Goal: Task Accomplishment & Management: Manage account settings

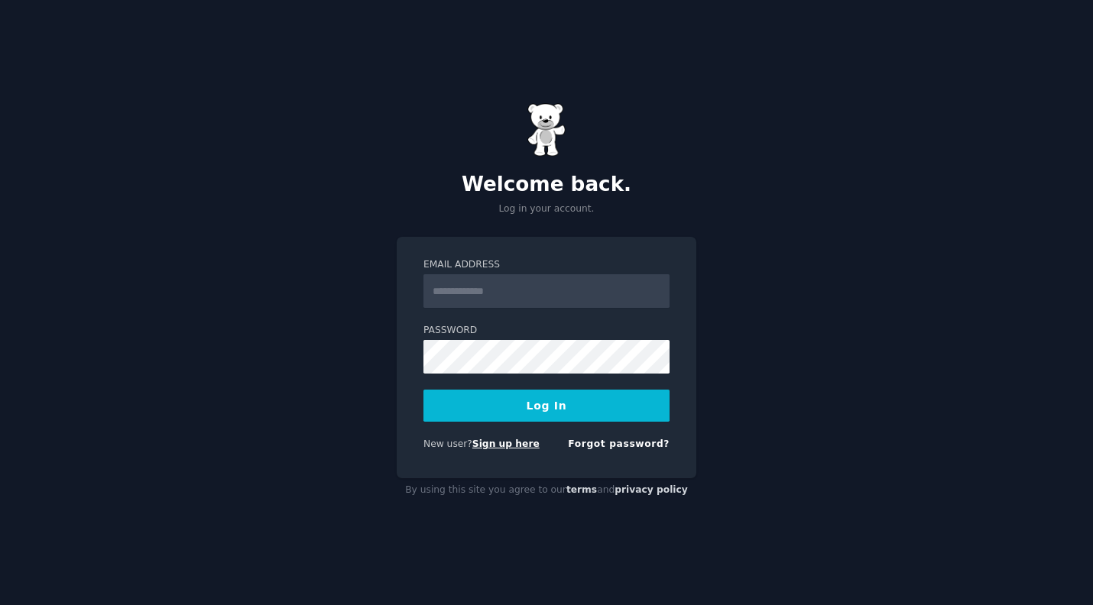
click at [499, 440] on link "Sign up here" at bounding box center [505, 444] width 67 height 11
type input "**********"
click at [423, 390] on button "Log In" at bounding box center [546, 406] width 246 height 32
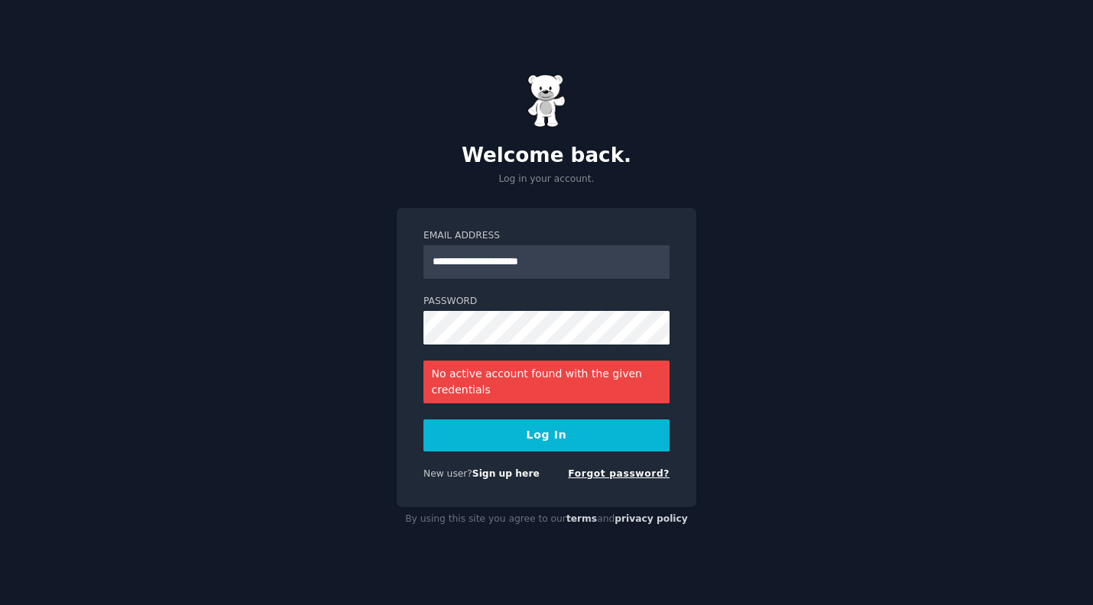
click at [633, 469] on link "Forgot password?" at bounding box center [619, 474] width 102 height 11
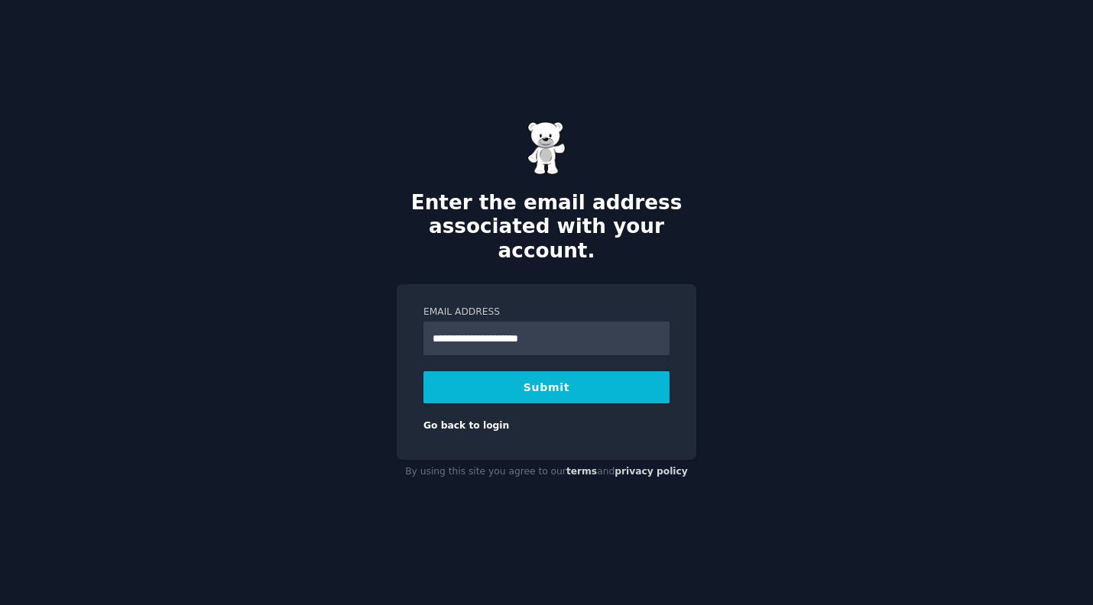
type input "**********"
click at [423, 371] on button "Submit" at bounding box center [546, 387] width 246 height 32
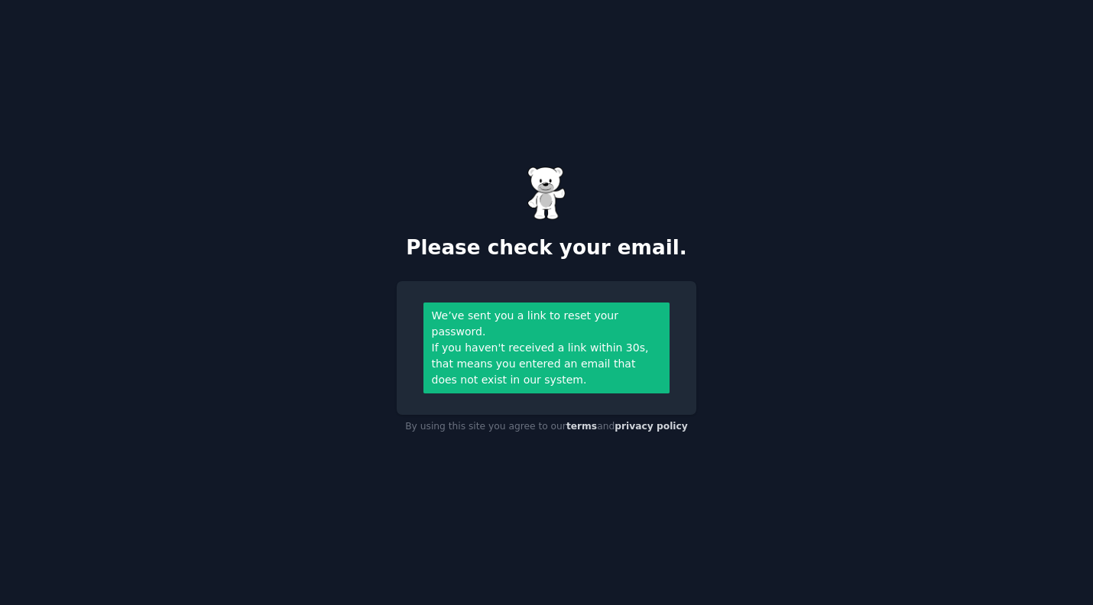
click at [689, 333] on div "We’ve sent you a link to reset your password. If you haven't received a link wi…" at bounding box center [547, 348] width 300 height 134
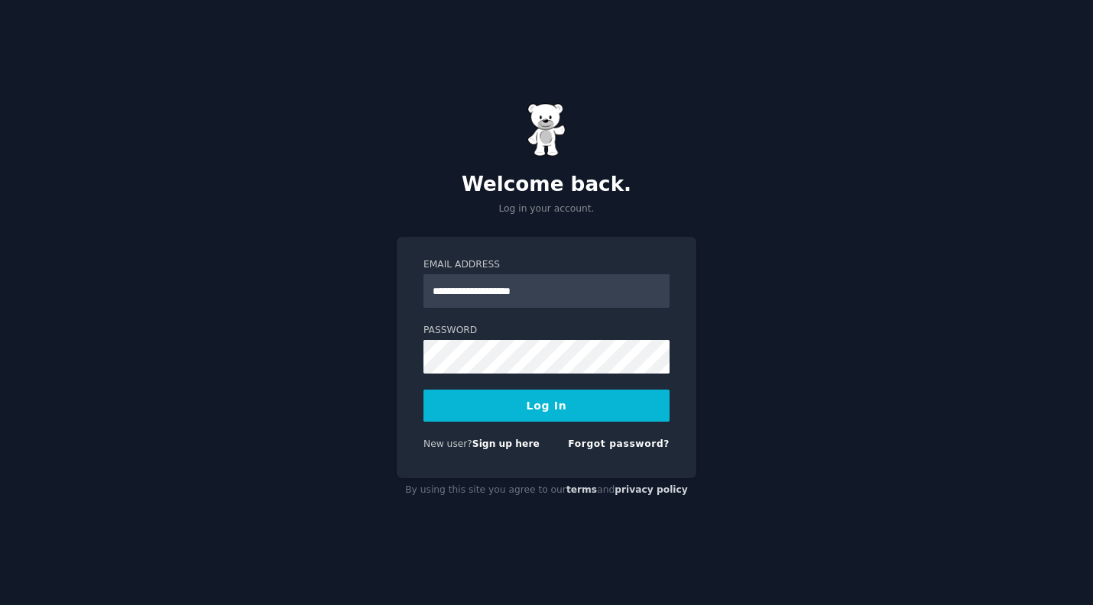
type input "**********"
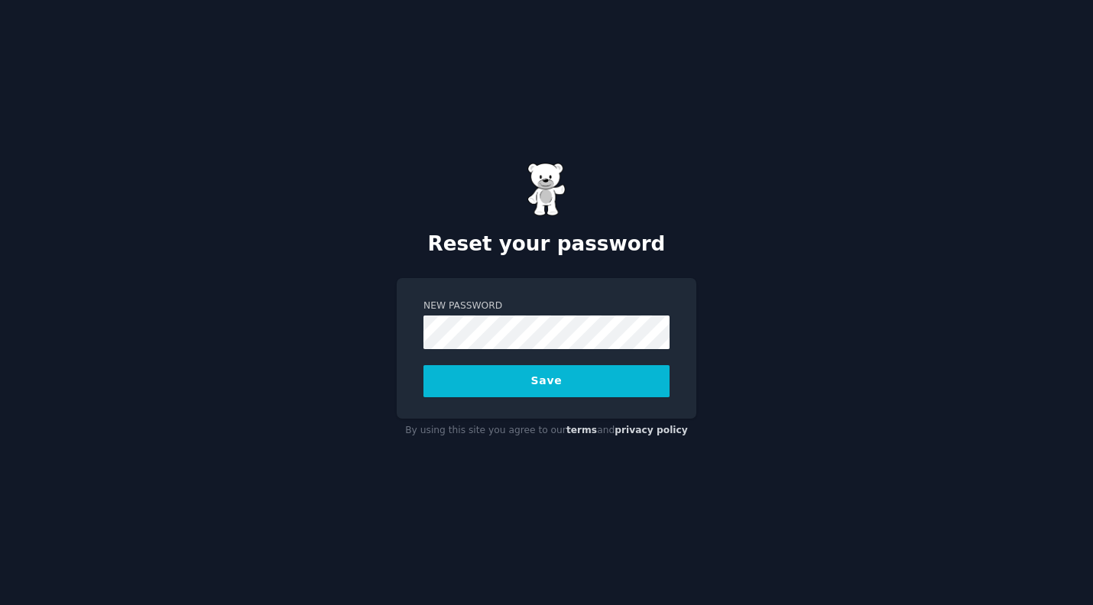
click at [423, 365] on button "Save" at bounding box center [546, 381] width 246 height 32
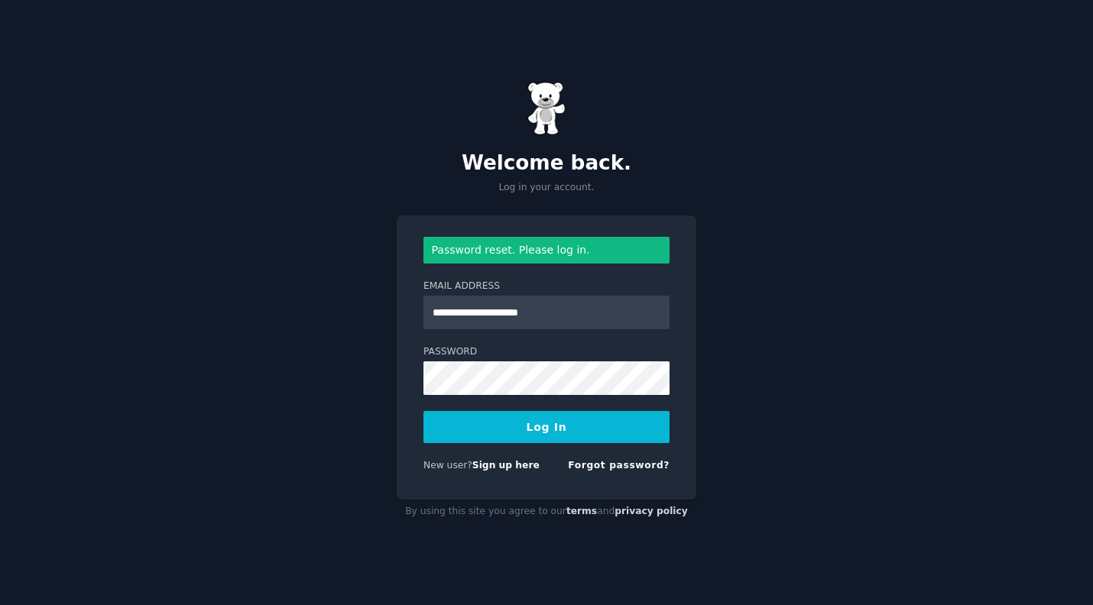
type input "**********"
click at [423, 411] on button "Log In" at bounding box center [546, 427] width 246 height 32
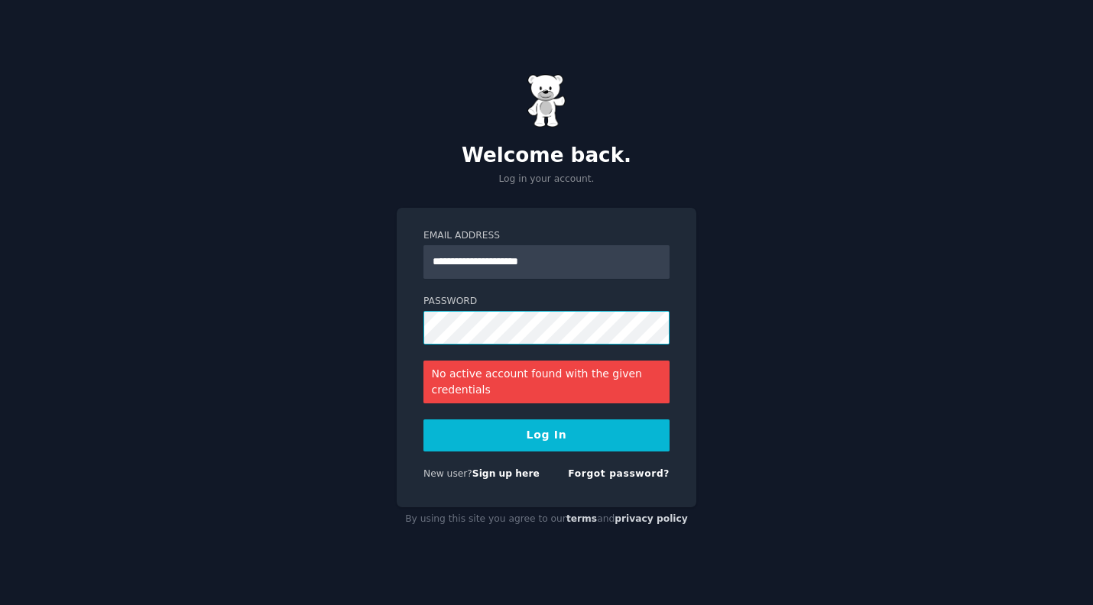
click at [423, 420] on button "Log In" at bounding box center [546, 436] width 246 height 32
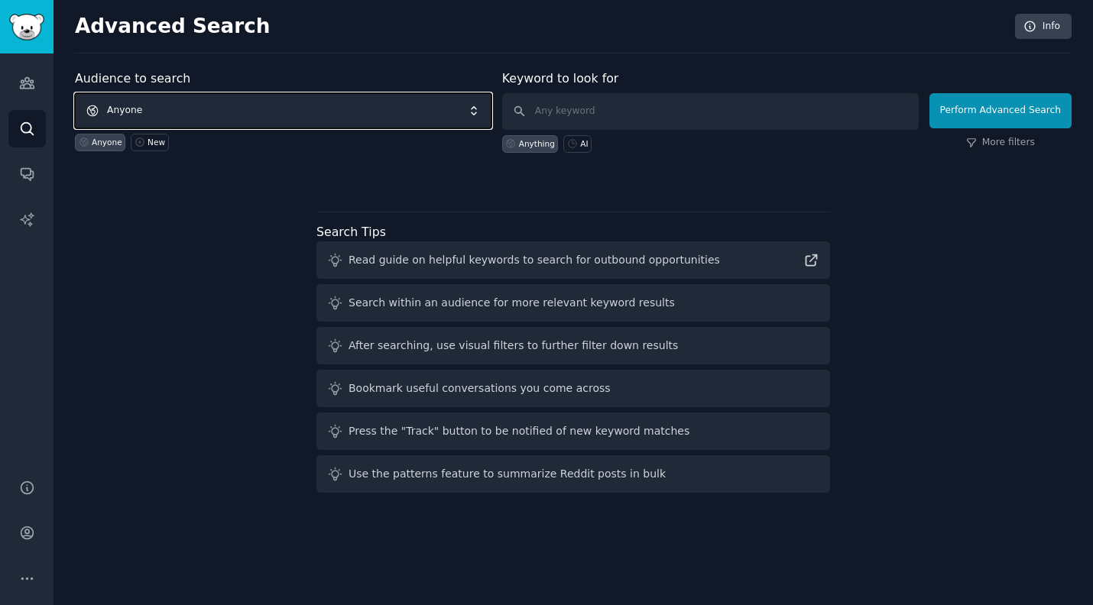
click at [139, 101] on span "Anyone" at bounding box center [283, 110] width 417 height 35
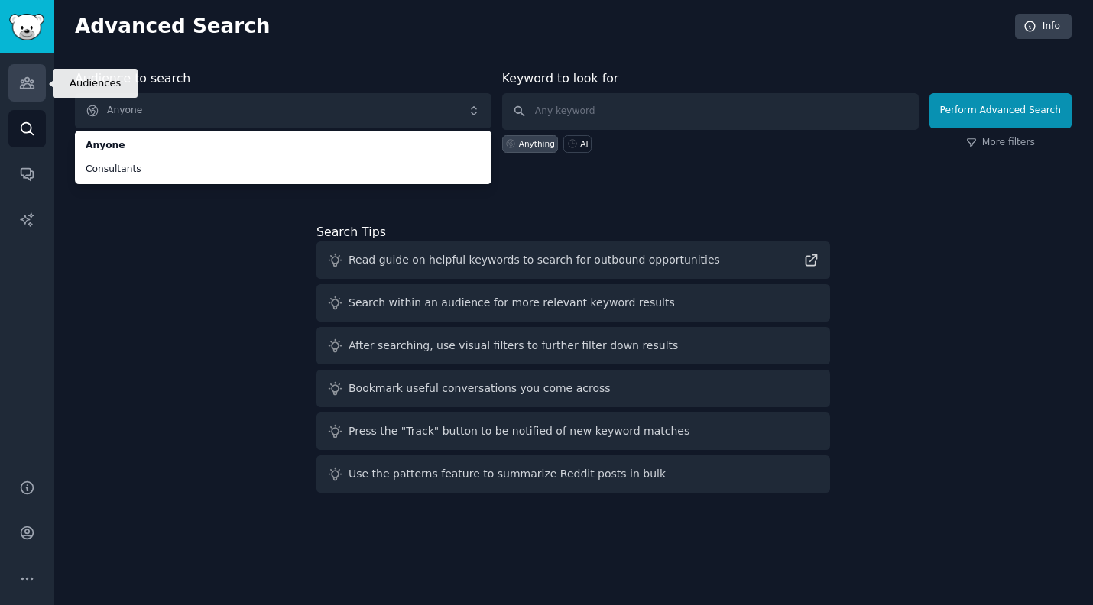
click at [30, 76] on icon "Sidebar" at bounding box center [27, 83] width 16 height 16
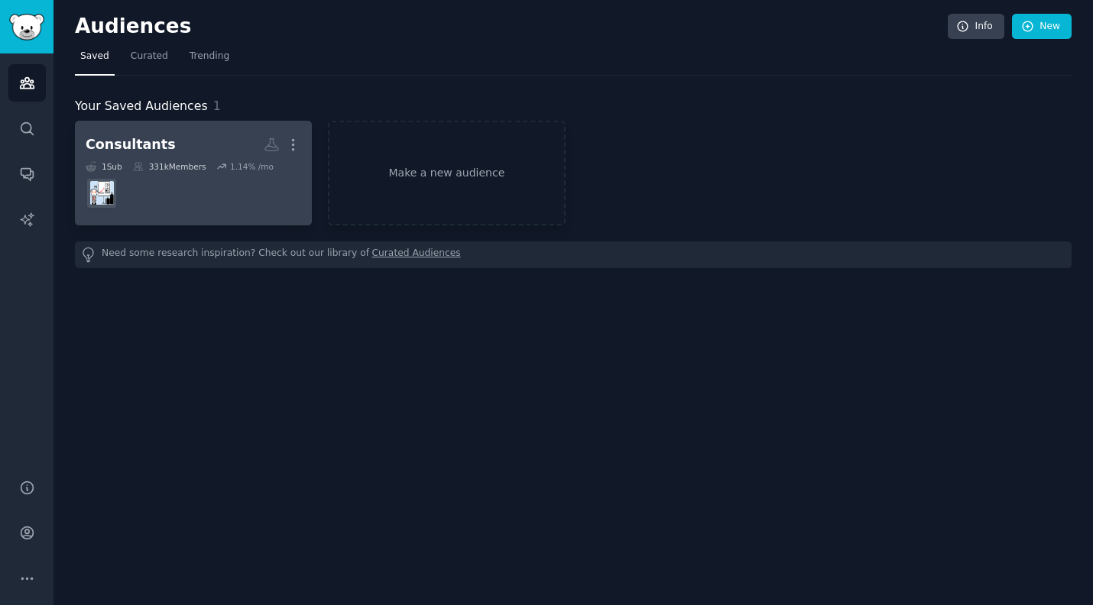
click at [167, 141] on h2 "Consultants More" at bounding box center [194, 144] width 216 height 27
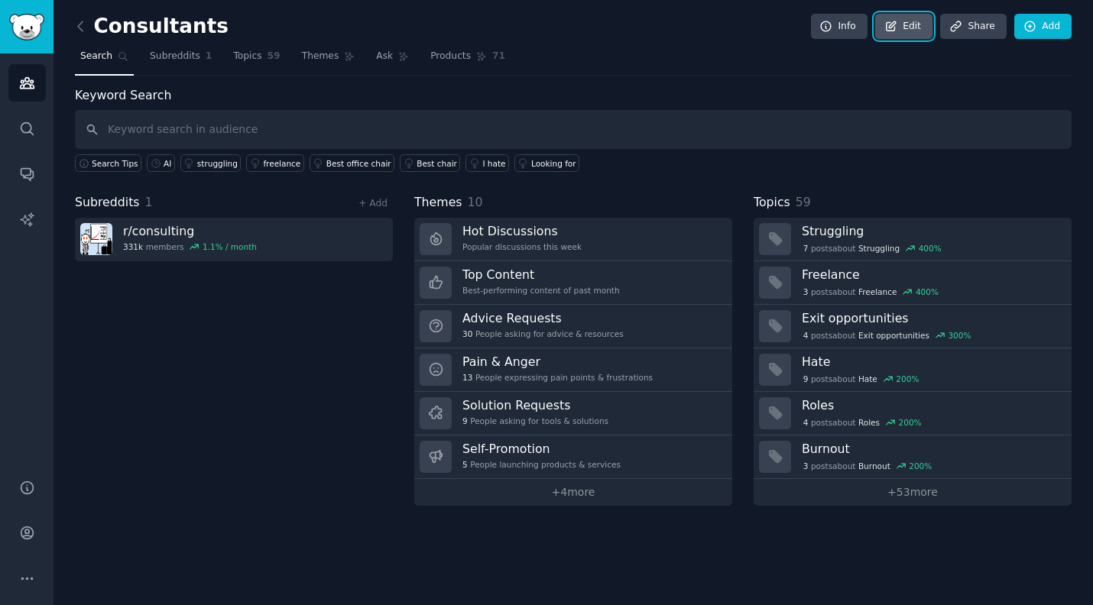
click at [906, 30] on link "Edit" at bounding box center [903, 27] width 57 height 26
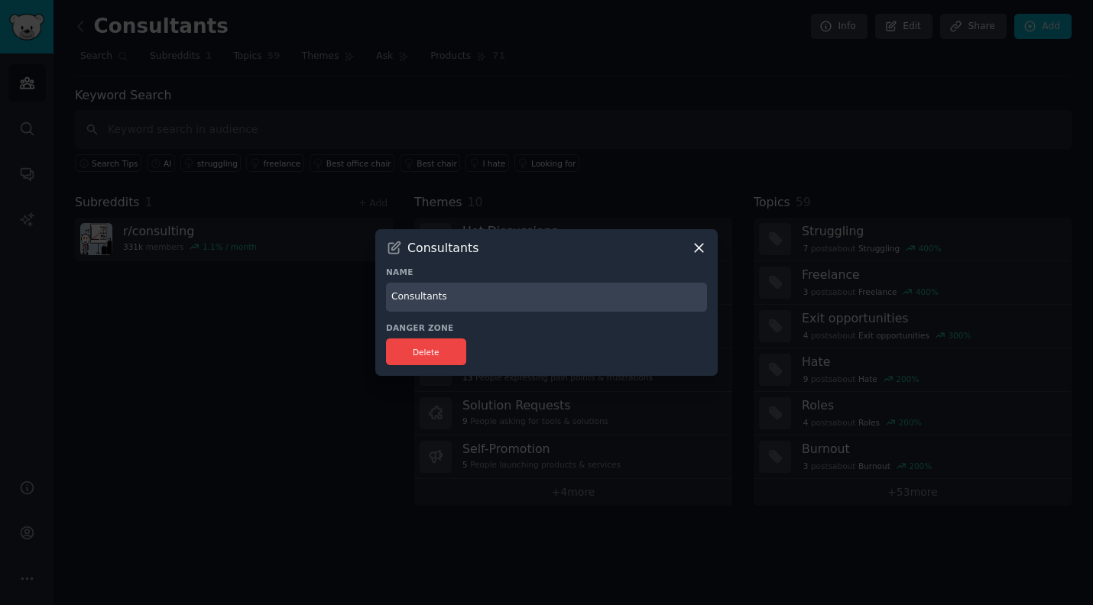
click at [700, 252] on icon at bounding box center [699, 248] width 16 height 16
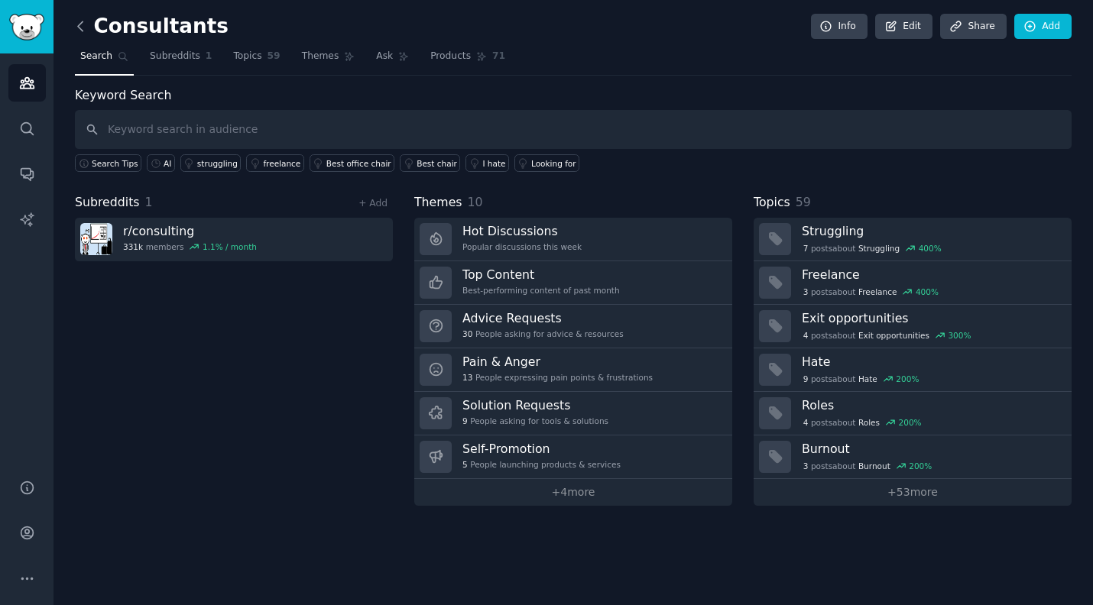
click at [79, 23] on icon at bounding box center [81, 26] width 16 height 16
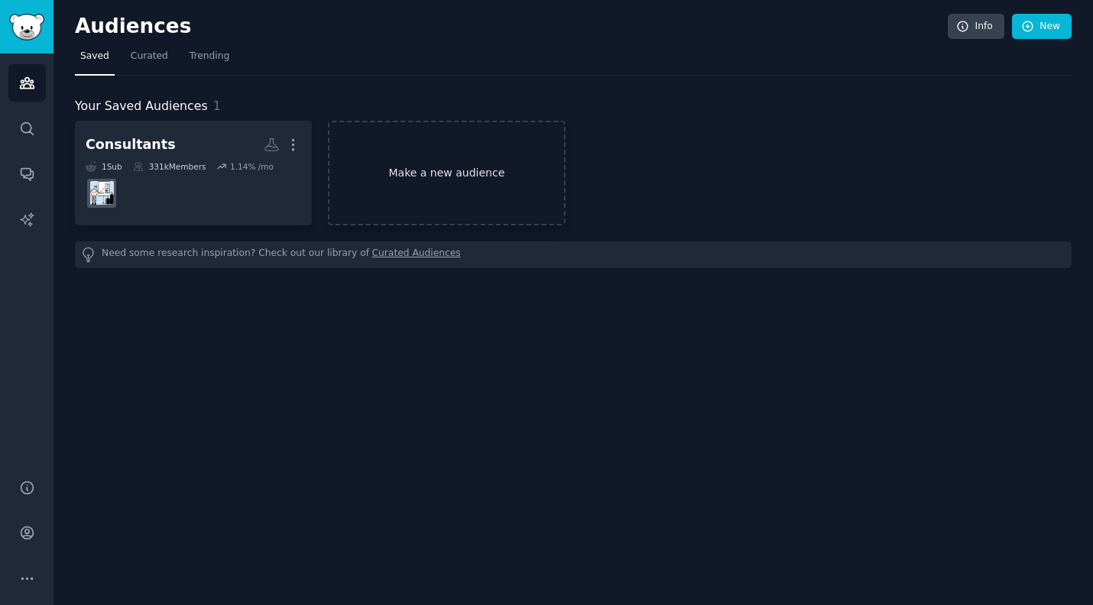
click at [461, 170] on link "Make a new audience" at bounding box center [446, 173] width 237 height 105
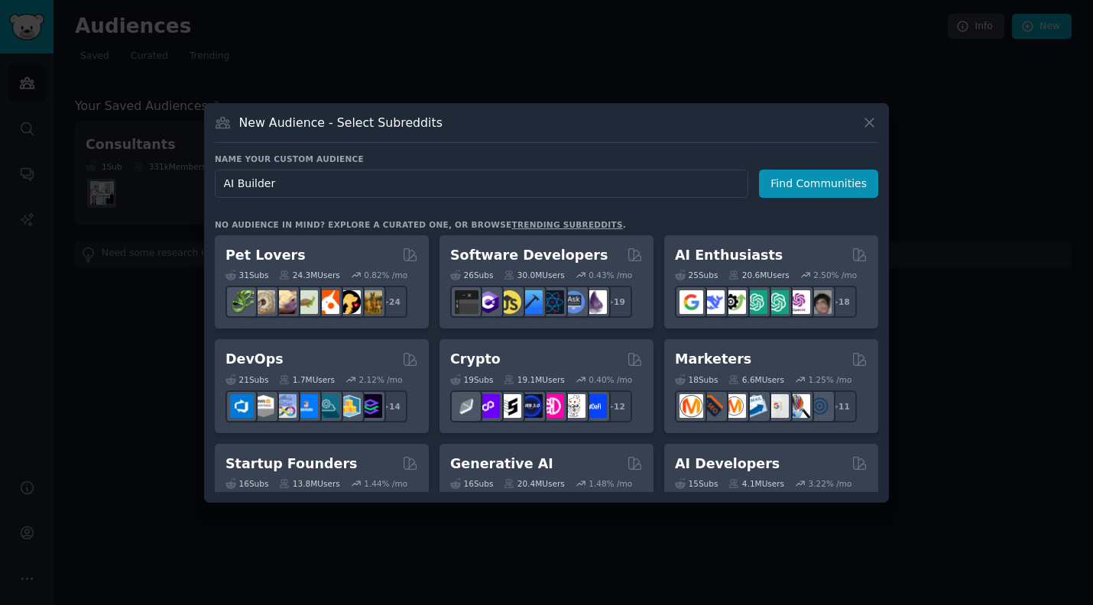
type input "AI Builders"
click at [817, 188] on button "Find Communities" at bounding box center [818, 184] width 119 height 28
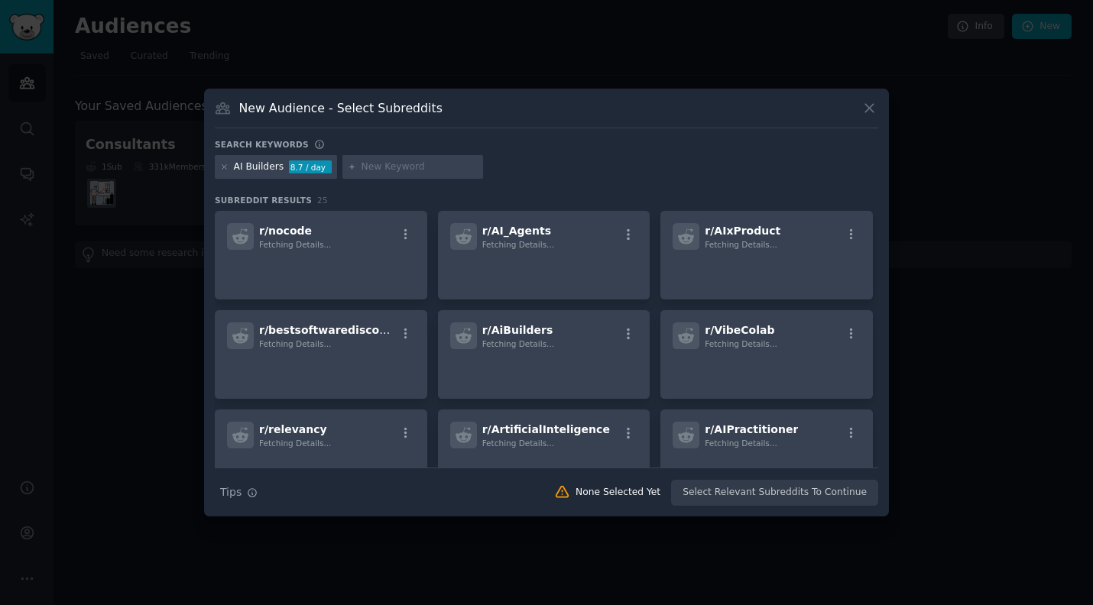
click at [823, 186] on div "Search keywords AI Builders 8.7 / day Subreddit Results 25 r/ nocode Fetching D…" at bounding box center [546, 323] width 663 height 368
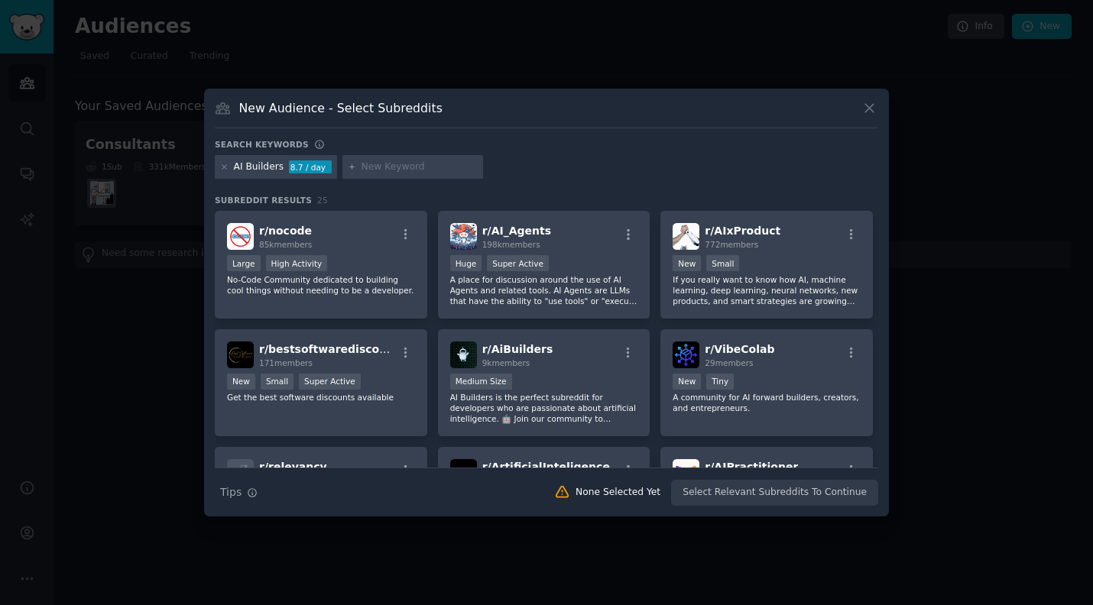
click at [404, 169] on input "text" at bounding box center [420, 167] width 116 height 14
click at [407, 240] on icon "button" at bounding box center [406, 235] width 14 height 14
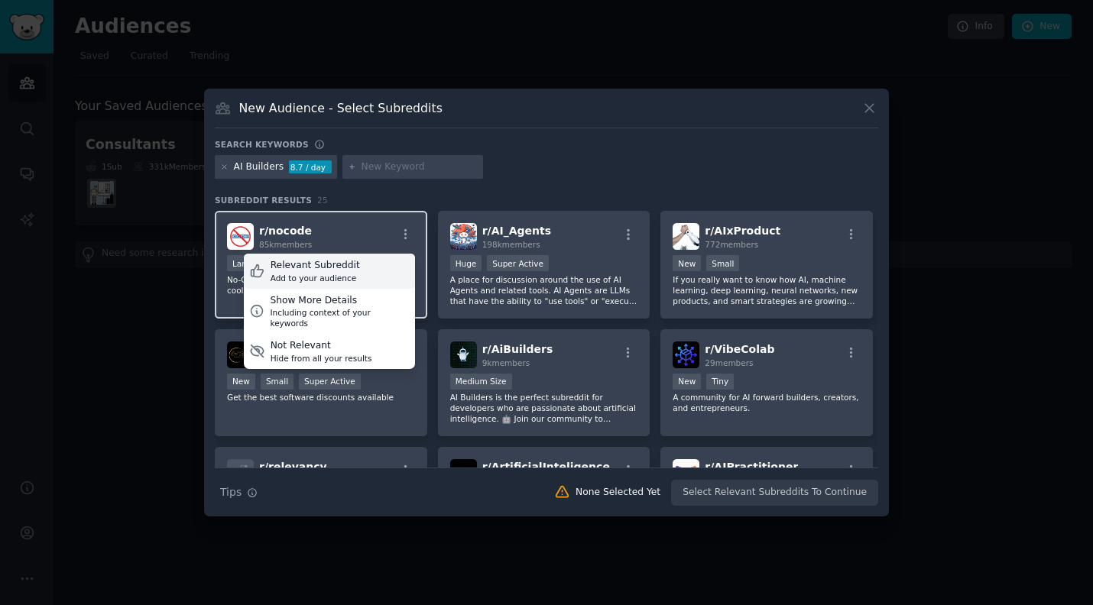
click at [323, 276] on div "Add to your audience" at bounding box center [315, 278] width 89 height 11
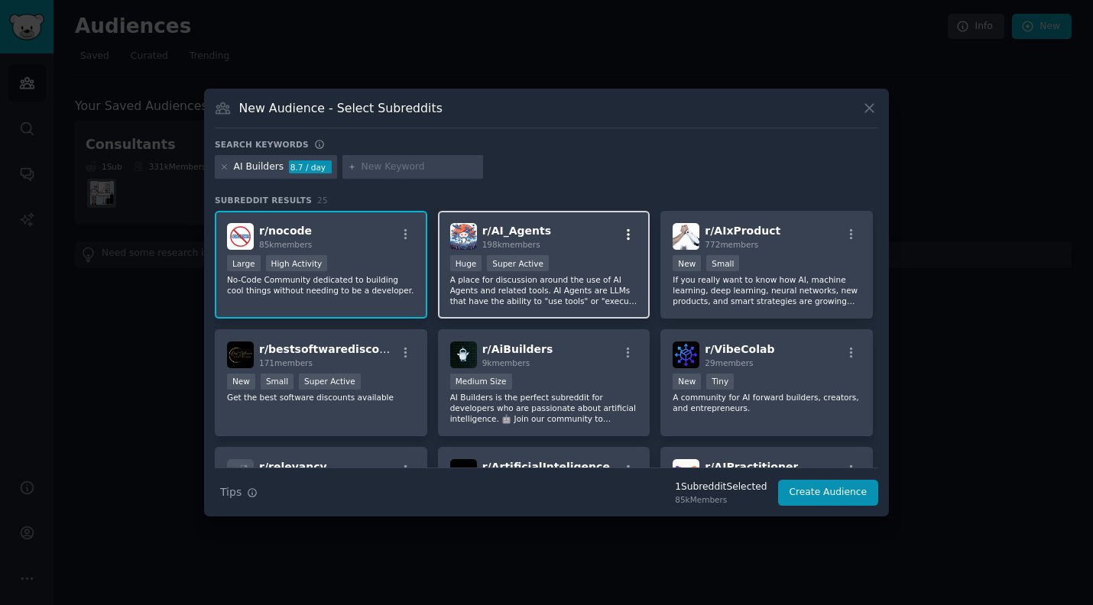
click at [627, 234] on icon "button" at bounding box center [628, 235] width 14 height 14
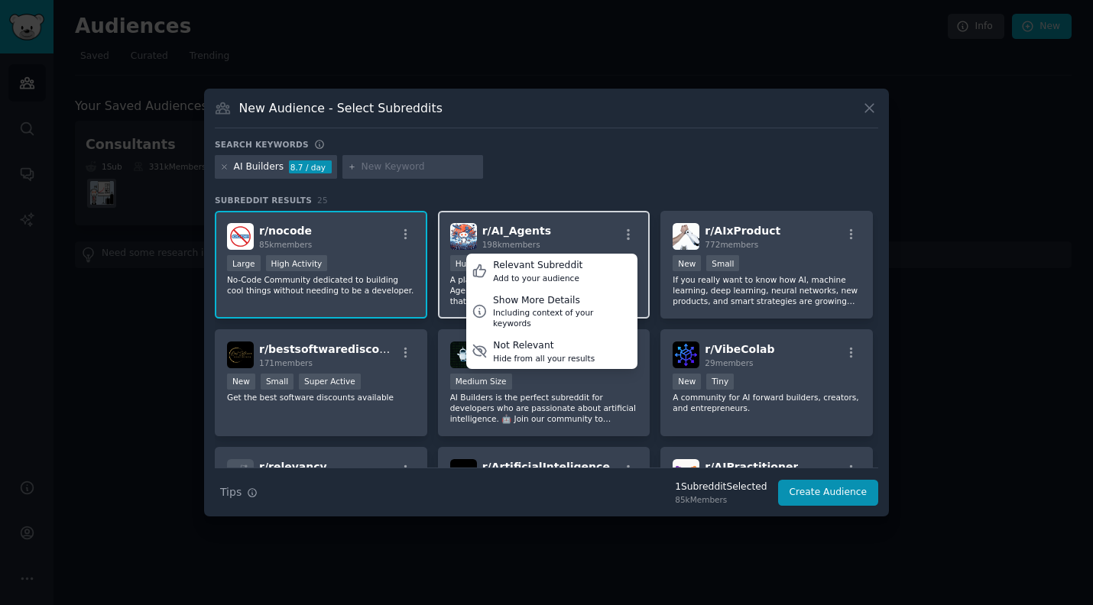
click at [558, 228] on div "r/ AI_Agents 198k members Relevant Subreddit Add to your audience Show More Det…" at bounding box center [544, 236] width 188 height 27
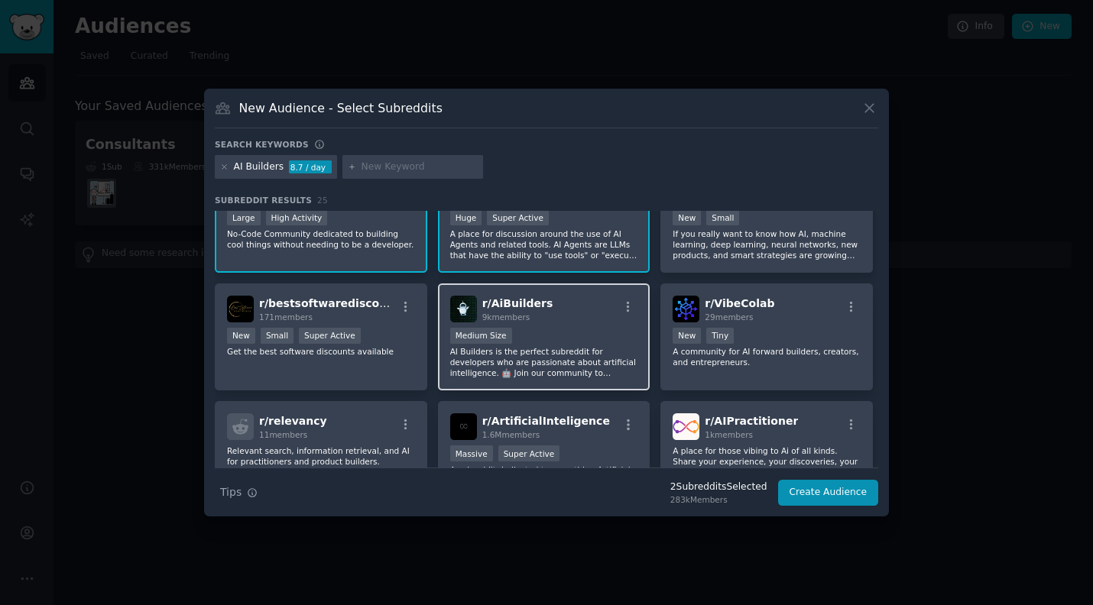
scroll to position [63, 0]
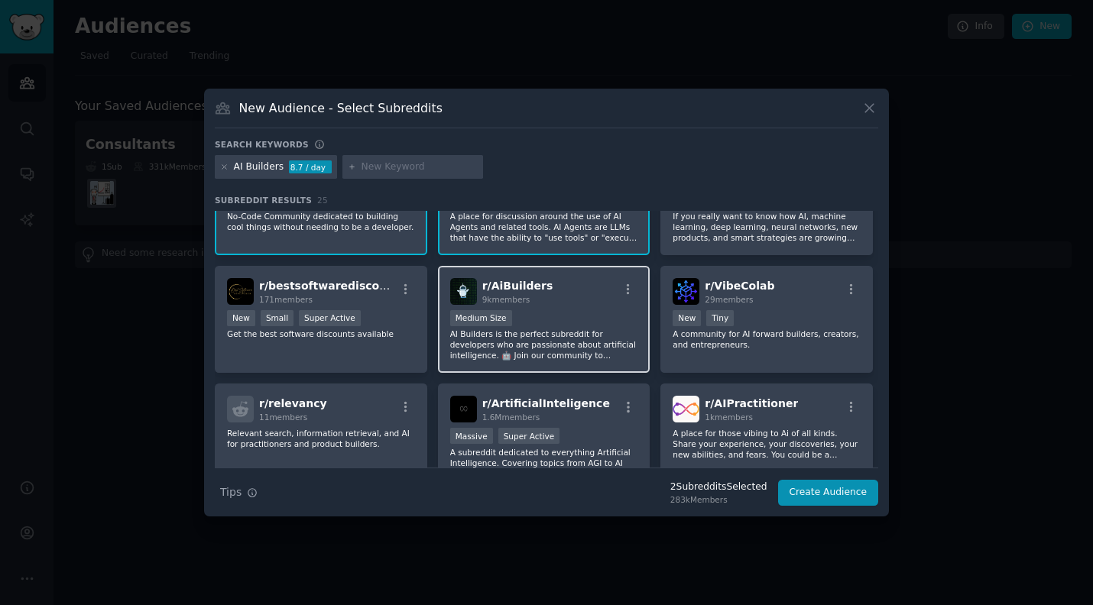
click at [584, 312] on div "Medium Size" at bounding box center [544, 319] width 188 height 19
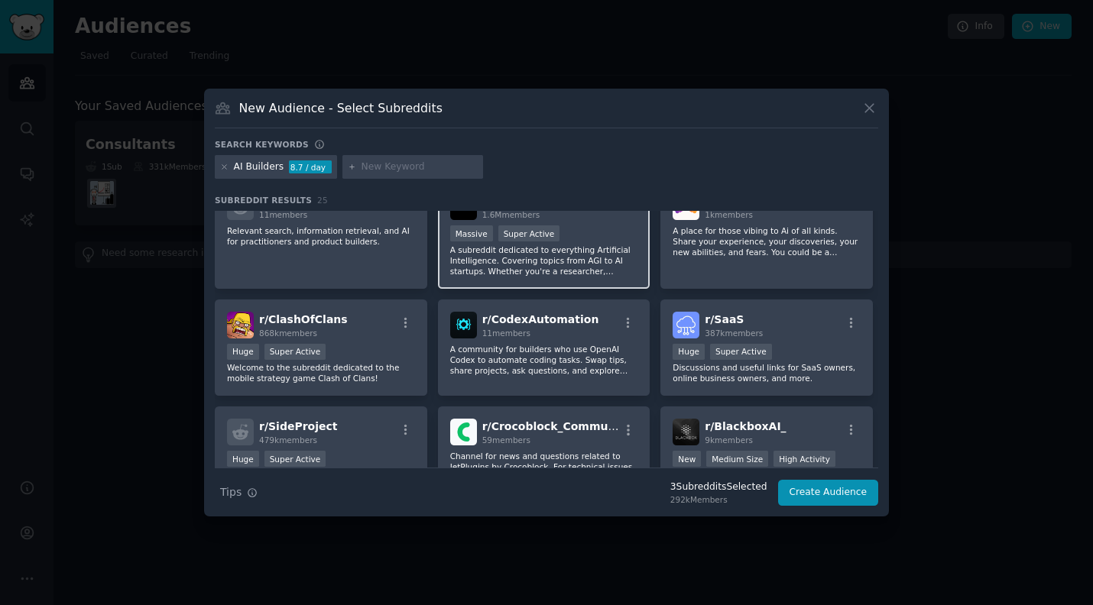
scroll to position [316, 0]
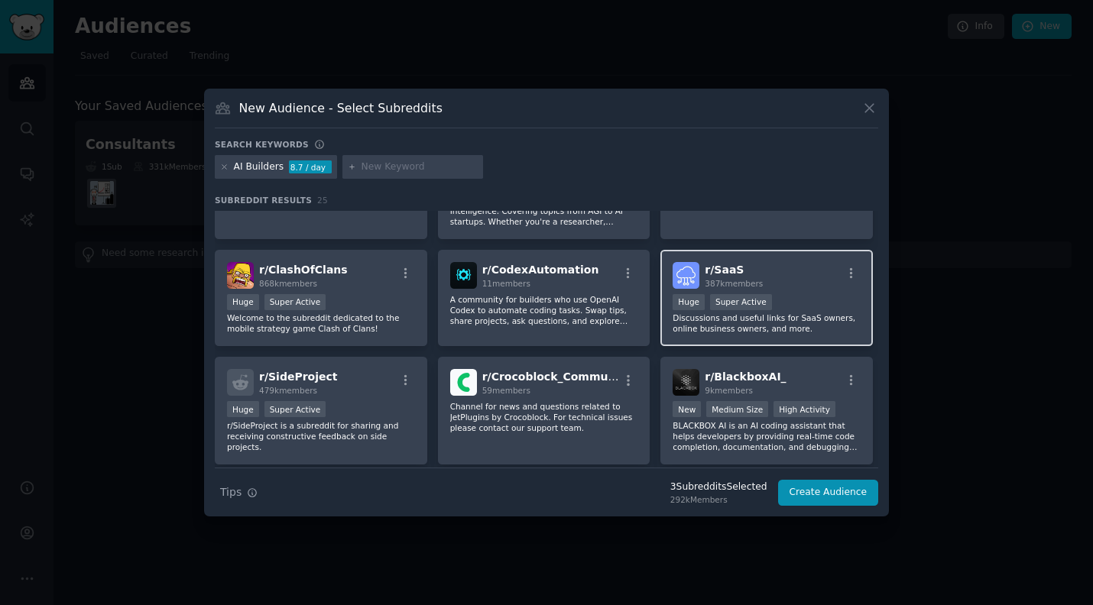
click at [818, 317] on p "Discussions and useful links for SaaS owners, online business owners, and more." at bounding box center [767, 323] width 188 height 21
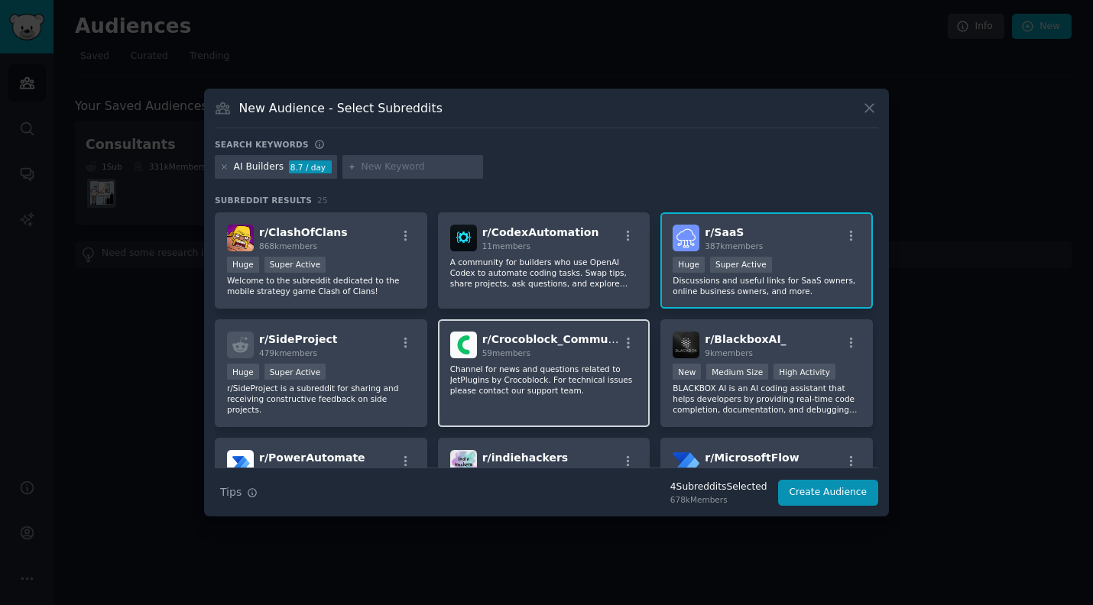
scroll to position [354, 0]
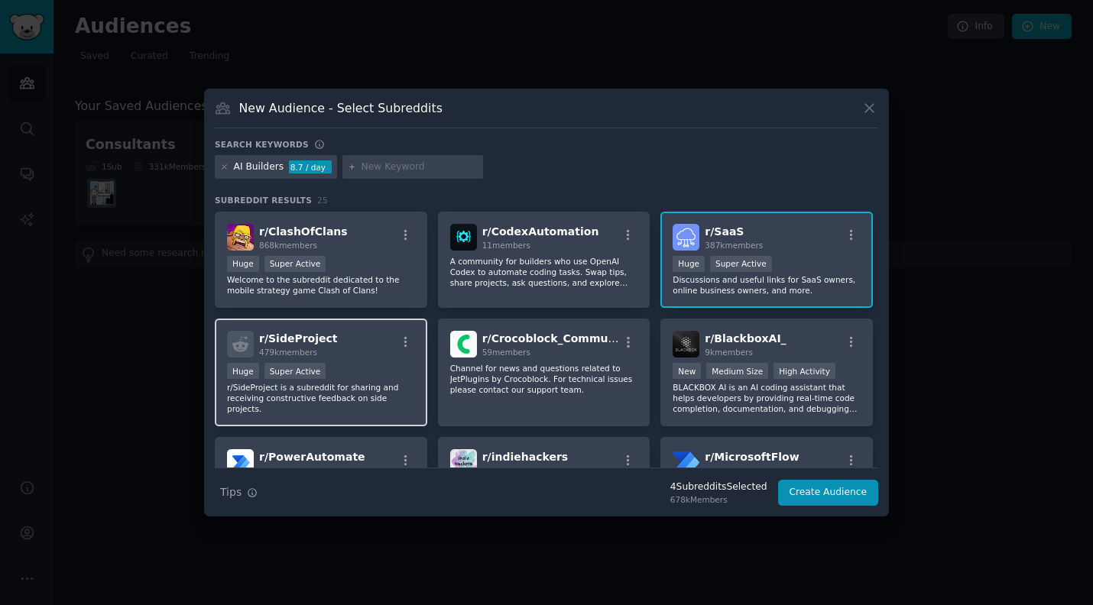
click at [360, 391] on p "r/SideProject is a subreddit for sharing and receiving constructive feedback on…" at bounding box center [321, 398] width 188 height 32
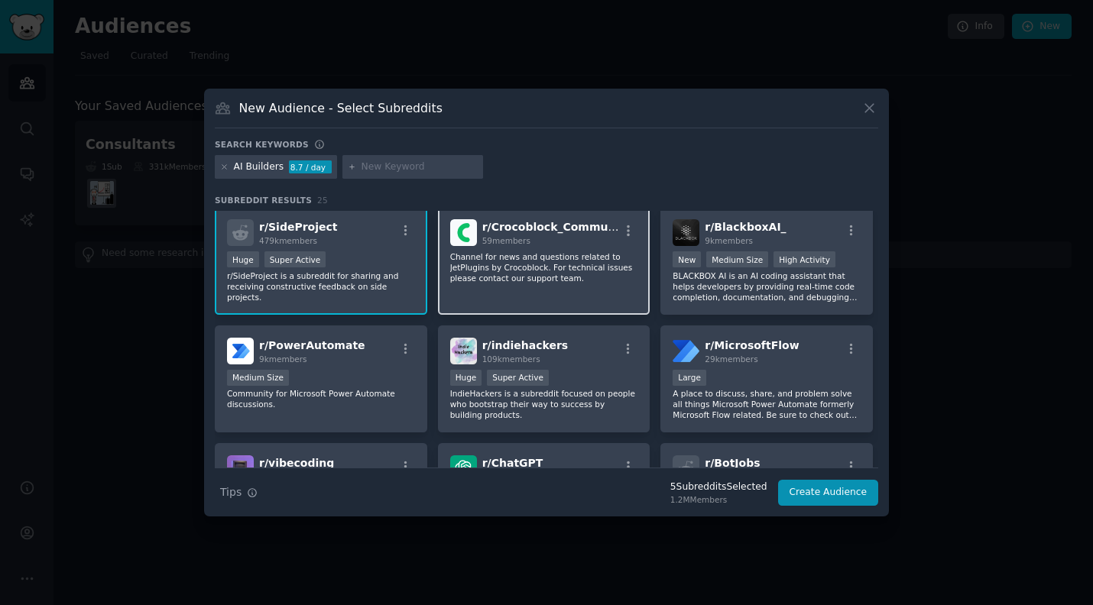
scroll to position [479, 0]
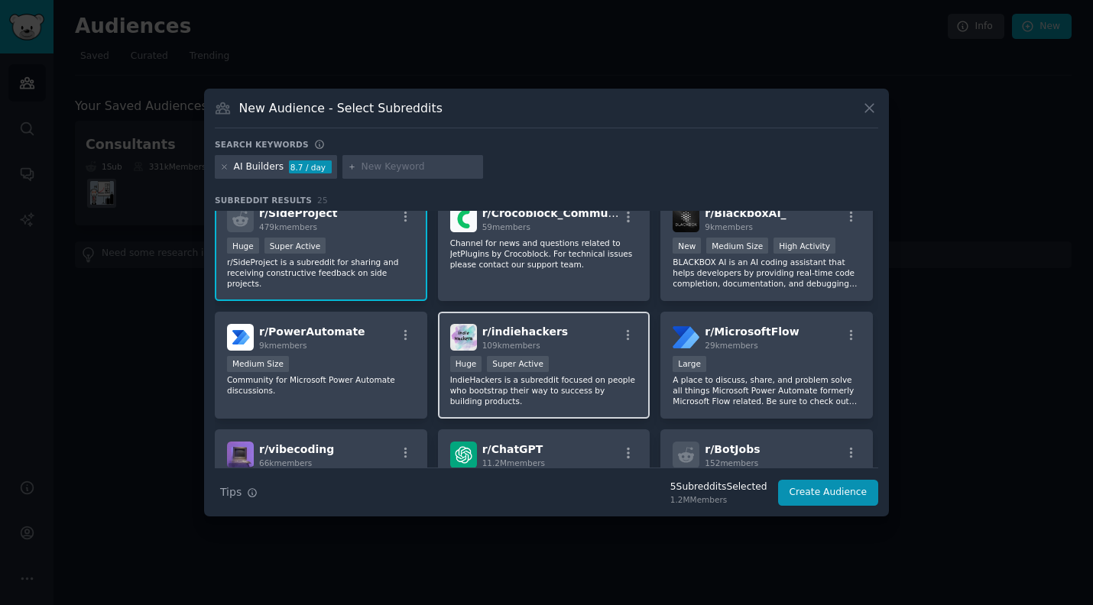
click at [559, 390] on p "IndieHackers is a subreddit focused on people who bootstrap their way to succes…" at bounding box center [544, 390] width 188 height 32
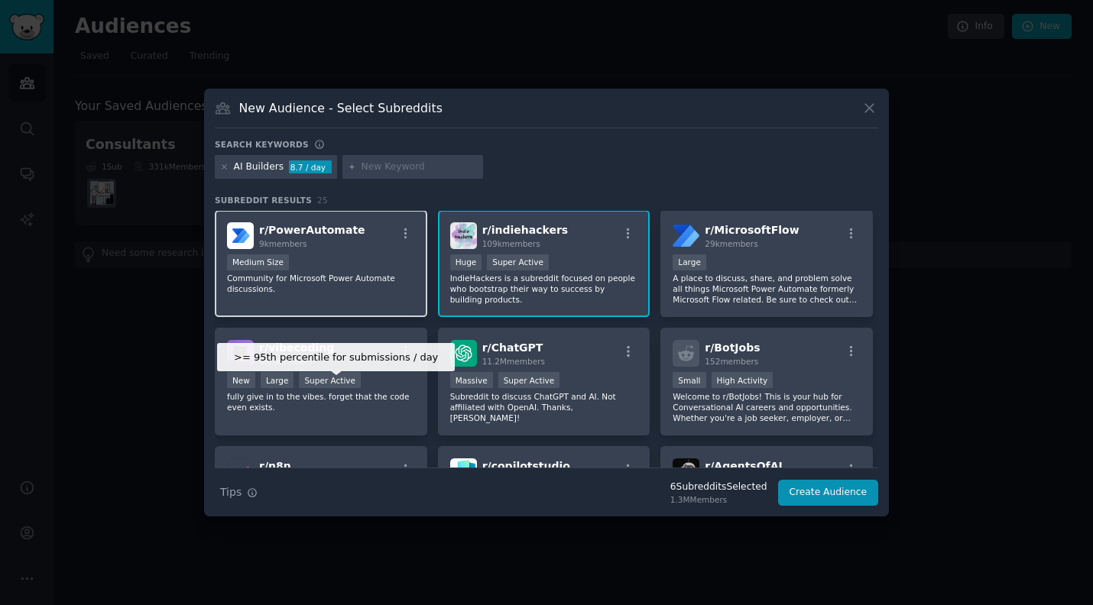
scroll to position [585, 0]
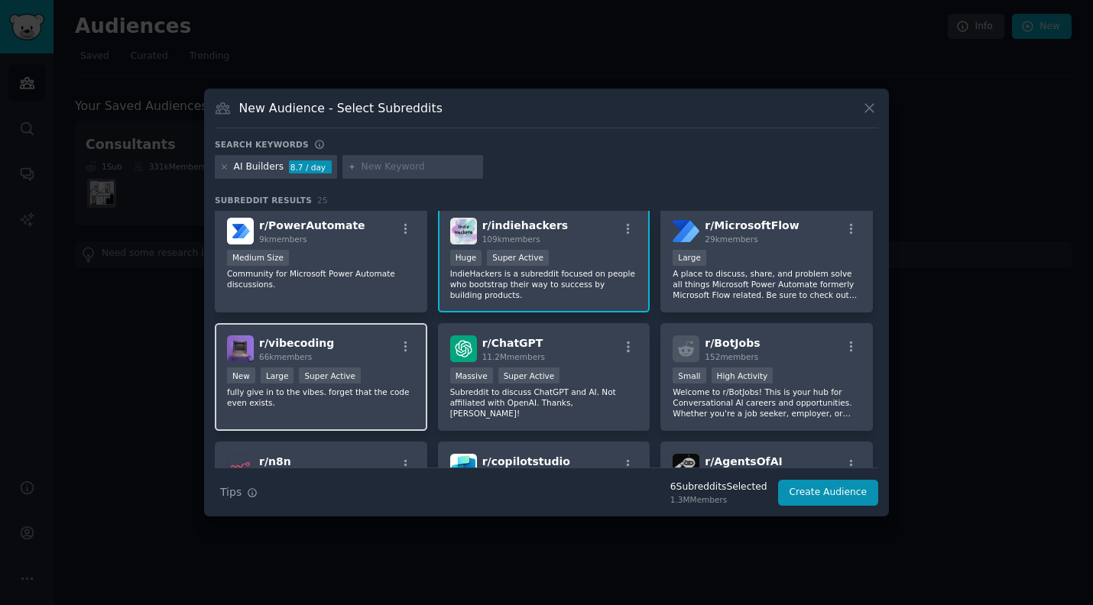
click at [327, 397] on p "fully give in to the vibes. forget that the code even exists." at bounding box center [321, 397] width 188 height 21
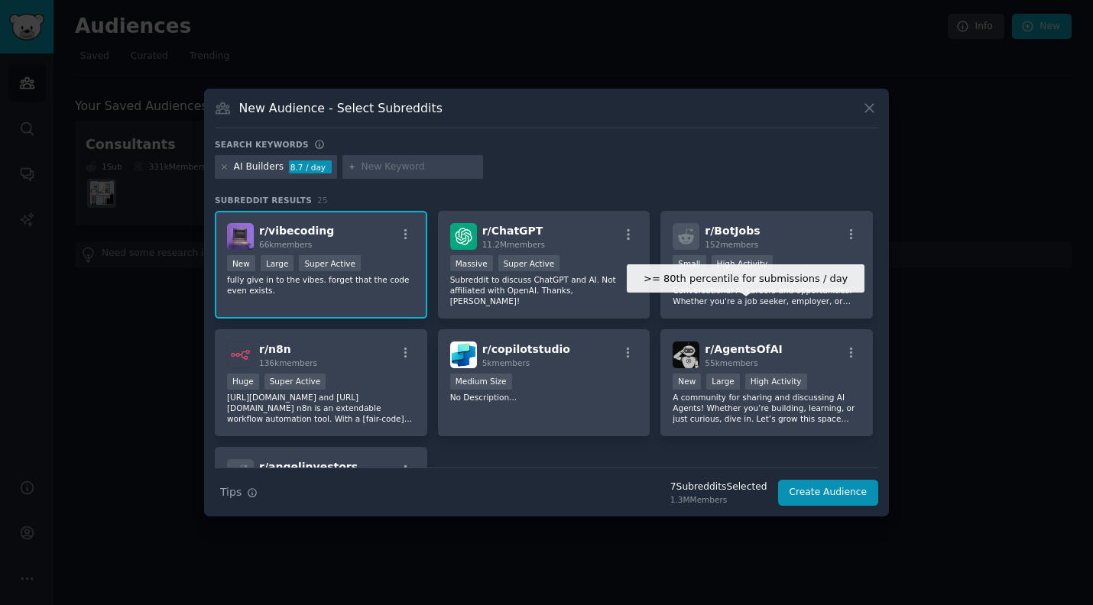
scroll to position [712, 0]
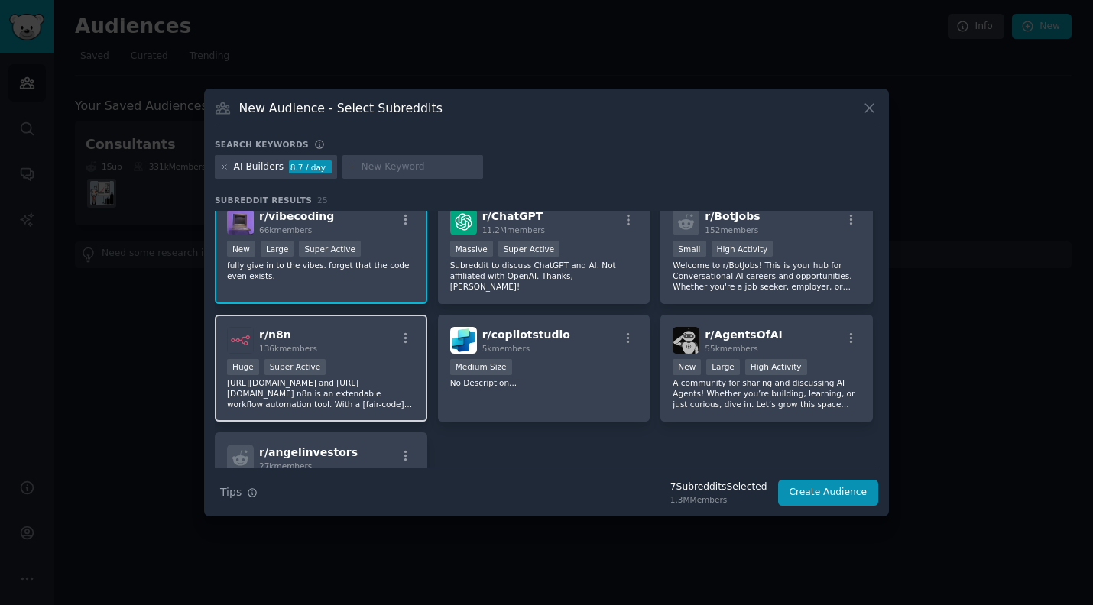
click at [381, 379] on p "https://n8n.io/ and https://github.com/n8n-io/n8n n8n is an extendable workflow…" at bounding box center [321, 394] width 188 height 32
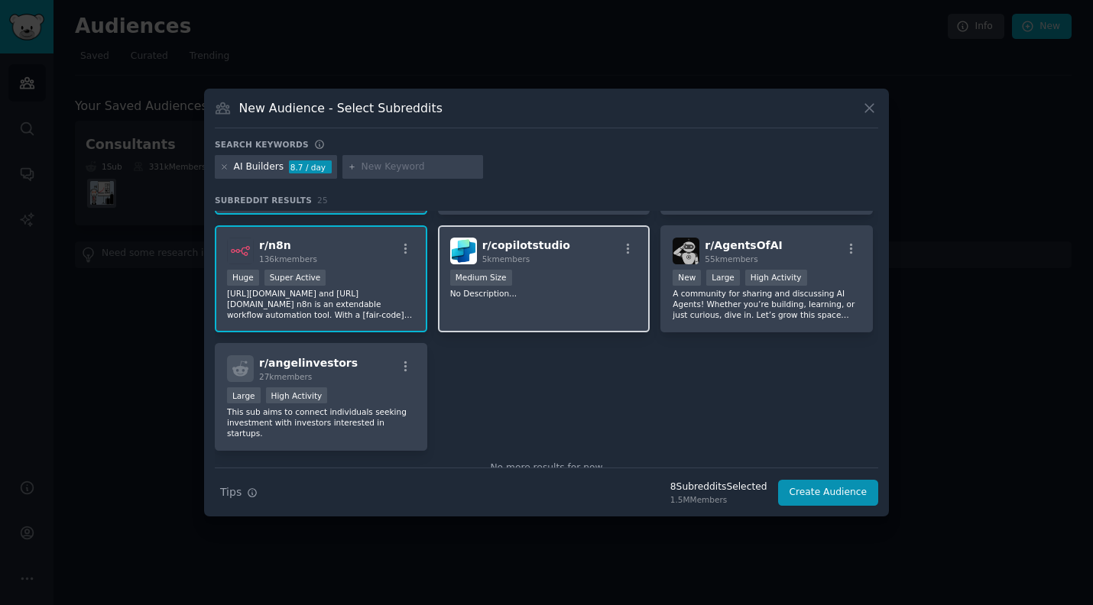
scroll to position [812, 0]
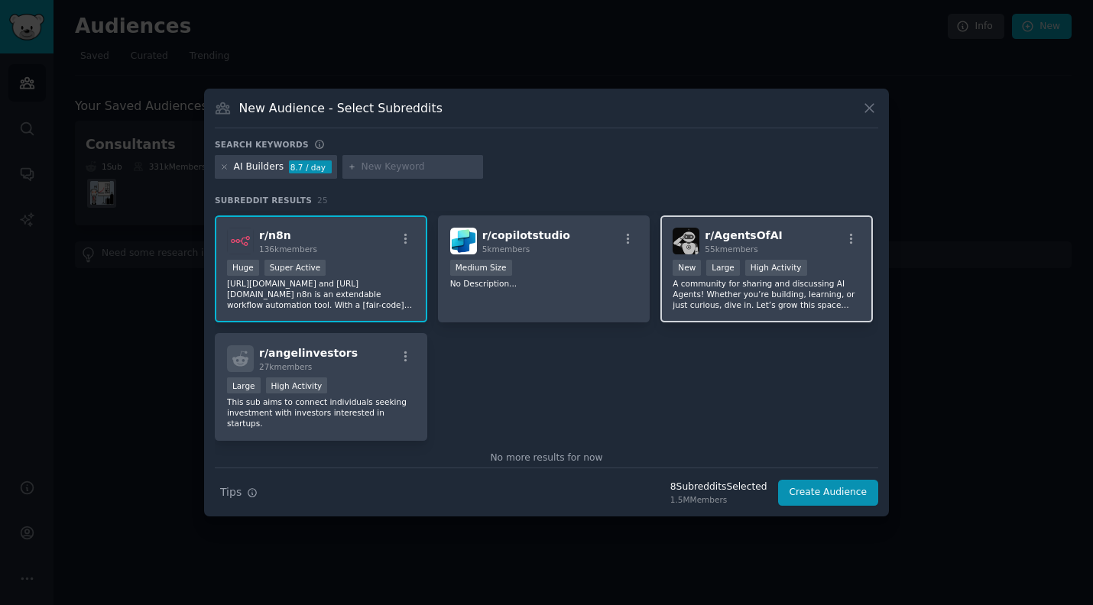
click at [747, 317] on div "r/ AgentsOfAI 55k members New Large High Activity A community for sharing and d…" at bounding box center [766, 270] width 212 height 108
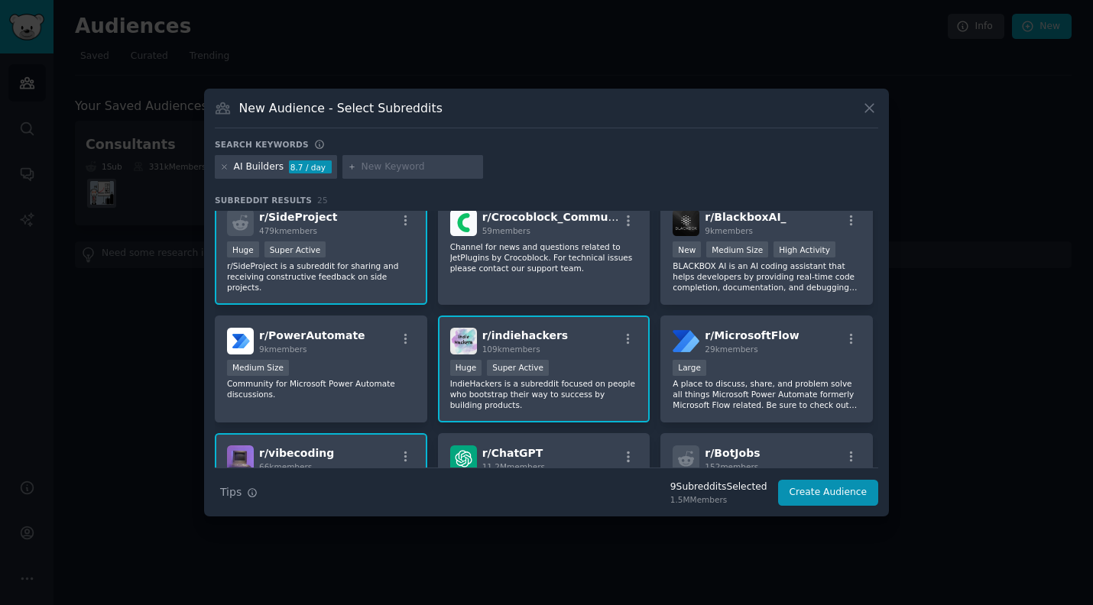
scroll to position [827, 0]
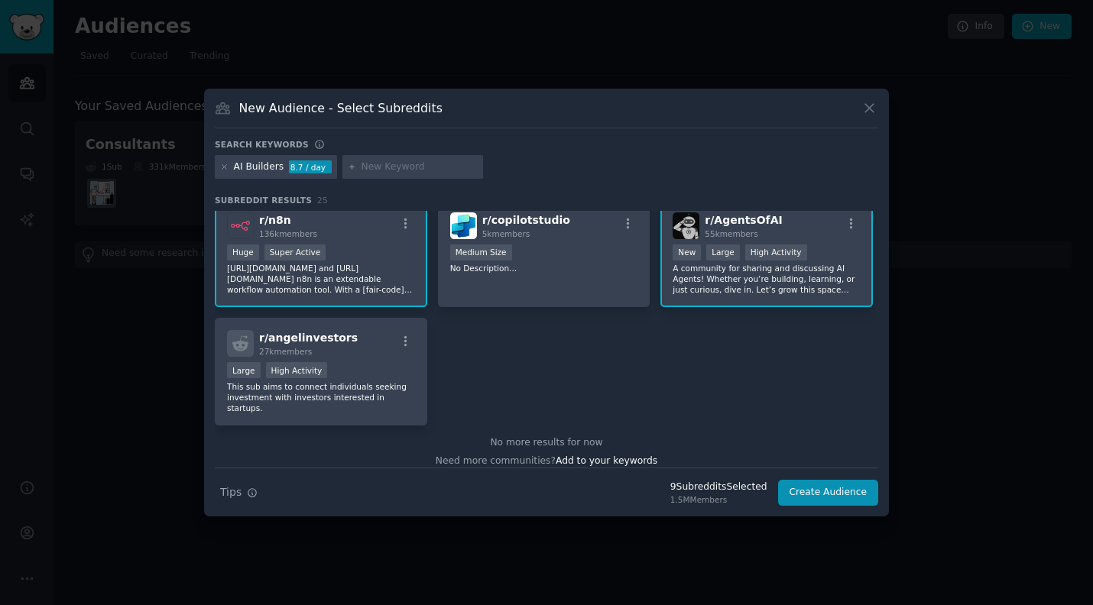
click at [407, 167] on input "text" at bounding box center [420, 167] width 116 height 14
type input "Vibe coding"
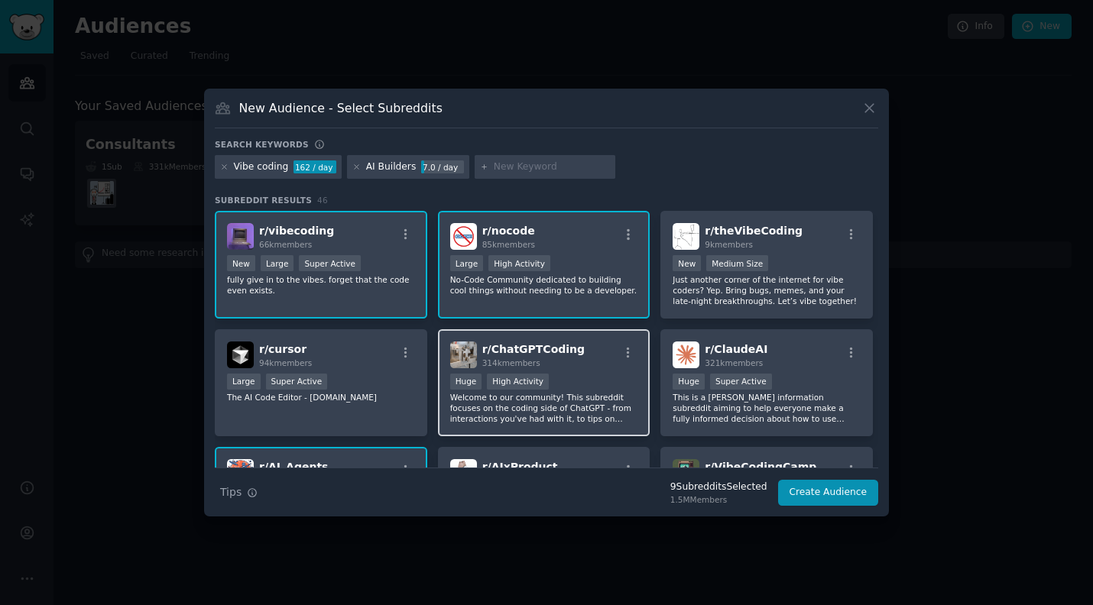
scroll to position [3, 0]
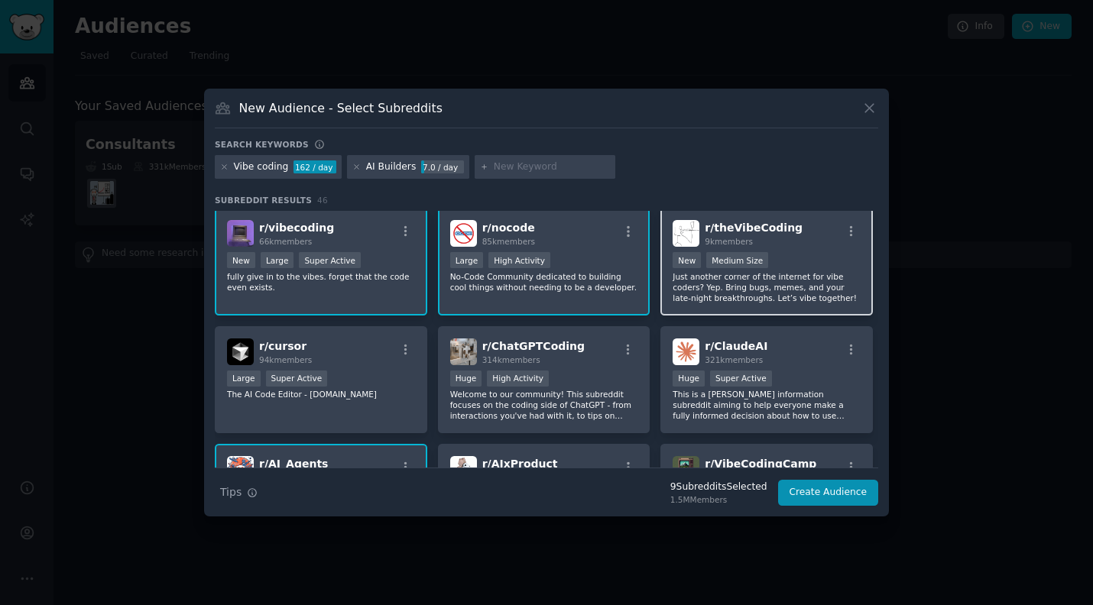
click at [813, 290] on p "Just another corner of the internet for vibe coders? Yep. Bring bugs, memes, an…" at bounding box center [767, 287] width 188 height 32
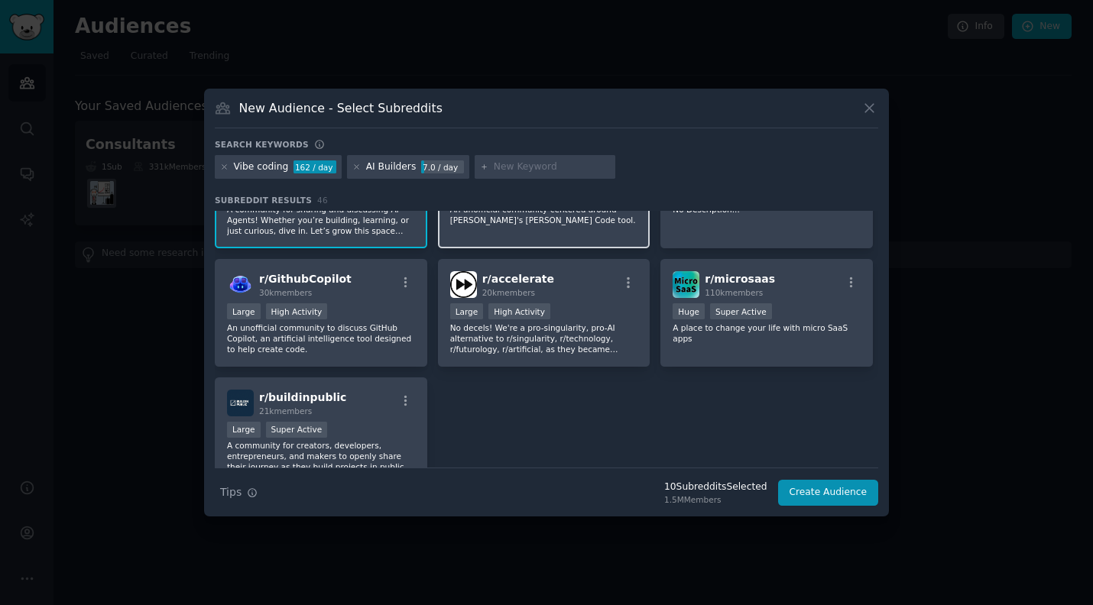
scroll to position [1596, 0]
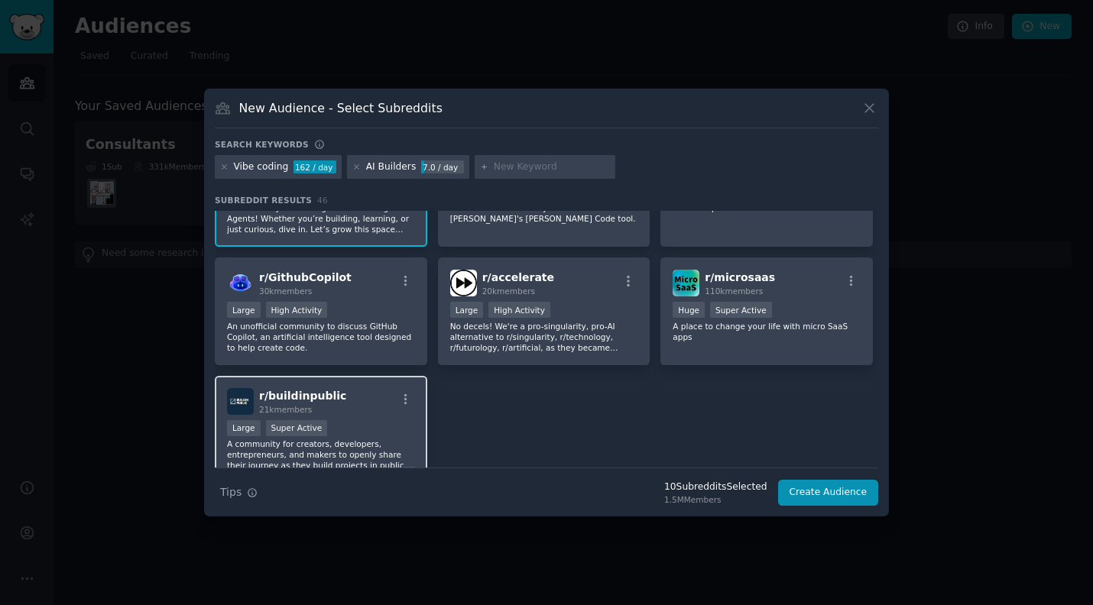
click at [400, 430] on div "Large Super Active" at bounding box center [321, 429] width 188 height 19
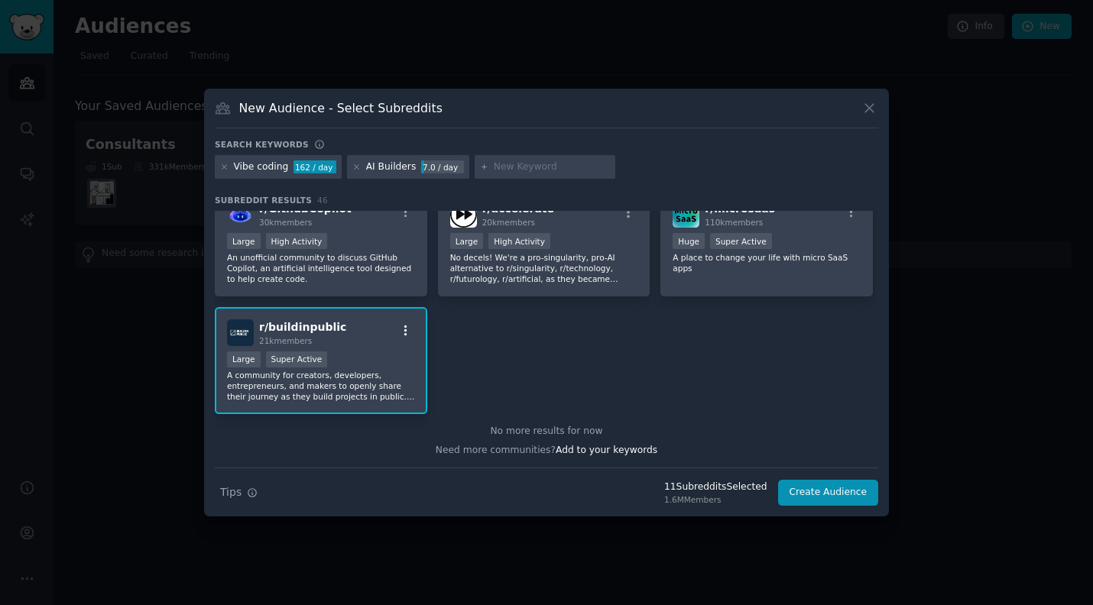
click at [407, 334] on icon "button" at bounding box center [406, 331] width 14 height 14
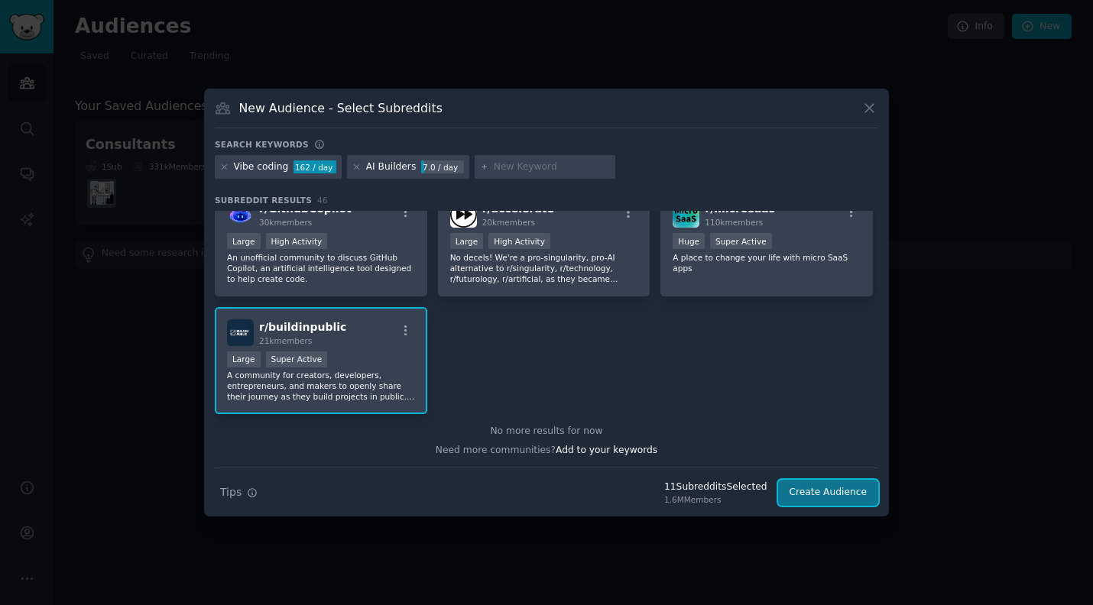
click at [836, 493] on button "Create Audience" at bounding box center [828, 493] width 101 height 26
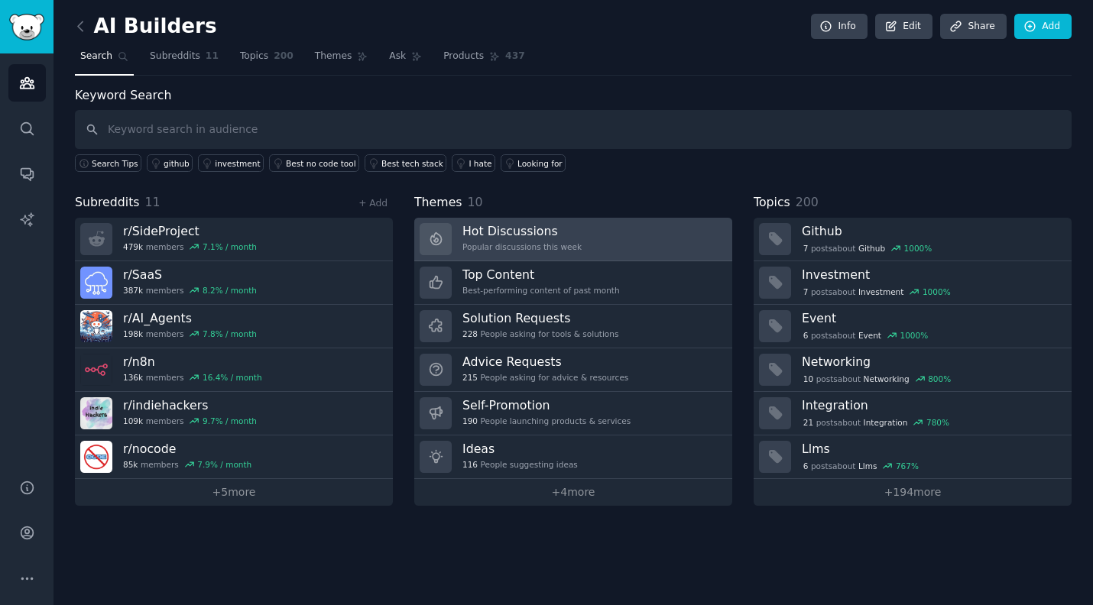
click at [588, 243] on link "Hot Discussions Popular discussions this week" at bounding box center [573, 240] width 318 height 44
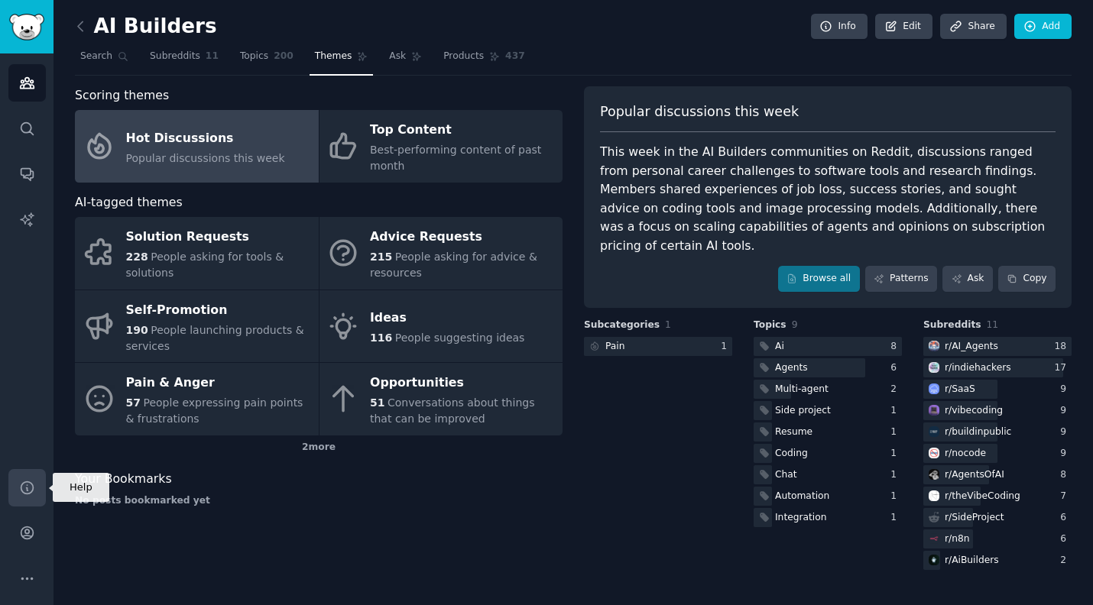
click at [37, 485] on link "Help" at bounding box center [26, 487] width 37 height 37
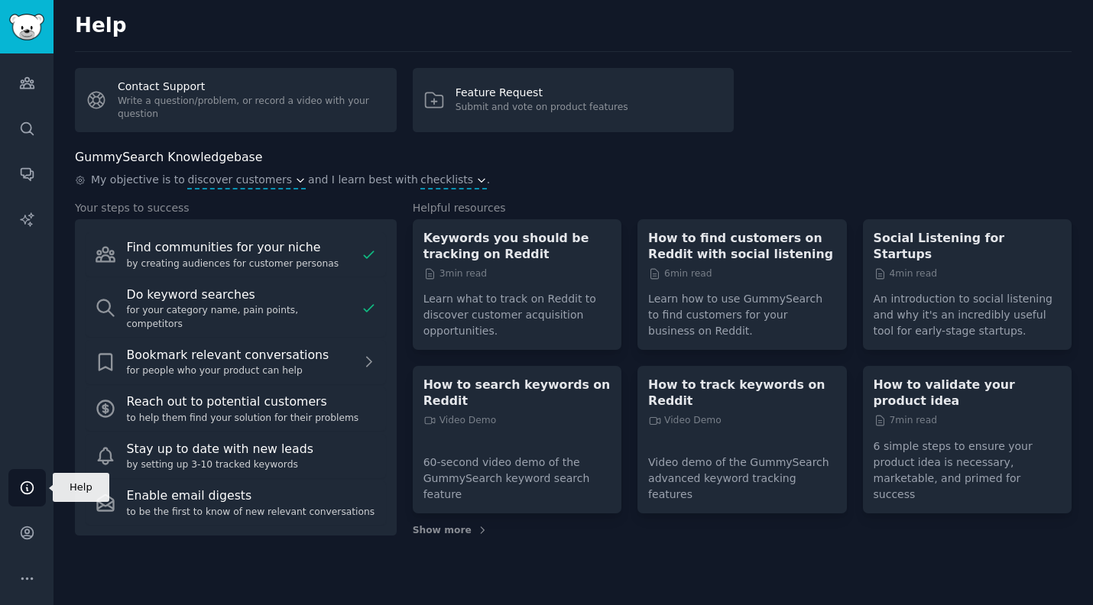
click at [37, 485] on link "Help" at bounding box center [26, 487] width 37 height 37
click at [30, 532] on icon "Sidebar" at bounding box center [27, 533] width 16 height 16
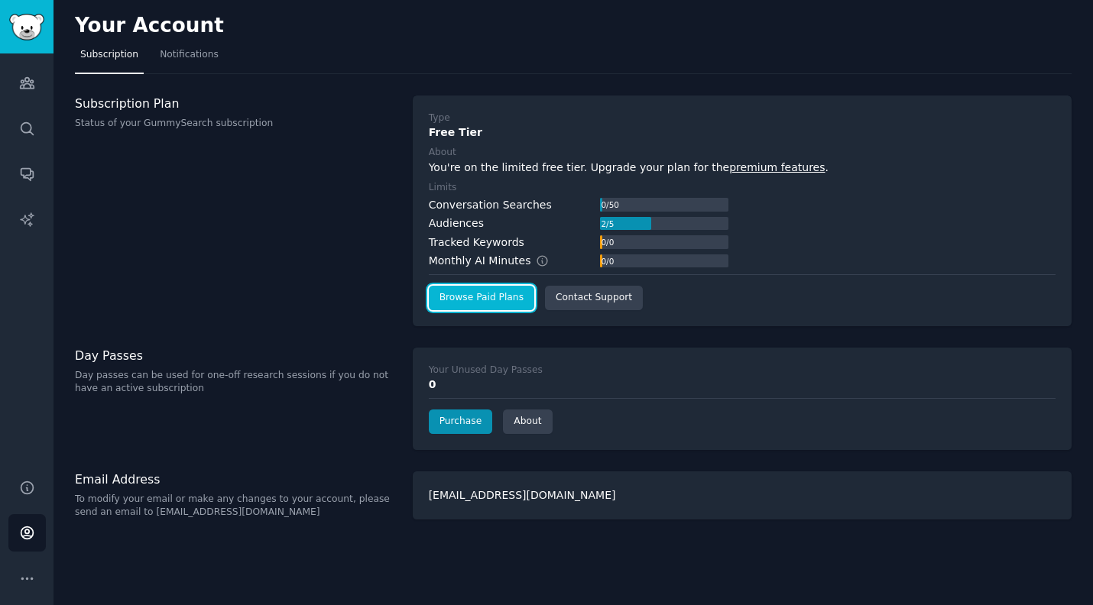
click at [479, 301] on link "Browse Paid Plans" at bounding box center [481, 298] width 105 height 24
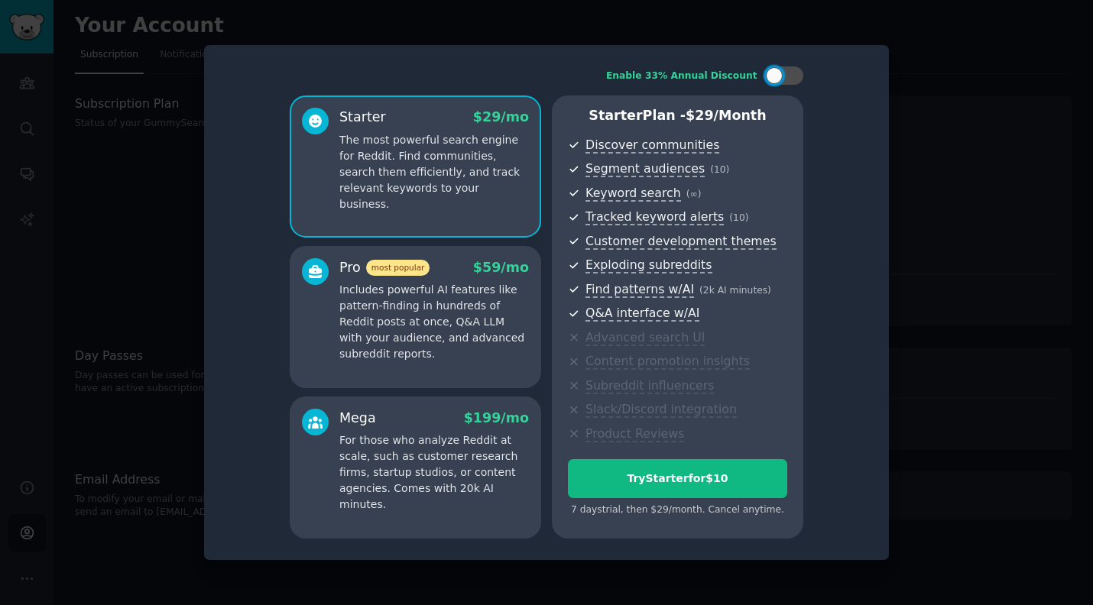
click at [475, 341] on p "Includes powerful AI features like pattern-finding in hundreds of Reddit posts …" at bounding box center [434, 322] width 190 height 80
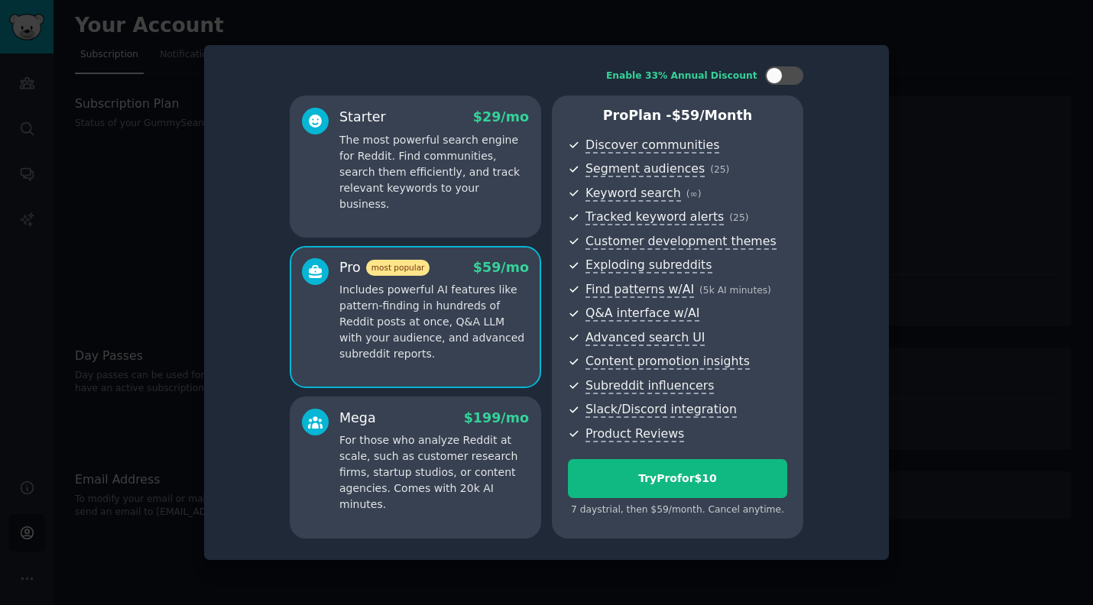
click at [425, 195] on p "The most powerful search engine for Reddit. Find communities, search them effic…" at bounding box center [434, 172] width 190 height 80
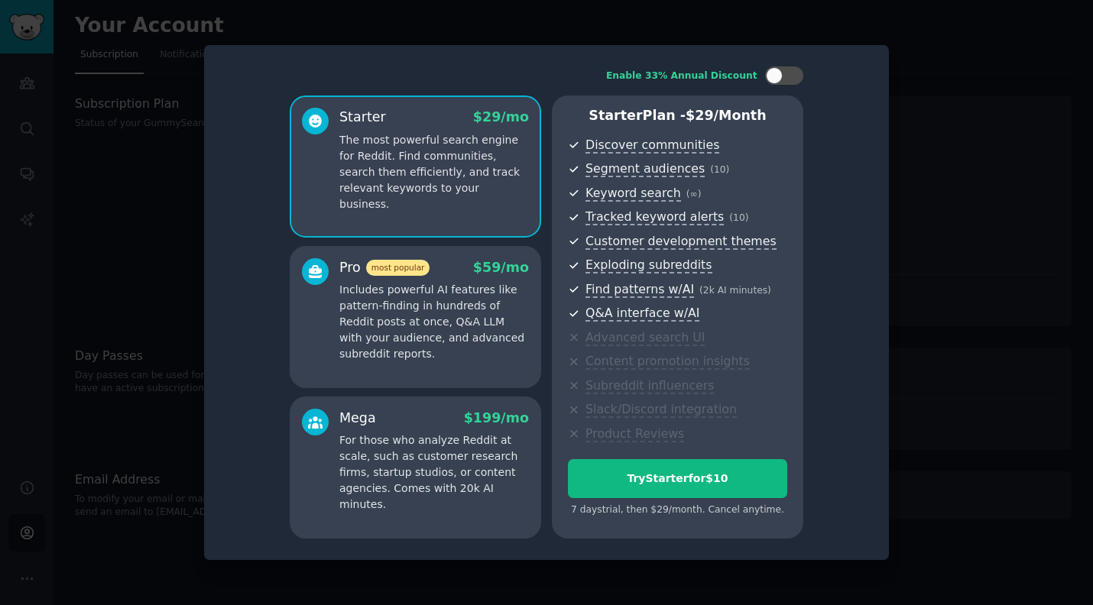
click at [923, 56] on div at bounding box center [546, 302] width 1093 height 605
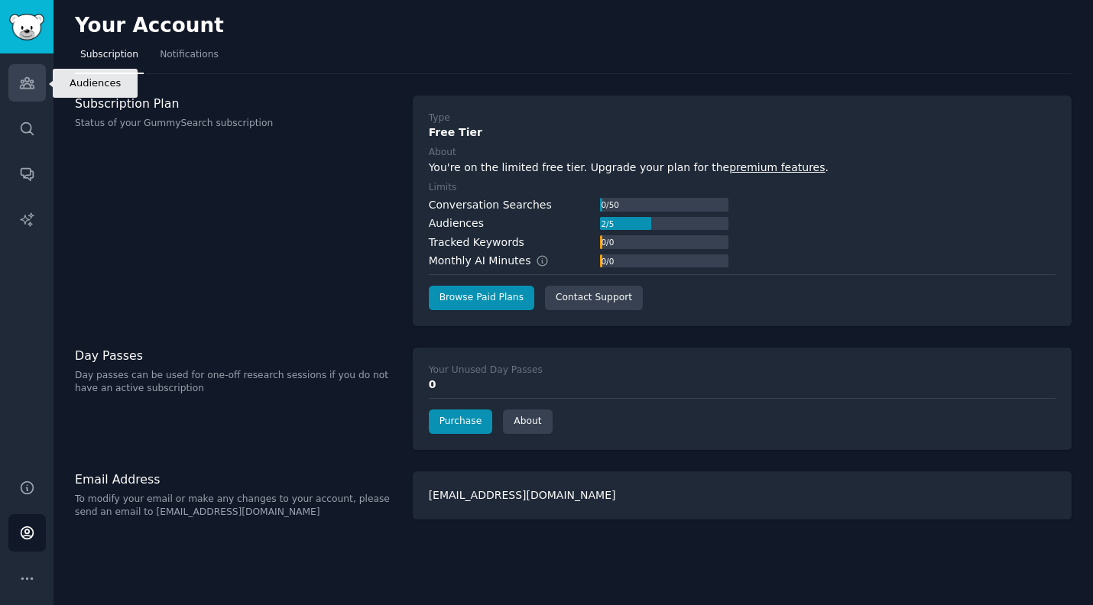
click at [27, 73] on link "Audiences" at bounding box center [26, 82] width 37 height 37
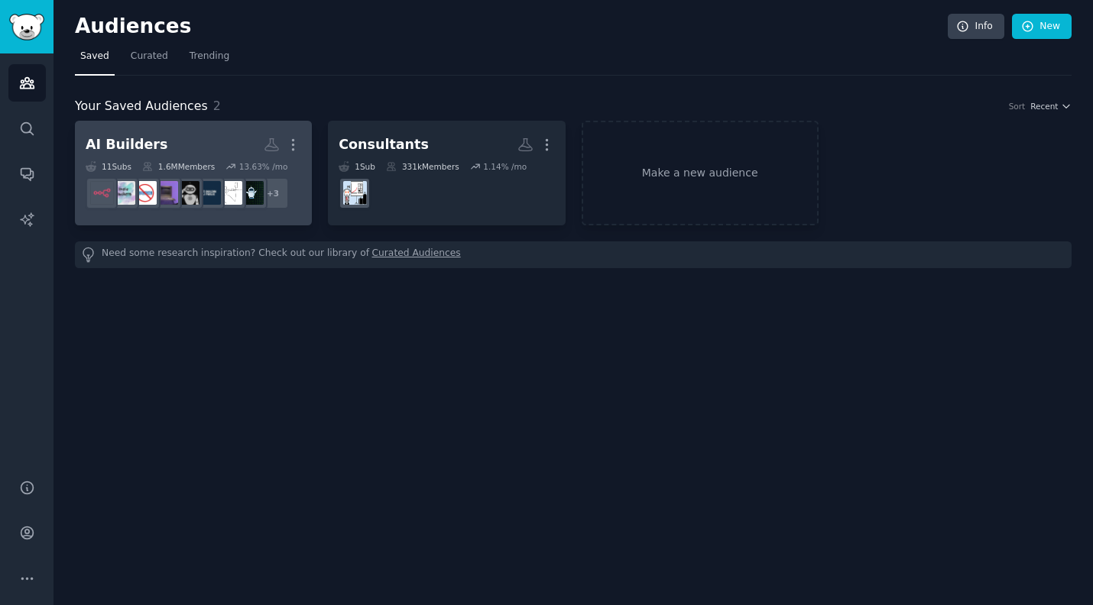
click at [139, 139] on div "AI Builders" at bounding box center [127, 144] width 82 height 19
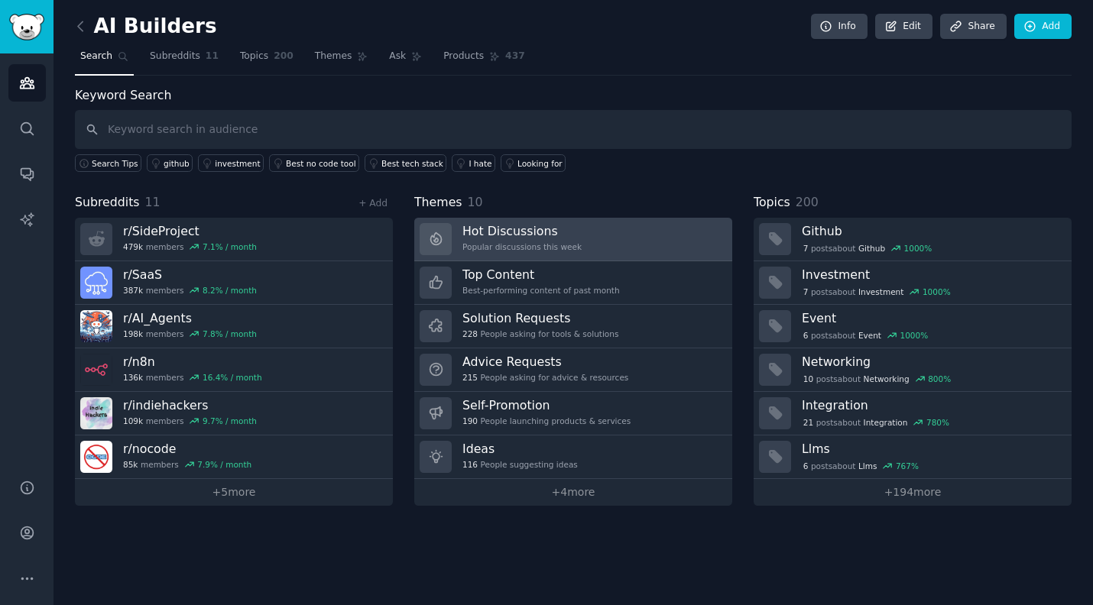
click at [535, 225] on h3 "Hot Discussions" at bounding box center [521, 231] width 119 height 16
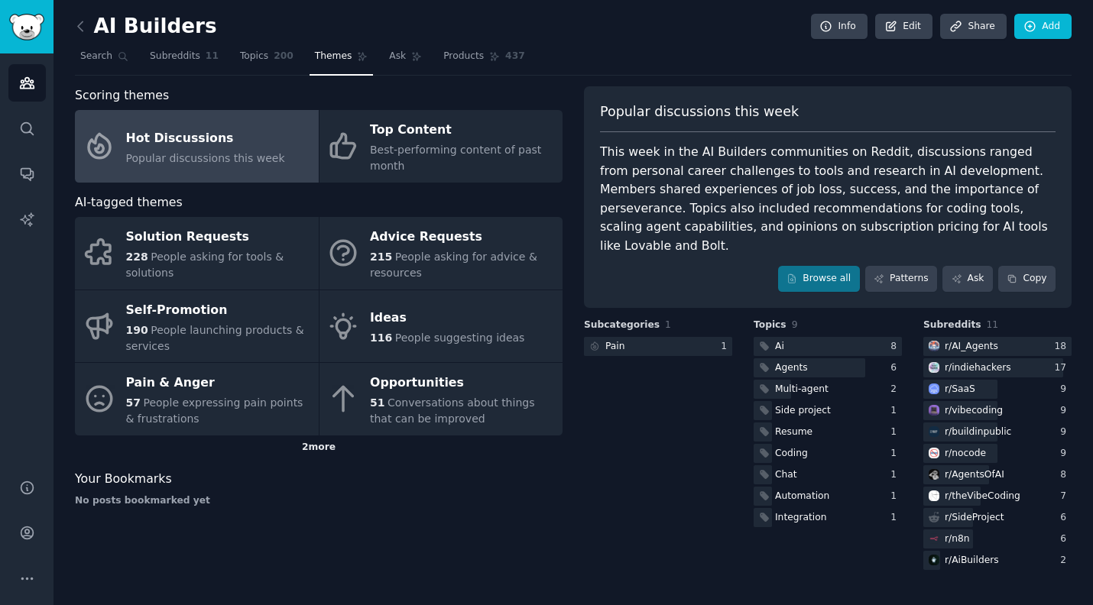
click at [307, 445] on div "2 more" at bounding box center [319, 448] width 488 height 24
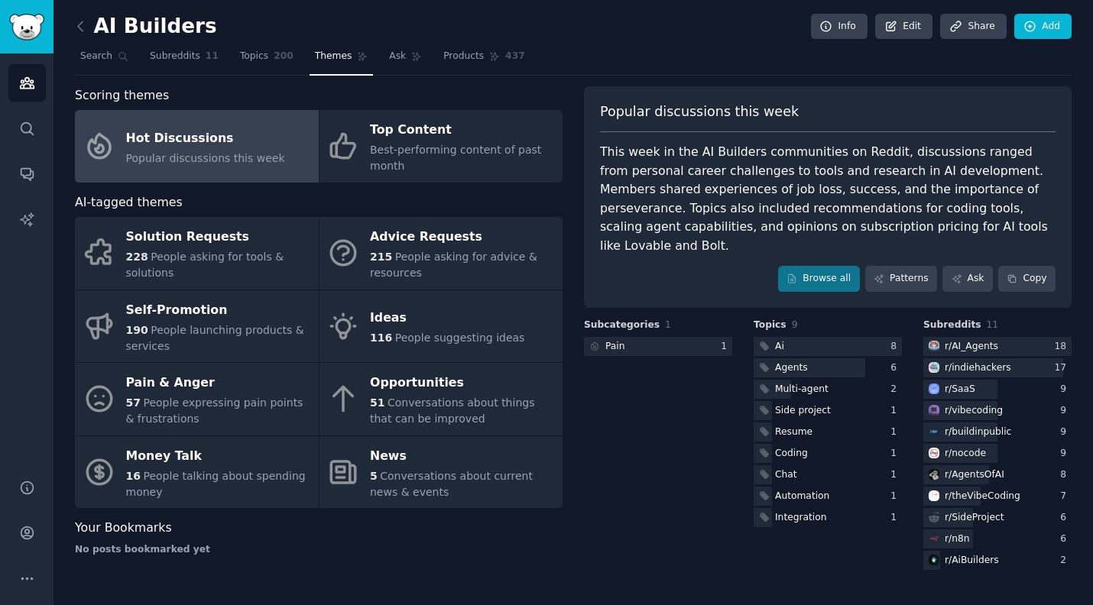
click at [318, 52] on span "Themes" at bounding box center [333, 57] width 37 height 14
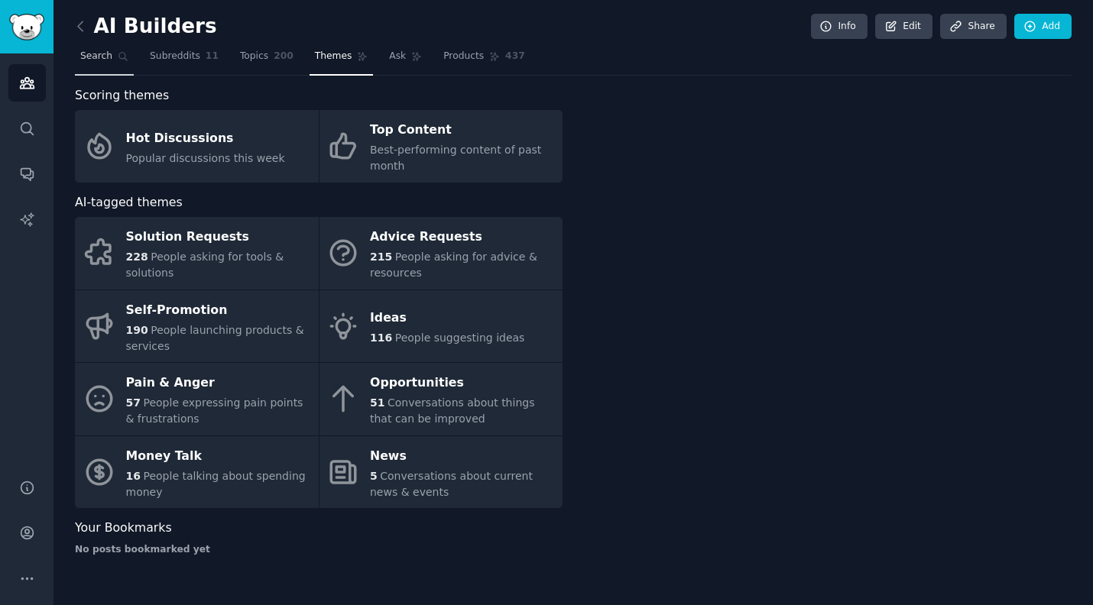
click at [92, 61] on span "Search" at bounding box center [96, 57] width 32 height 14
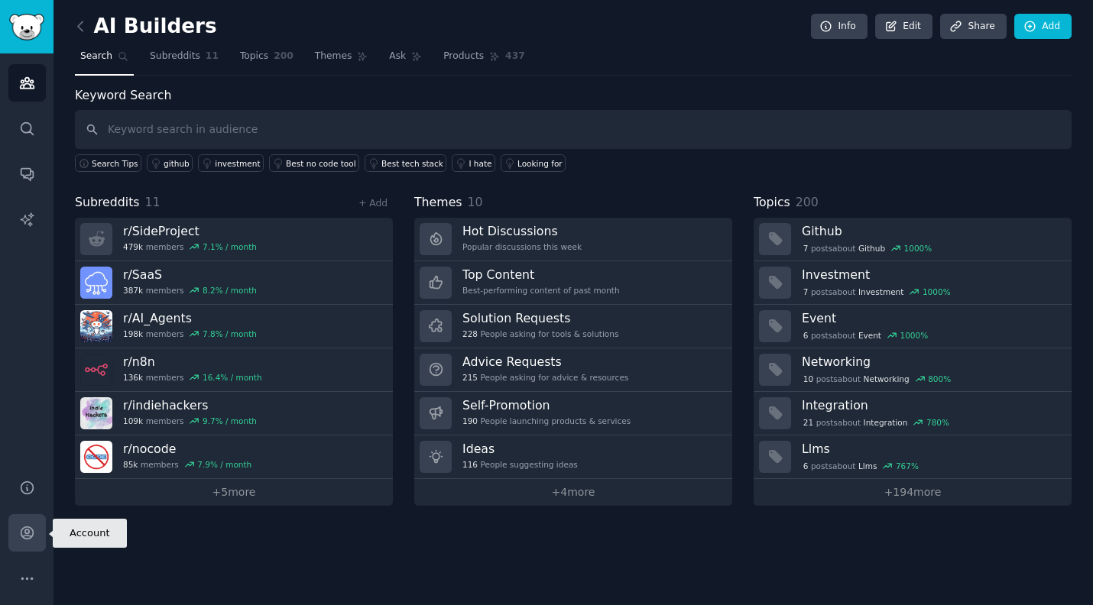
click at [31, 529] on icon "Sidebar" at bounding box center [27, 533] width 16 height 16
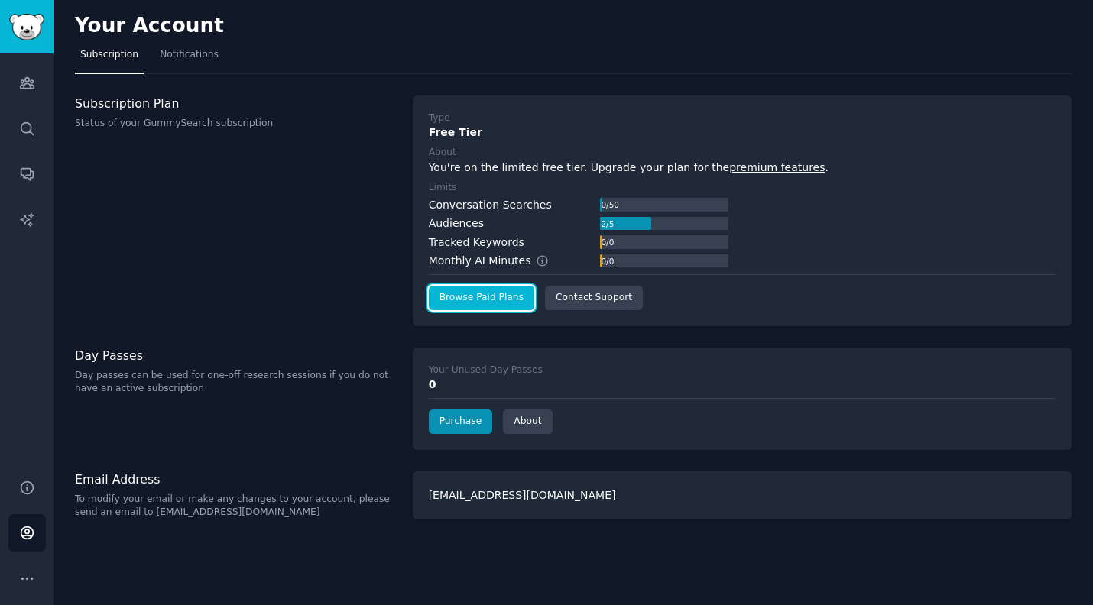
click at [475, 294] on link "Browse Paid Plans" at bounding box center [481, 298] width 105 height 24
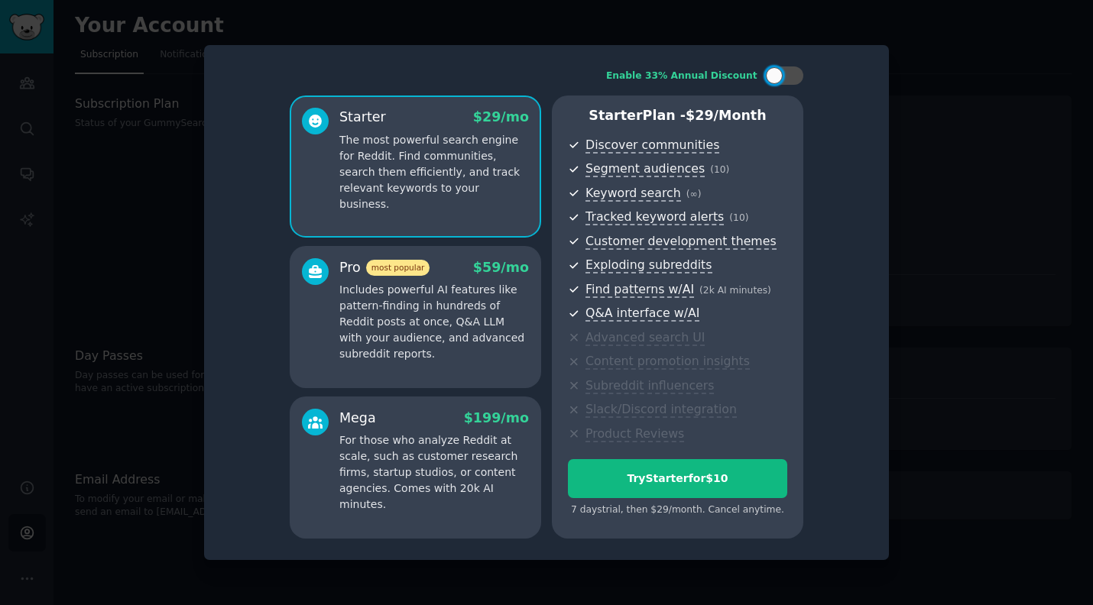
click at [439, 488] on p "For those who analyze Reddit at scale, such as customer research firms, startup…" at bounding box center [434, 473] width 190 height 80
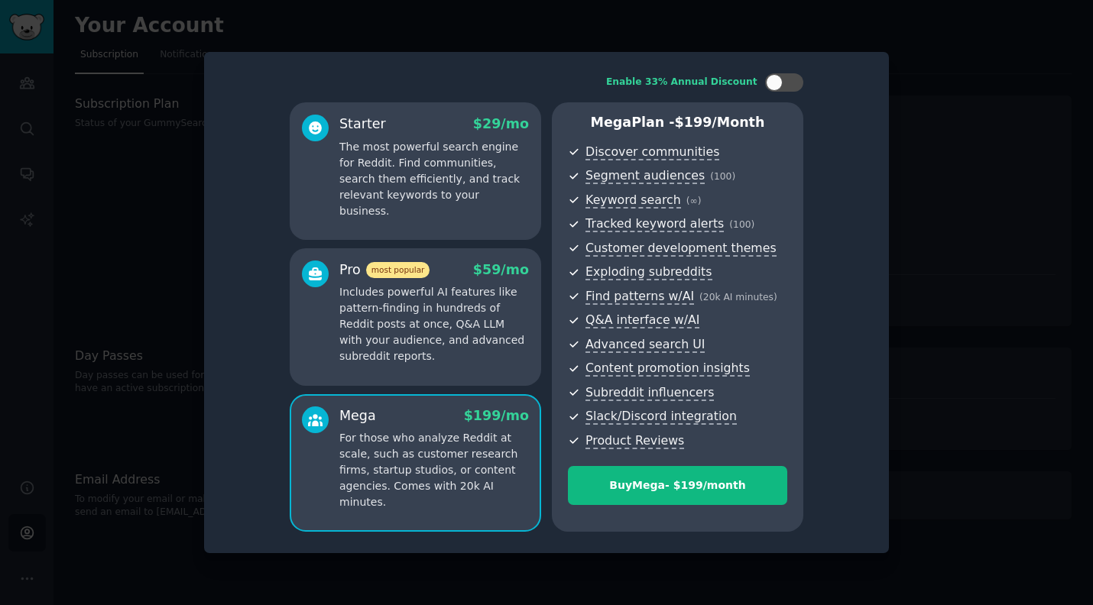
click at [368, 345] on p "Includes powerful AI features like pattern-finding in hundreds of Reddit posts …" at bounding box center [434, 324] width 190 height 80
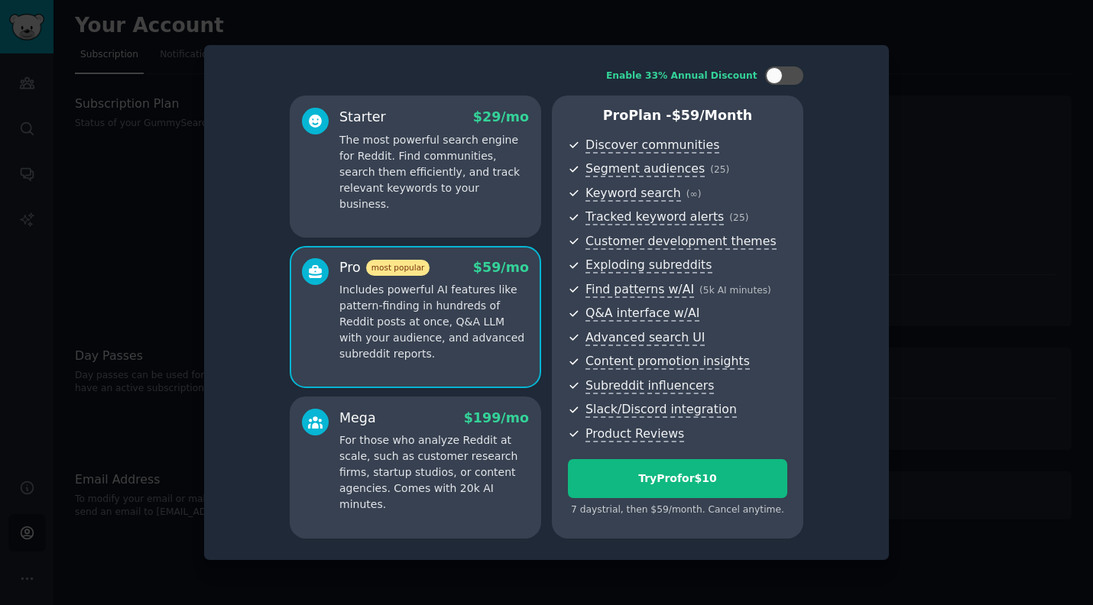
click at [391, 179] on p "The most powerful search engine for Reddit. Find communities, search them effic…" at bounding box center [434, 172] width 190 height 80
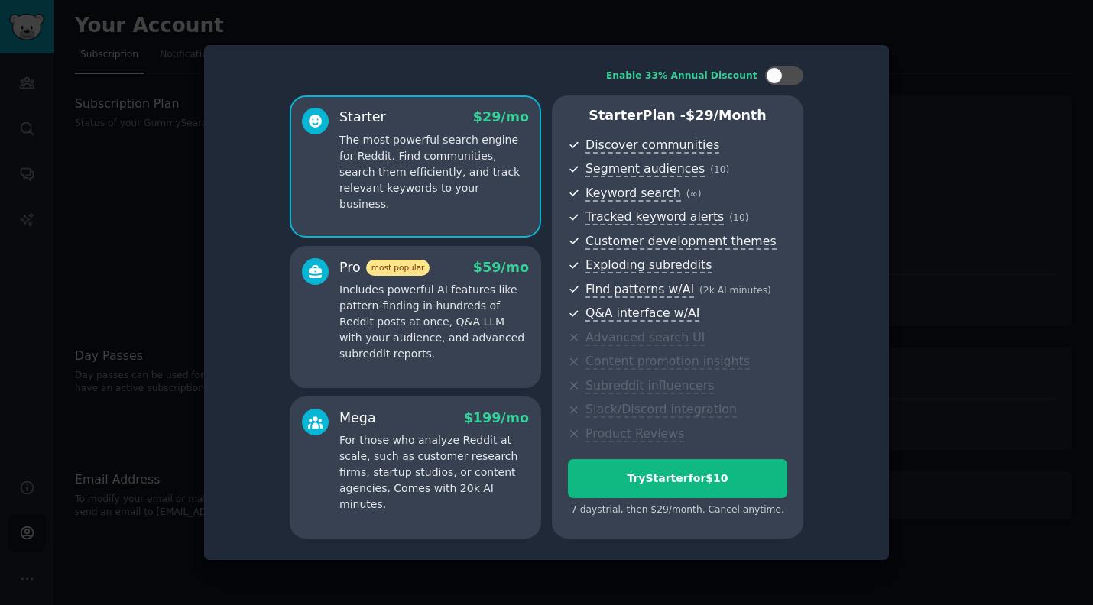
click at [870, 86] on div "Enable 33% Annual Discount Starter $ 29 /mo The most powerful search engine for…" at bounding box center [546, 303] width 663 height 494
click at [922, 99] on div at bounding box center [546, 302] width 1093 height 605
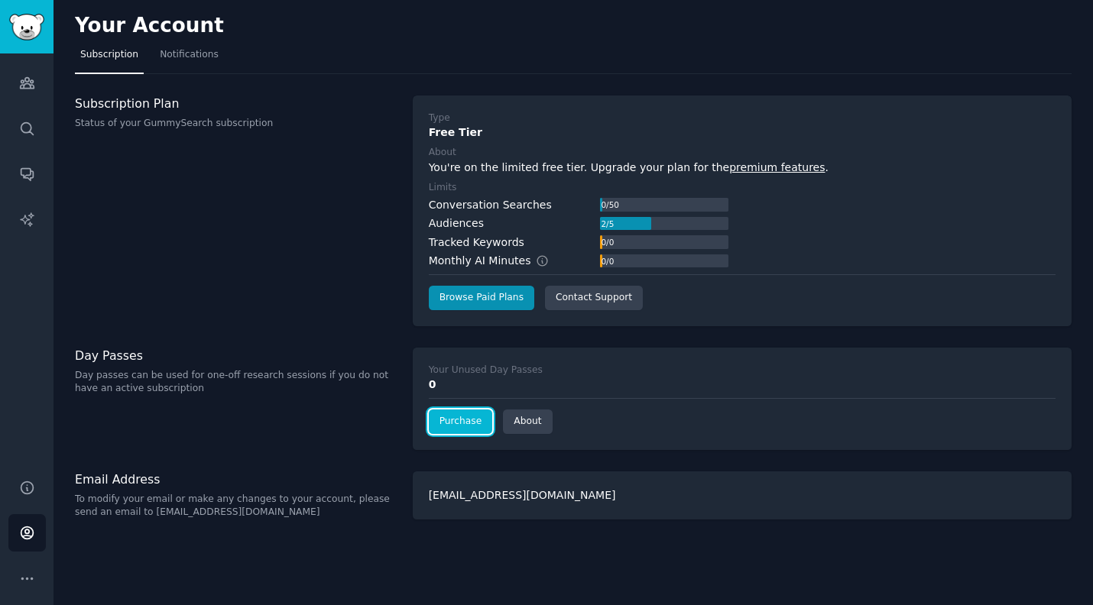
click at [470, 422] on link "Purchase" at bounding box center [461, 422] width 64 height 24
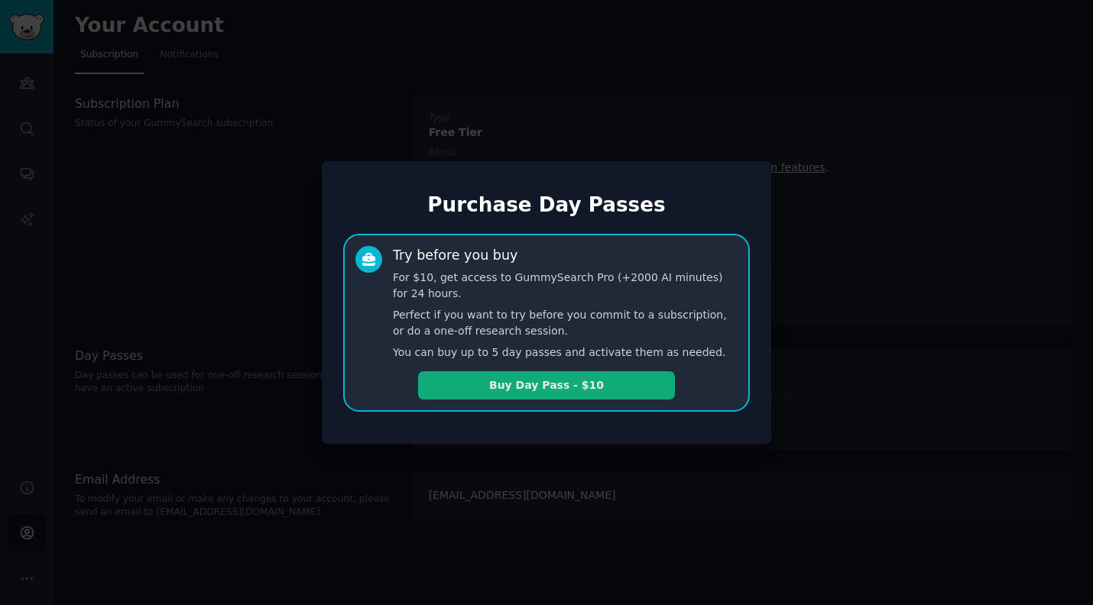
click at [532, 390] on button "Buy Day Pass - $10" at bounding box center [546, 385] width 257 height 28
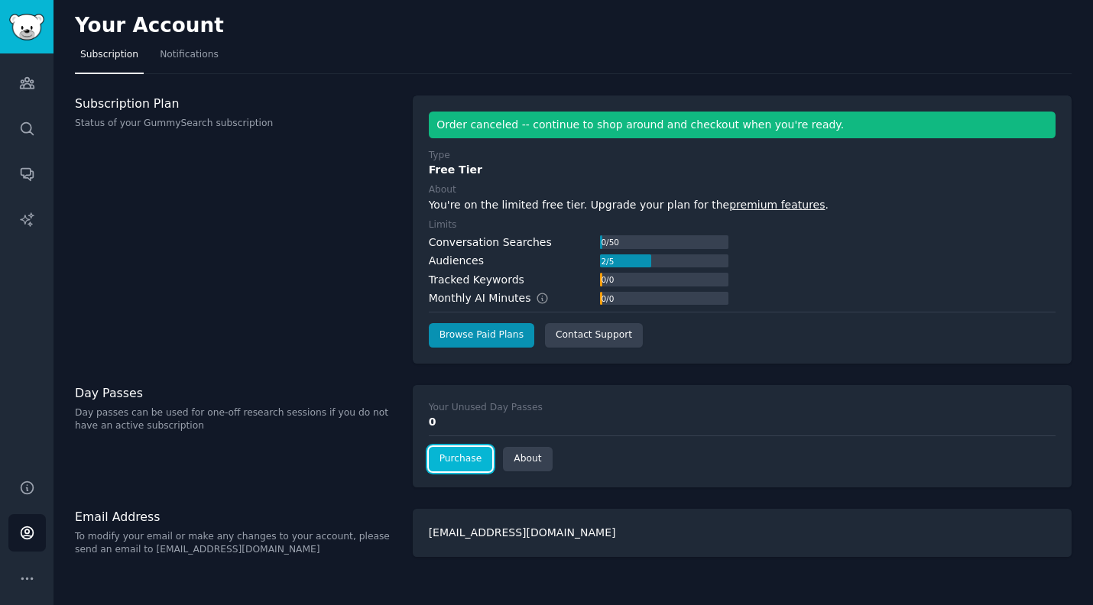
click at [475, 461] on link "Purchase" at bounding box center [461, 459] width 64 height 24
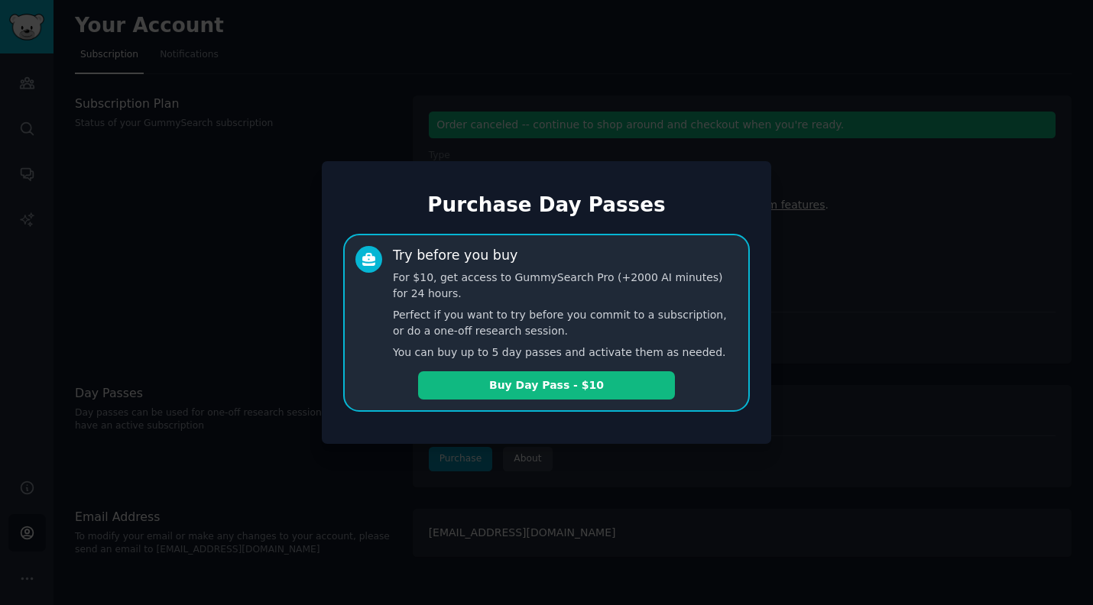
click at [263, 312] on div at bounding box center [546, 302] width 1093 height 605
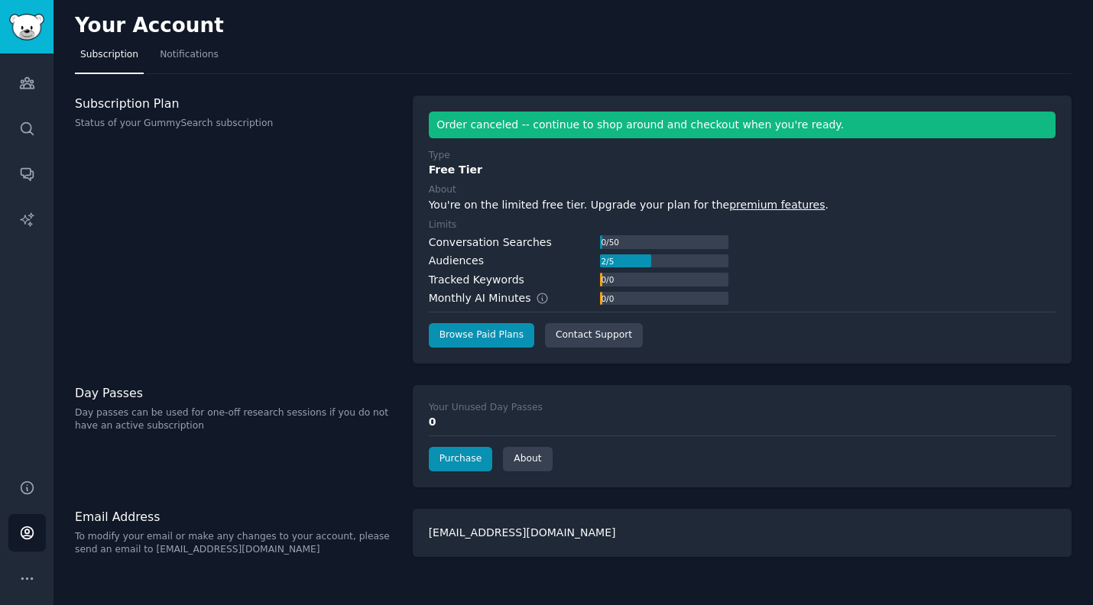
click at [190, 158] on div "Subscription Plan Status of your GummySearch subscription" at bounding box center [236, 230] width 322 height 268
click at [31, 89] on icon "Sidebar" at bounding box center [27, 83] width 16 height 16
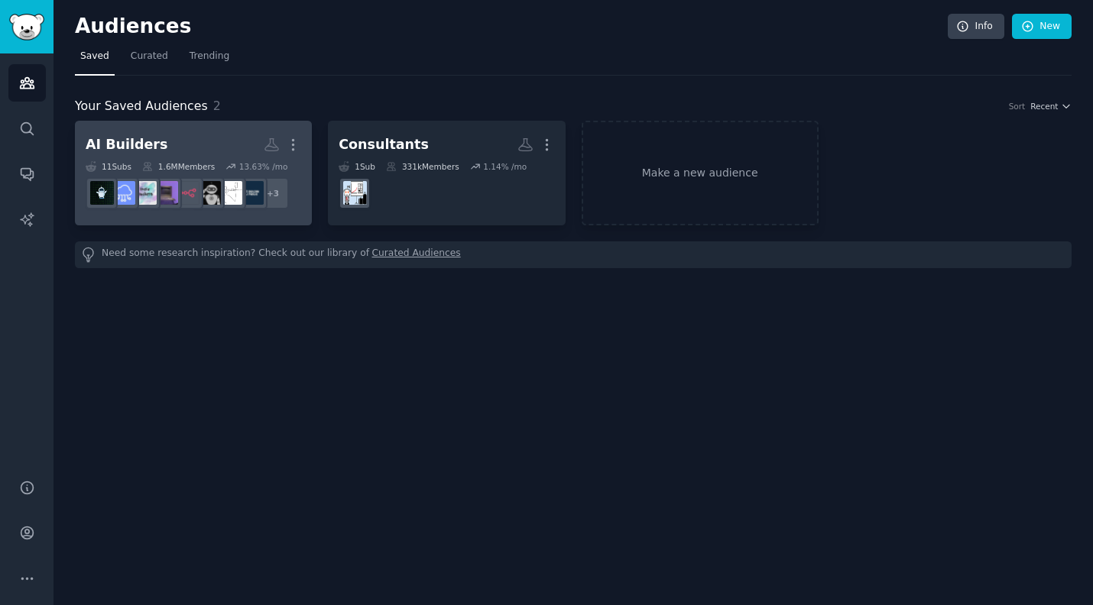
click at [191, 132] on h2 "AI Builders More" at bounding box center [194, 144] width 216 height 27
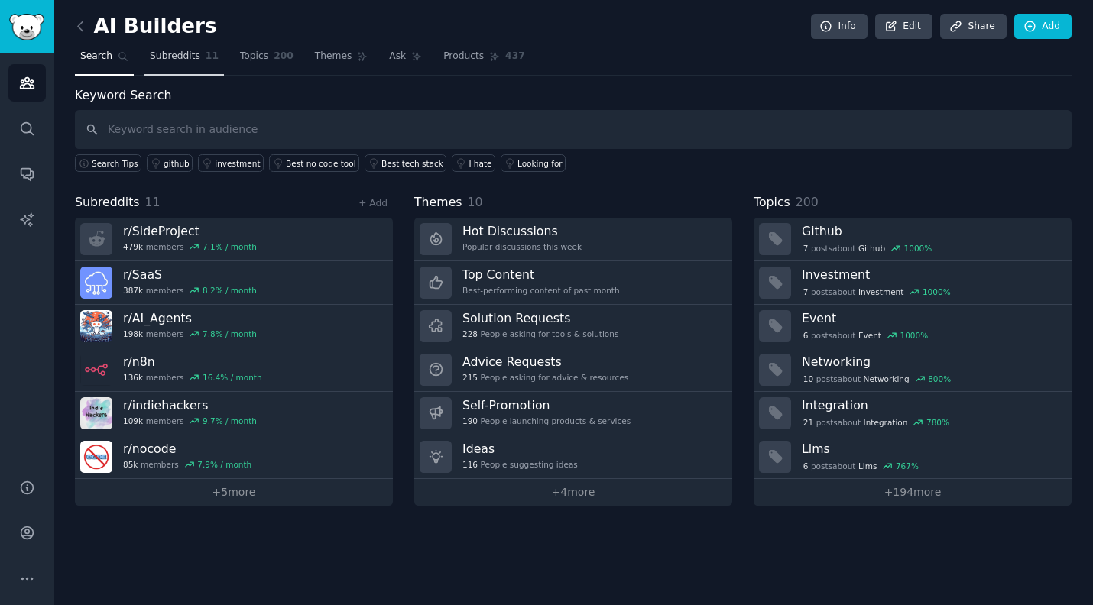
click at [173, 55] on span "Subreddits" at bounding box center [175, 57] width 50 height 14
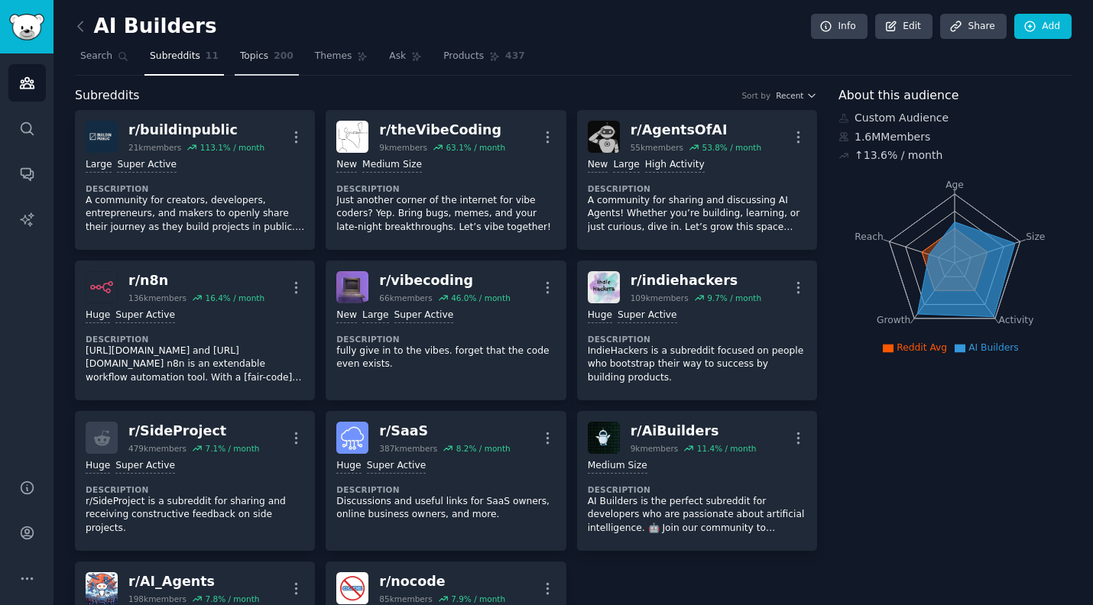
click at [251, 59] on span "Topics" at bounding box center [254, 57] width 28 height 14
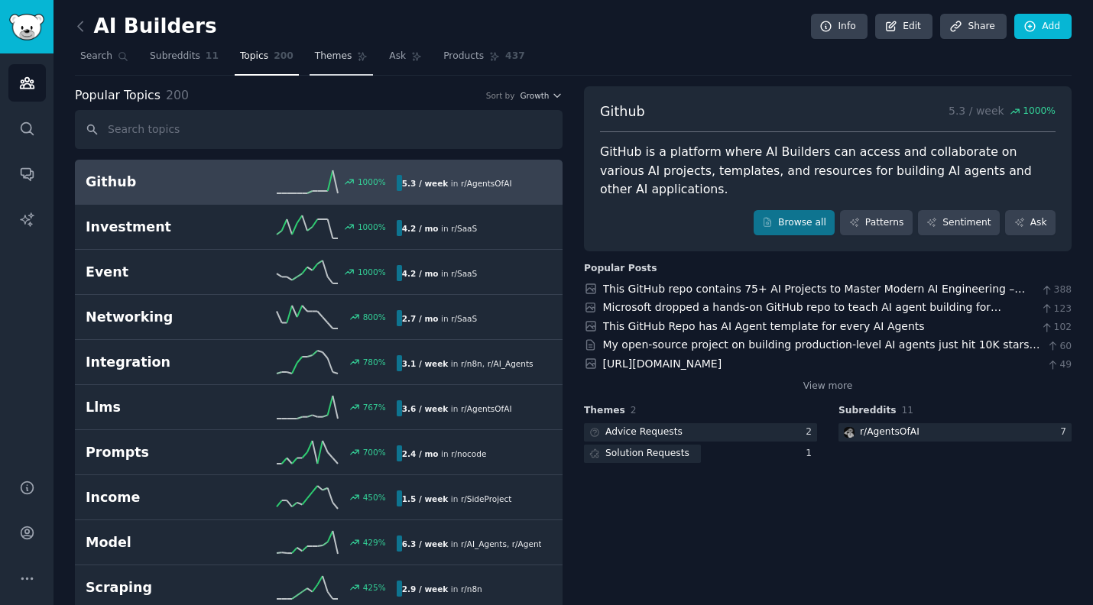
click at [337, 53] on span "Themes" at bounding box center [333, 57] width 37 height 14
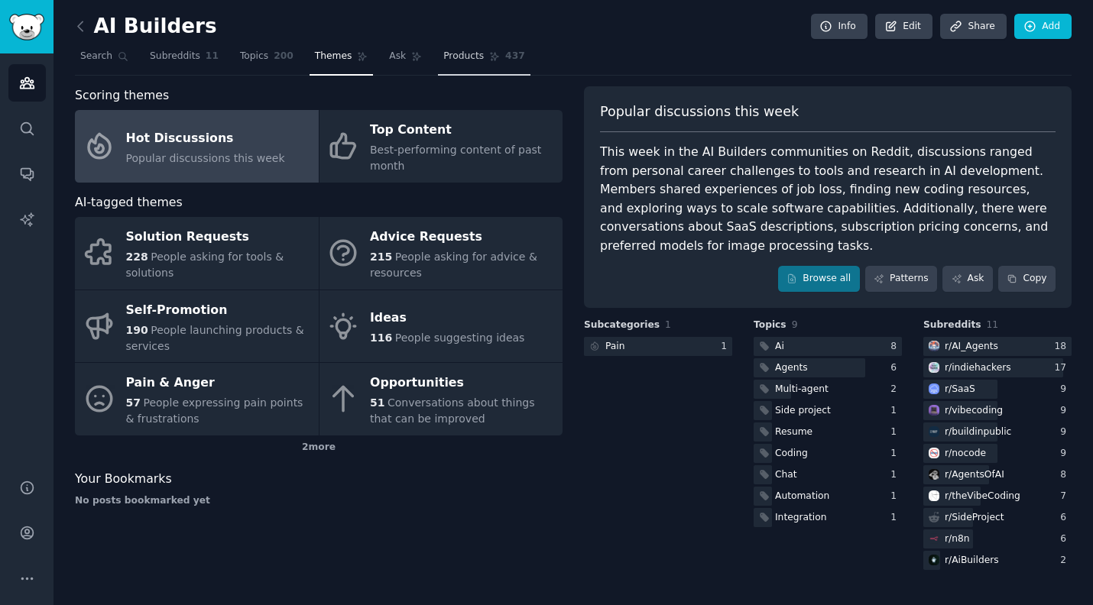
click at [468, 60] on span "Products" at bounding box center [463, 57] width 41 height 14
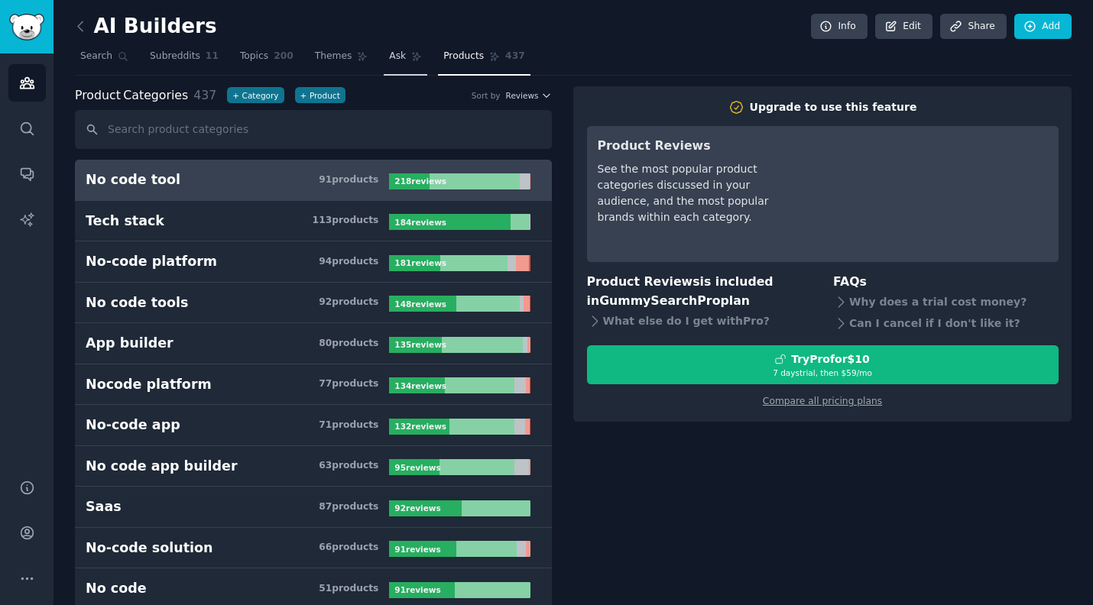
click at [400, 54] on link "Ask" at bounding box center [406, 59] width 44 height 31
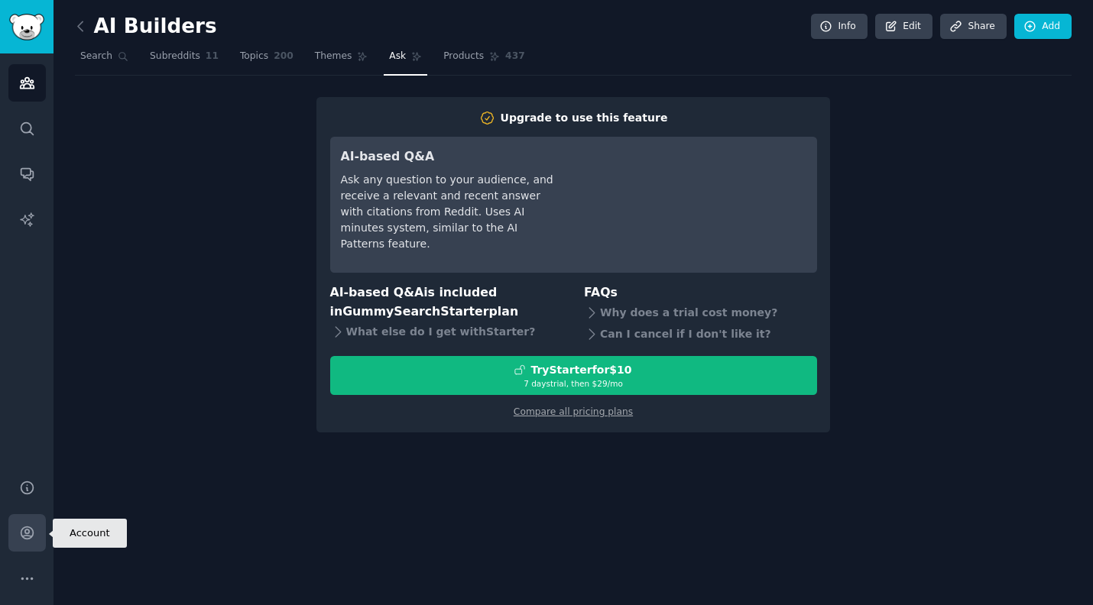
click at [26, 532] on icon "Sidebar" at bounding box center [27, 533] width 16 height 16
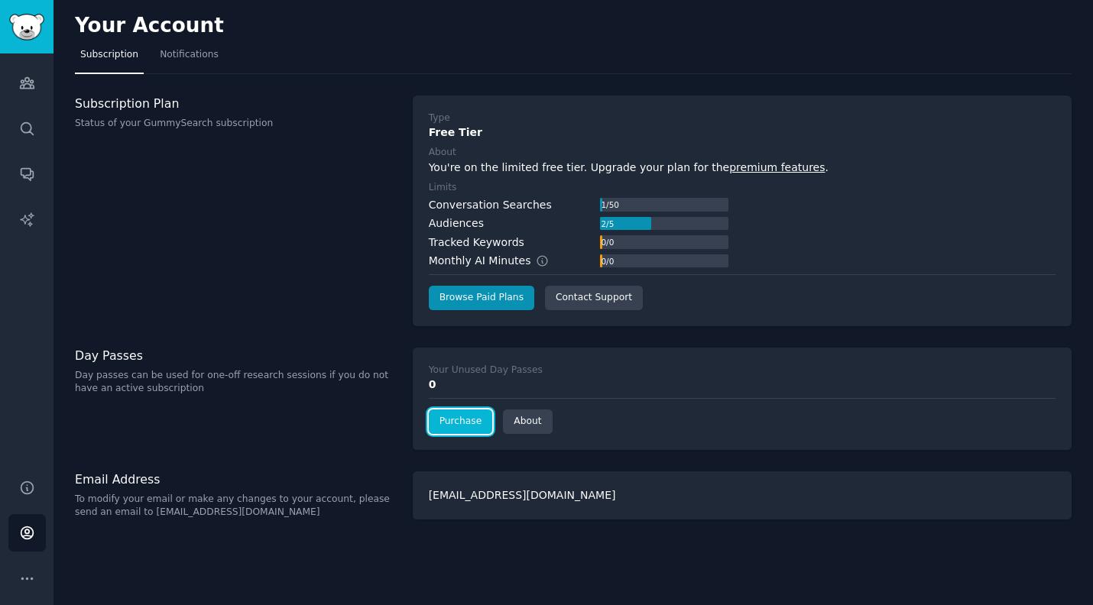
click at [461, 414] on link "Purchase" at bounding box center [461, 422] width 64 height 24
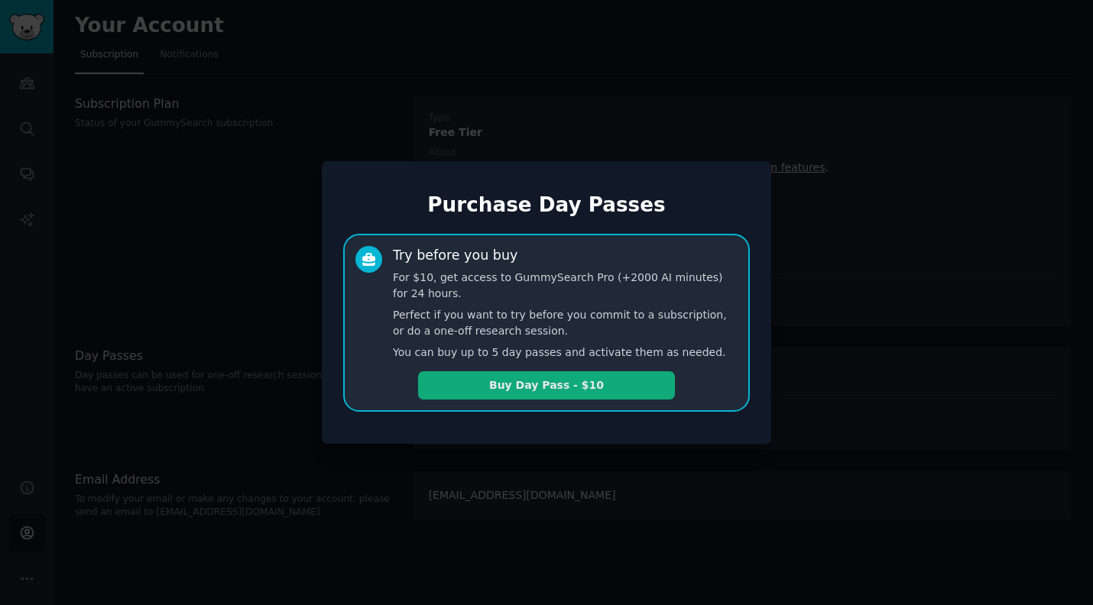
click at [513, 380] on button "Buy Day Pass - $10" at bounding box center [546, 385] width 257 height 28
click at [324, 144] on div at bounding box center [546, 302] width 1093 height 605
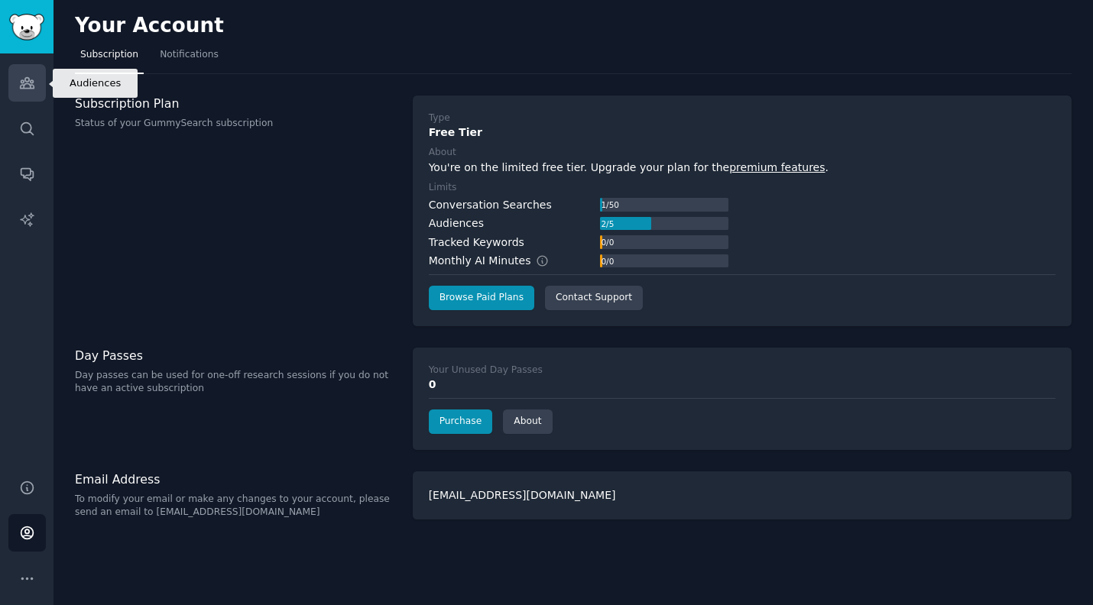
click at [17, 85] on link "Audiences" at bounding box center [26, 82] width 37 height 37
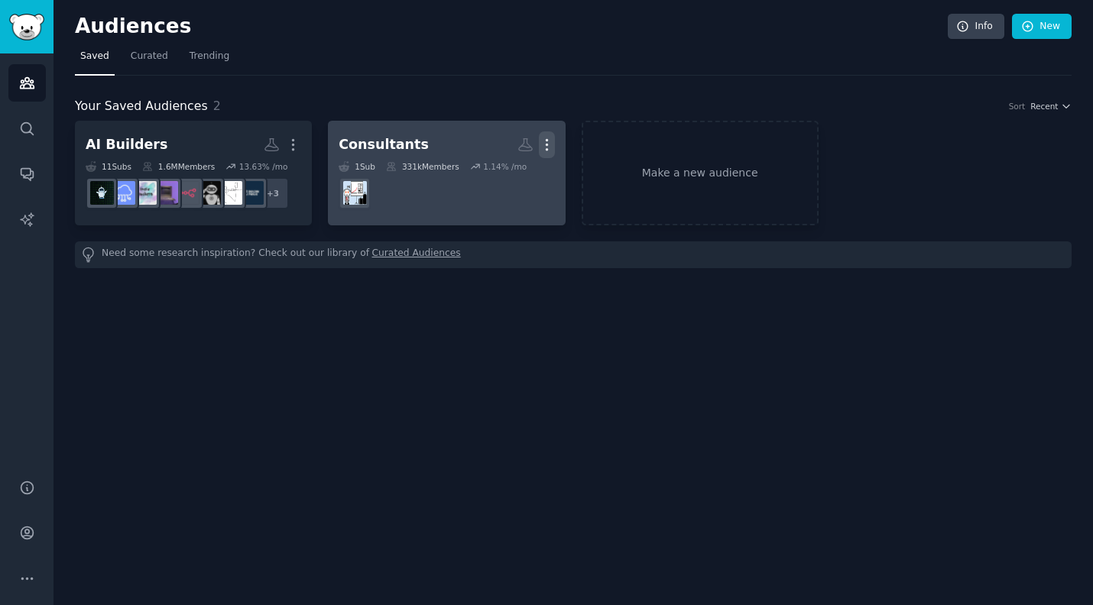
click at [544, 144] on icon "button" at bounding box center [547, 145] width 16 height 16
click at [501, 182] on p "Delete" at bounding box center [505, 177] width 35 height 16
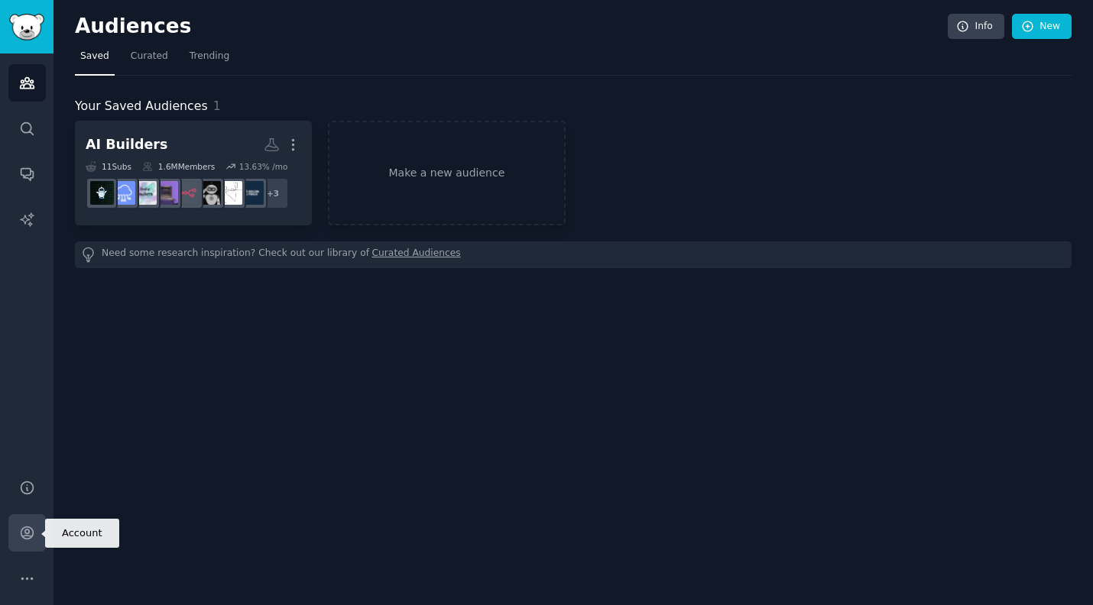
click at [28, 534] on icon "Sidebar" at bounding box center [27, 533] width 16 height 16
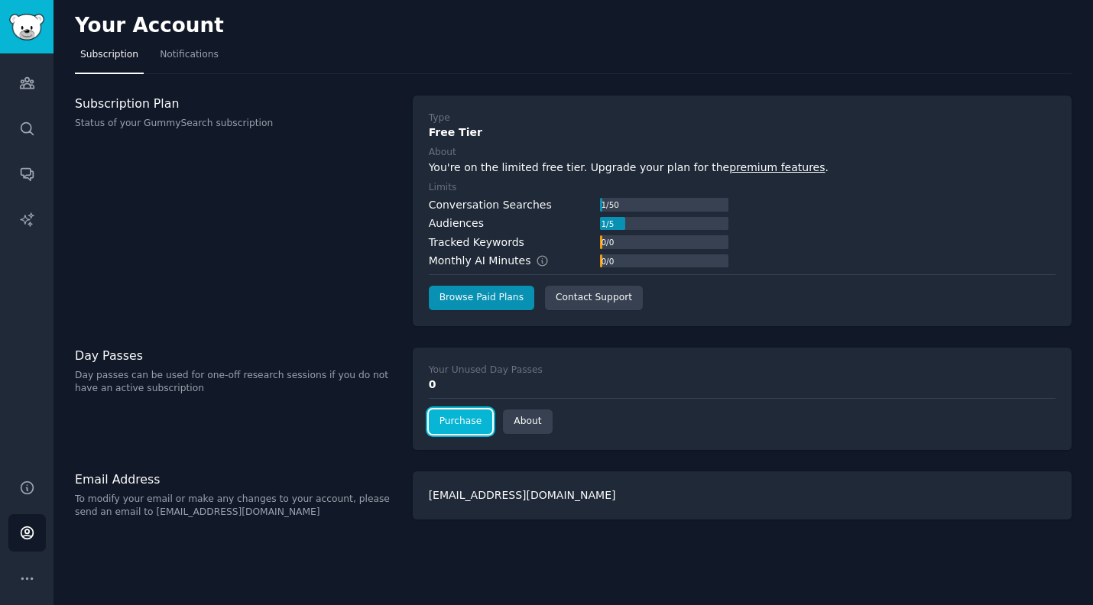
click at [464, 420] on link "Purchase" at bounding box center [461, 422] width 64 height 24
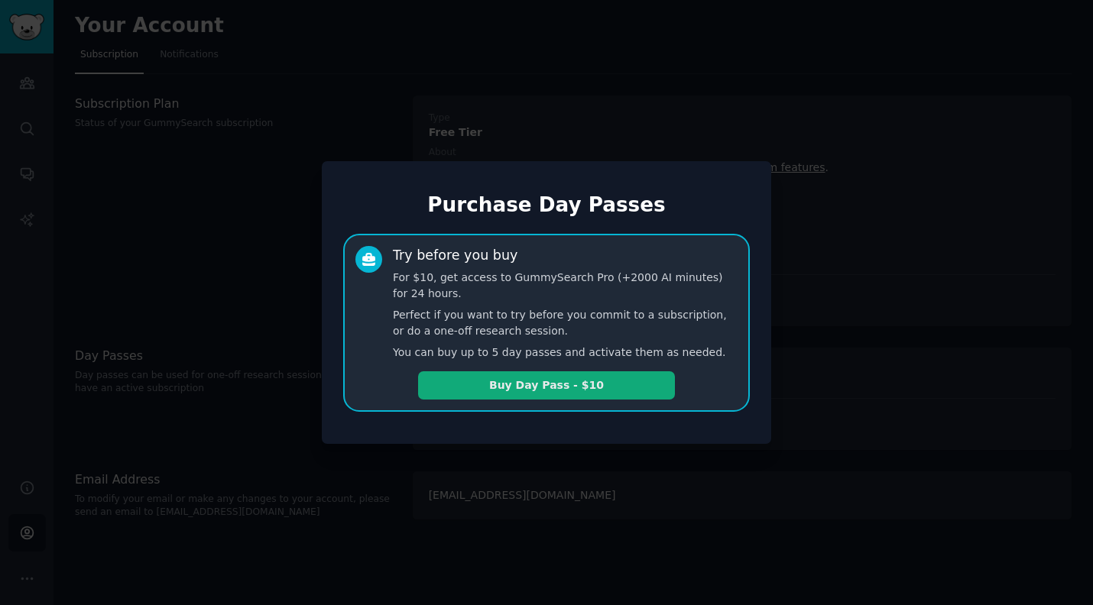
click at [535, 386] on button "Buy Day Pass - $10" at bounding box center [546, 385] width 257 height 28
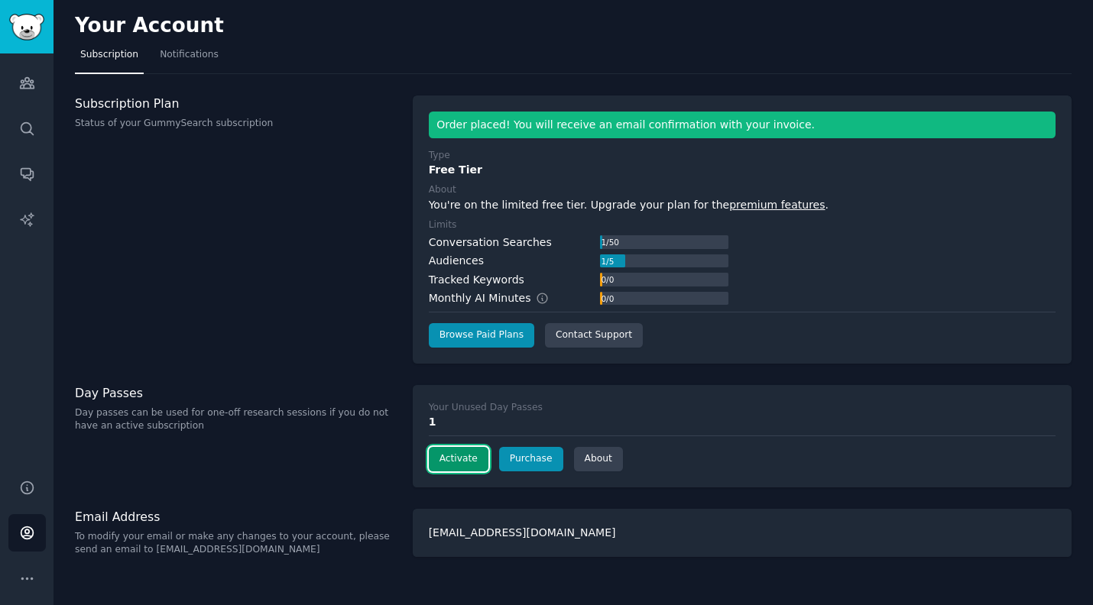
click at [459, 459] on button "Activate" at bounding box center [459, 459] width 60 height 24
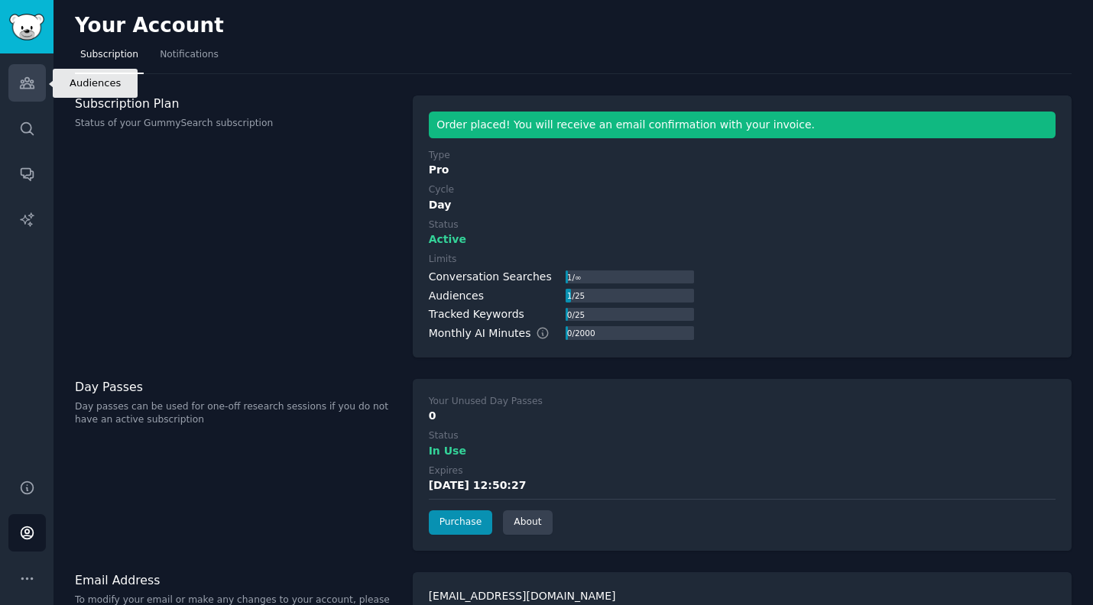
click at [24, 88] on icon "Sidebar" at bounding box center [27, 83] width 14 height 11
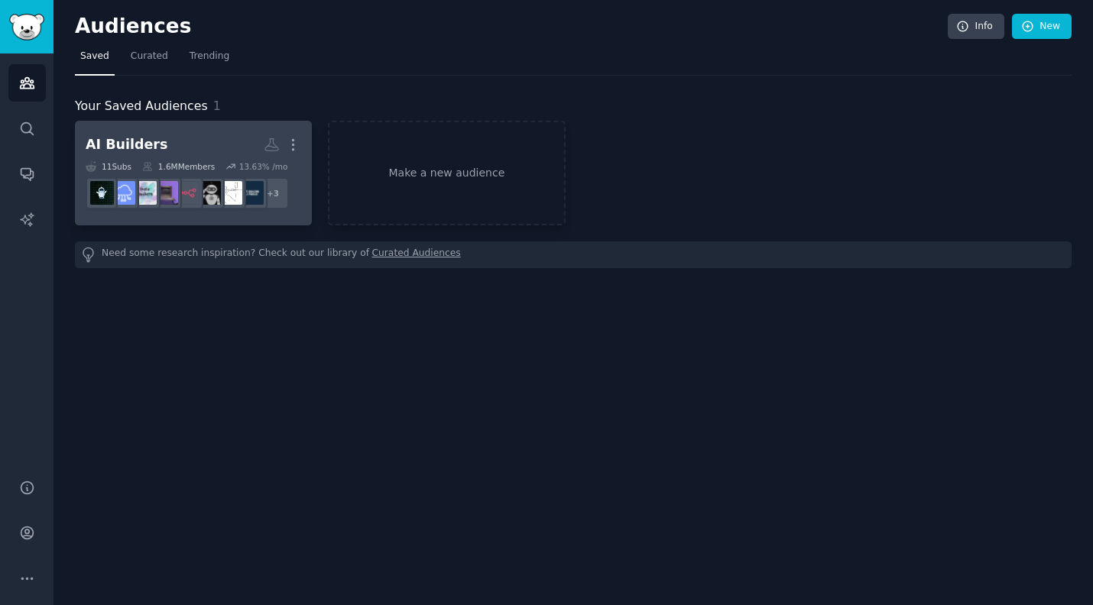
click at [178, 145] on h2 "AI Builders More" at bounding box center [194, 144] width 216 height 27
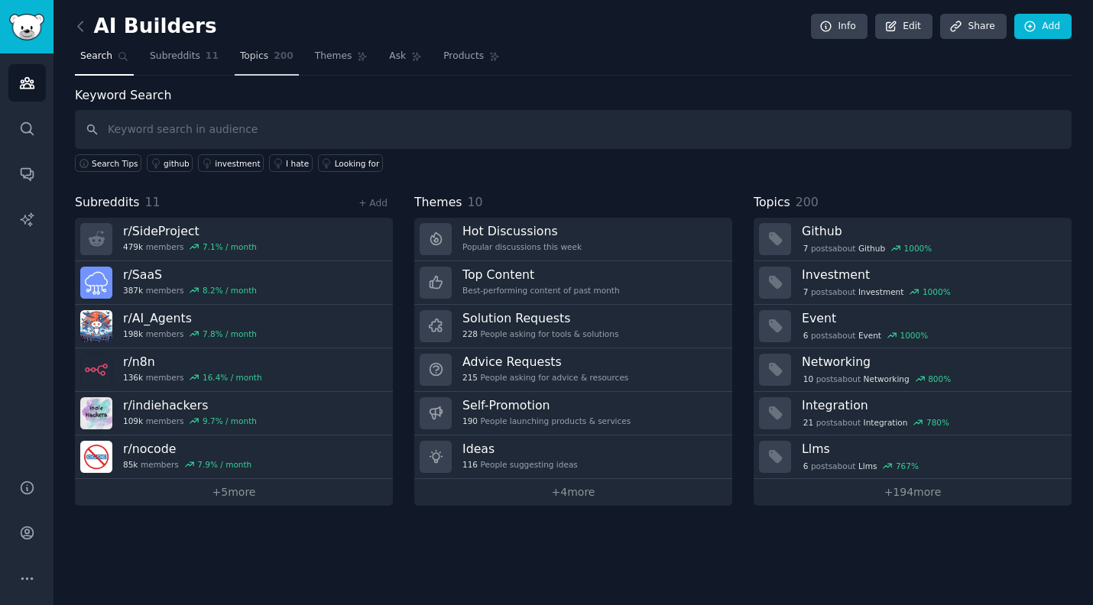
click at [240, 56] on span "Topics" at bounding box center [254, 57] width 28 height 14
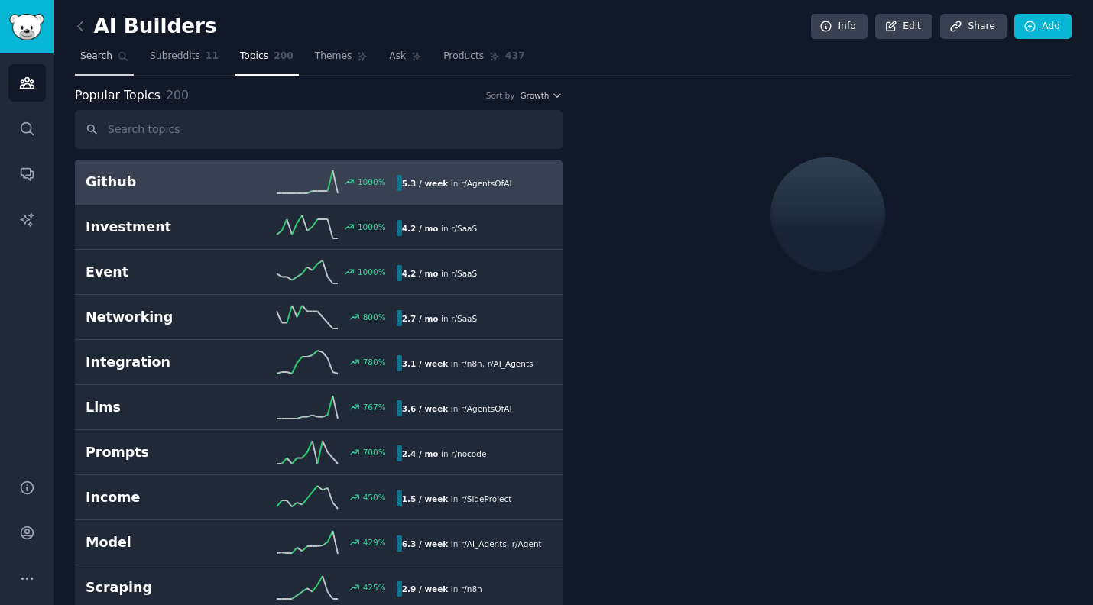
click at [96, 61] on span "Search" at bounding box center [96, 57] width 32 height 14
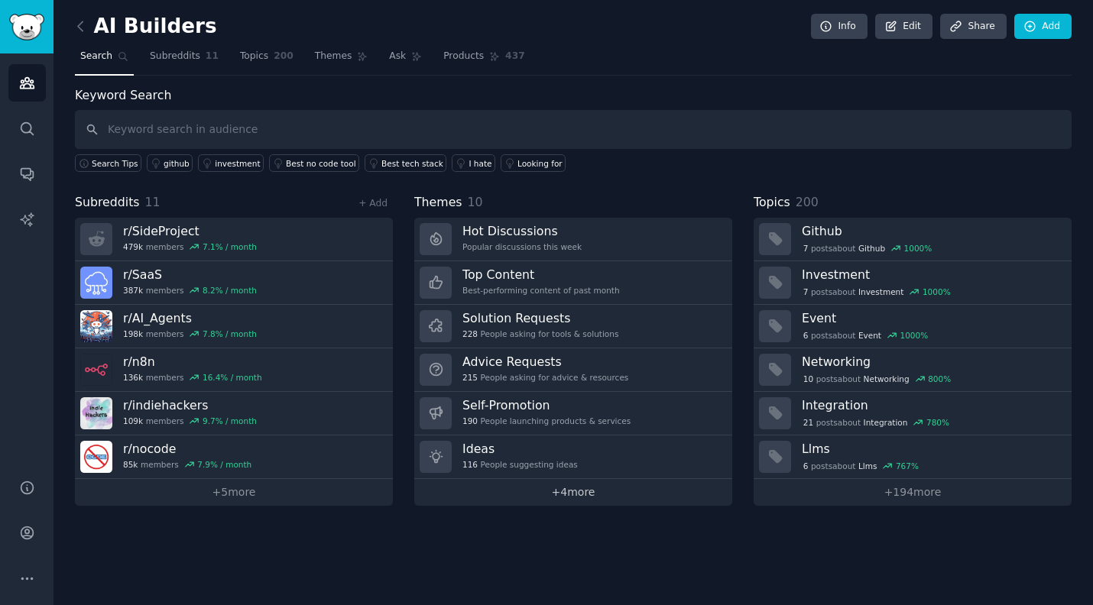
click at [566, 485] on link "+ 4 more" at bounding box center [573, 492] width 318 height 27
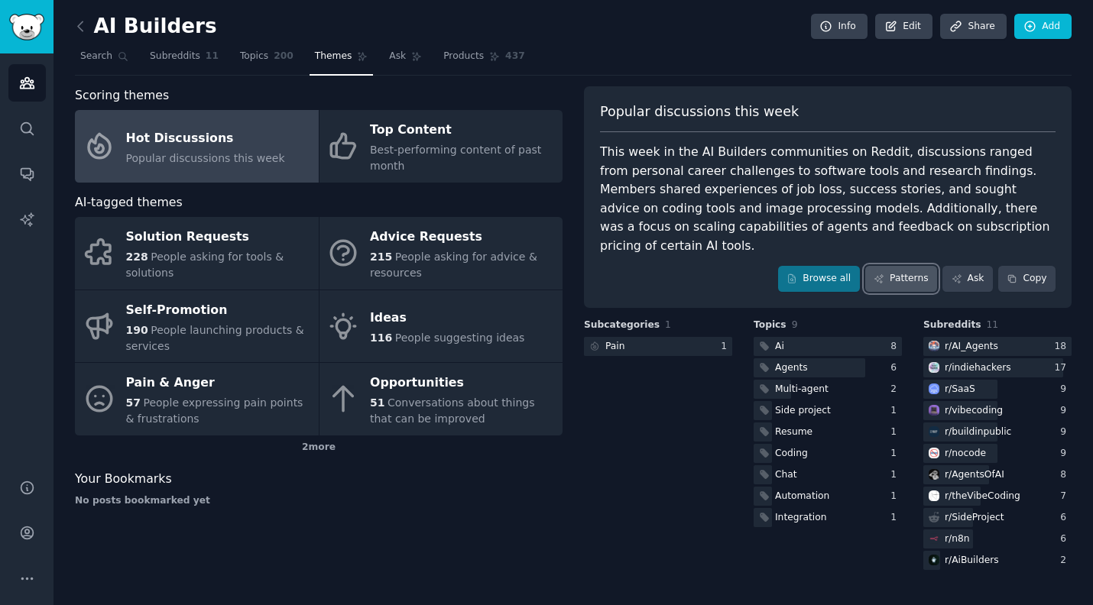
click at [895, 266] on link "Patterns" at bounding box center [901, 279] width 72 height 26
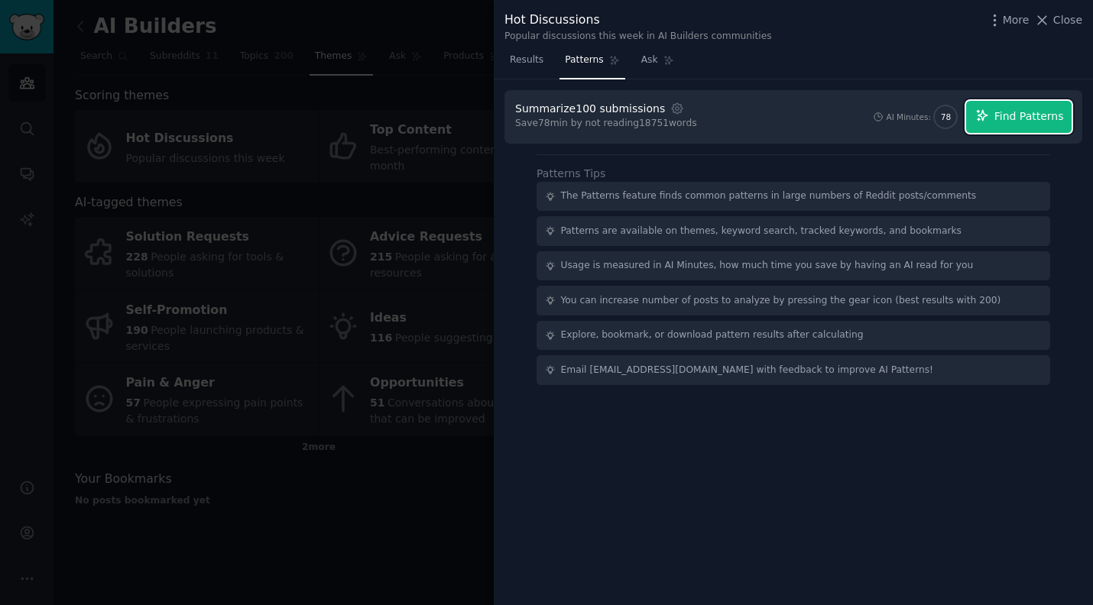
click at [1012, 112] on span "Find Patterns" at bounding box center [1029, 117] width 70 height 16
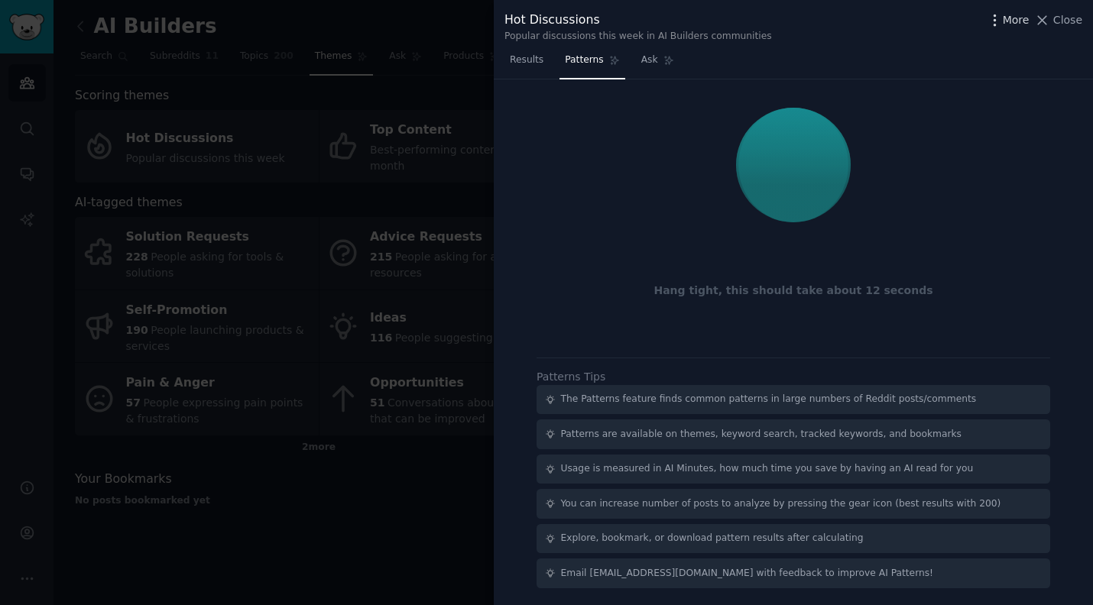
click at [1003, 19] on icon "button" at bounding box center [995, 20] width 16 height 16
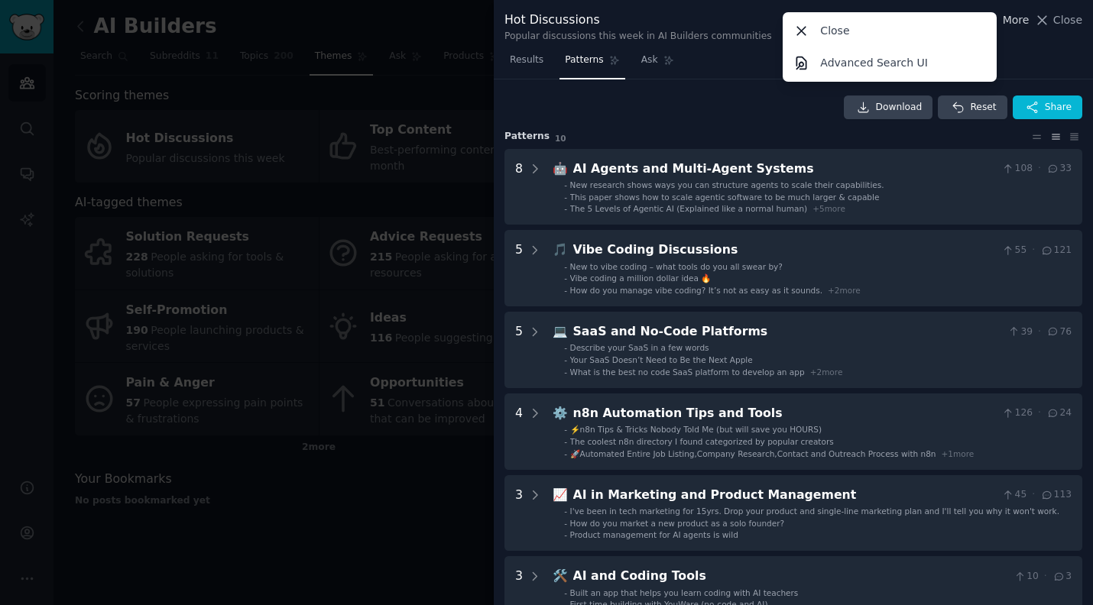
click at [1003, 19] on icon "button" at bounding box center [995, 20] width 16 height 16
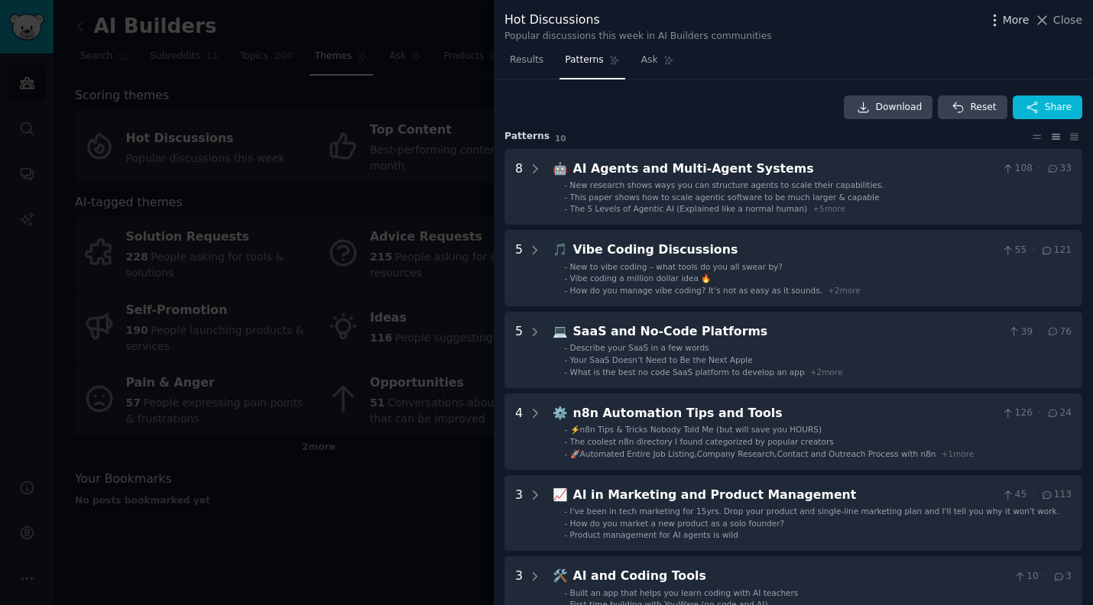
click at [1017, 22] on span "More" at bounding box center [1016, 20] width 27 height 16
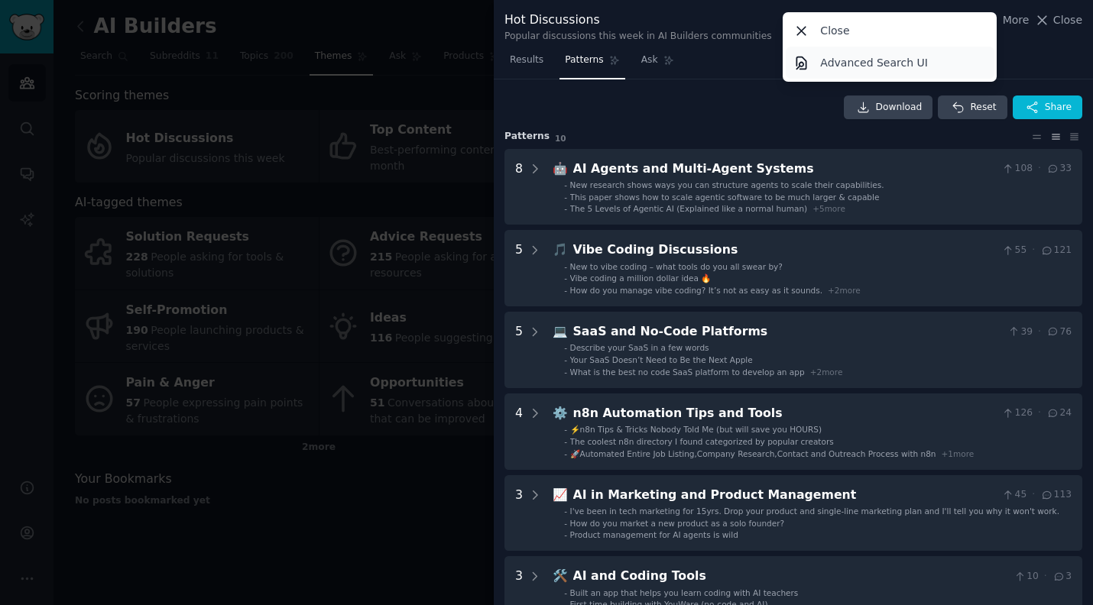
click at [878, 66] on p "Advanced Search UI" at bounding box center [874, 63] width 108 height 16
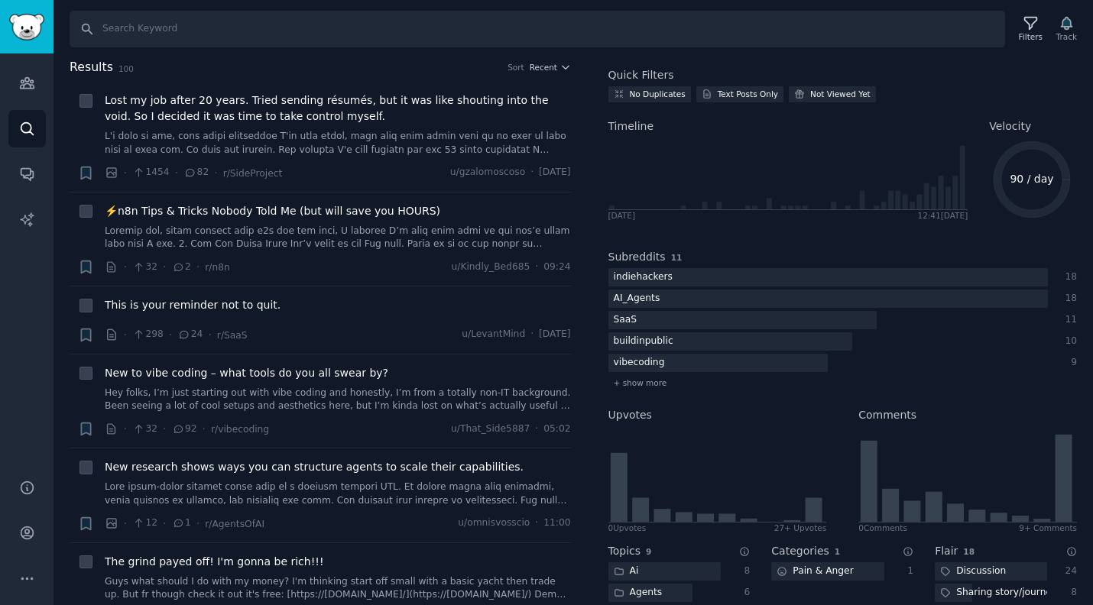
scroll to position [0, 0]
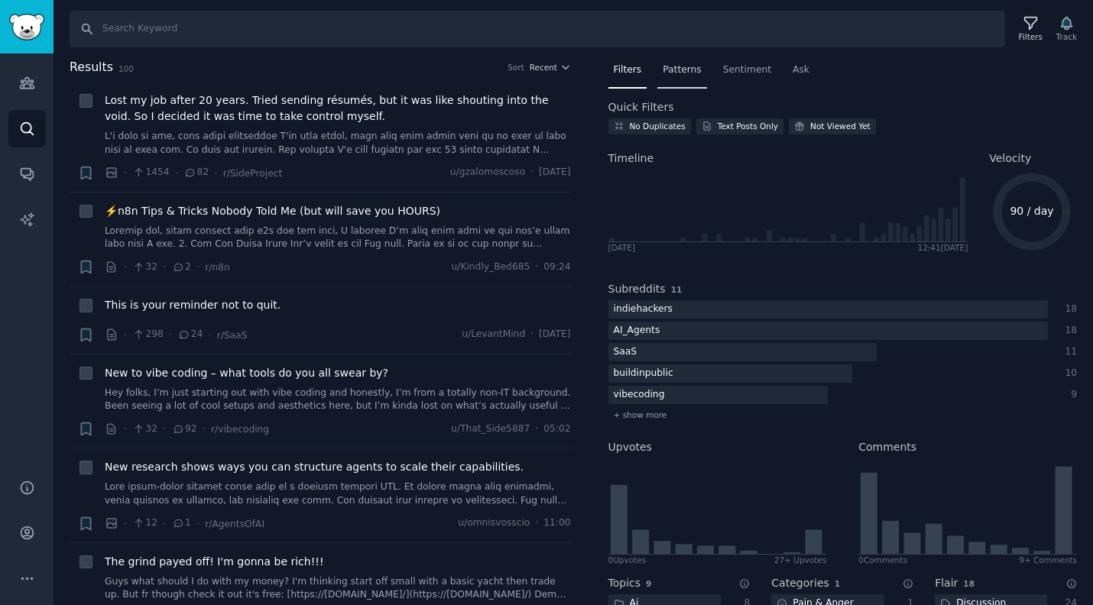
click at [691, 68] on span "Patterns" at bounding box center [682, 70] width 38 height 14
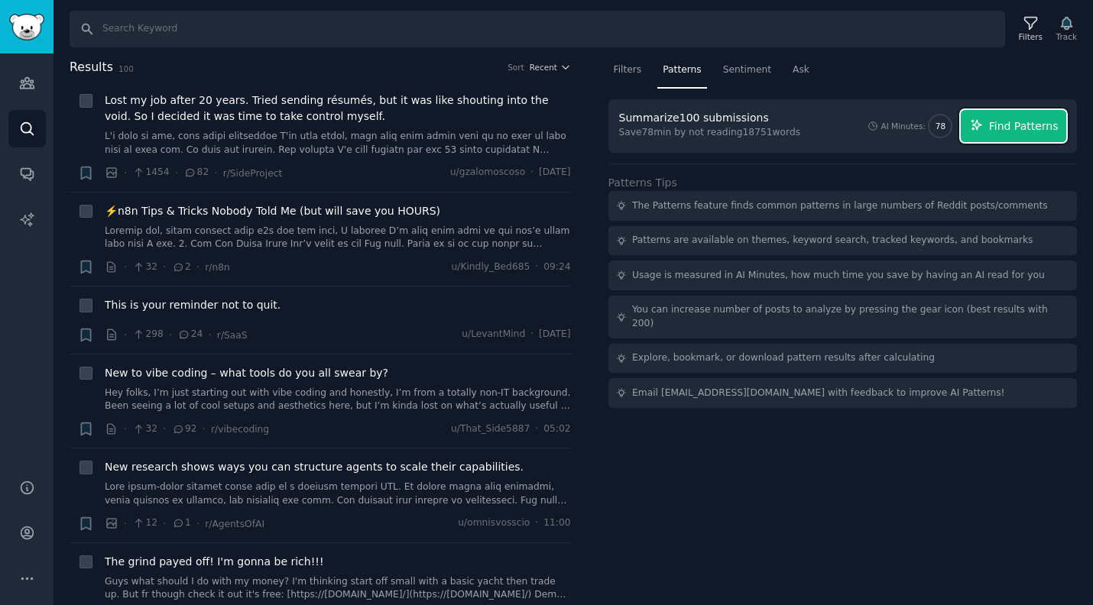
click at [995, 131] on span "Find Patterns" at bounding box center [1024, 126] width 70 height 16
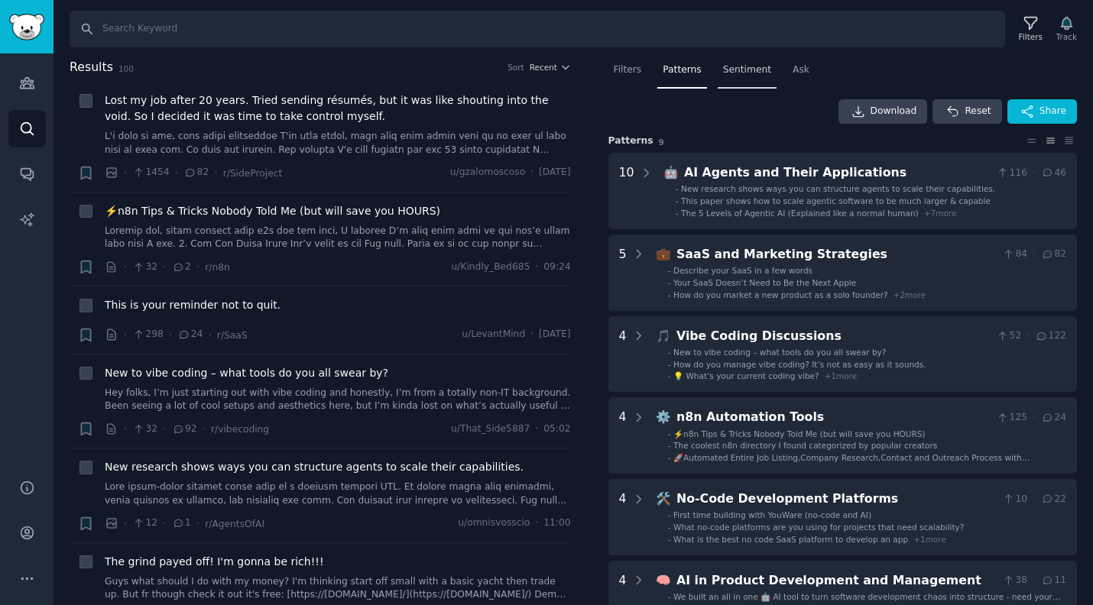
click at [736, 78] on div "Sentiment" at bounding box center [747, 73] width 59 height 31
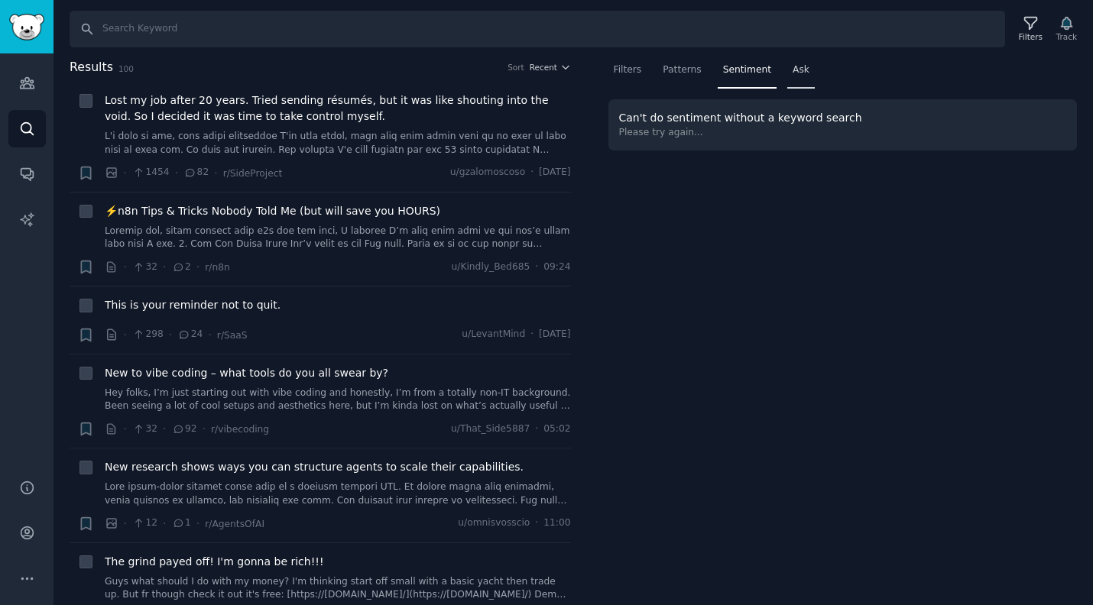
click at [795, 73] on span "Ask" at bounding box center [801, 70] width 17 height 14
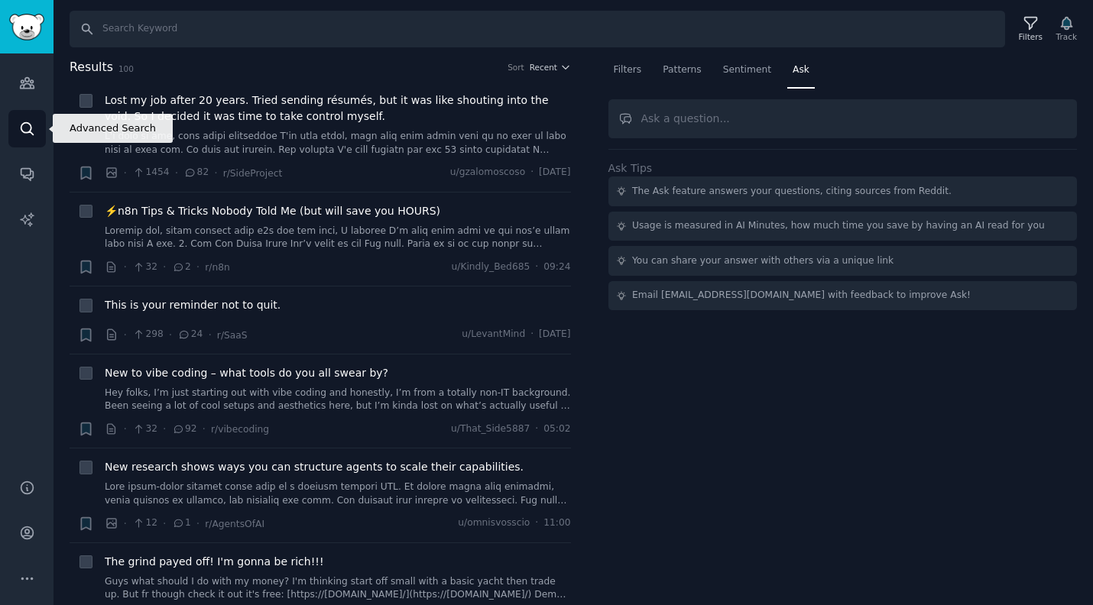
click at [14, 126] on link "Search" at bounding box center [26, 128] width 37 height 37
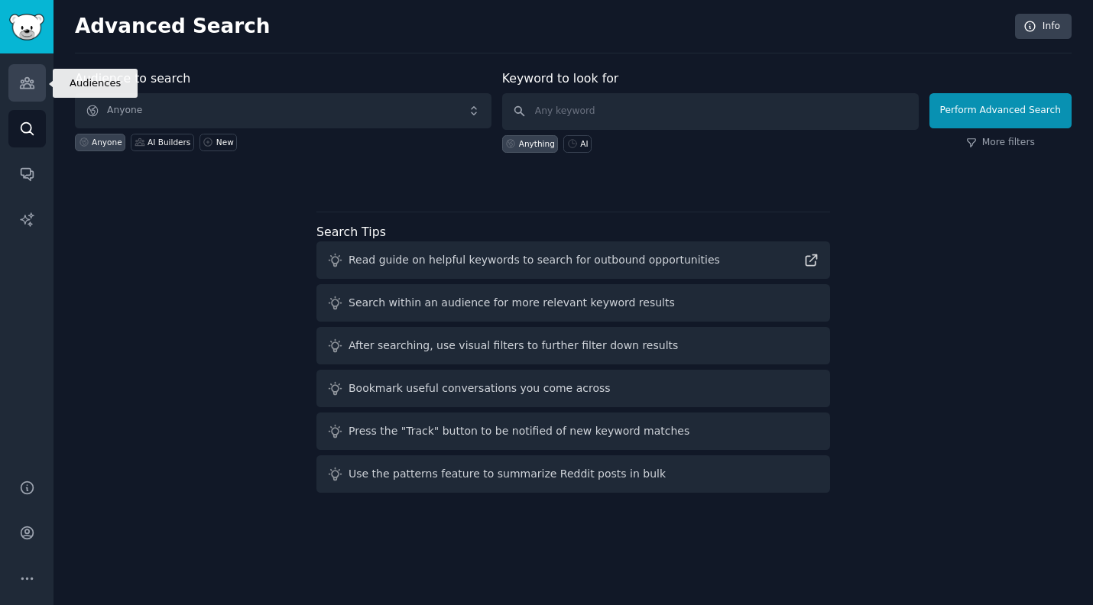
click at [21, 79] on icon "Sidebar" at bounding box center [27, 83] width 14 height 11
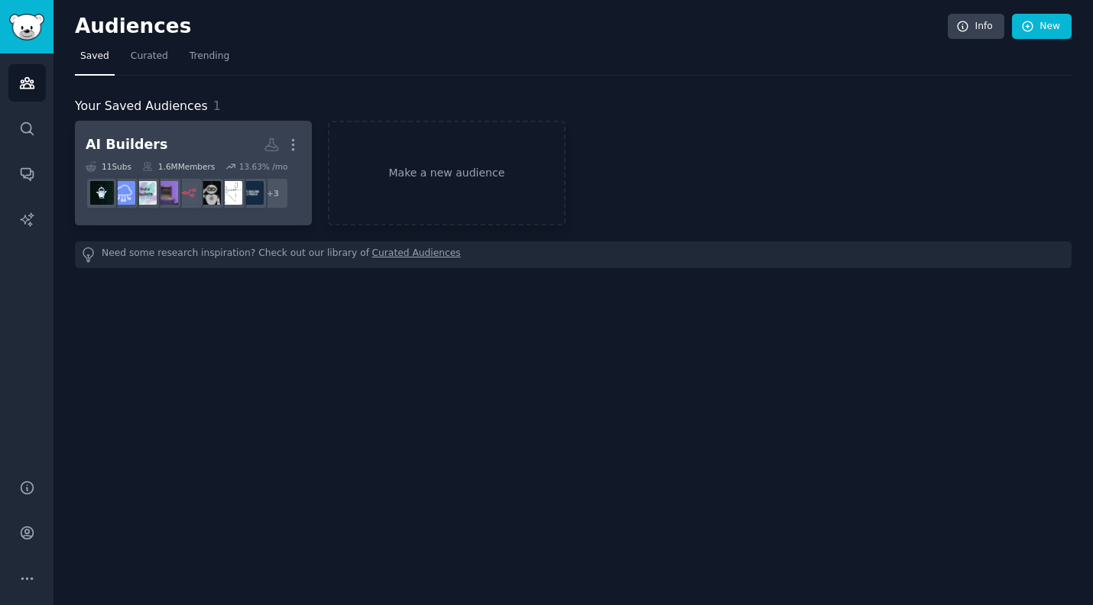
click at [206, 149] on h2 "AI Builders More" at bounding box center [194, 144] width 216 height 27
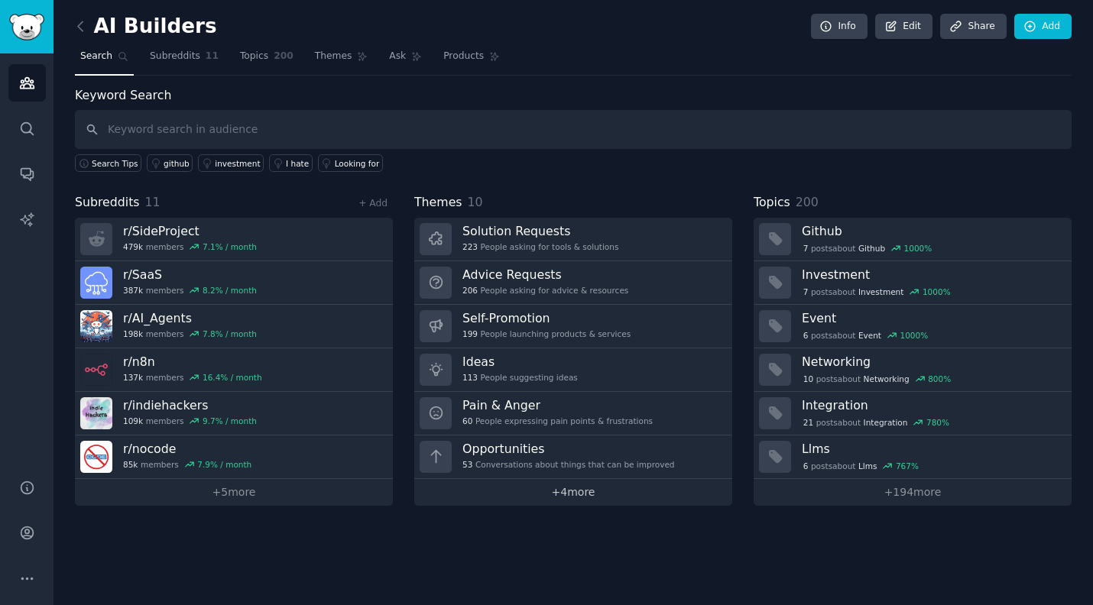
click at [561, 498] on link "+ 4 more" at bounding box center [573, 492] width 318 height 27
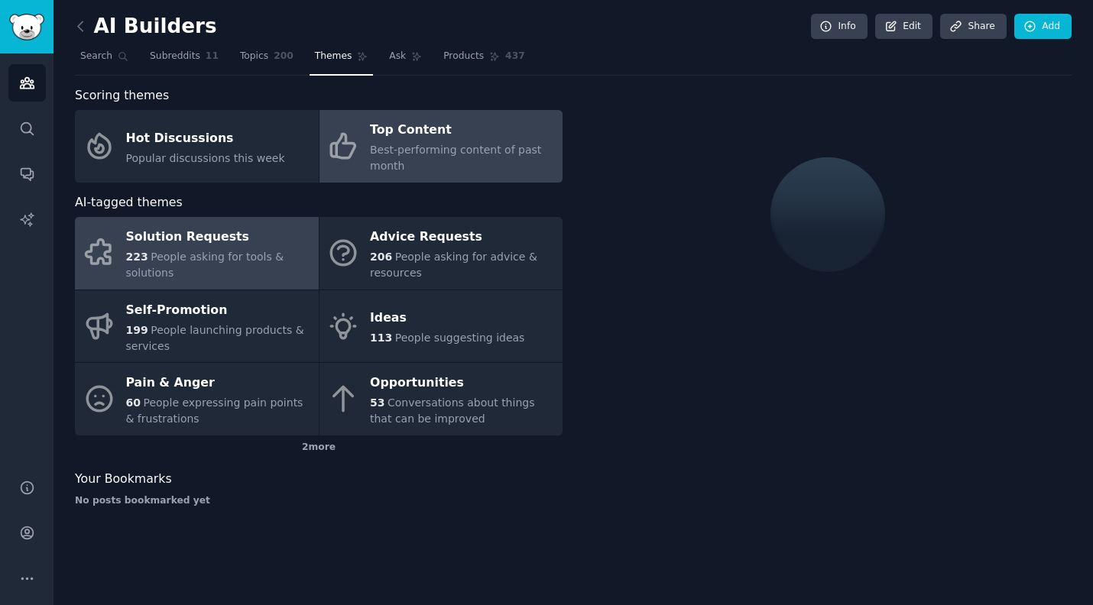
click at [423, 152] on span "Best-performing content of past month" at bounding box center [455, 158] width 171 height 28
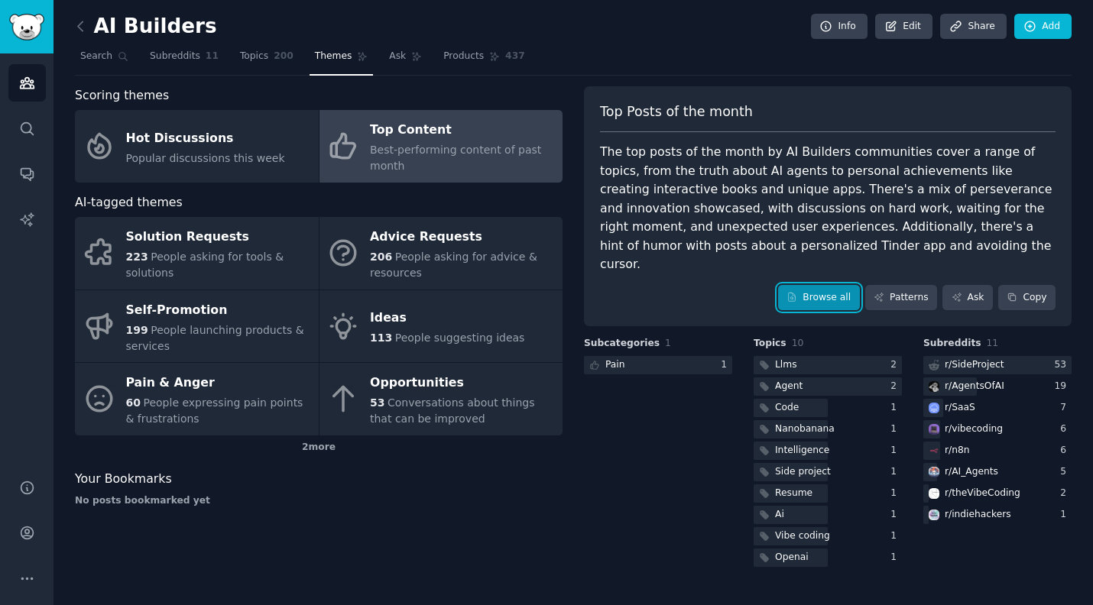
click at [837, 285] on link "Browse all" at bounding box center [819, 298] width 82 height 26
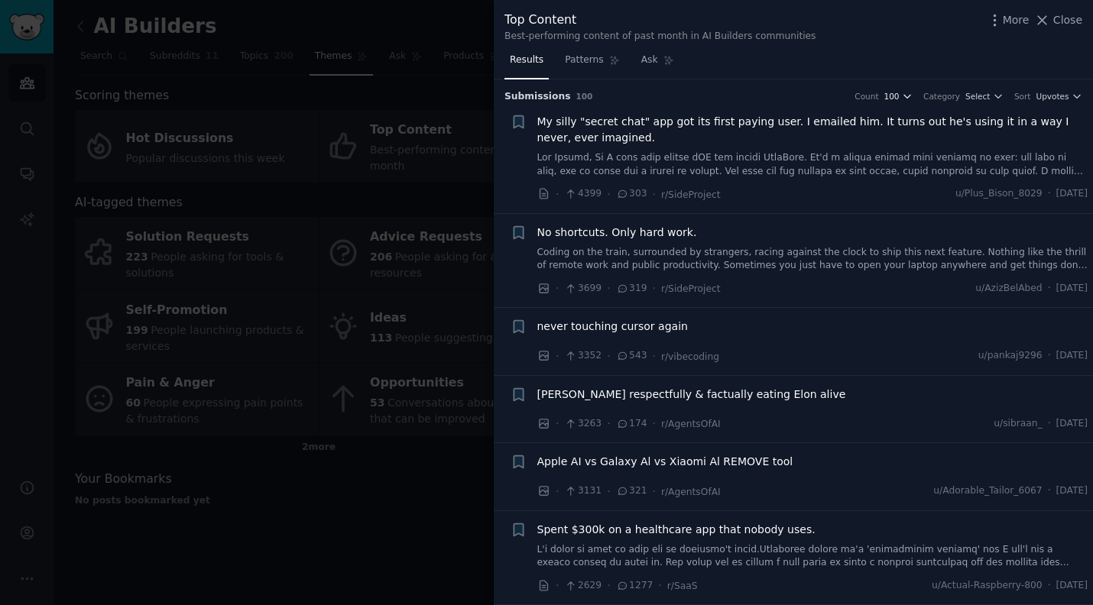
click at [912, 96] on icon "button" at bounding box center [907, 96] width 11 height 11
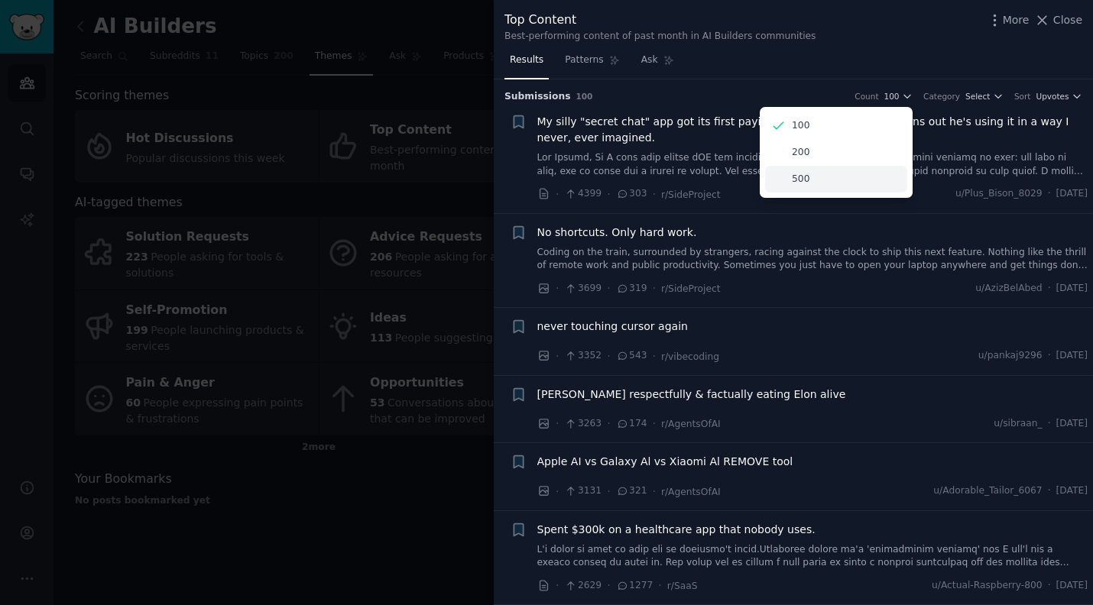
click at [804, 187] on div "500" at bounding box center [836, 179] width 142 height 27
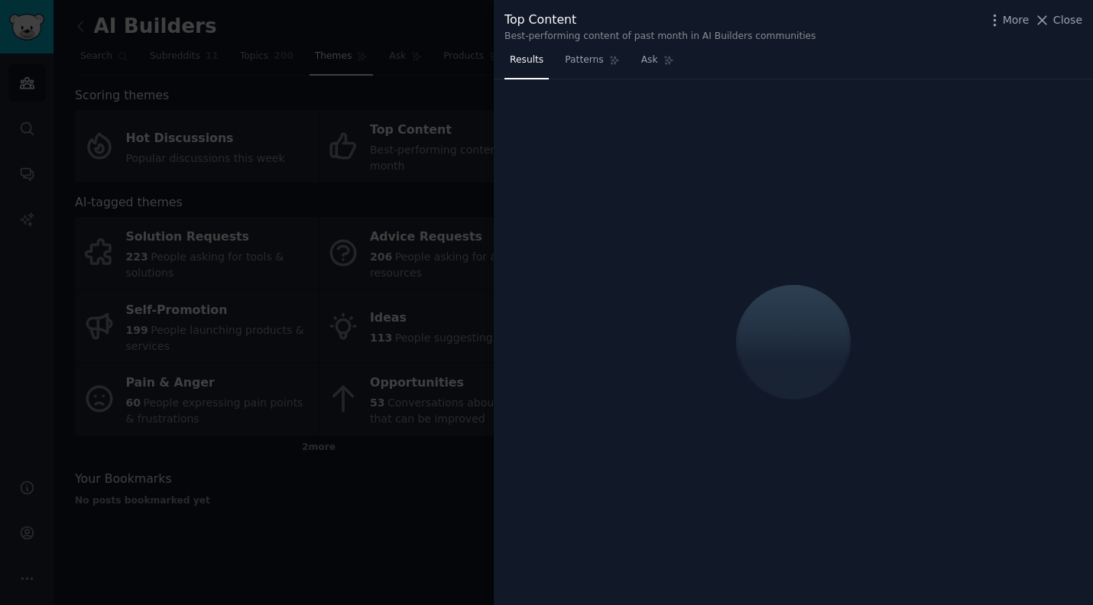
click at [804, 187] on div at bounding box center [793, 342] width 599 height 527
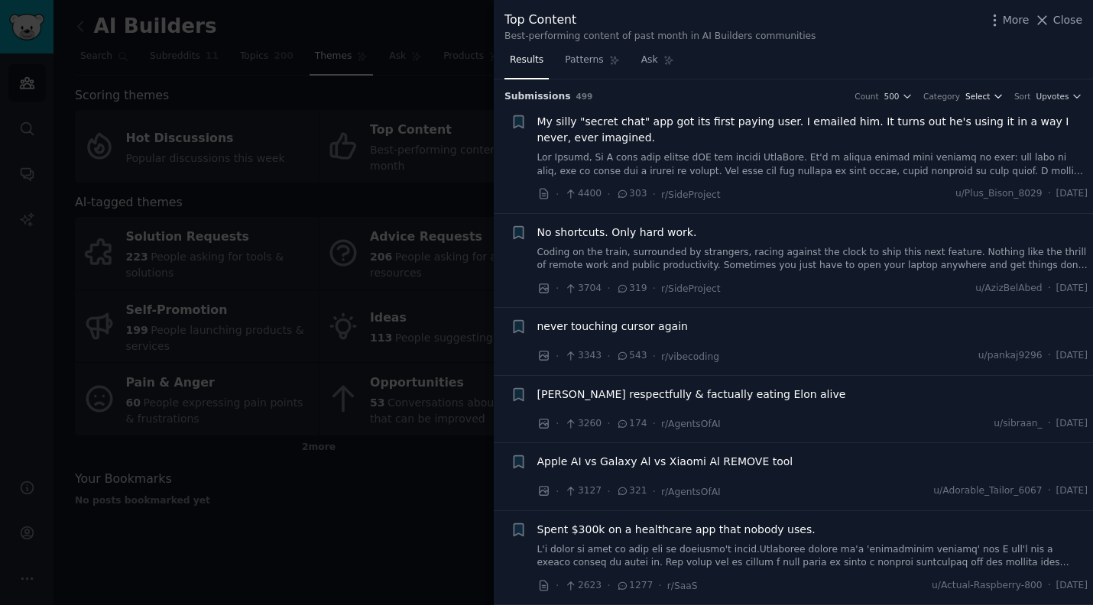
click at [987, 95] on span "Select" at bounding box center [977, 96] width 24 height 11
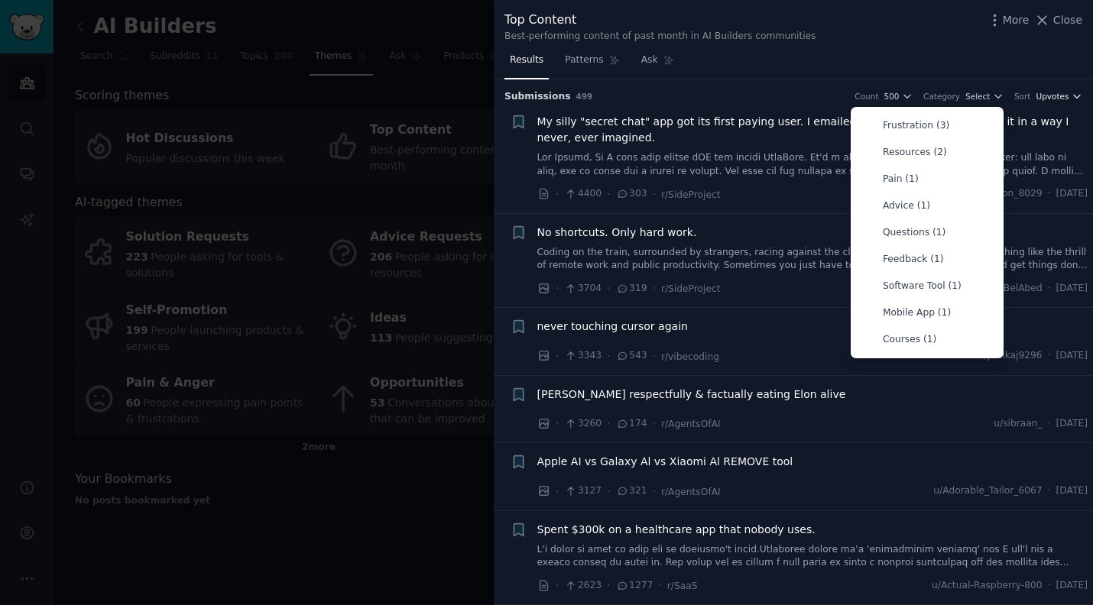
click at [1052, 98] on span "Upvotes" at bounding box center [1052, 96] width 33 height 11
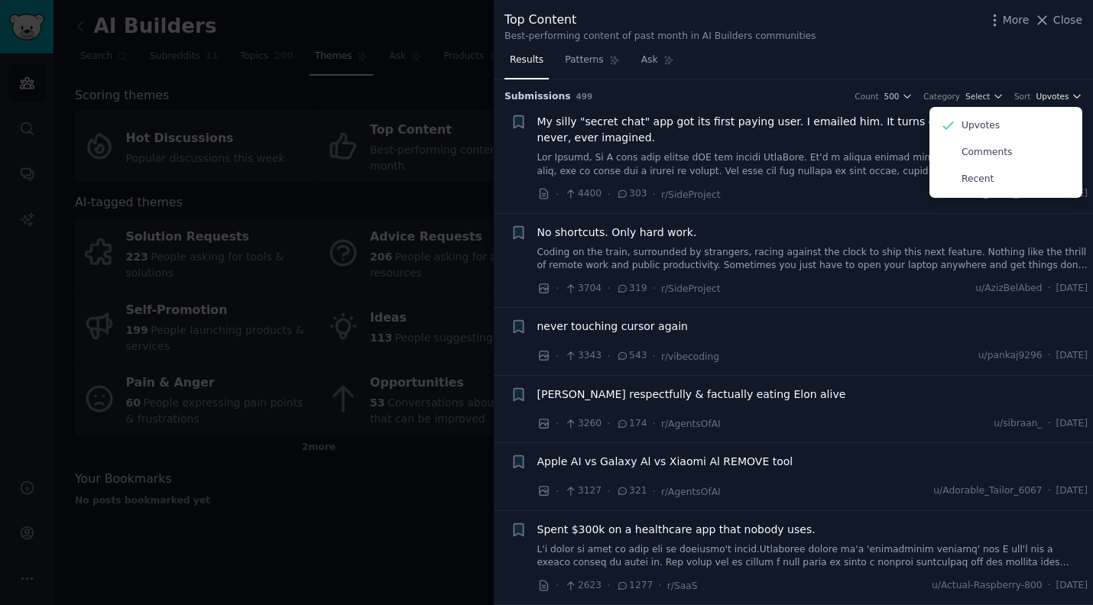
click at [1052, 98] on span "Upvotes" at bounding box center [1052, 96] width 33 height 11
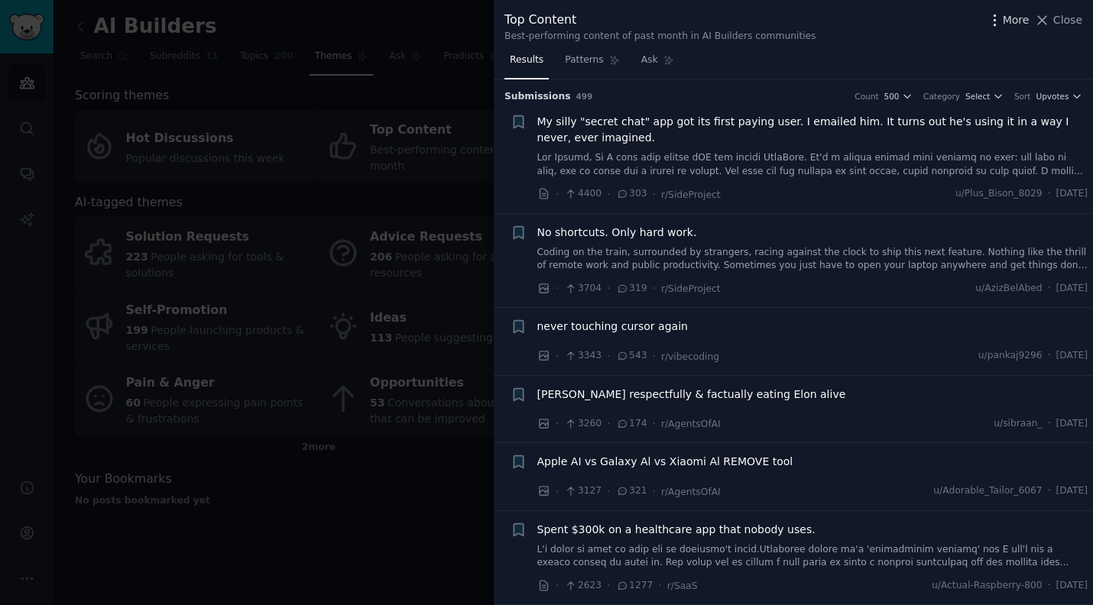
click at [1012, 16] on span "More" at bounding box center [1016, 20] width 27 height 16
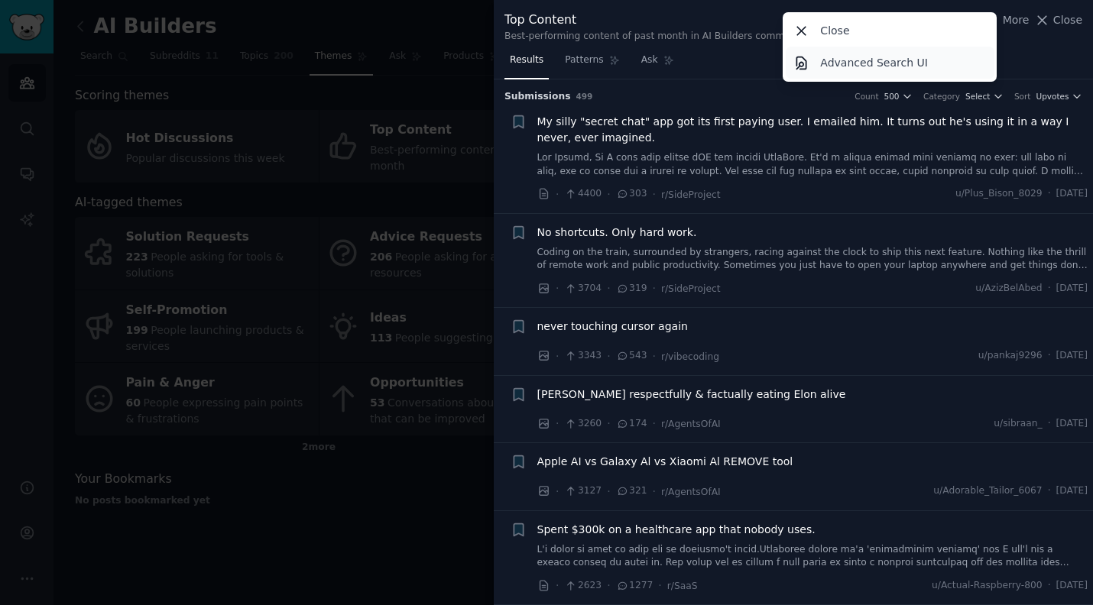
click at [873, 69] on p "Advanced Search UI" at bounding box center [874, 63] width 108 height 16
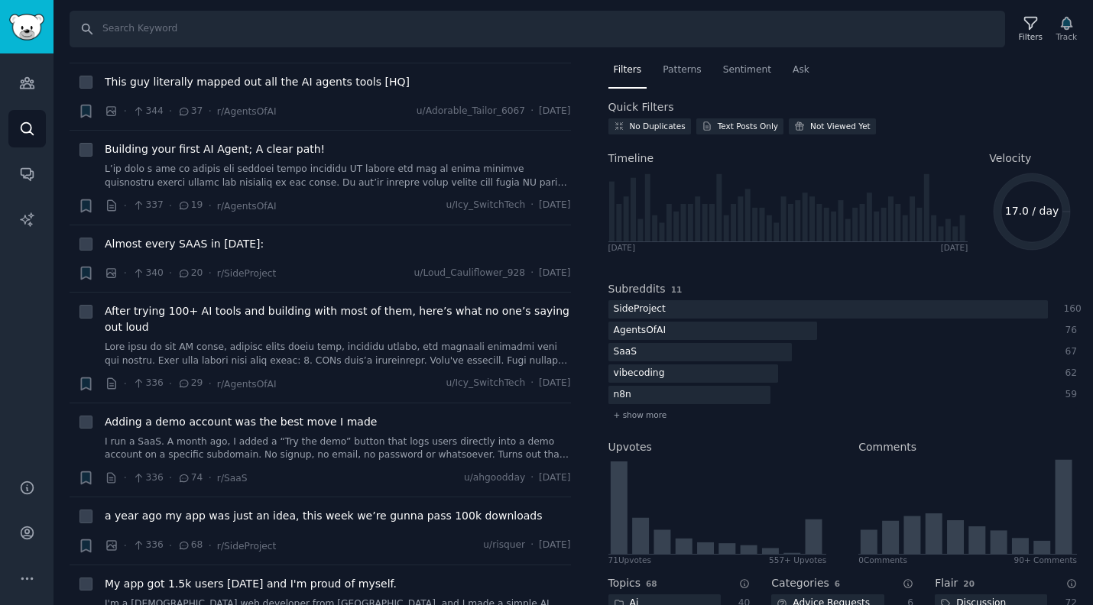
scroll to position [11176, 0]
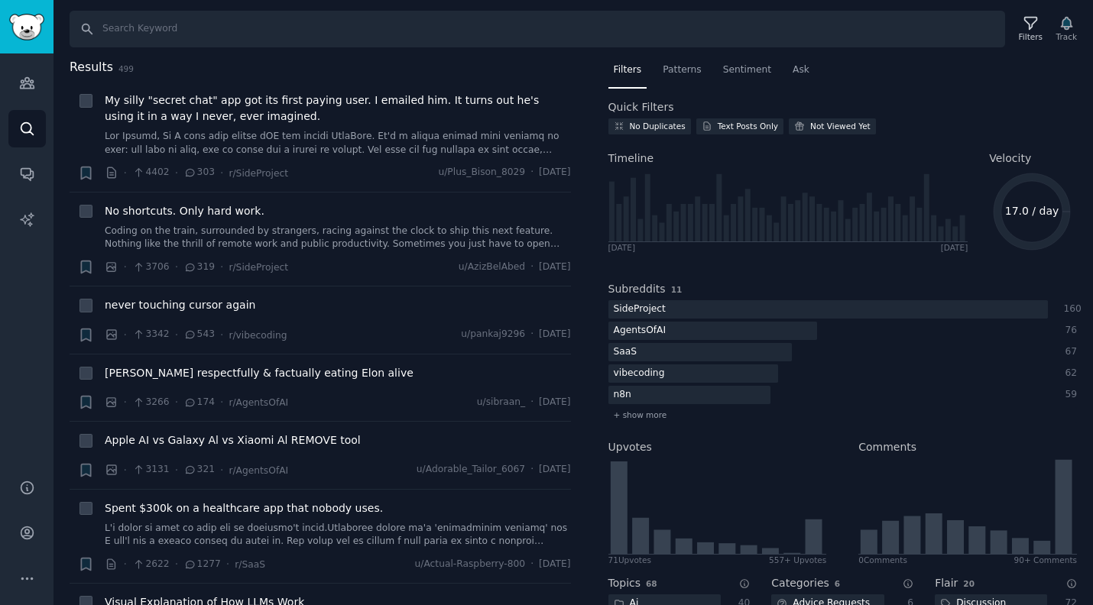
scroll to position [11176, 0]
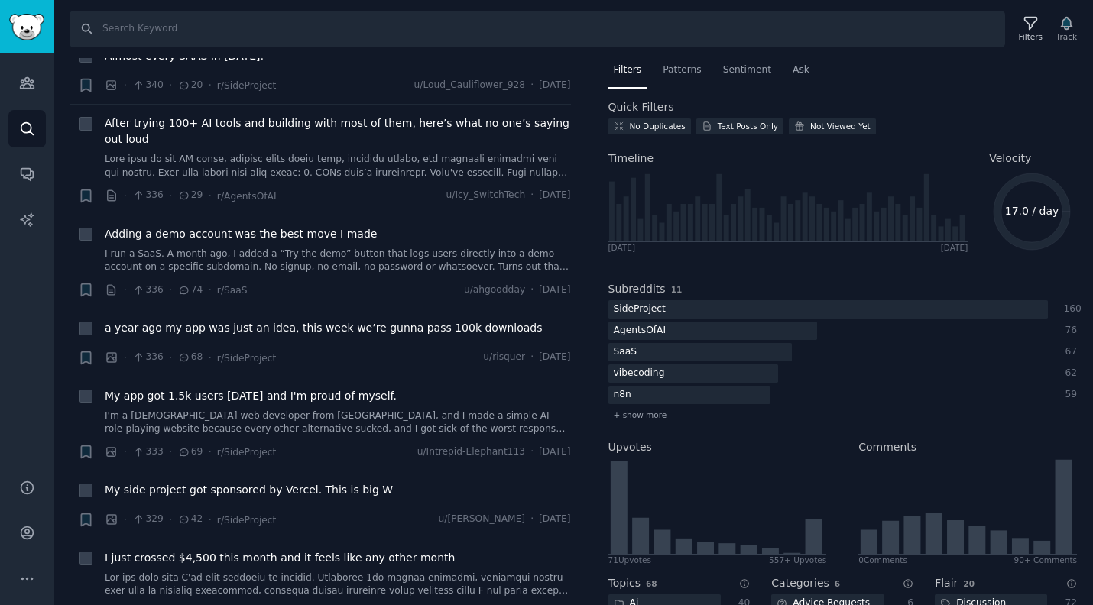
drag, startPoint x: 685, startPoint y: 97, endPoint x: 905, endPoint y: 98, distance: 220.1
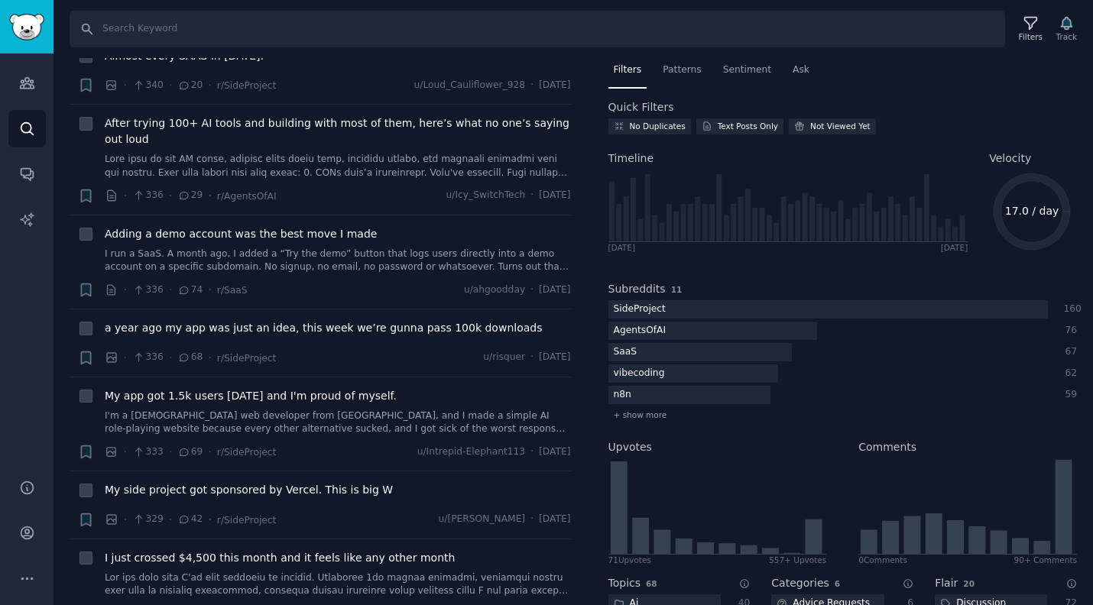
scroll to position [0, 0]
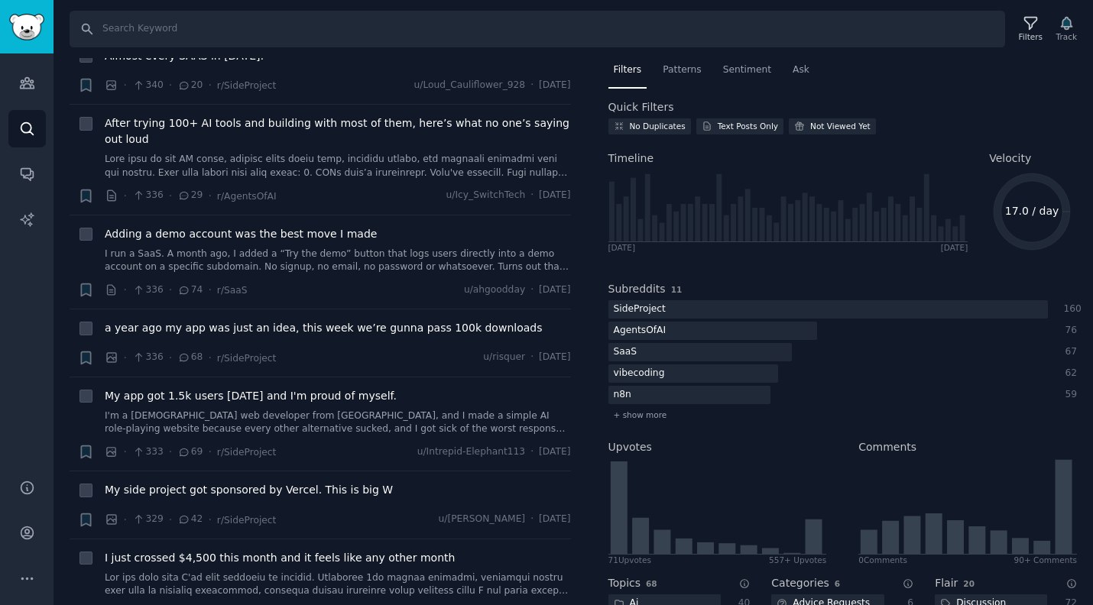
scroll to position [158, 0]
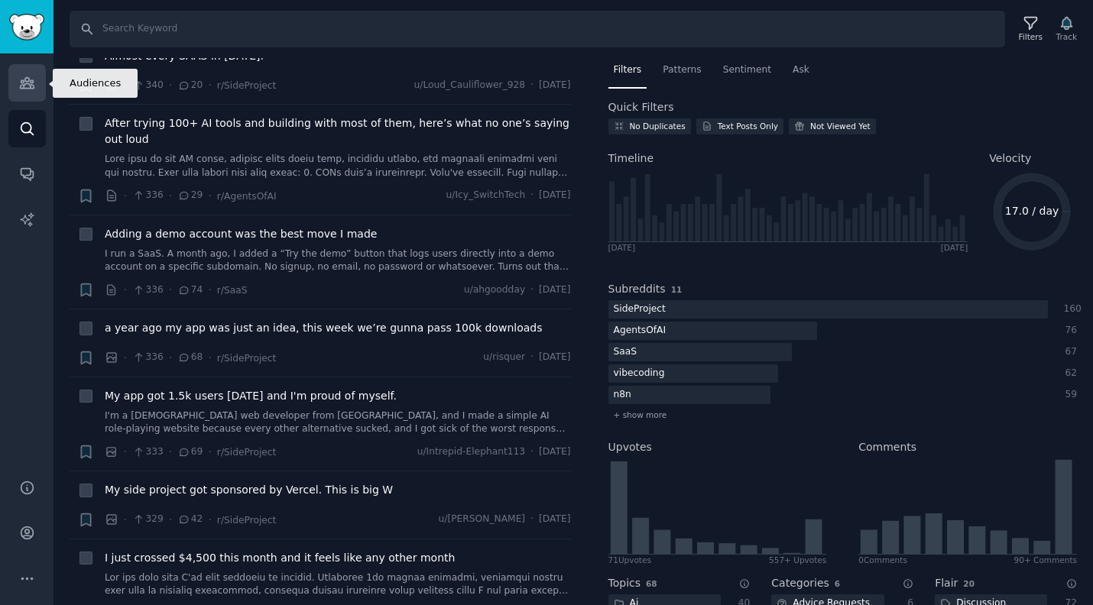
click at [25, 85] on icon "Sidebar" at bounding box center [27, 83] width 16 height 16
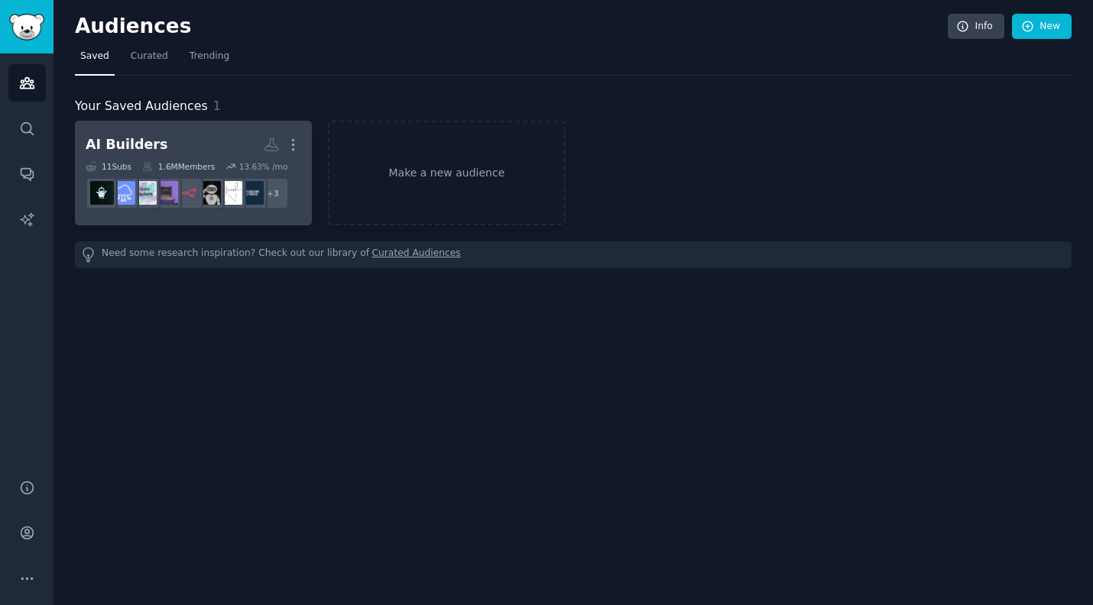
click at [134, 149] on div "AI Builders" at bounding box center [127, 144] width 82 height 19
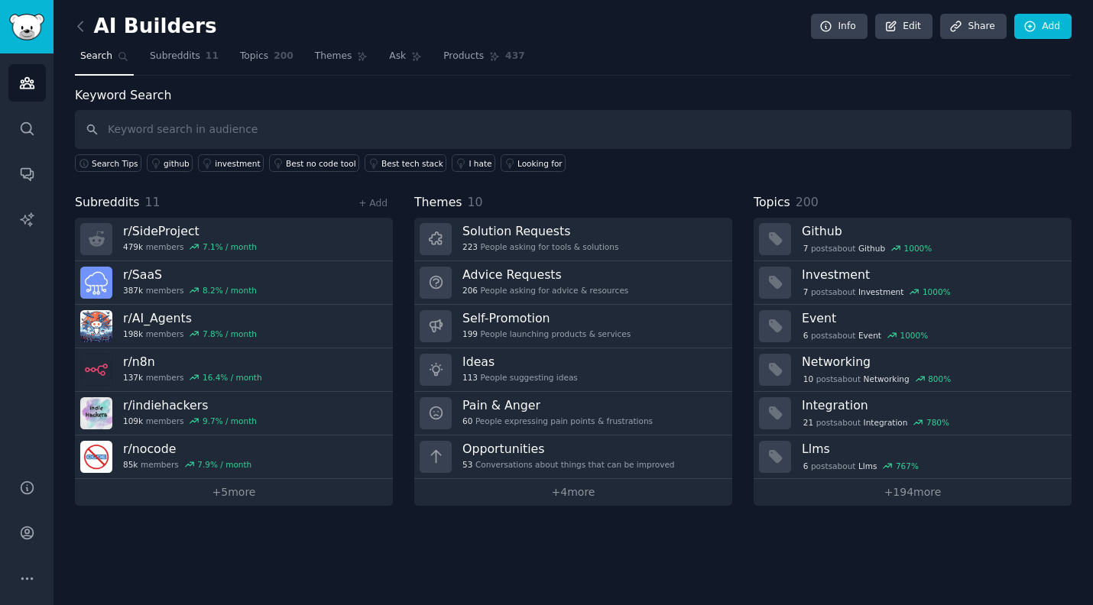
click at [258, 54] on span "Topics" at bounding box center [254, 57] width 28 height 14
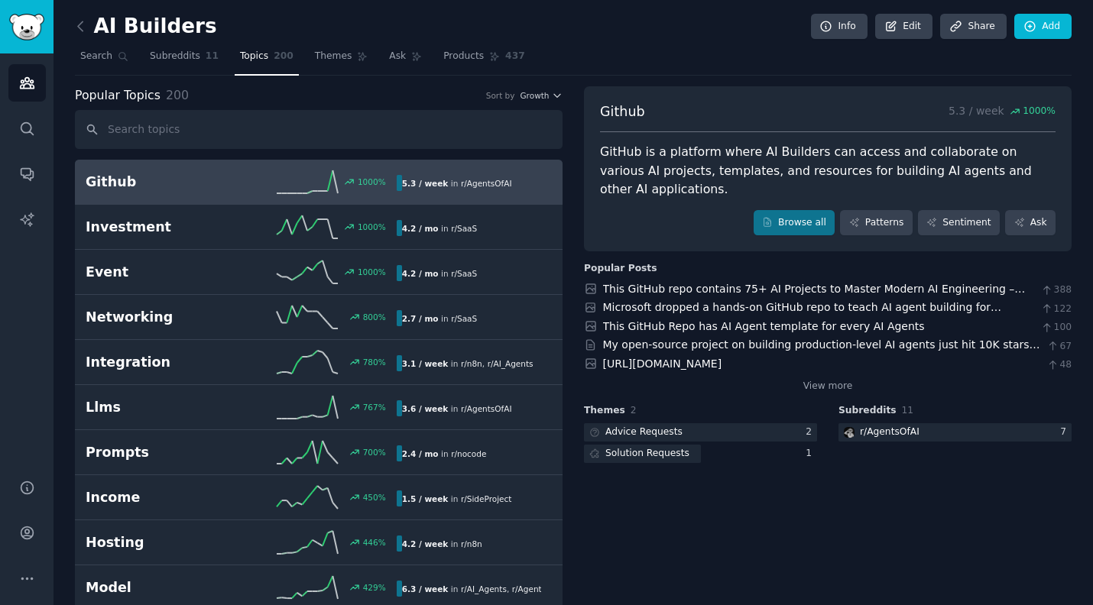
click at [867, 210] on link "Patterns" at bounding box center [876, 223] width 72 height 26
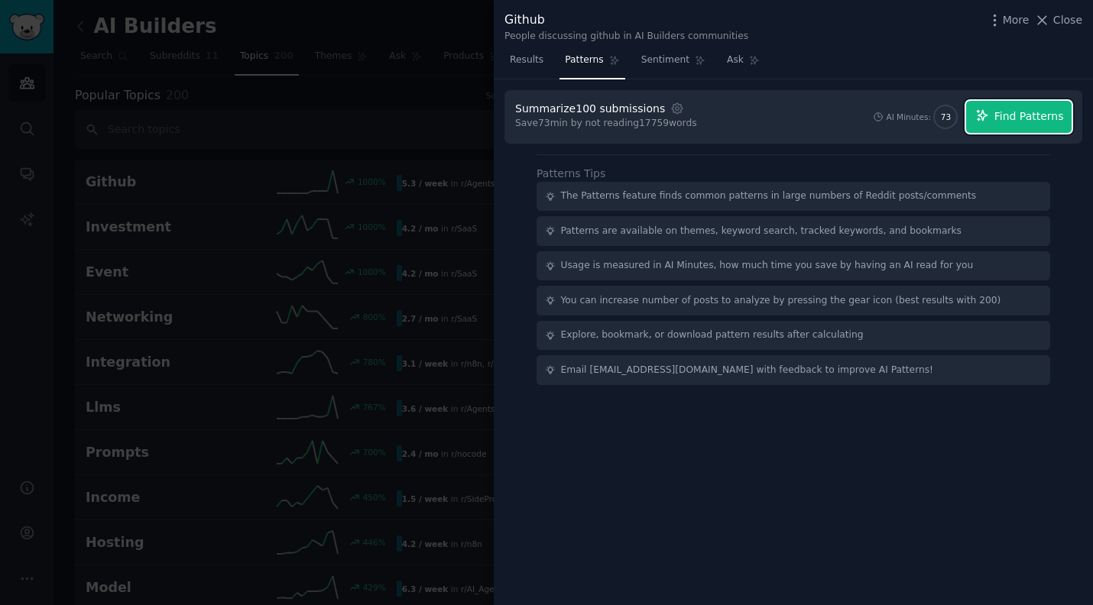
click at [999, 123] on span "Find Patterns" at bounding box center [1029, 117] width 70 height 16
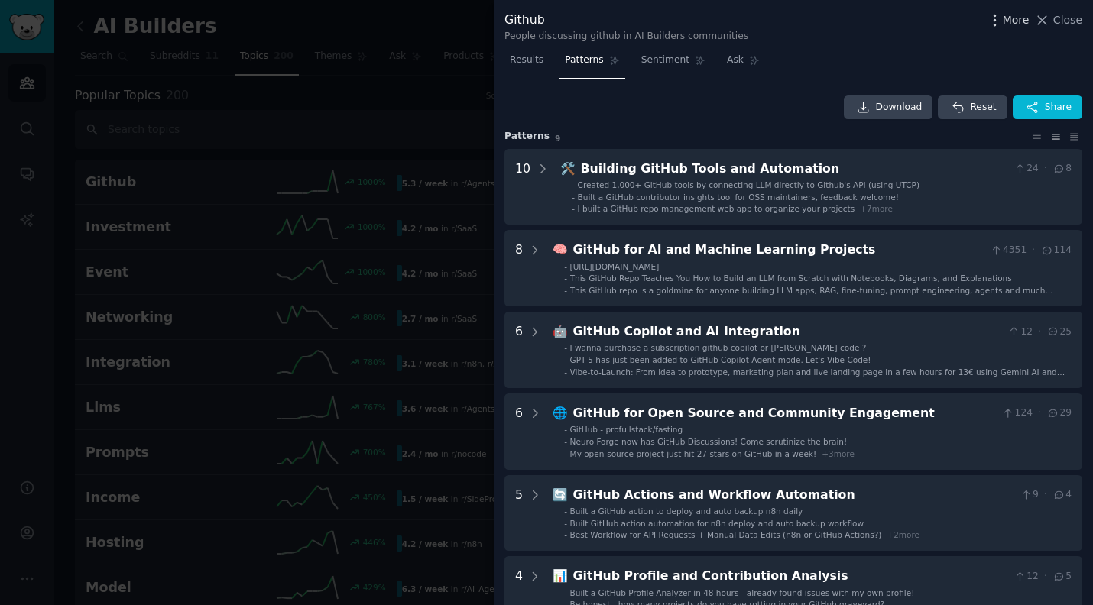
click at [997, 14] on icon "button" at bounding box center [995, 20] width 16 height 16
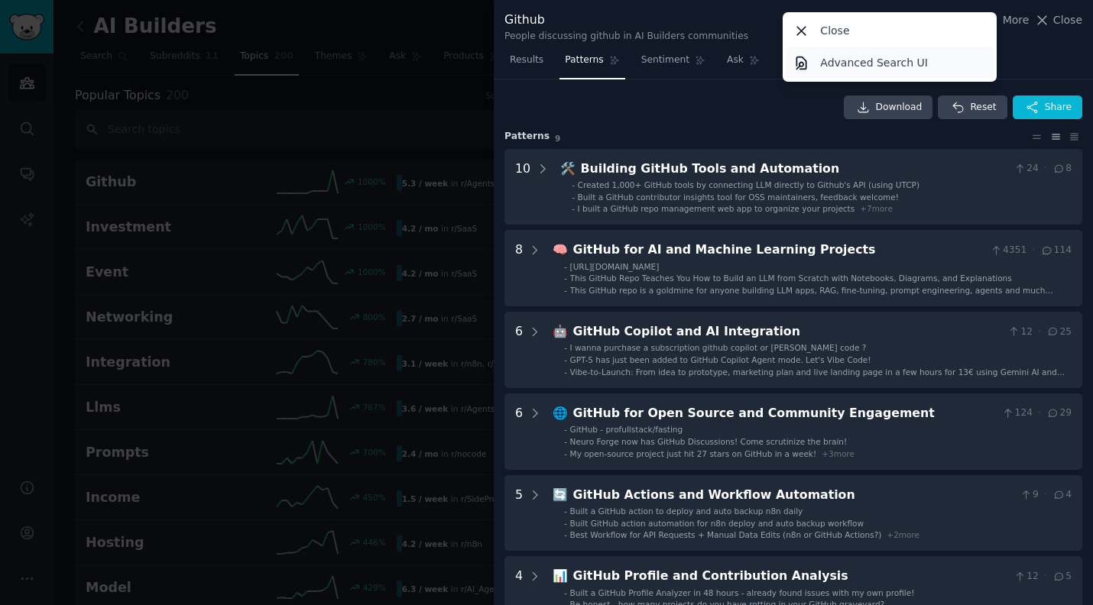
click at [884, 66] on p "Advanced Search UI" at bounding box center [874, 63] width 108 height 16
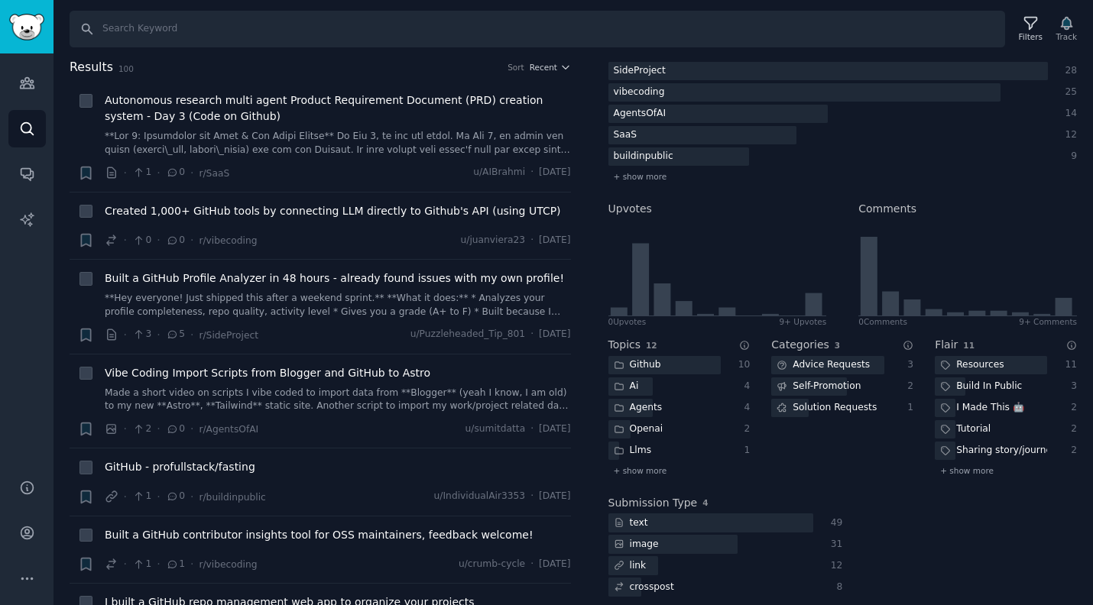
scroll to position [248, 0]
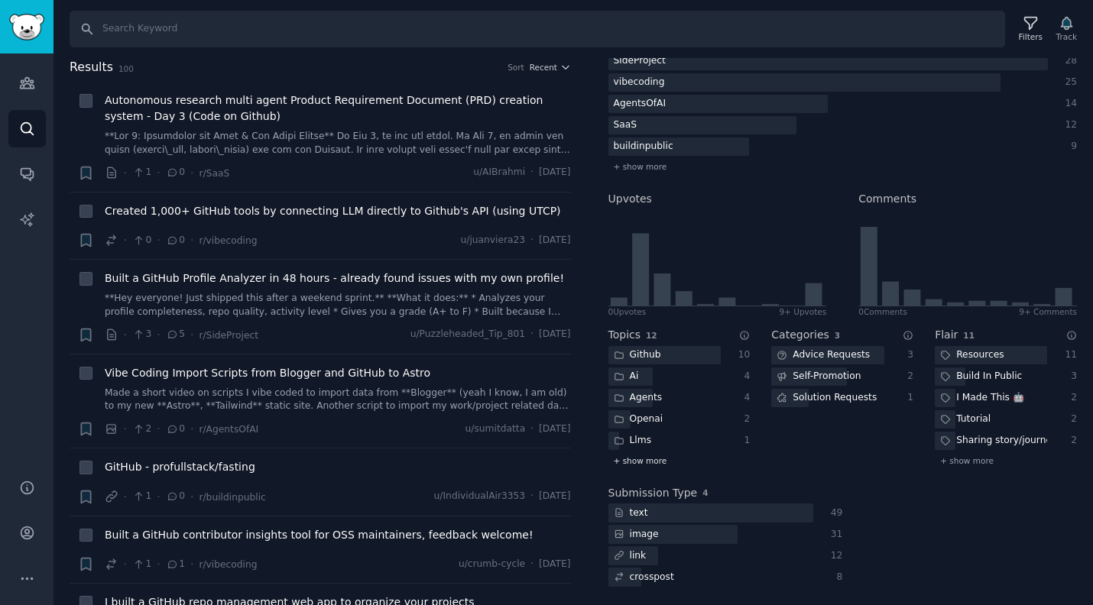
click at [637, 465] on span "+ show more" at bounding box center [640, 461] width 53 height 11
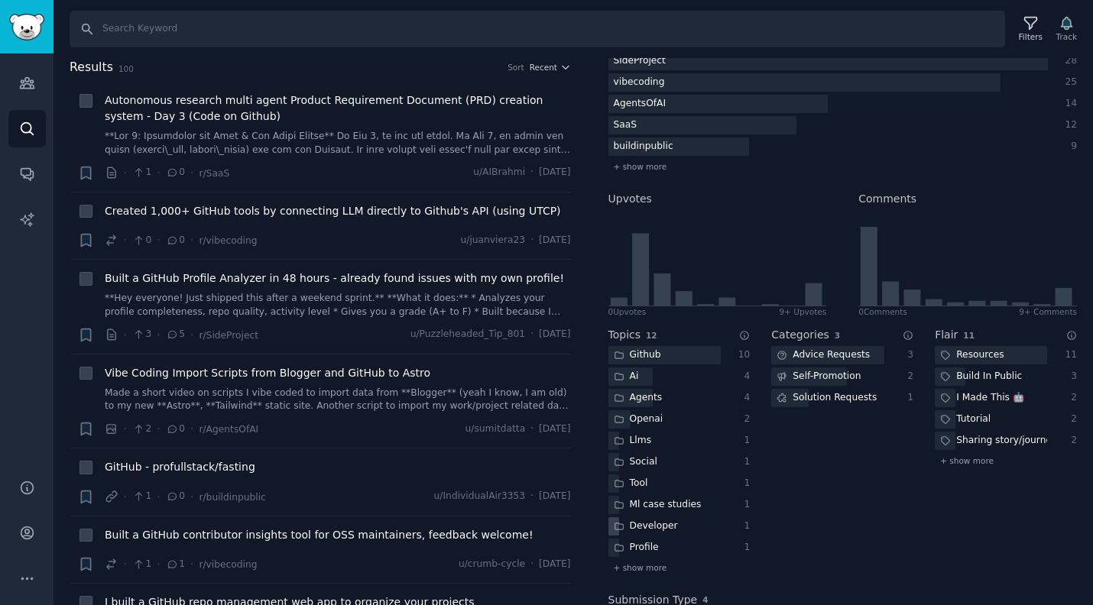
scroll to position [355, 0]
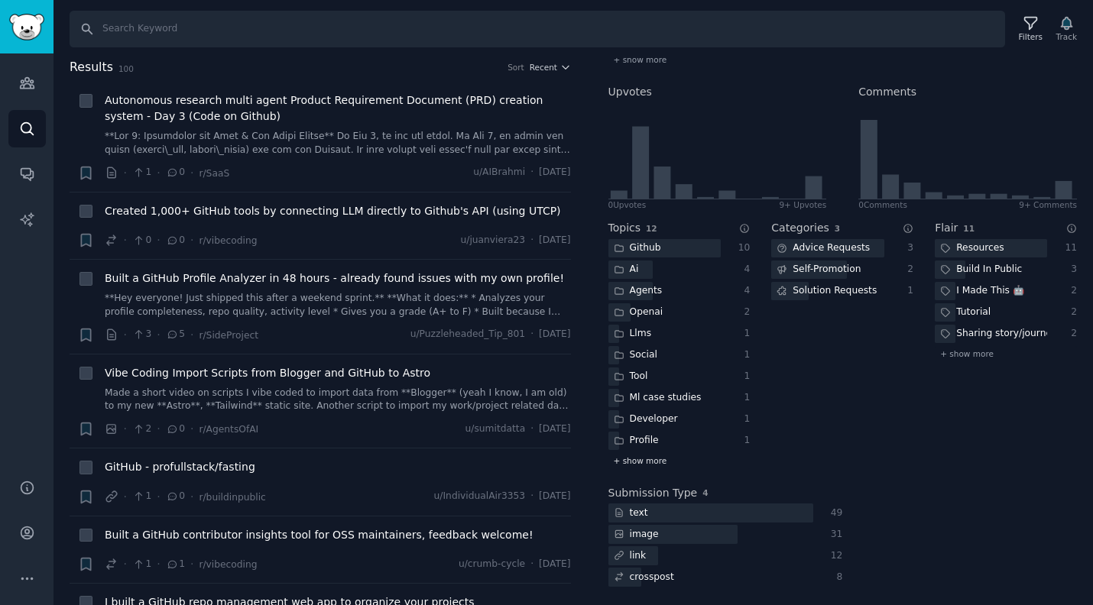
click at [638, 464] on span "+ show more" at bounding box center [640, 461] width 53 height 11
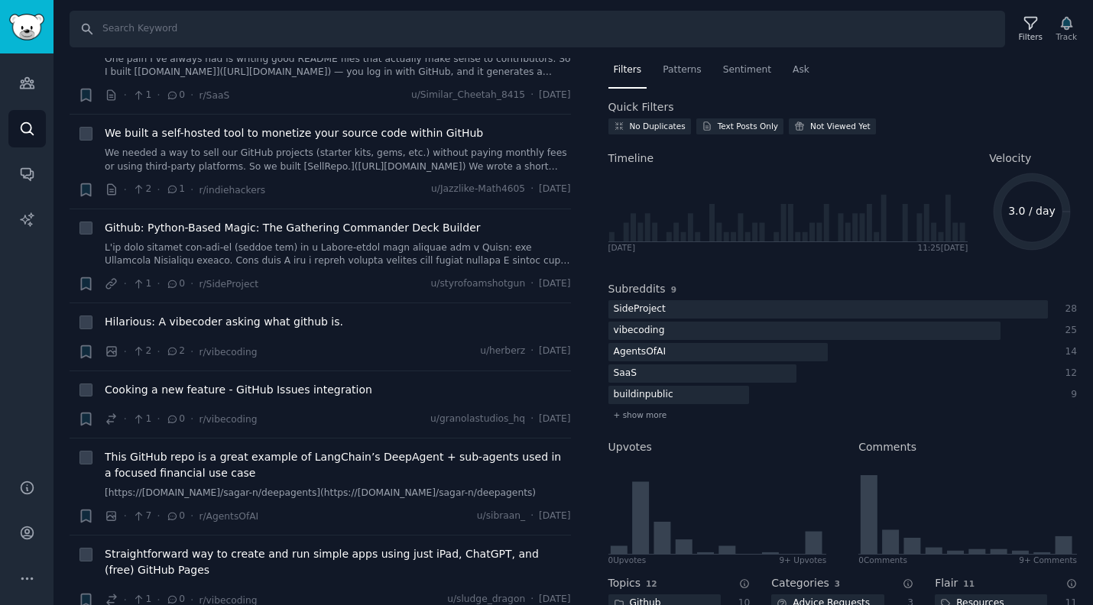
scroll to position [6149, 0]
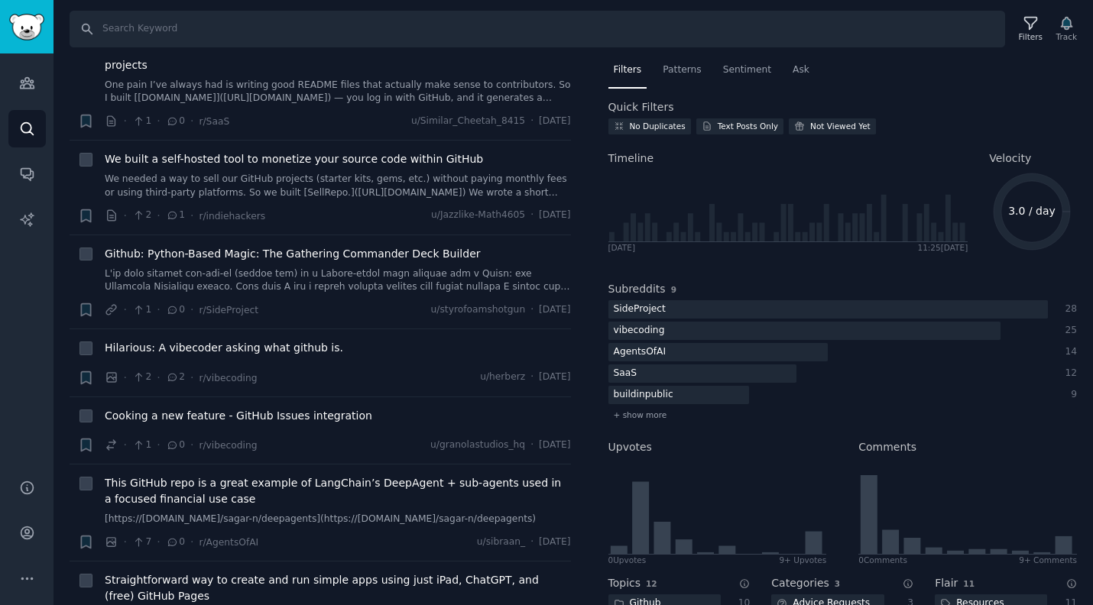
click at [25, 81] on icon "Sidebar" at bounding box center [27, 83] width 14 height 11
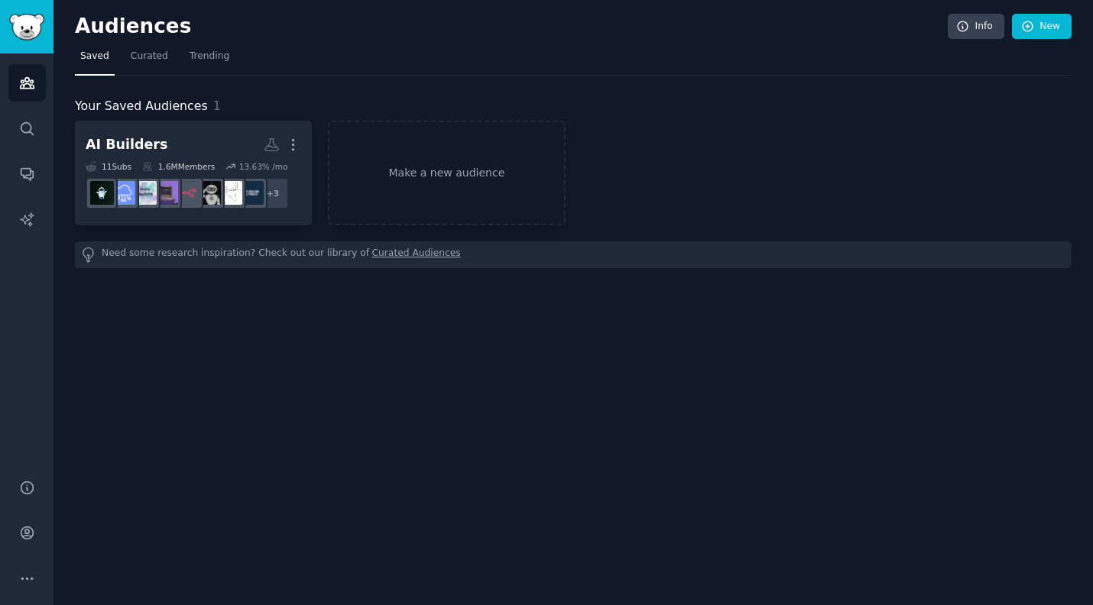
click at [651, 199] on div "AI Builders More 11 Sub s 1.6M Members 13.63 % /mo + 3 Make a new audience" at bounding box center [573, 173] width 997 height 105
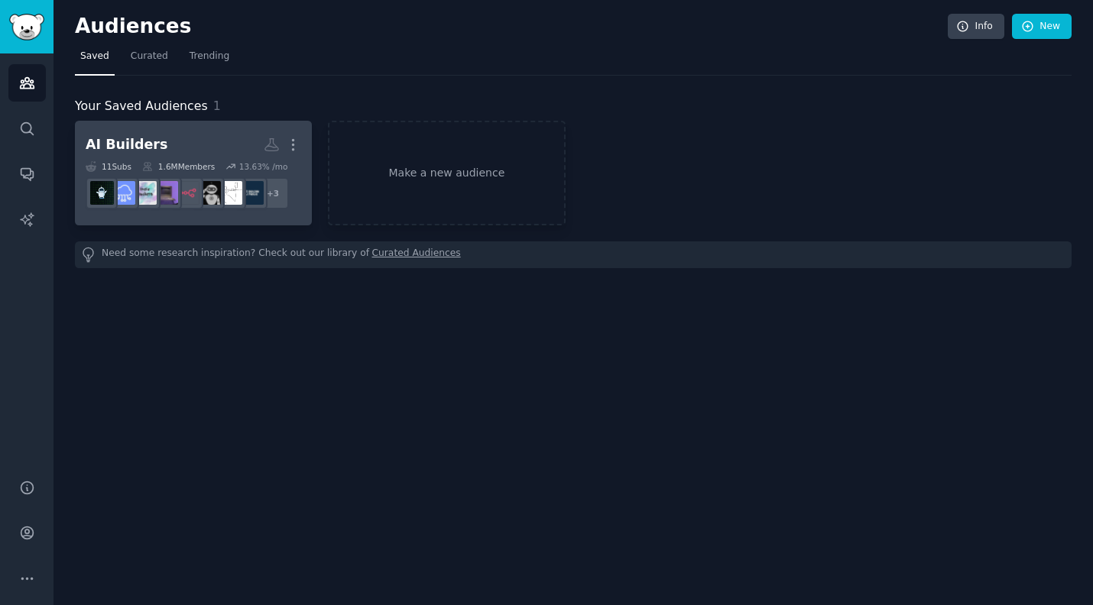
click at [144, 142] on div "AI Builders" at bounding box center [127, 144] width 82 height 19
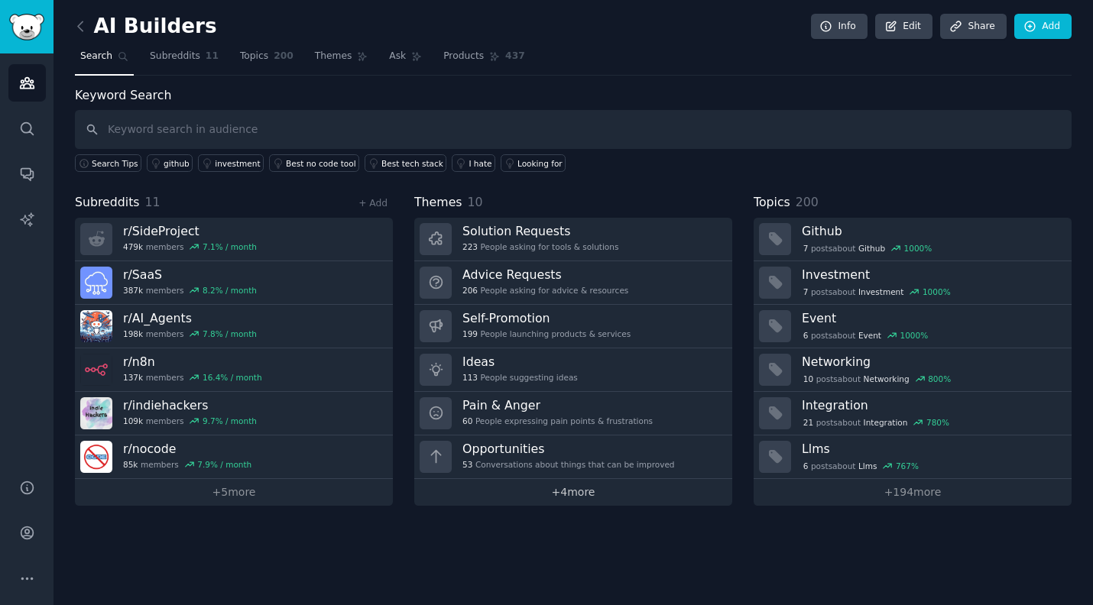
click at [457, 490] on link "+ 4 more" at bounding box center [573, 492] width 318 height 27
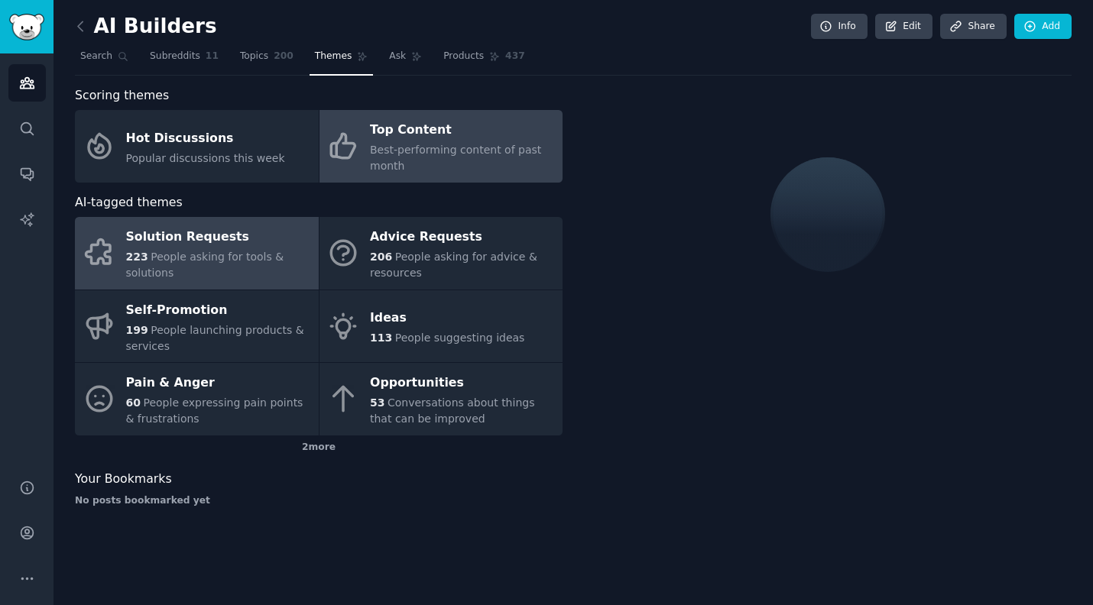
click at [402, 150] on span "Best-performing content of past month" at bounding box center [455, 158] width 171 height 28
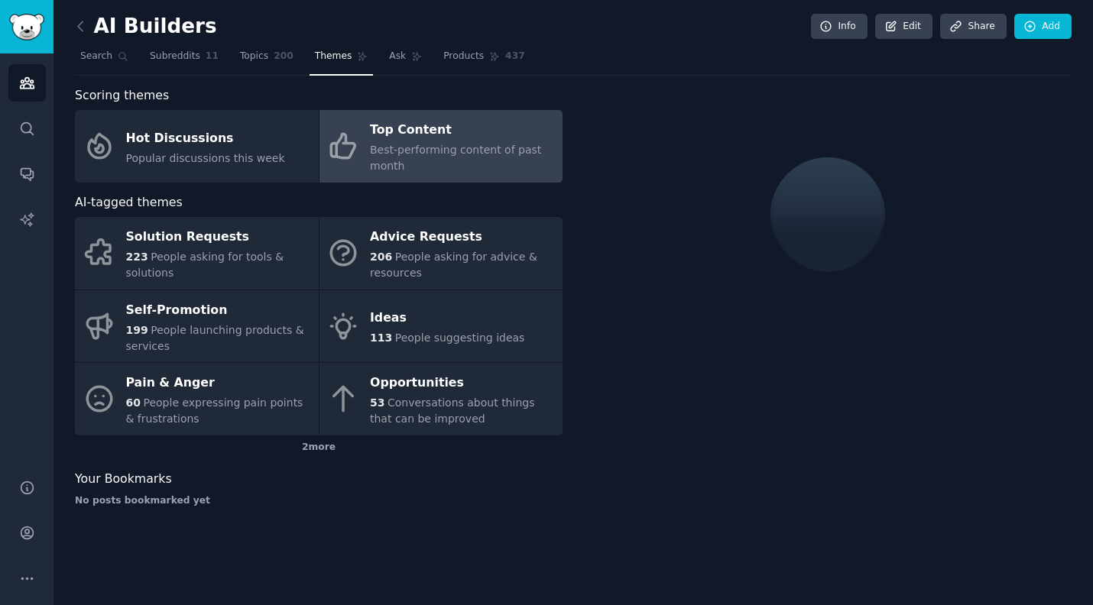
click at [402, 150] on span "Best-performing content of past month" at bounding box center [455, 158] width 171 height 28
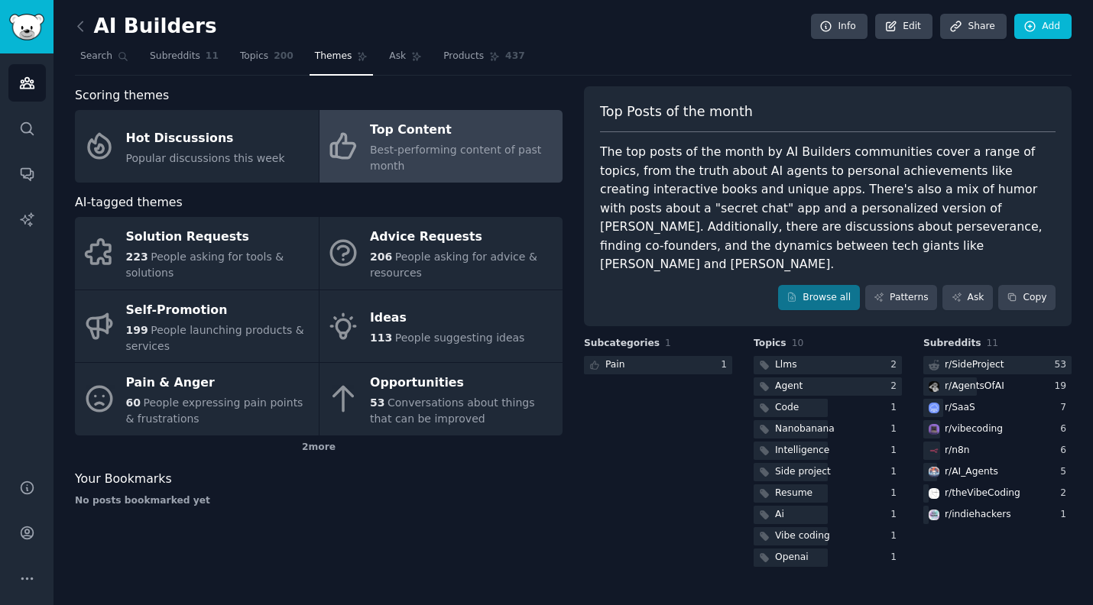
click at [817, 285] on link "Browse all" at bounding box center [819, 298] width 82 height 26
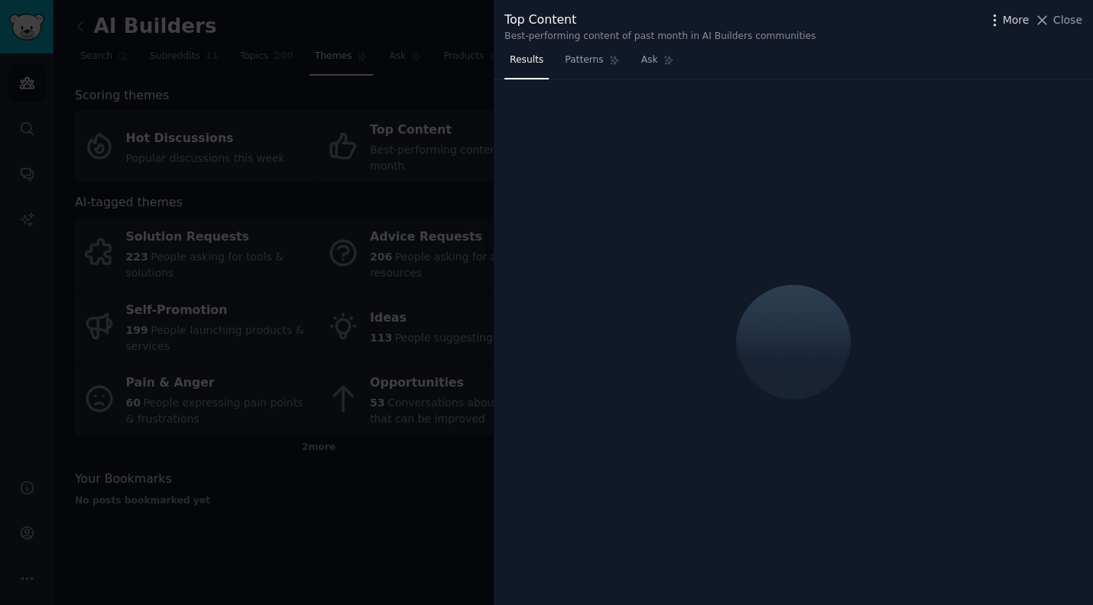
click at [1007, 18] on span "More" at bounding box center [1016, 20] width 27 height 16
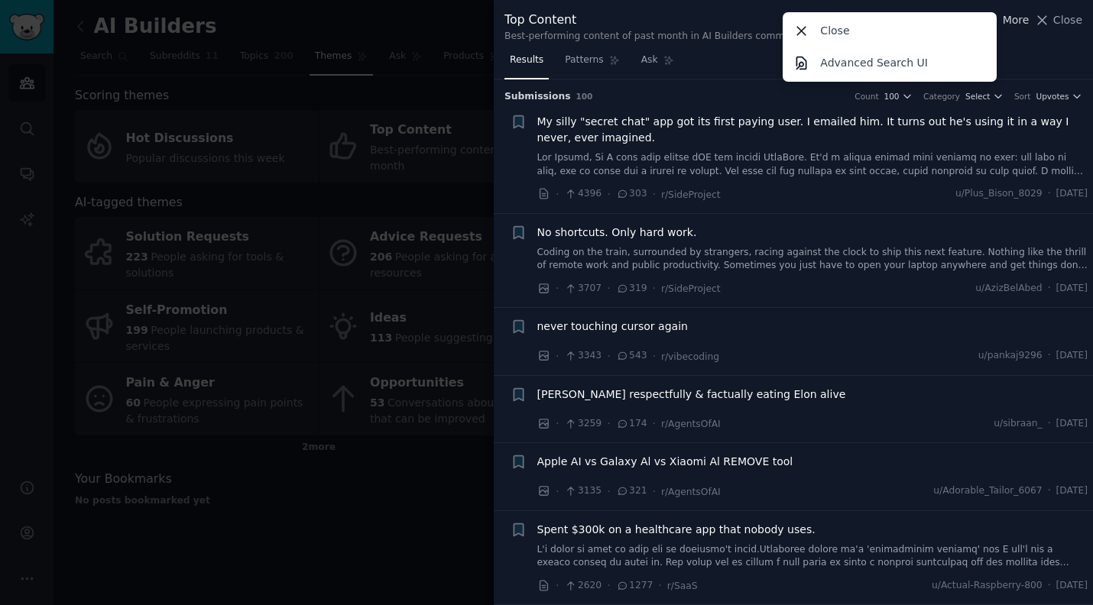
click at [1007, 18] on span "More" at bounding box center [1016, 20] width 27 height 16
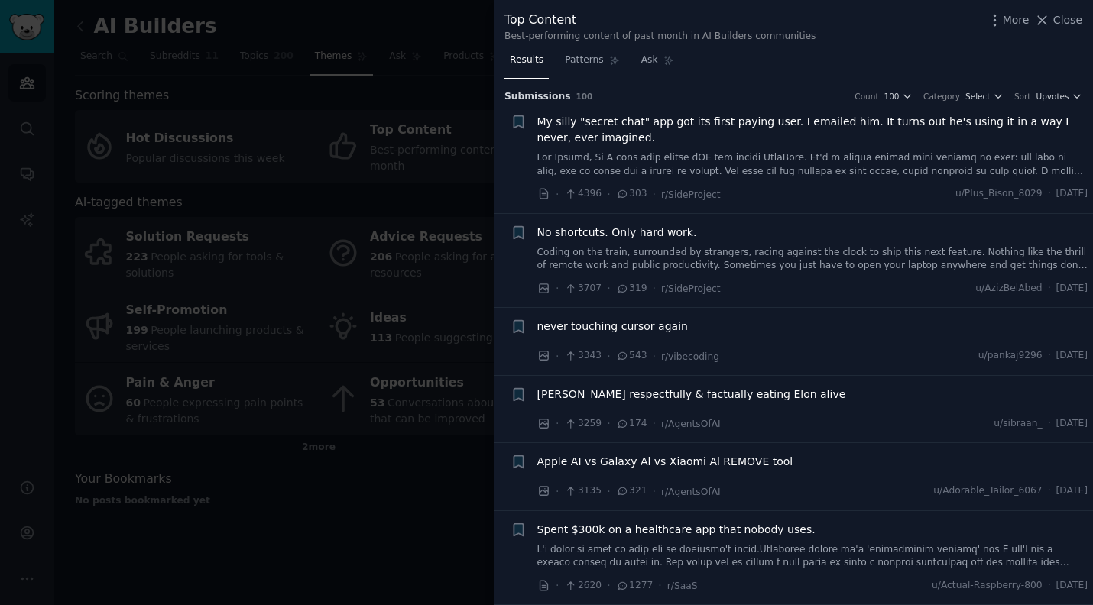
click at [998, 27] on icon "button" at bounding box center [995, 20] width 16 height 16
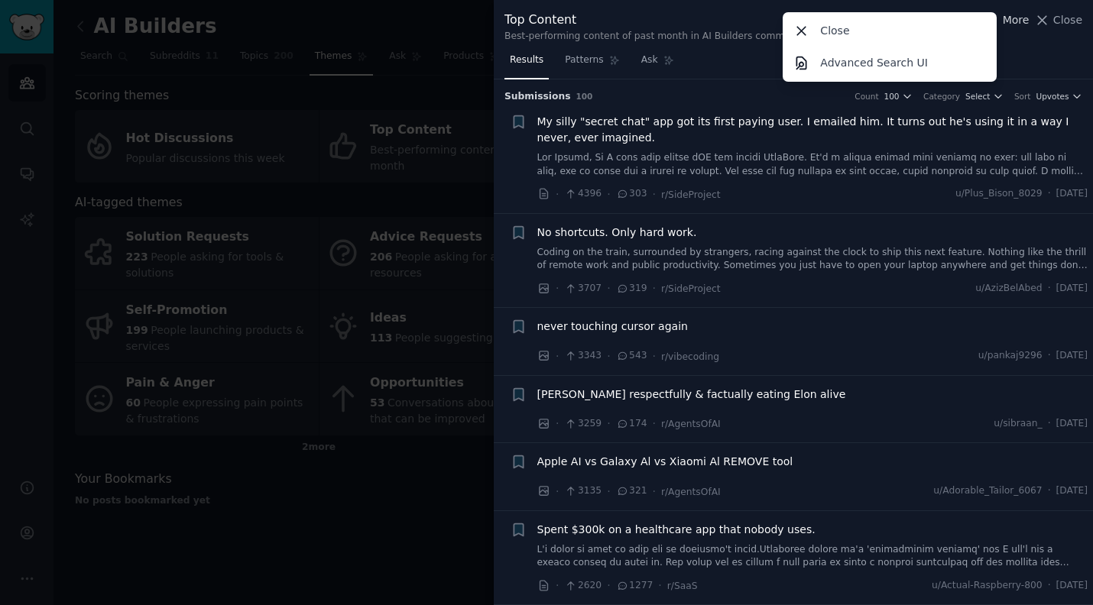
click at [998, 27] on icon "button" at bounding box center [995, 20] width 16 height 16
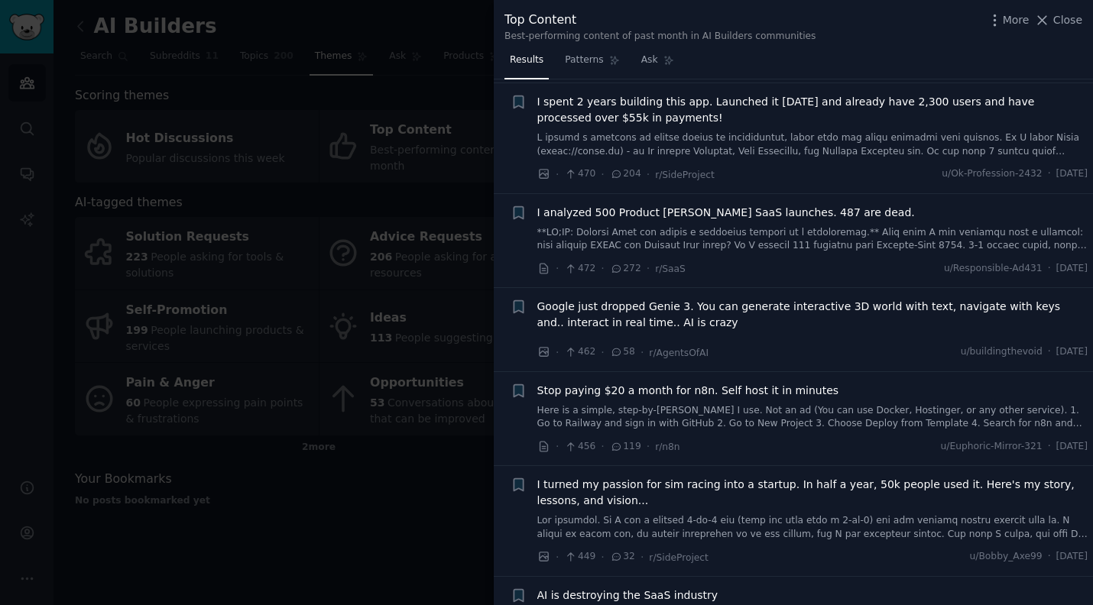
scroll to position [7085, 0]
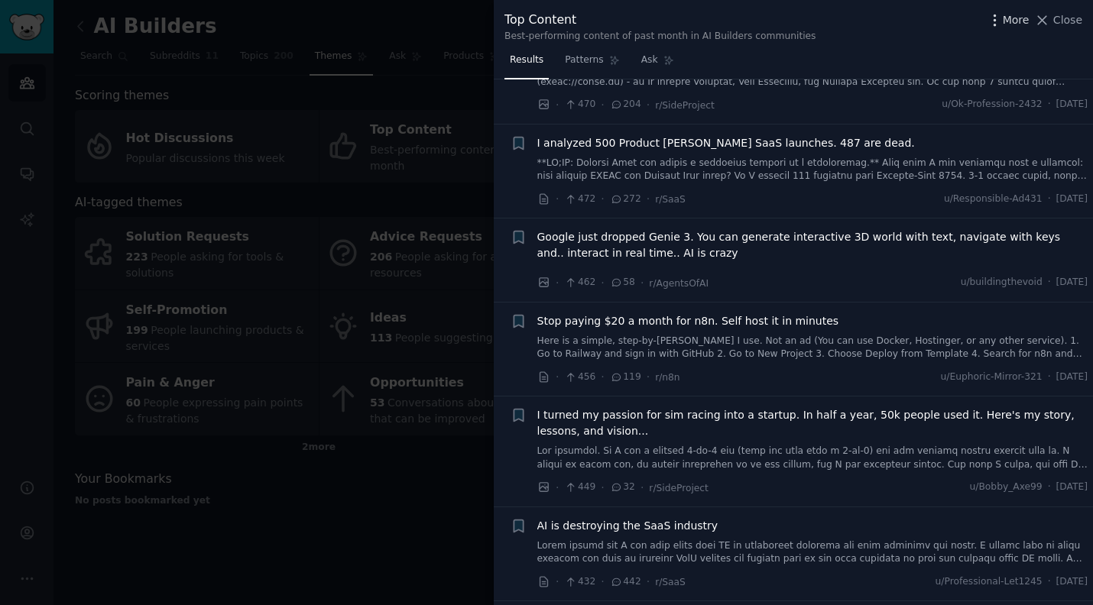
click at [999, 21] on icon "button" at bounding box center [995, 20] width 16 height 16
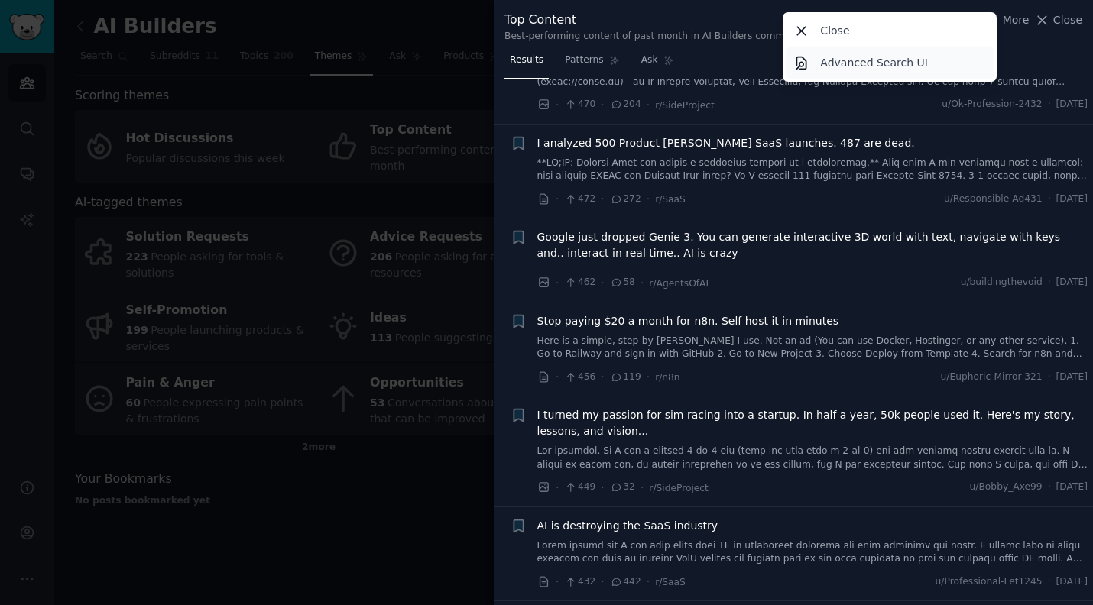
click at [890, 71] on link "Advanced Search UI" at bounding box center [890, 63] width 209 height 32
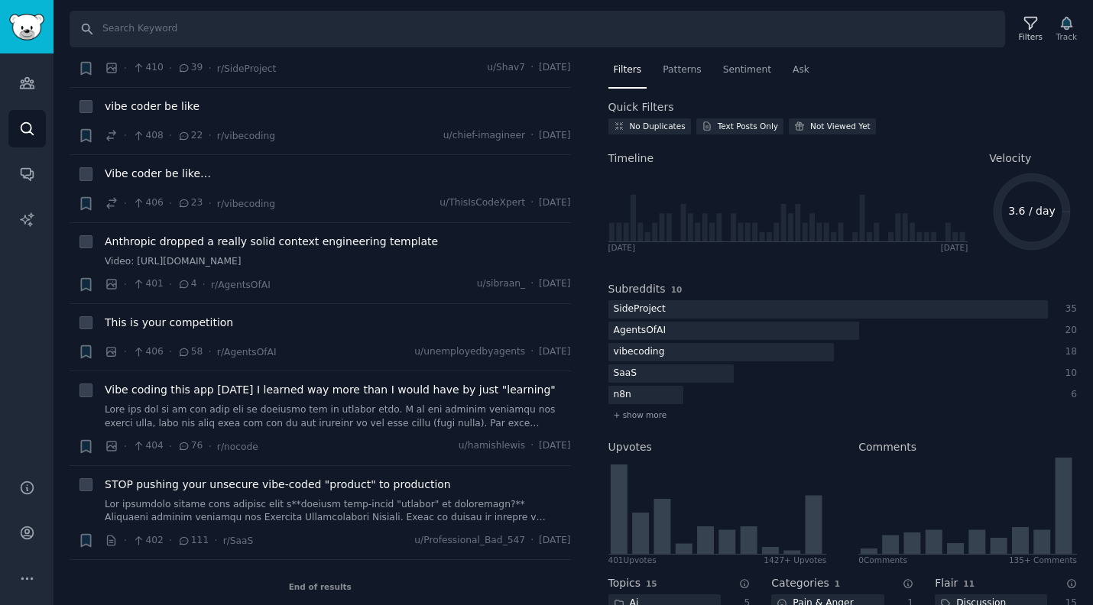
scroll to position [8222, 0]
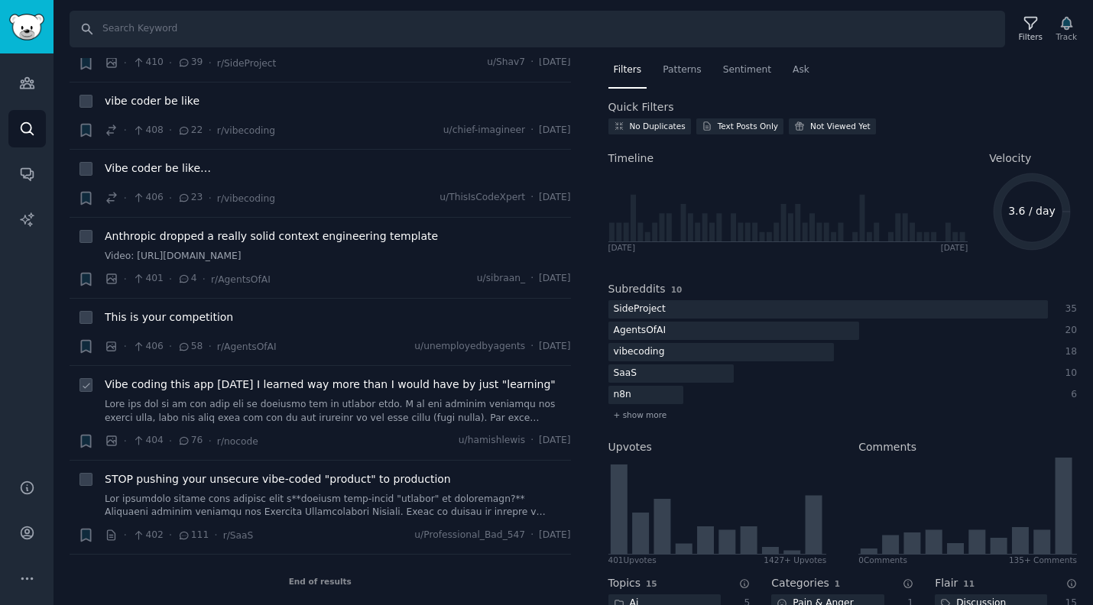
click at [421, 377] on span "Vibe coding this app in 2 months I learned way more than I would have by just "…" at bounding box center [330, 385] width 451 height 16
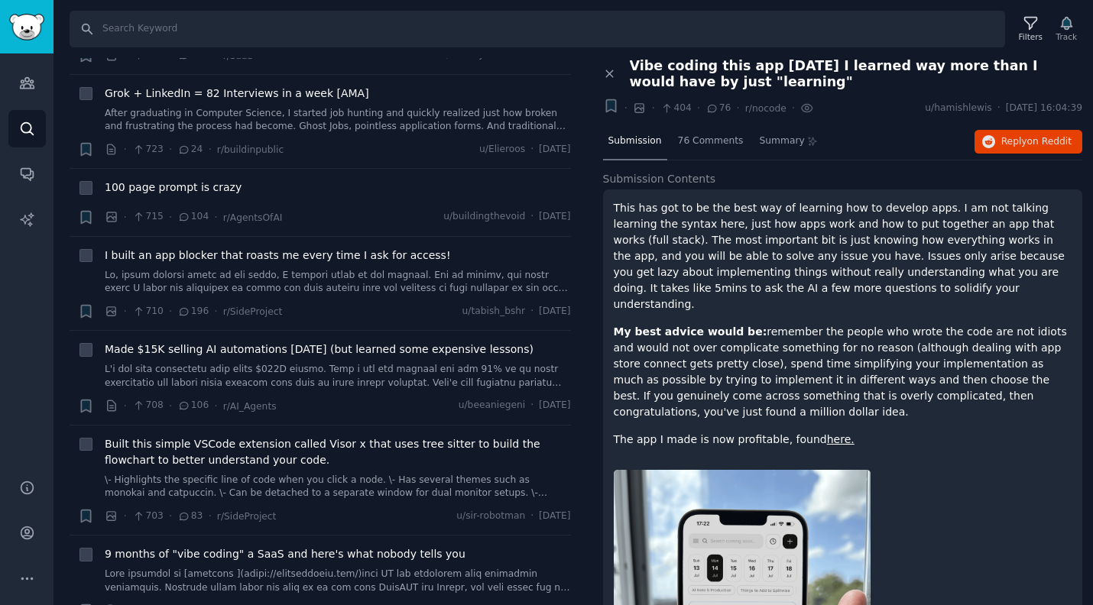
scroll to position [3742, 0]
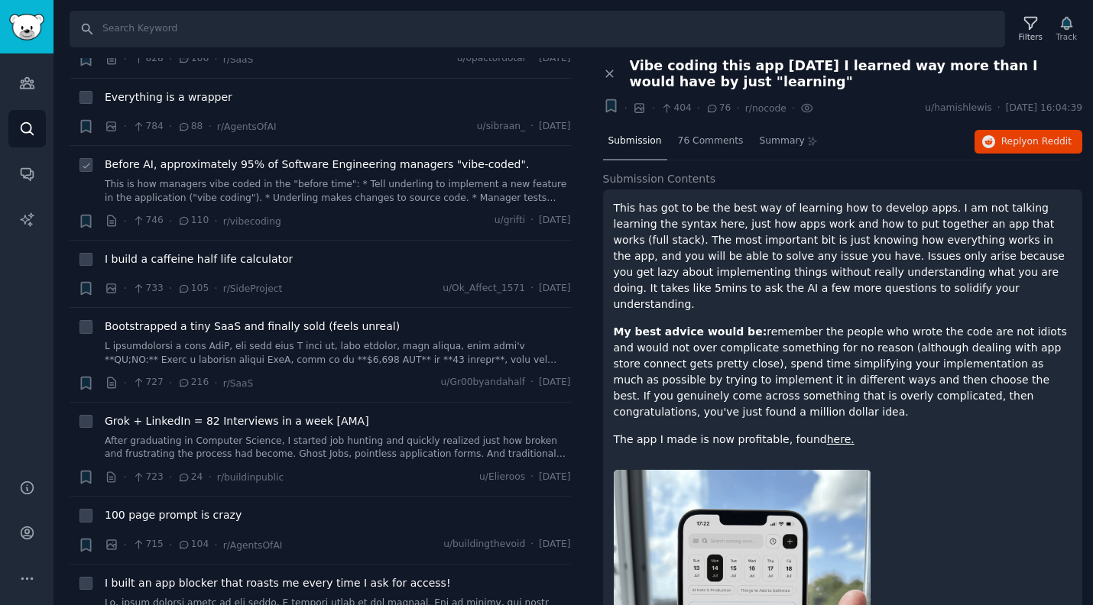
click at [358, 205] on link "This is how managers vibe coded in the "before time": * Tell underling to imple…" at bounding box center [338, 191] width 466 height 27
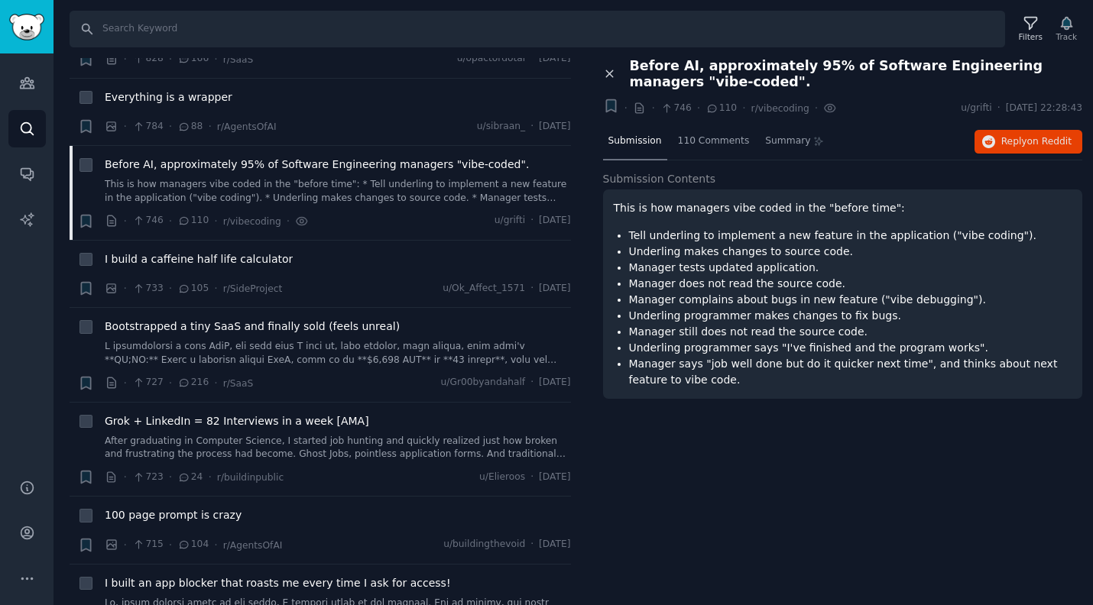
click at [605, 77] on icon at bounding box center [610, 74] width 14 height 14
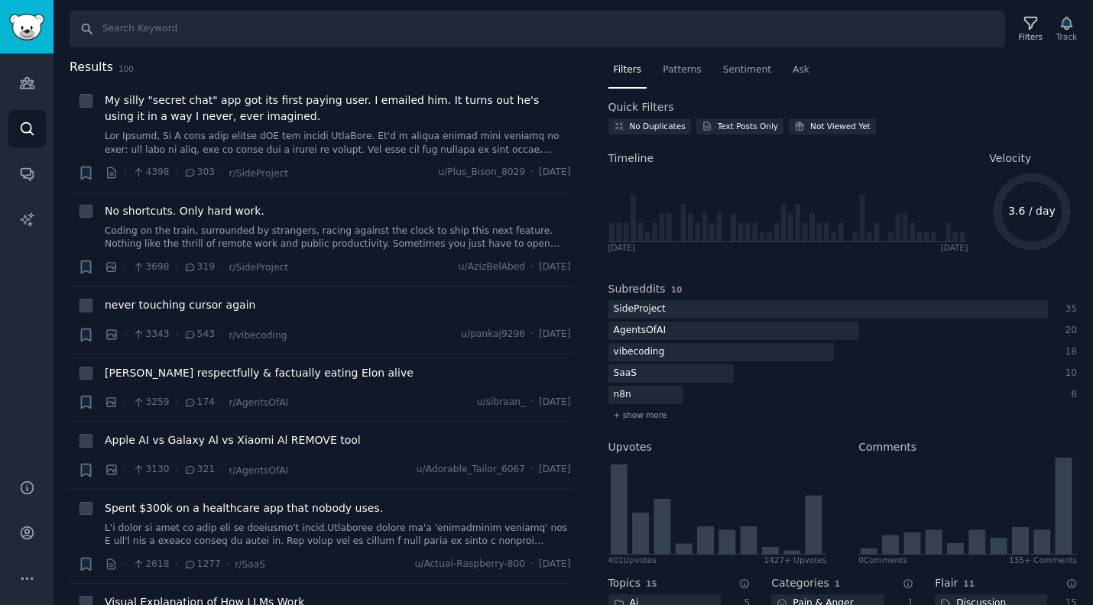
drag, startPoint x: 631, startPoint y: 374, endPoint x: 799, endPoint y: 371, distance: 168.2
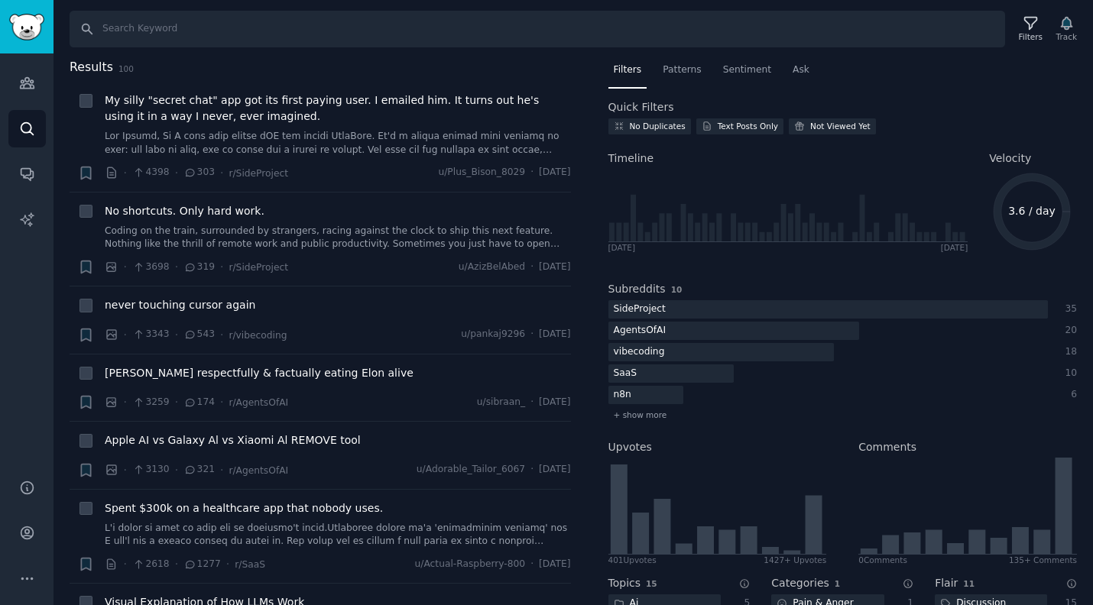
click at [24, 74] on link "Audiences" at bounding box center [26, 82] width 37 height 37
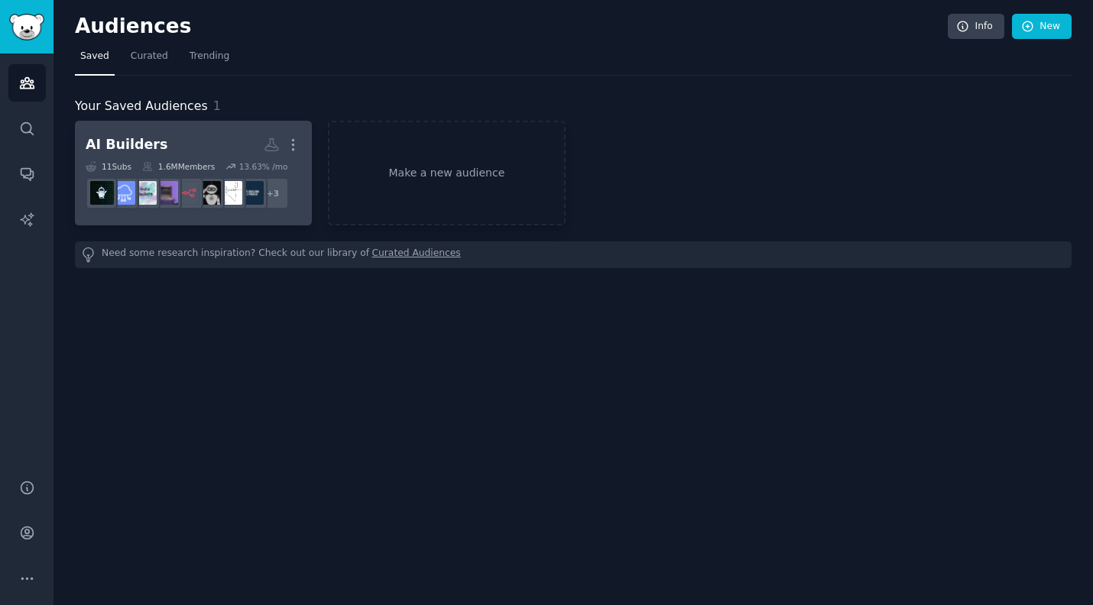
click at [159, 143] on h2 "AI Builders More" at bounding box center [194, 144] width 216 height 27
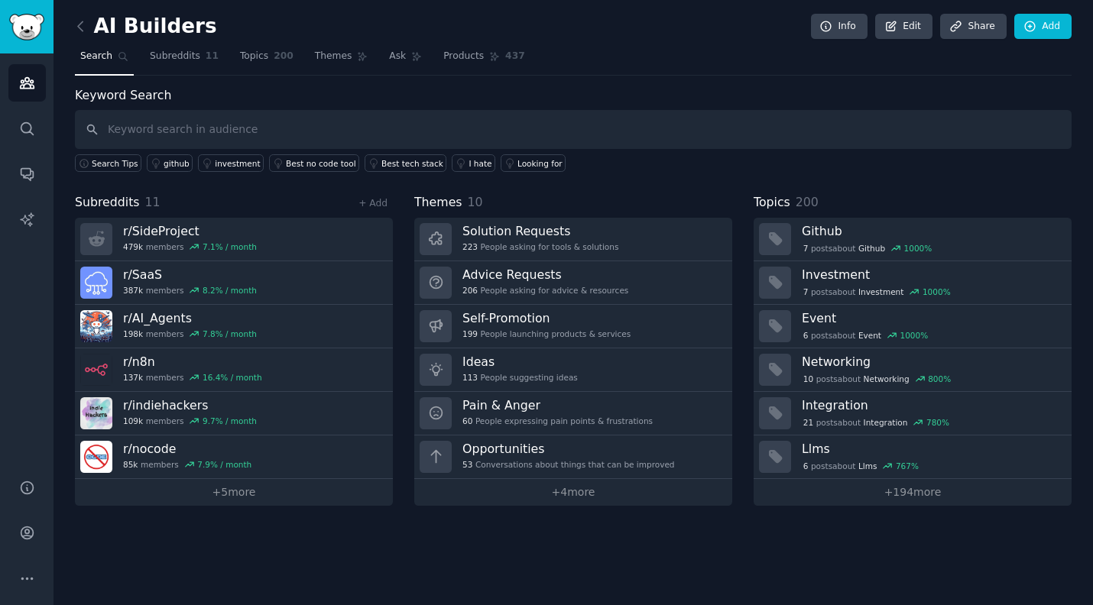
click at [573, 500] on link "+ 4 more" at bounding box center [573, 492] width 318 height 27
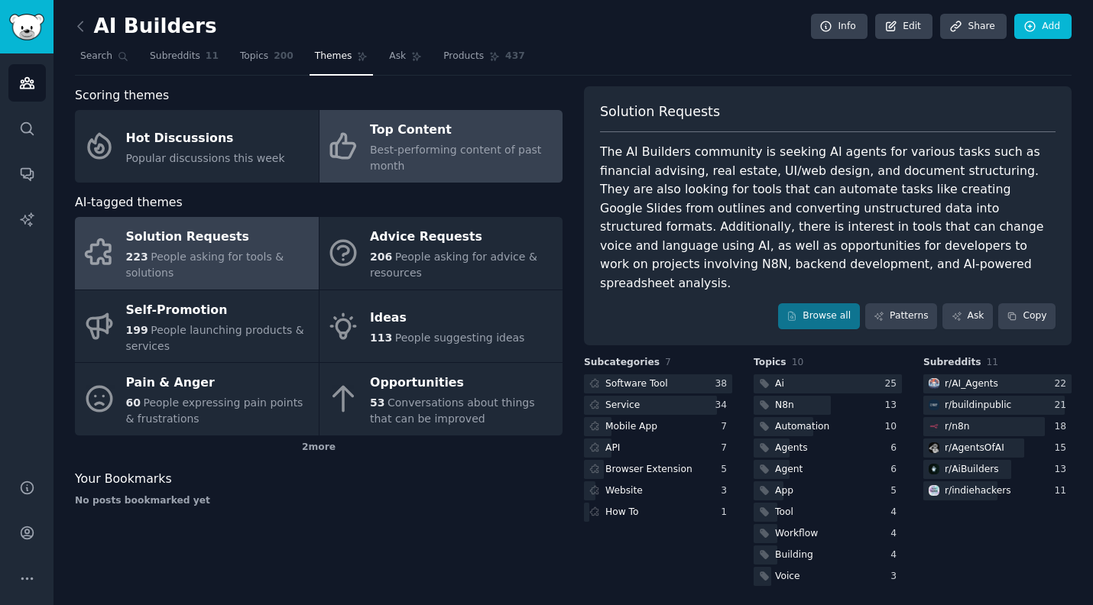
click at [410, 126] on div "Top Content" at bounding box center [462, 130] width 185 height 24
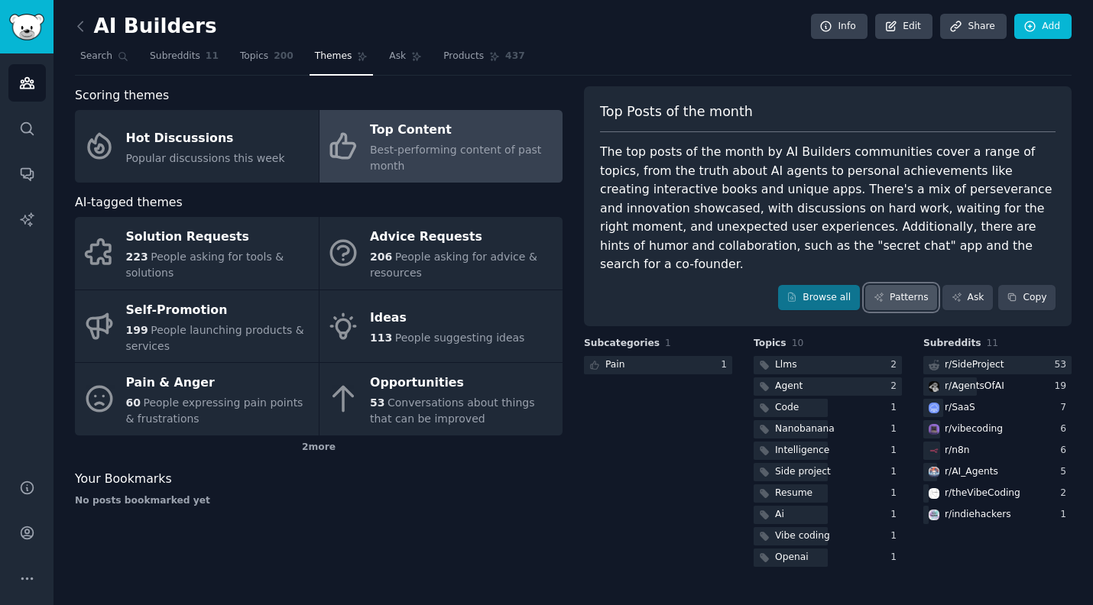
click at [909, 285] on link "Patterns" at bounding box center [901, 298] width 72 height 26
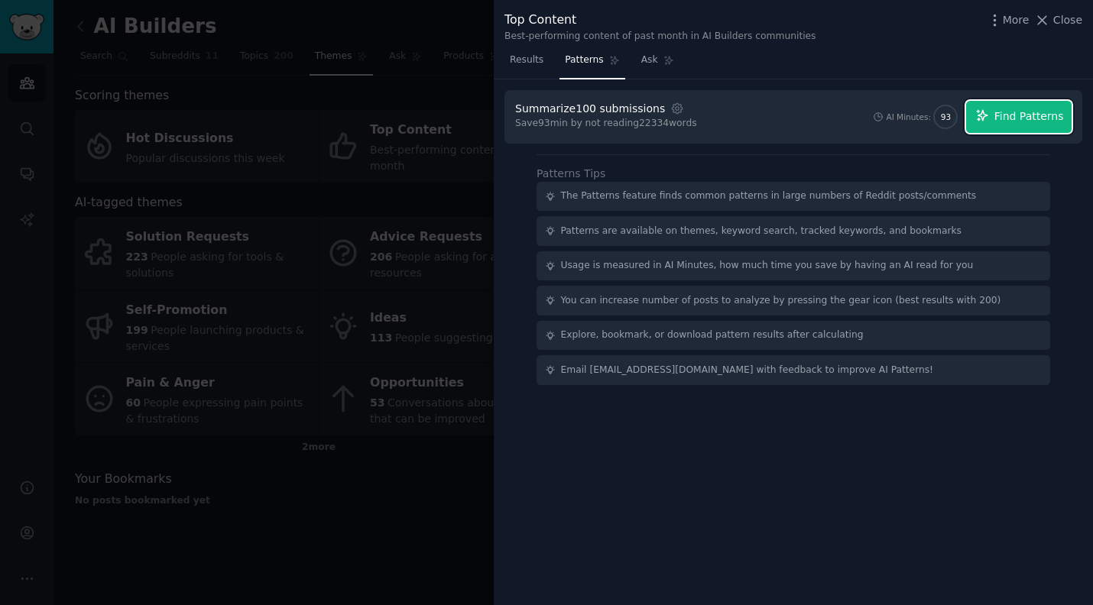
click at [1007, 118] on span "Find Patterns" at bounding box center [1029, 117] width 70 height 16
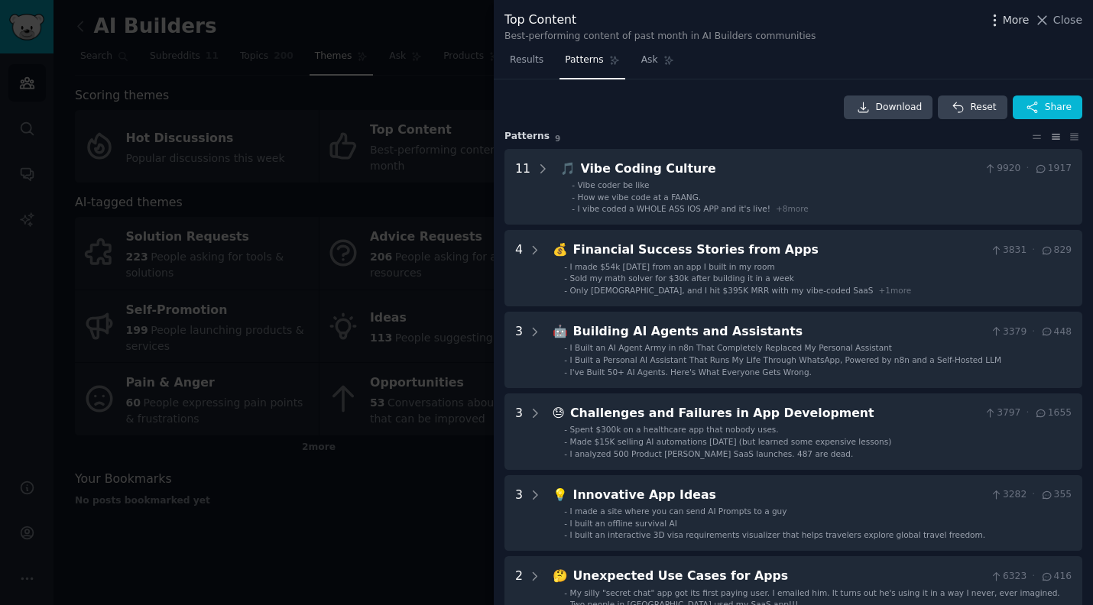
click at [1010, 18] on span "More" at bounding box center [1016, 20] width 27 height 16
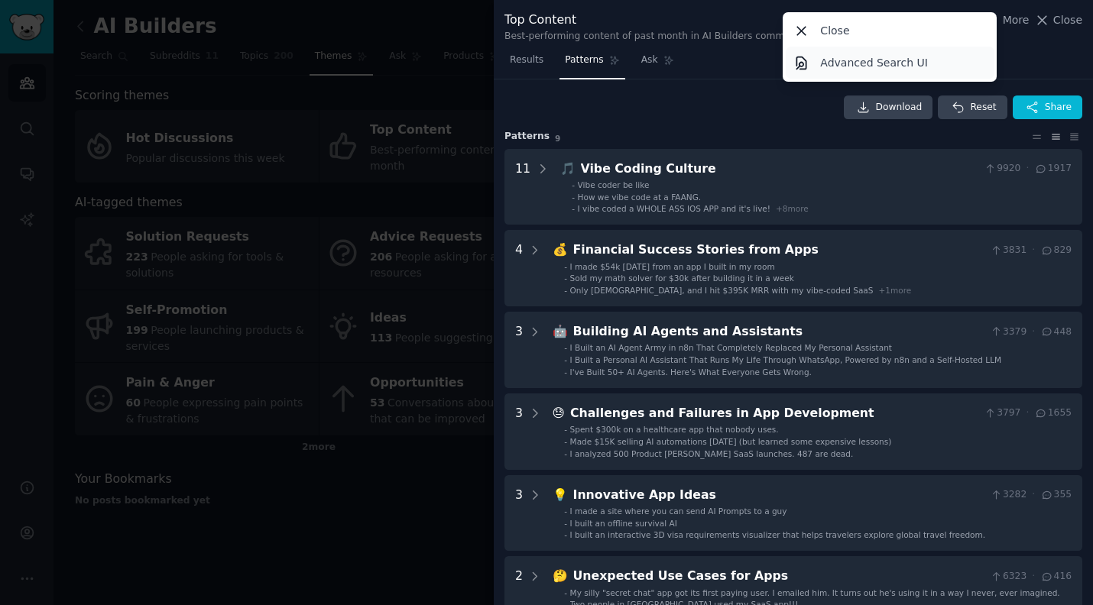
click at [911, 63] on p "Advanced Search UI" at bounding box center [874, 63] width 108 height 16
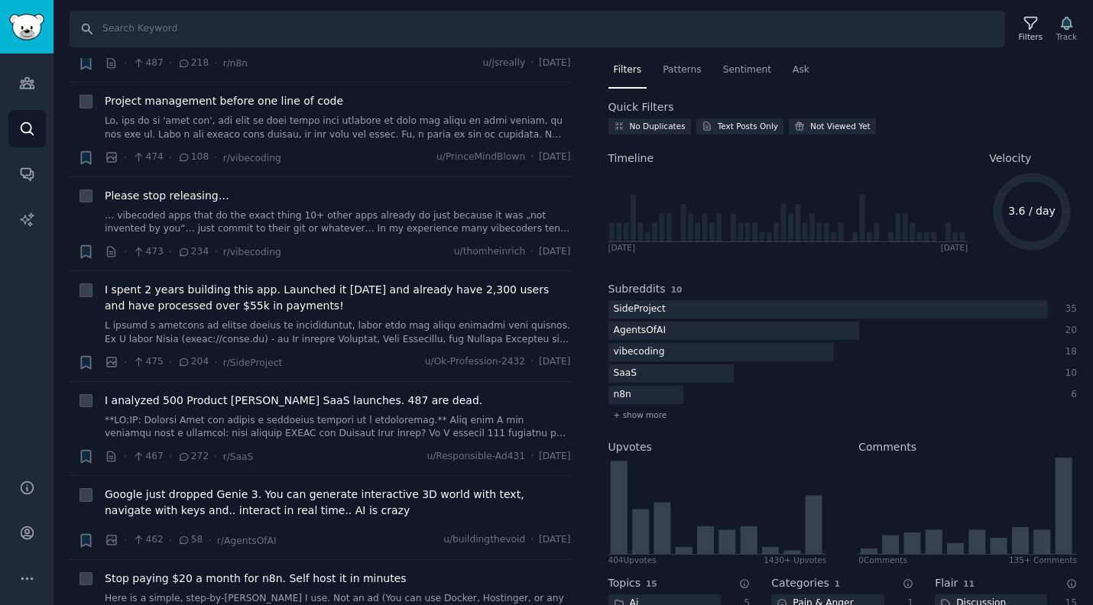
scroll to position [8222, 0]
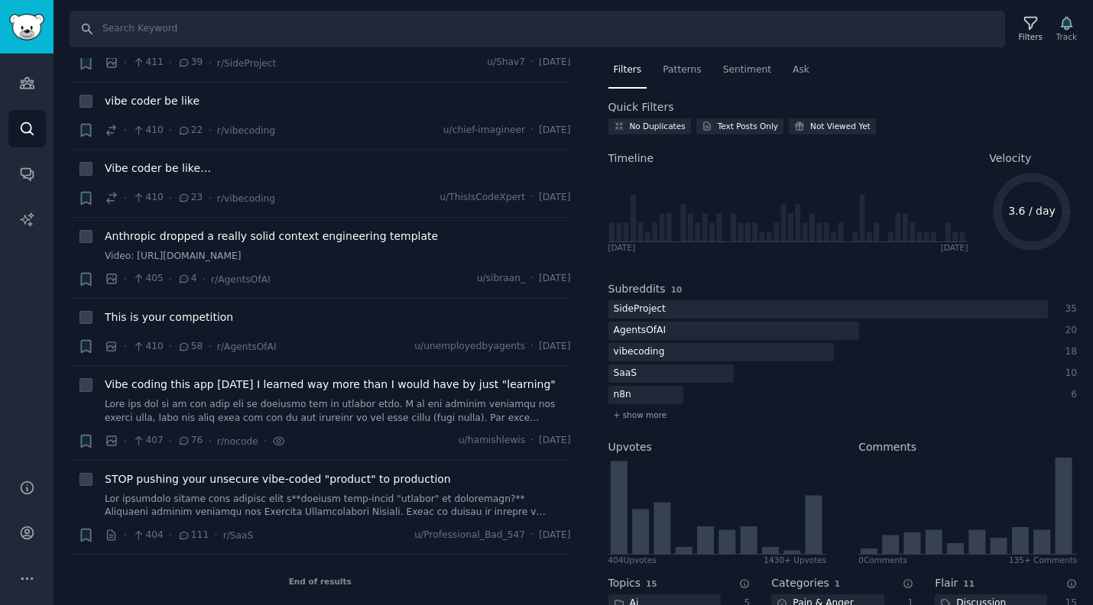
click at [34, 92] on link "Audiences" at bounding box center [26, 82] width 37 height 37
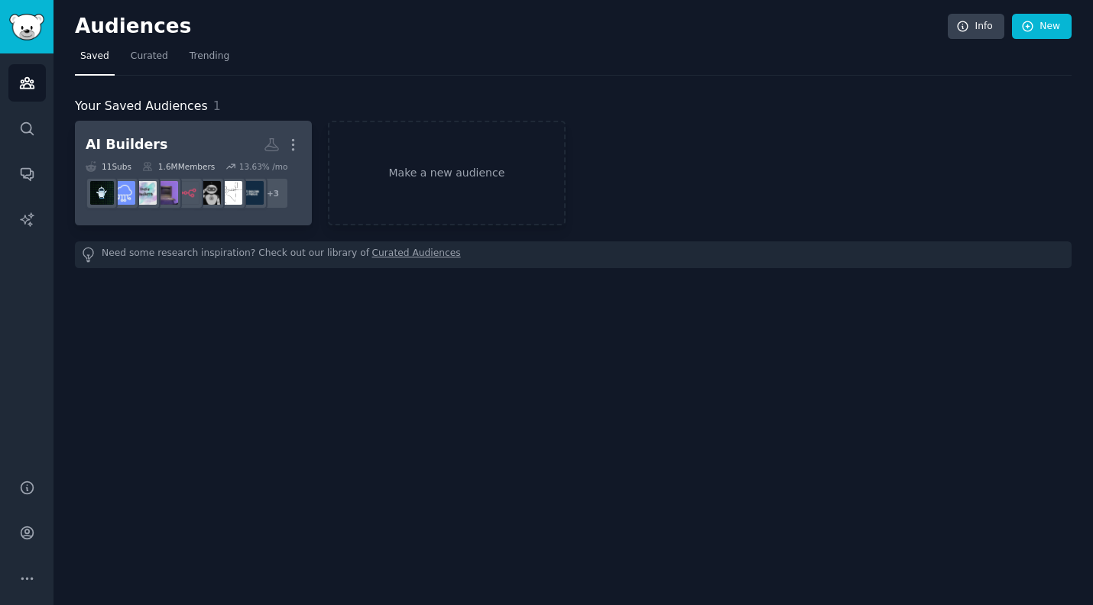
click at [173, 154] on h2 "AI Builders Custom Audience More" at bounding box center [194, 144] width 216 height 27
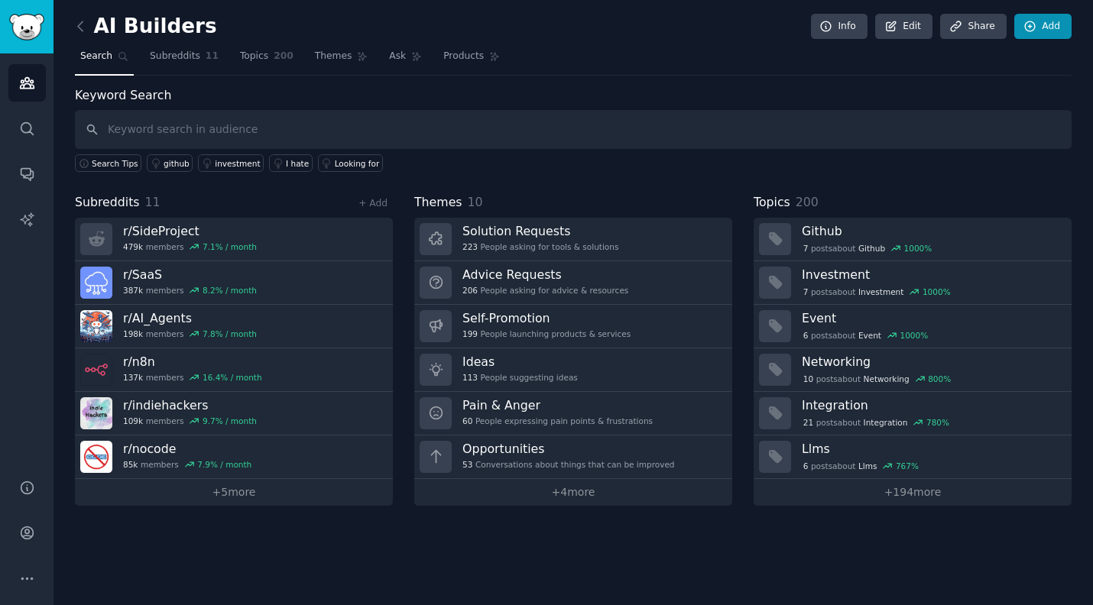
click at [559, 483] on link "+ 4 more" at bounding box center [573, 492] width 318 height 27
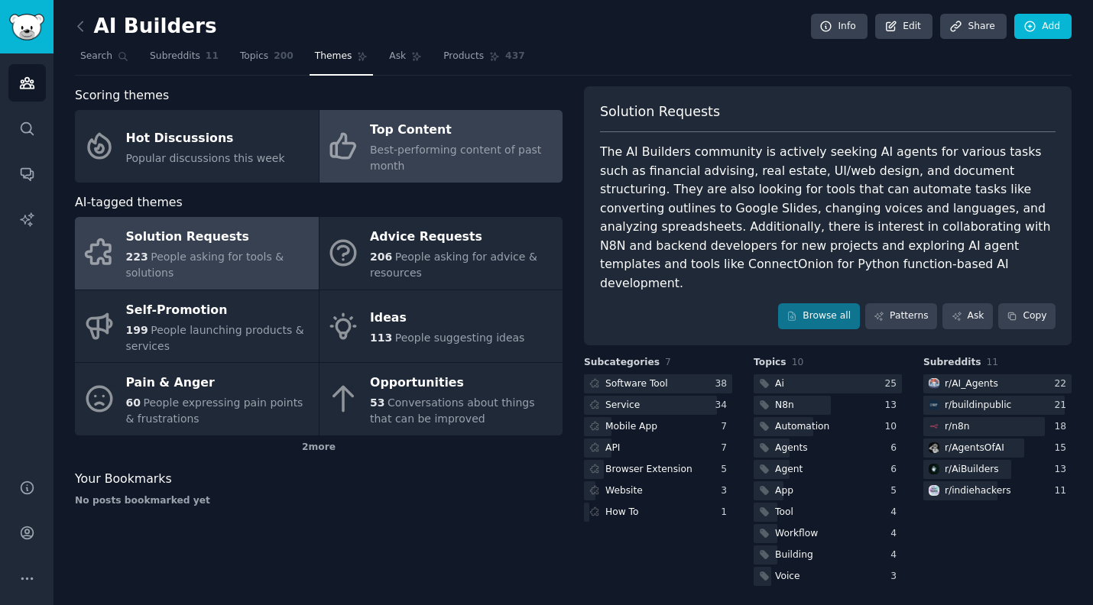
click at [435, 152] on span "Best-performing content of past month" at bounding box center [455, 158] width 171 height 28
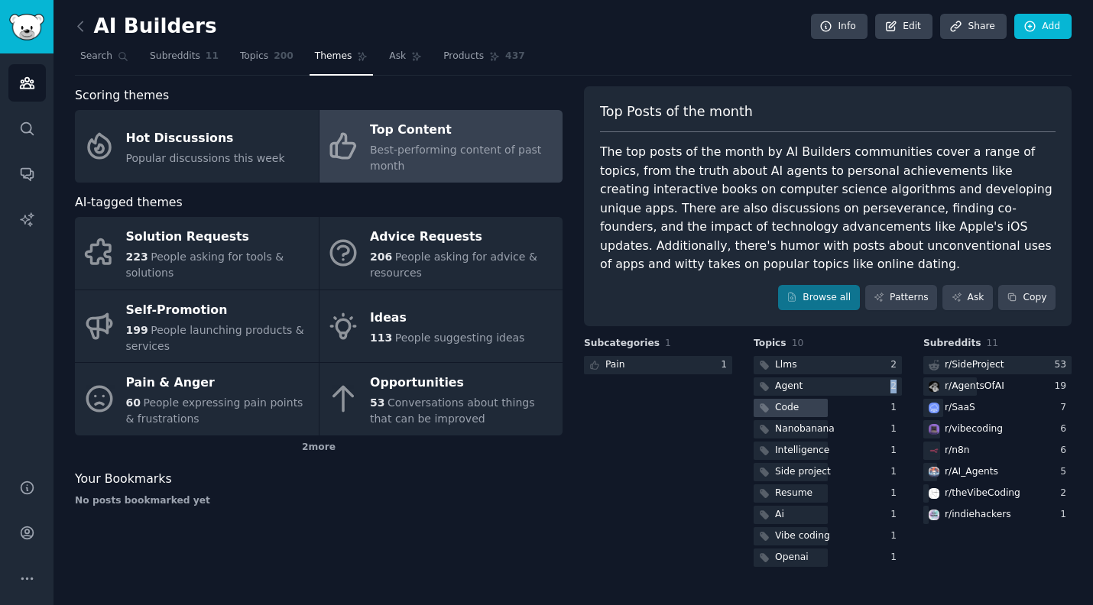
click at [796, 395] on div "Llms 2 Agent 2 Code 1 Nanobanana 1 Intelligence 1 Side project 1 Resume 1 Ai 1 …" at bounding box center [828, 462] width 148 height 212
click at [904, 290] on link "Patterns" at bounding box center [901, 298] width 72 height 26
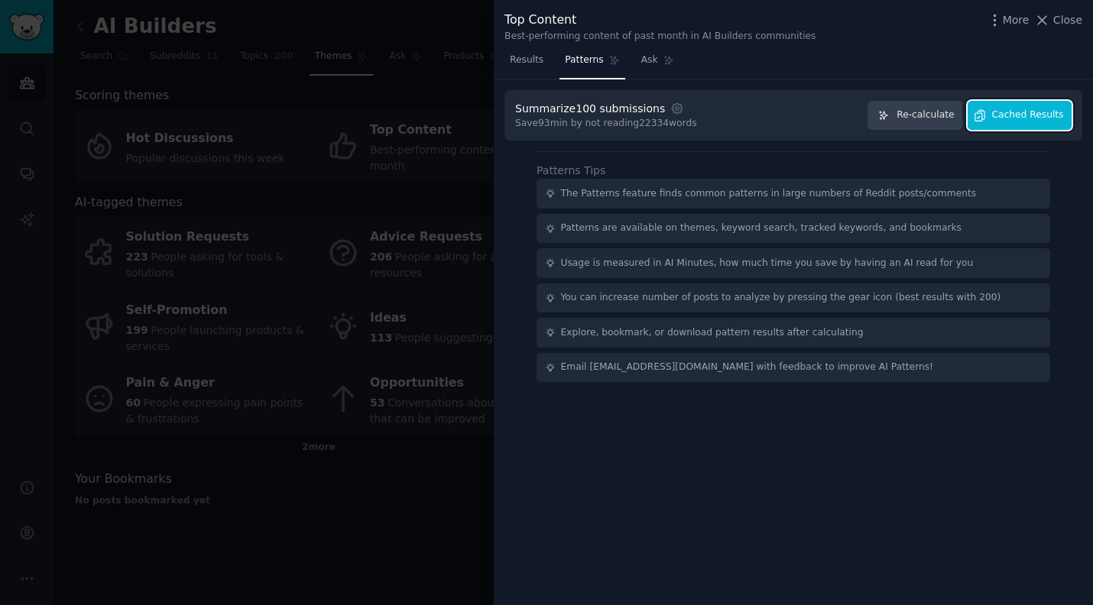
click at [1006, 115] on span "Cached Results" at bounding box center [1028, 116] width 72 height 14
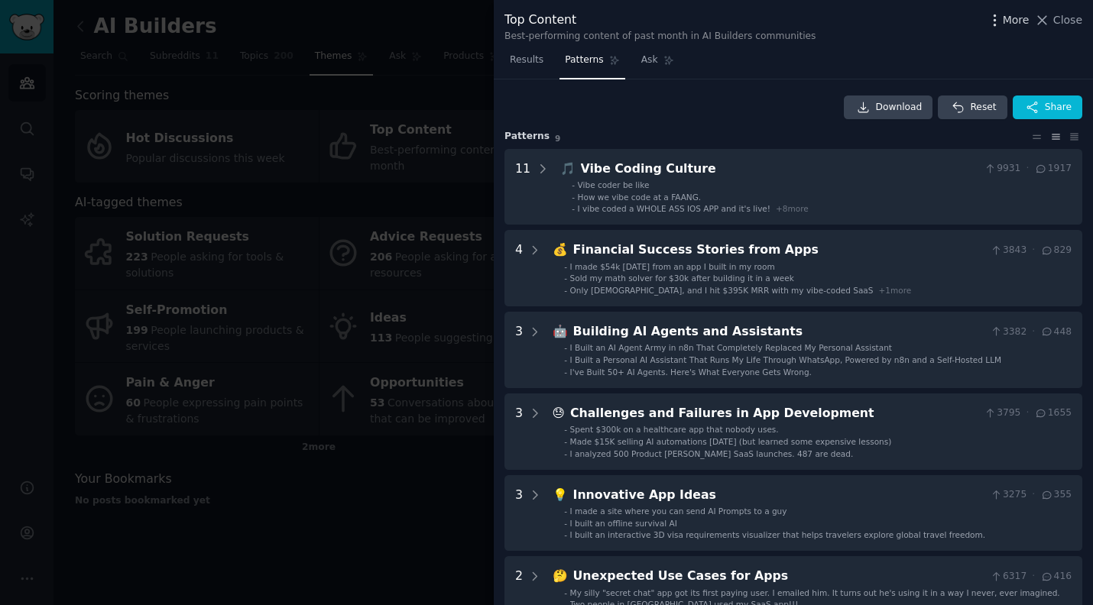
click at [1005, 18] on span "More" at bounding box center [1016, 20] width 27 height 16
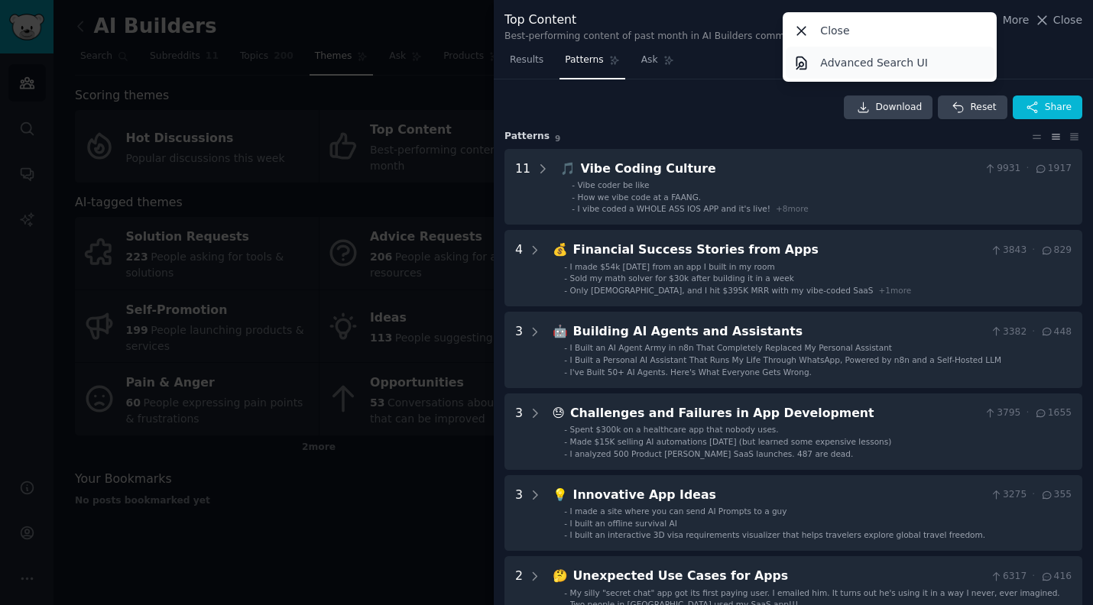
click at [889, 66] on p "Advanced Search UI" at bounding box center [874, 63] width 108 height 16
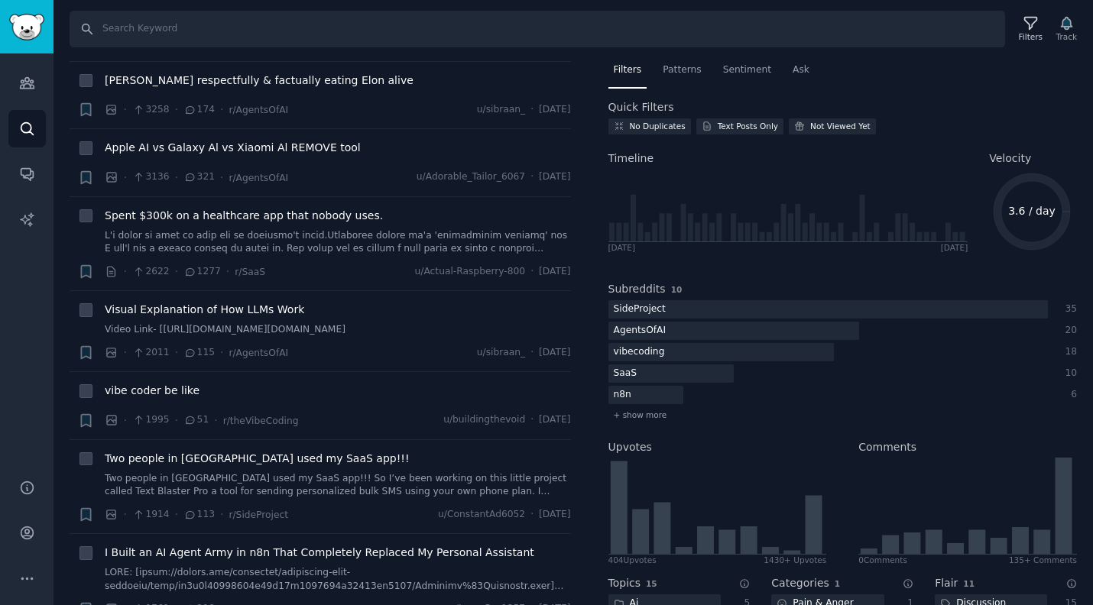
click at [19, 78] on icon "Sidebar" at bounding box center [27, 83] width 16 height 16
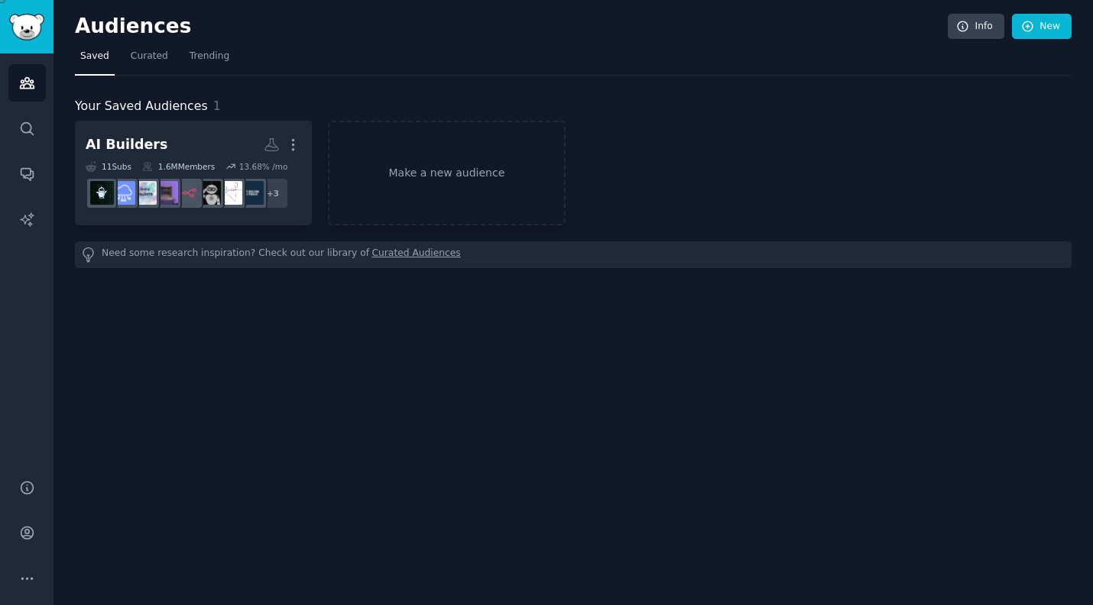
click at [343, 396] on div "Audiences Info New Saved Curated Trending Your Saved Audiences 1 AI Builders Mo…" at bounding box center [572, 302] width 1039 height 605
click at [452, 437] on div "Audiences Info New Saved Curated Trending Your Saved Audiences 1 AI Builders Mo…" at bounding box center [572, 302] width 1039 height 605
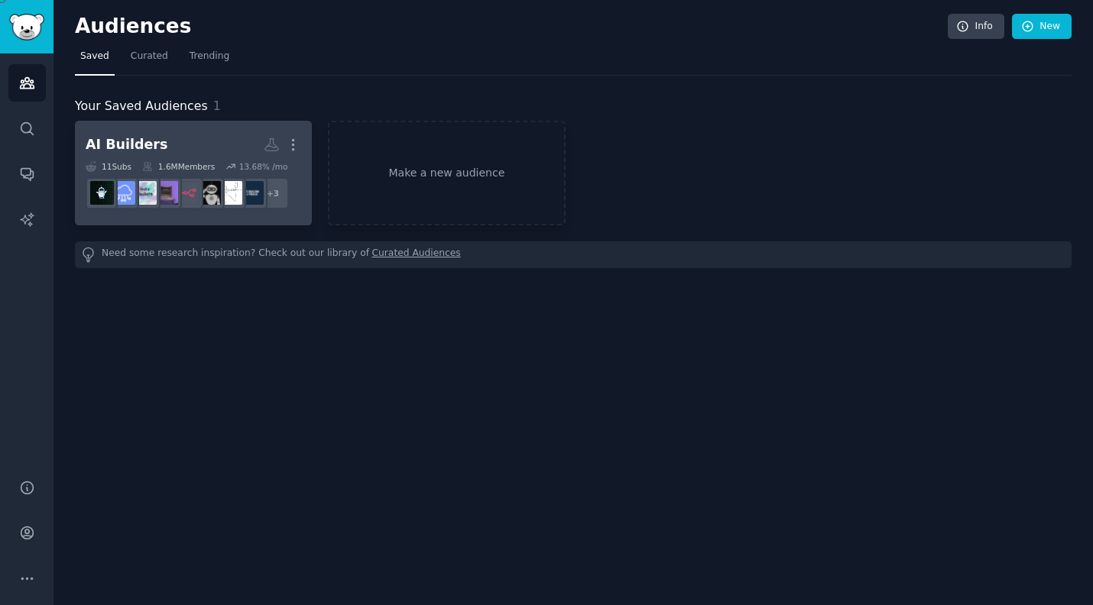
click at [171, 151] on h2 "AI Builders Custom Audience More" at bounding box center [194, 144] width 216 height 27
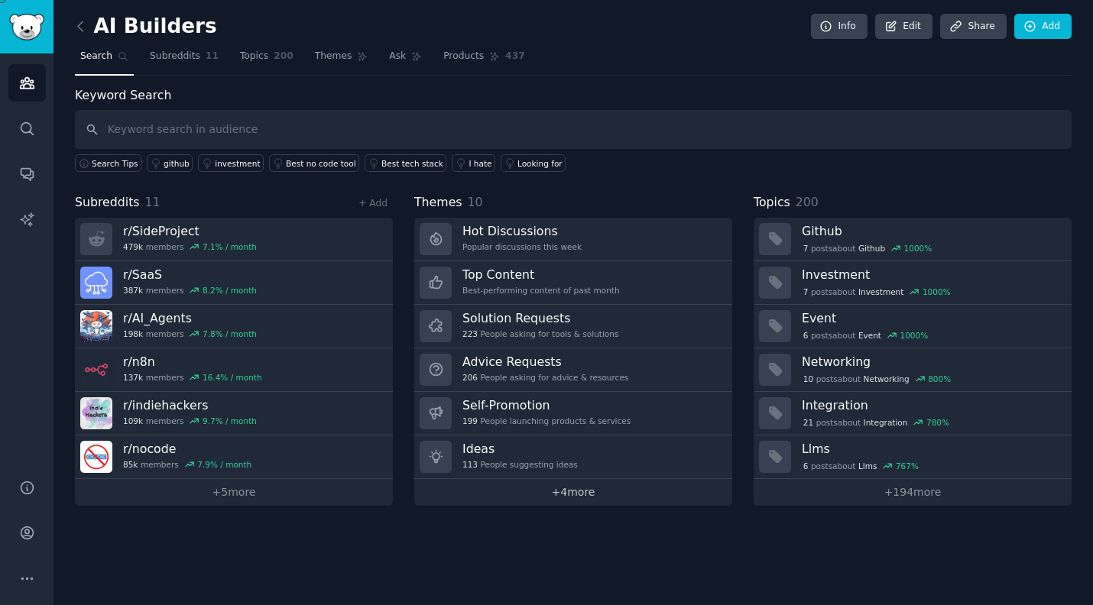
click at [517, 493] on link "+ 4 more" at bounding box center [573, 492] width 318 height 27
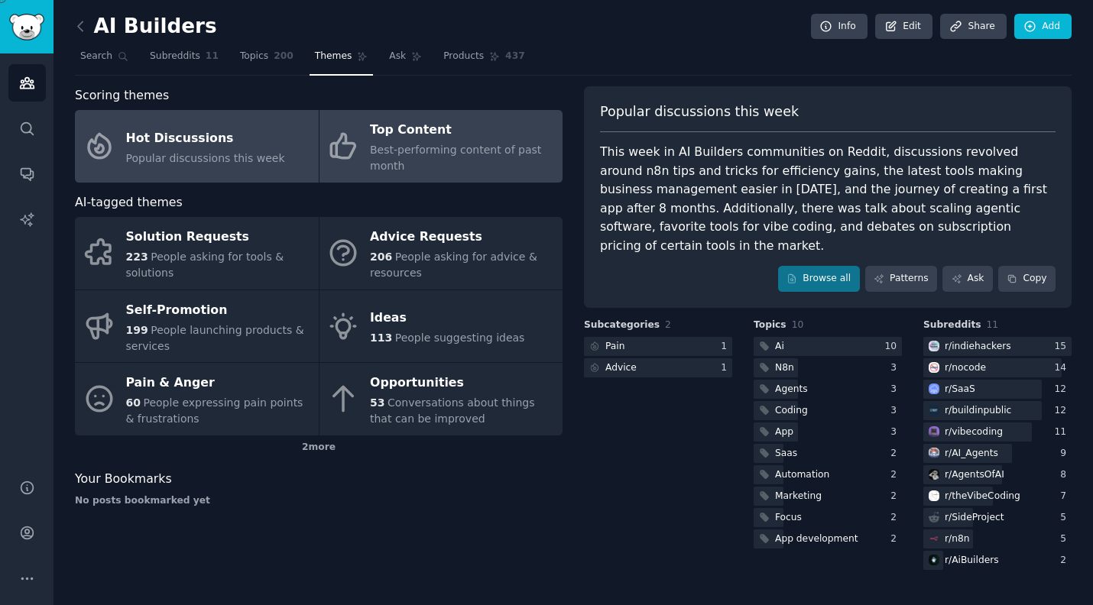
click at [417, 164] on div "Best-performing content of past month" at bounding box center [462, 158] width 185 height 32
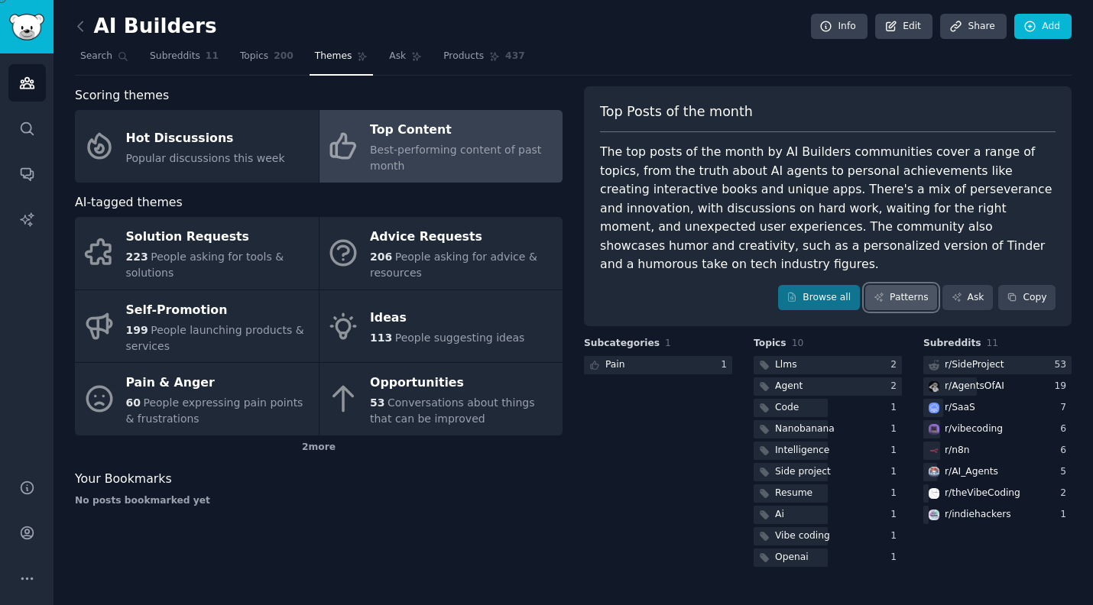
click at [517, 289] on link "Patterns" at bounding box center [901, 298] width 72 height 26
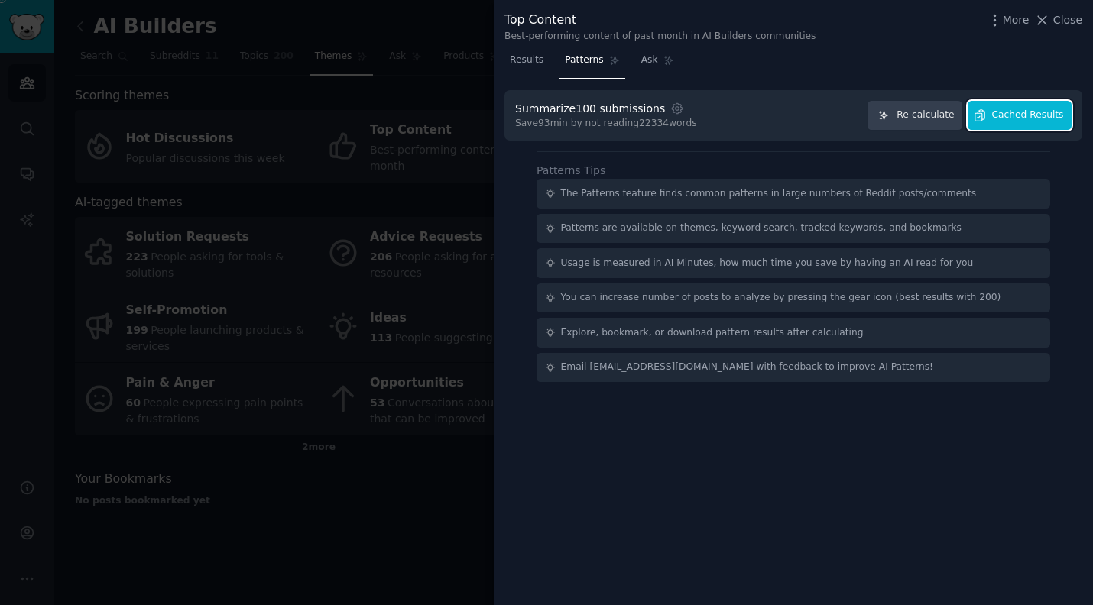
click at [517, 118] on span "Cached Results" at bounding box center [1028, 116] width 72 height 14
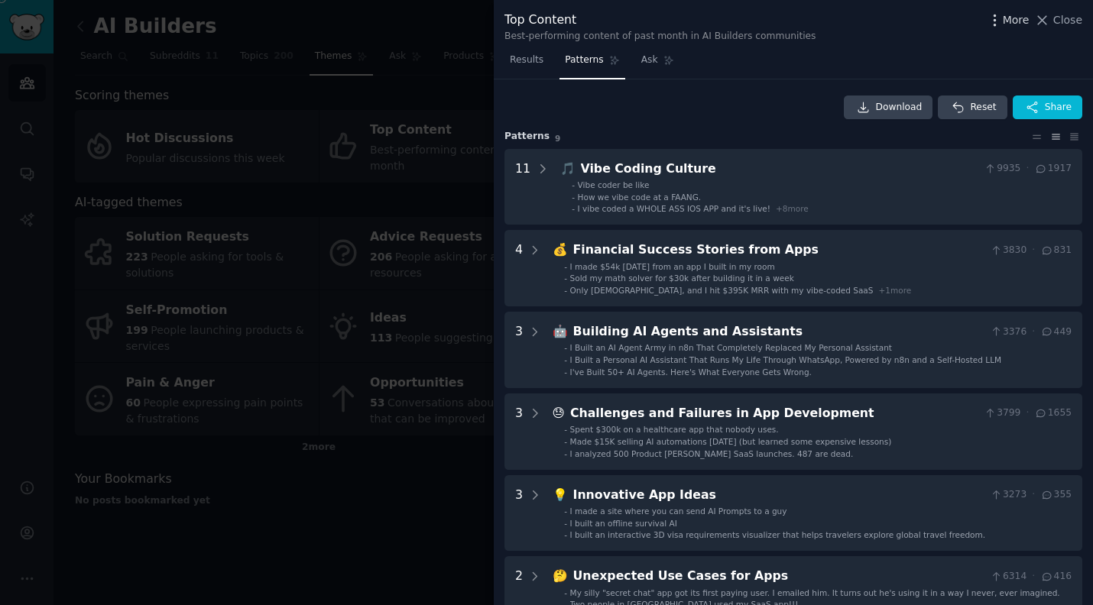
click at [517, 16] on span "More" at bounding box center [1016, 20] width 27 height 16
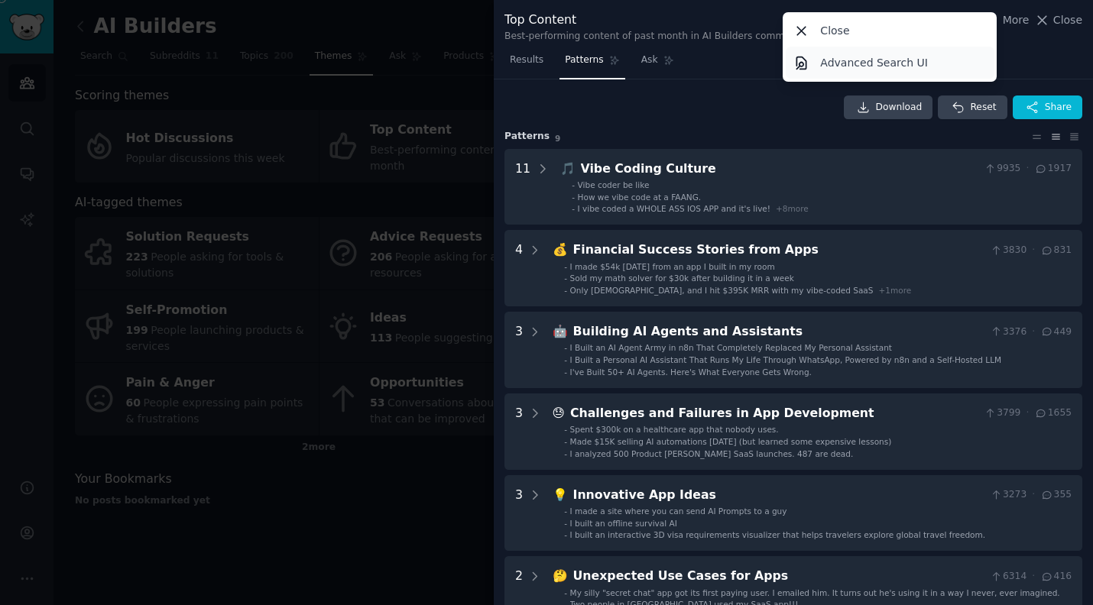
click at [517, 71] on link "Advanced Search UI" at bounding box center [890, 63] width 209 height 32
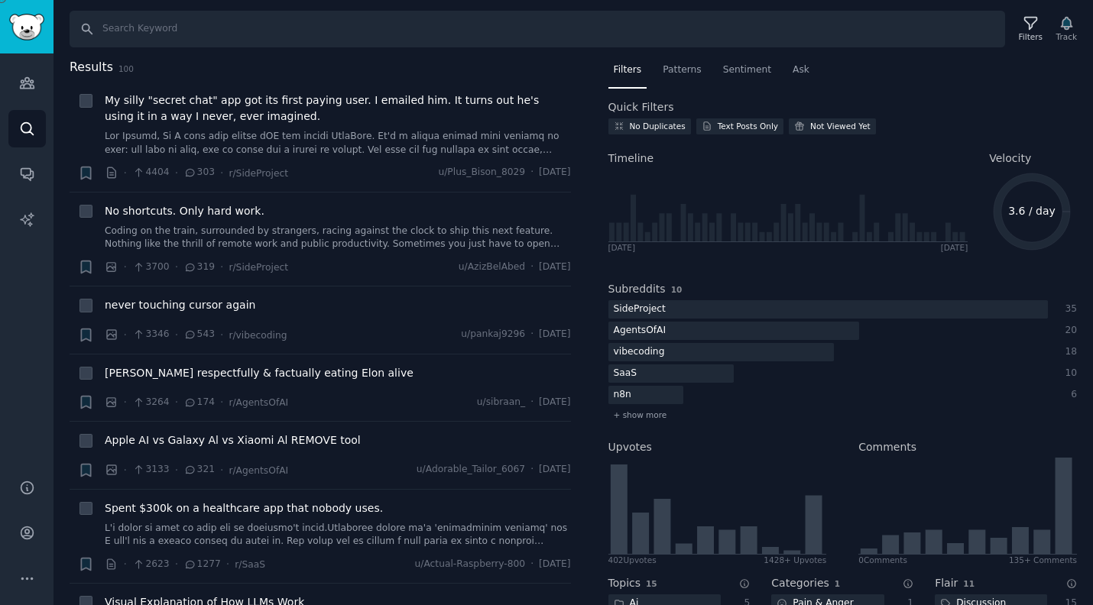
click at [517, 605] on div at bounding box center [546, 605] width 1093 height 0
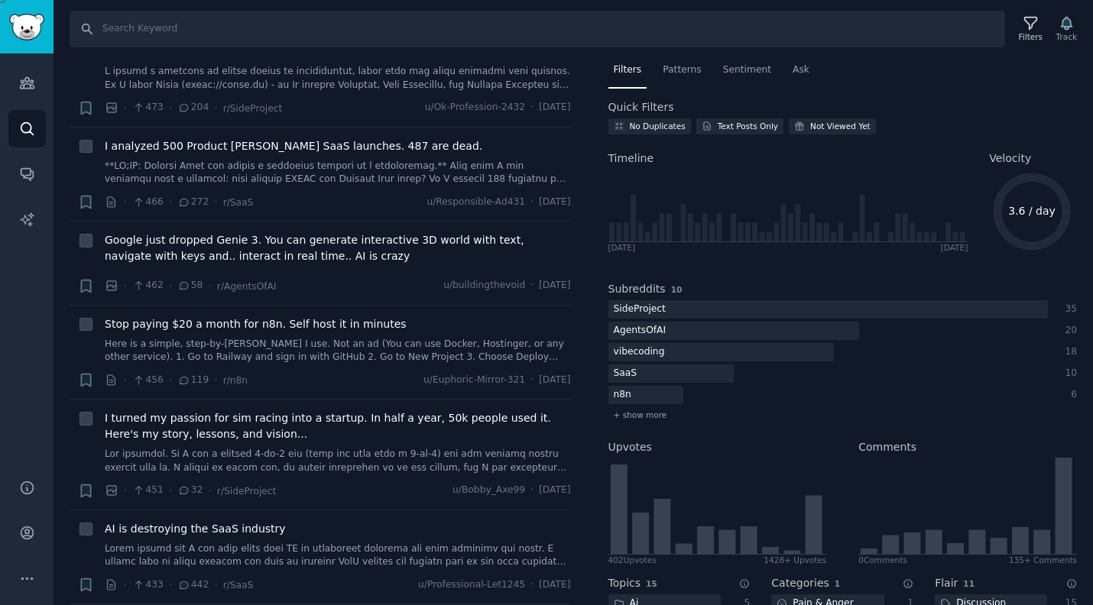
scroll to position [7094, 0]
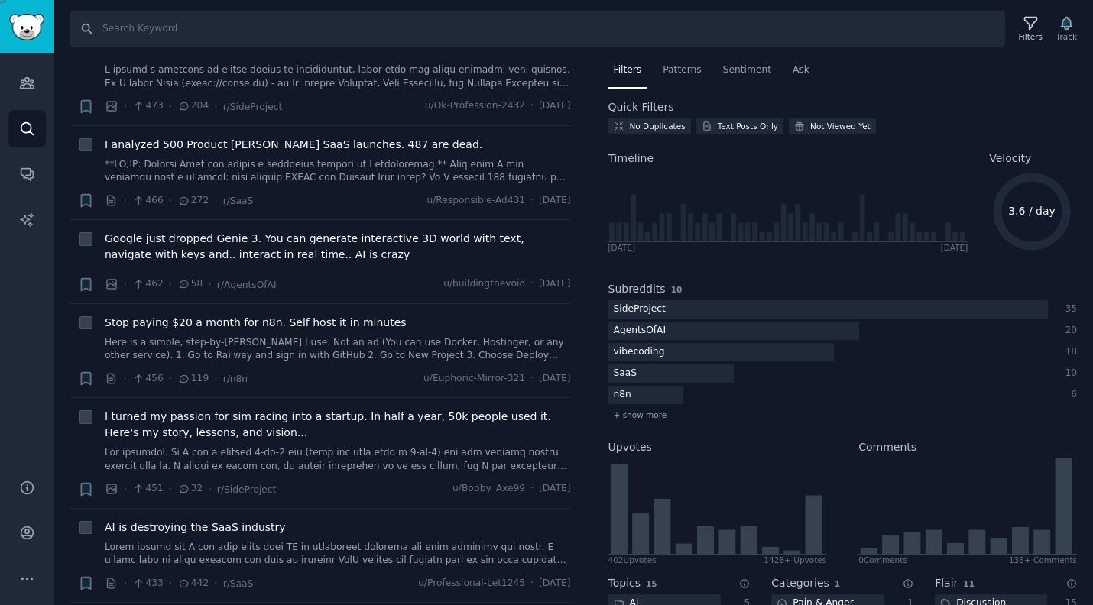
scroll to position [206, 0]
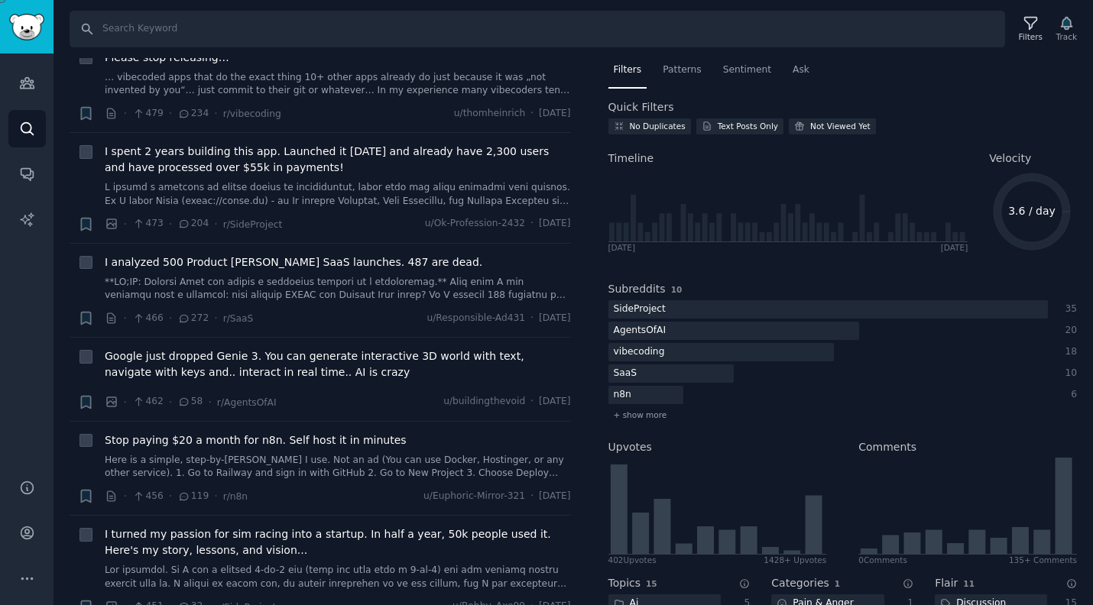
scroll to position [134, 0]
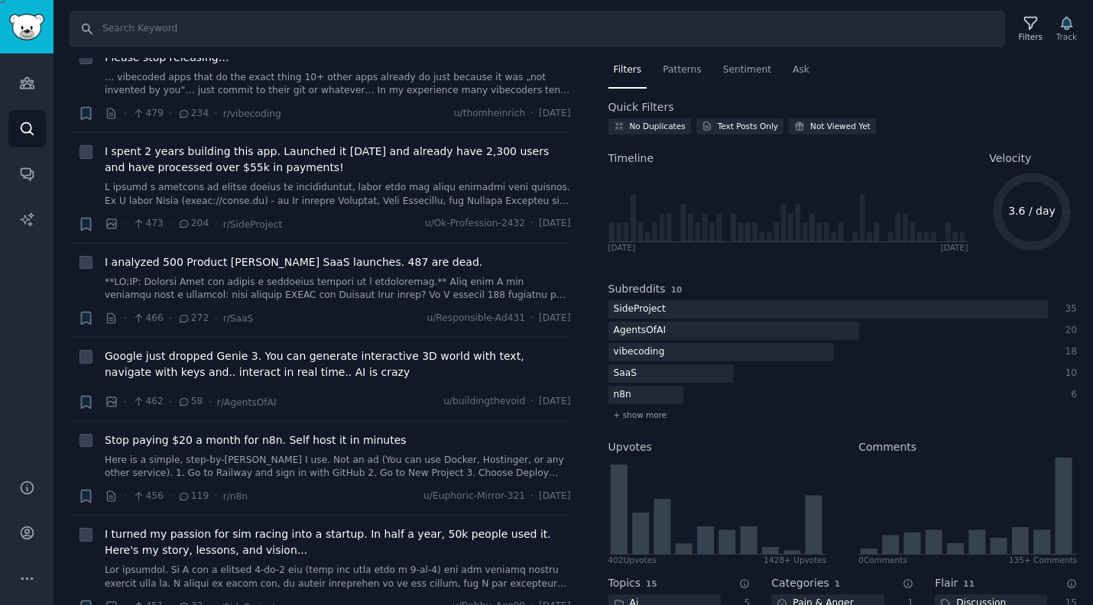
scroll to position [222, 0]
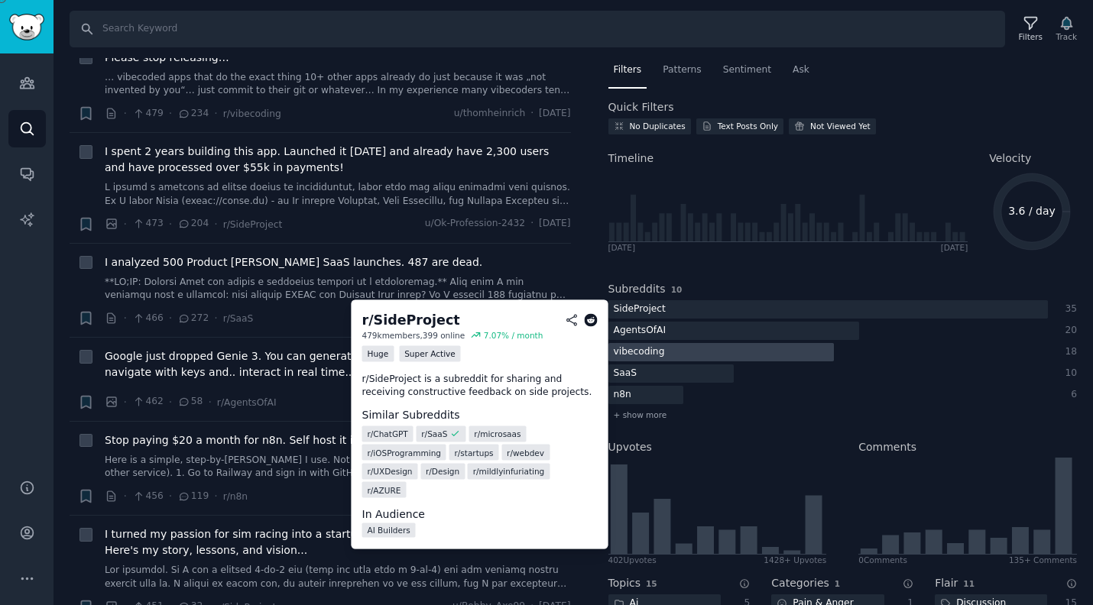
click at [517, 396] on div "n8n" at bounding box center [827, 395] width 439 height 19
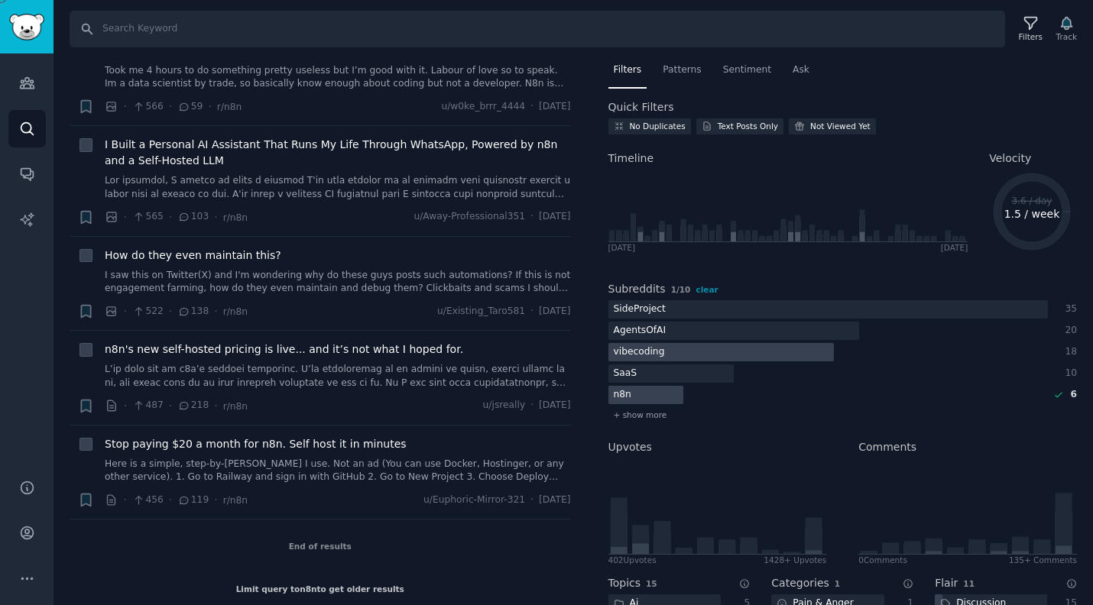
scroll to position [0, 0]
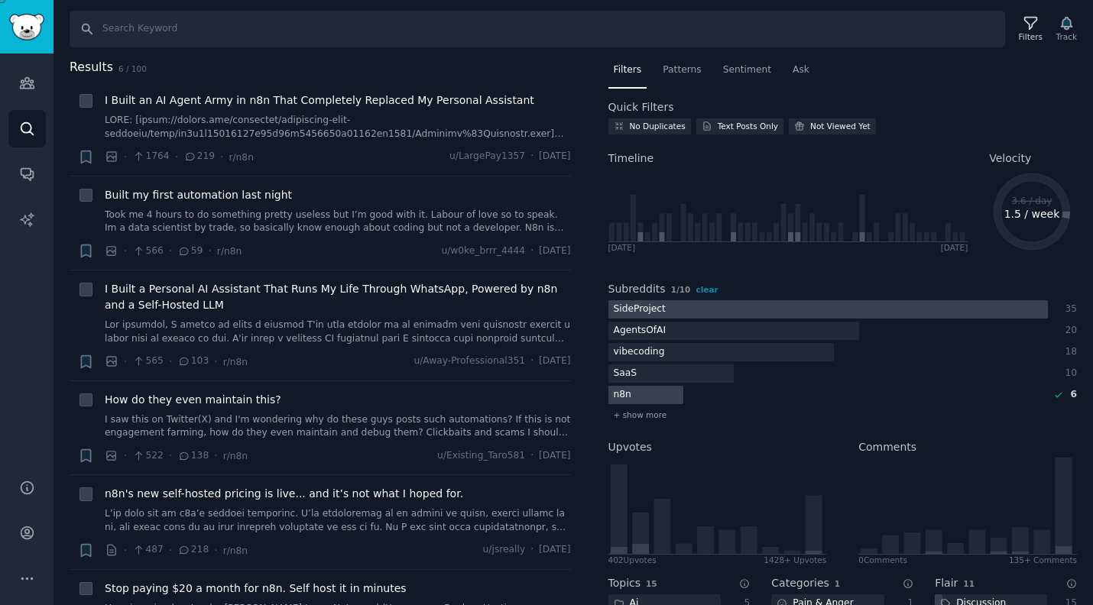
click at [517, 308] on div at bounding box center [827, 309] width 439 height 19
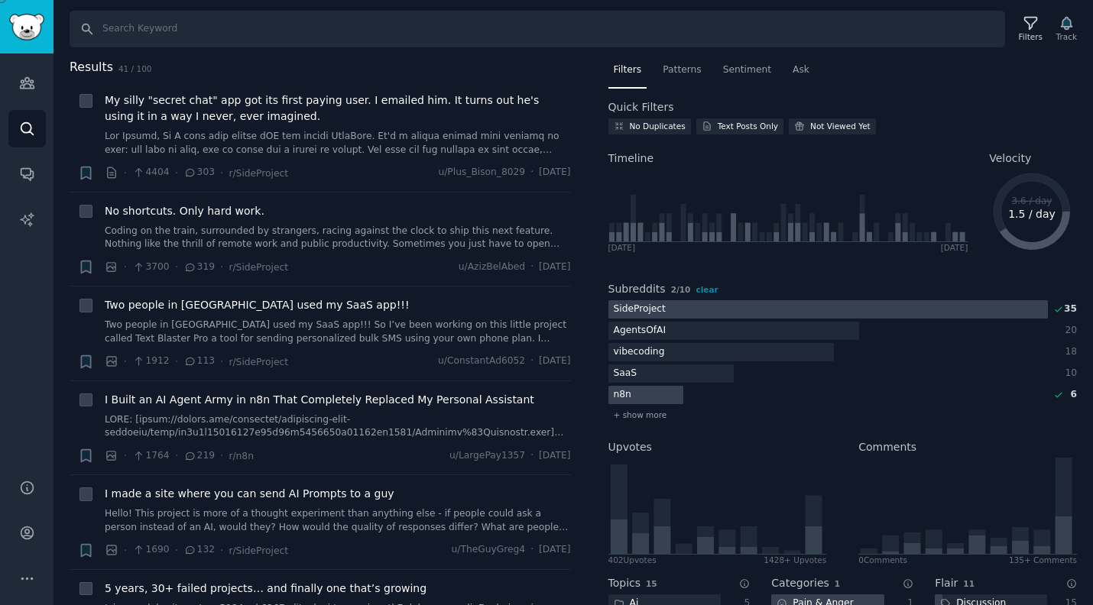
click at [517, 605] on div at bounding box center [546, 605] width 1093 height 0
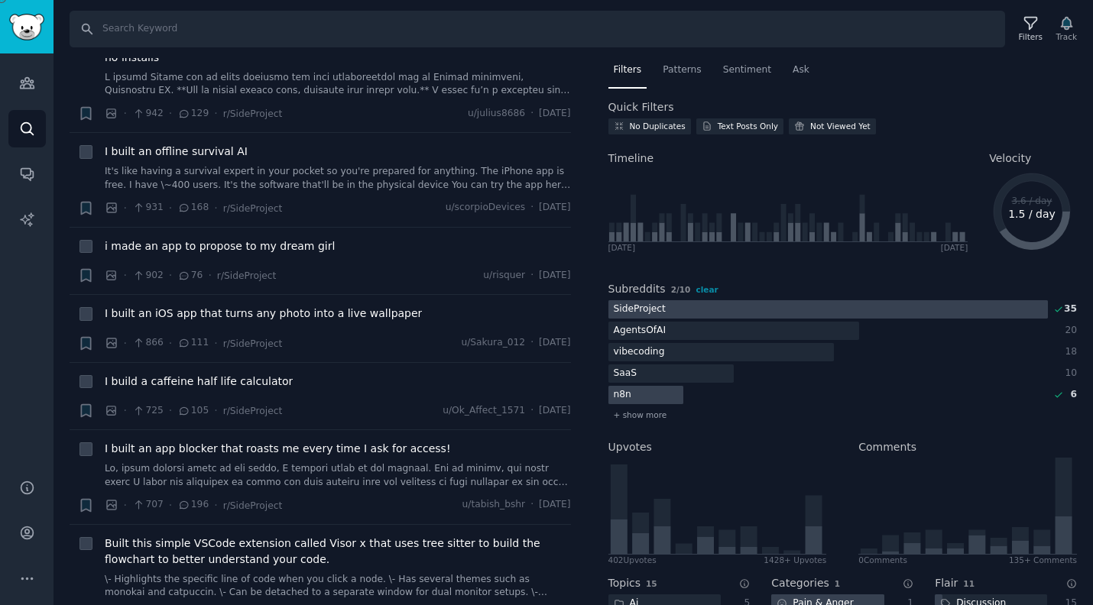
scroll to position [3389, 0]
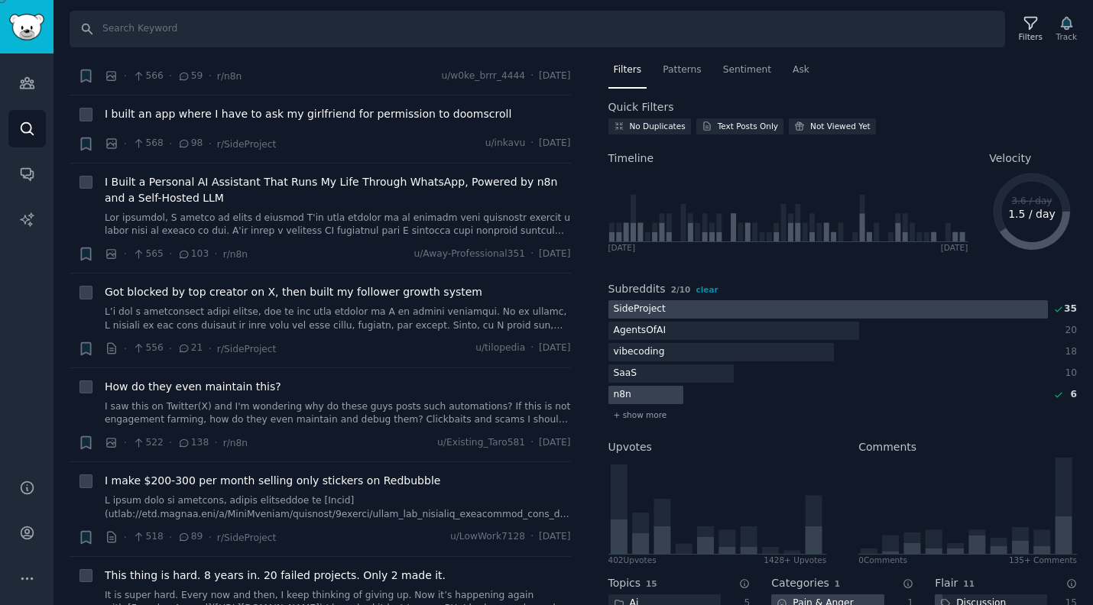
scroll to position [2456, 0]
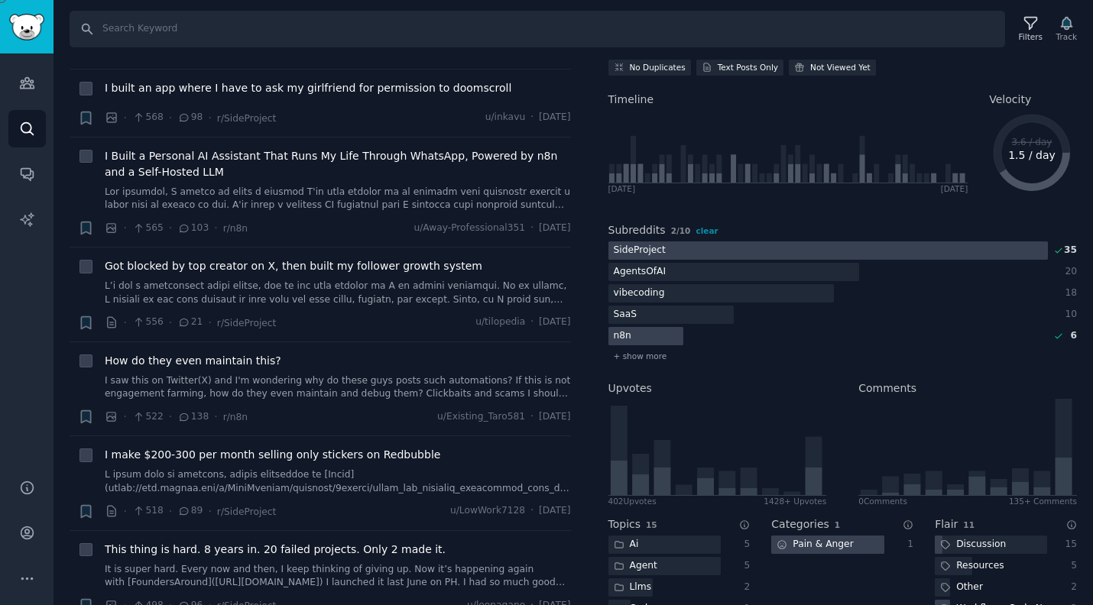
scroll to position [71, 0]
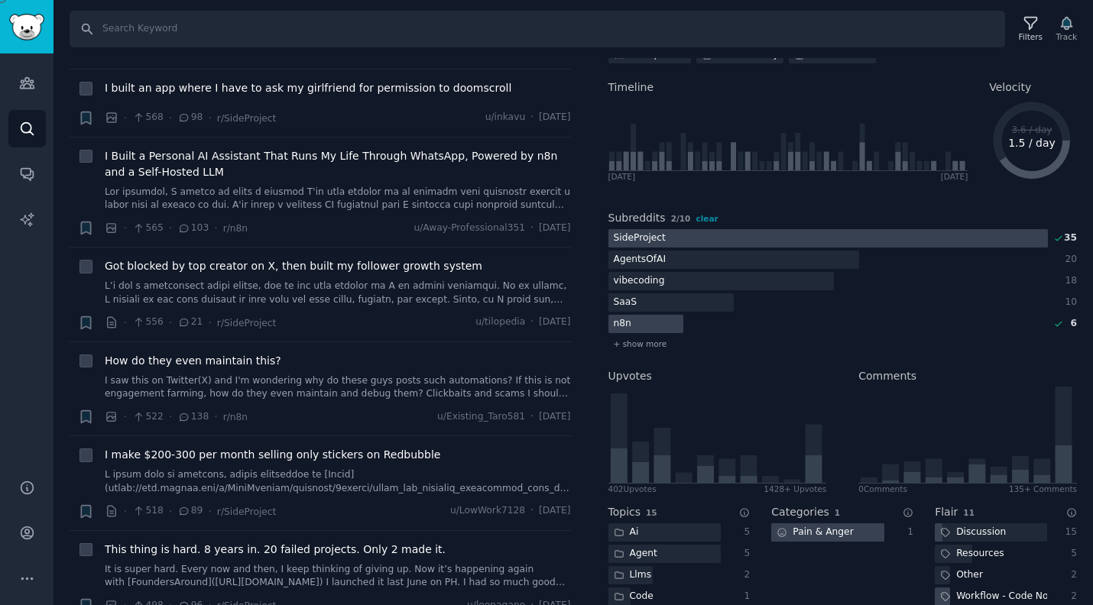
click at [517, 605] on div at bounding box center [546, 605] width 1093 height 0
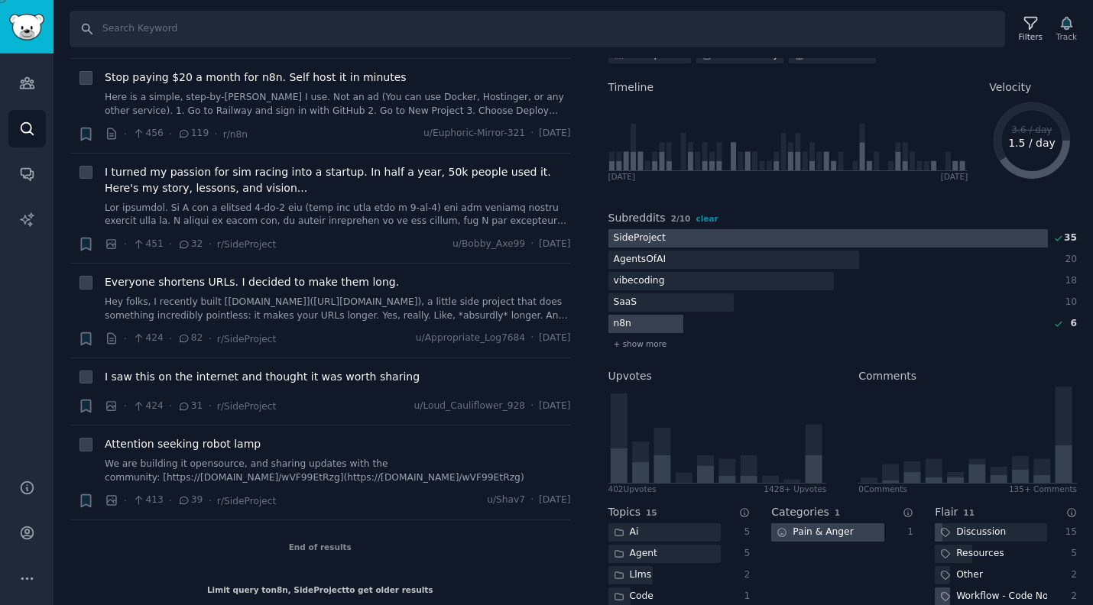
scroll to position [303, 0]
click at [517, 240] on div at bounding box center [827, 238] width 439 height 19
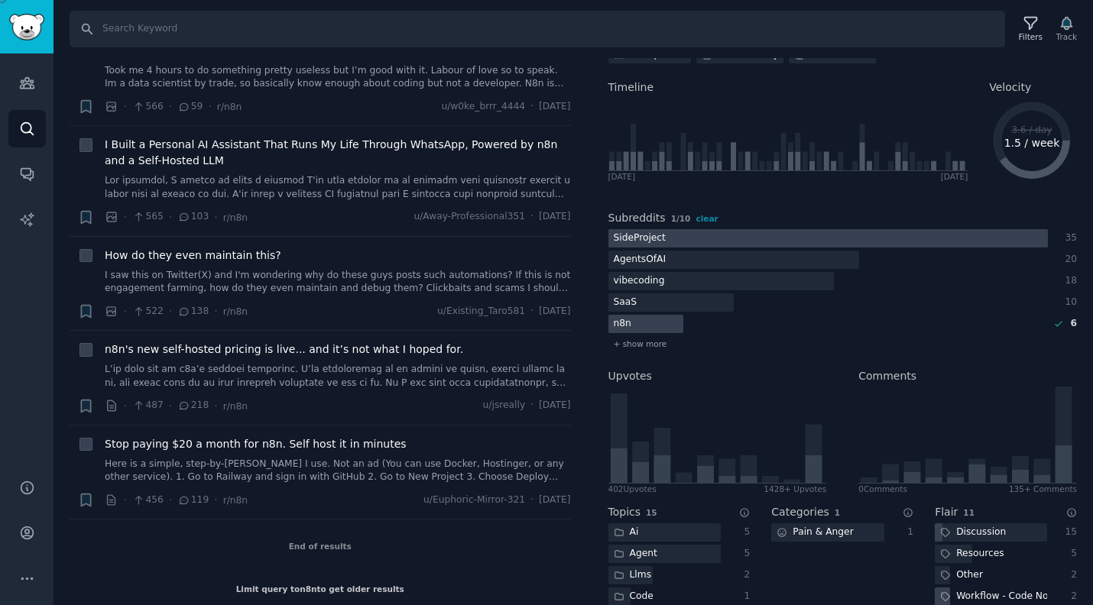
scroll to position [0, 0]
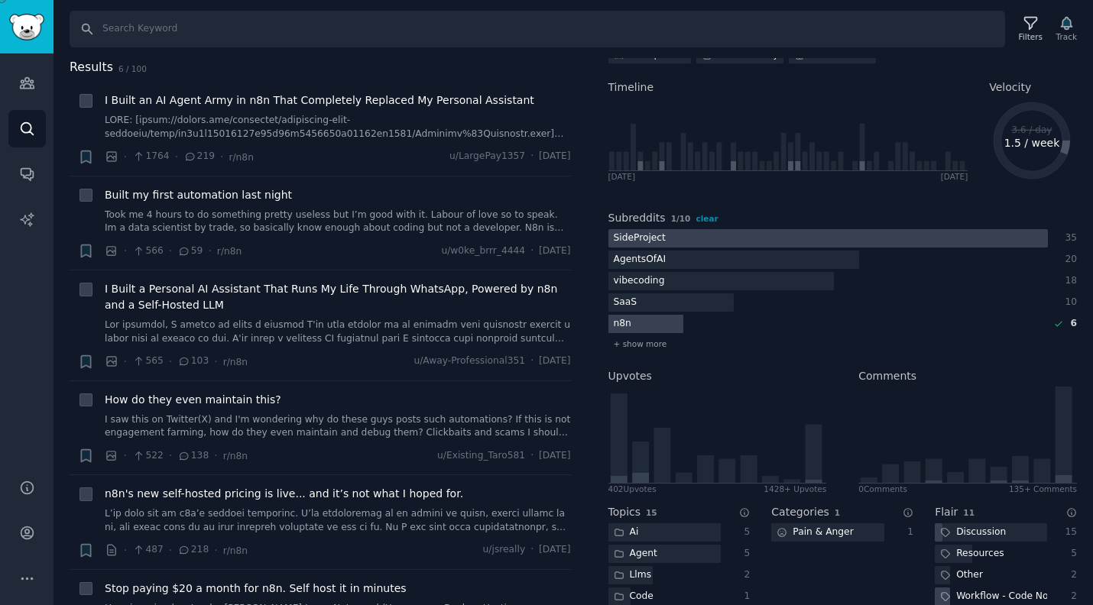
click at [517, 322] on div at bounding box center [646, 324] width 76 height 19
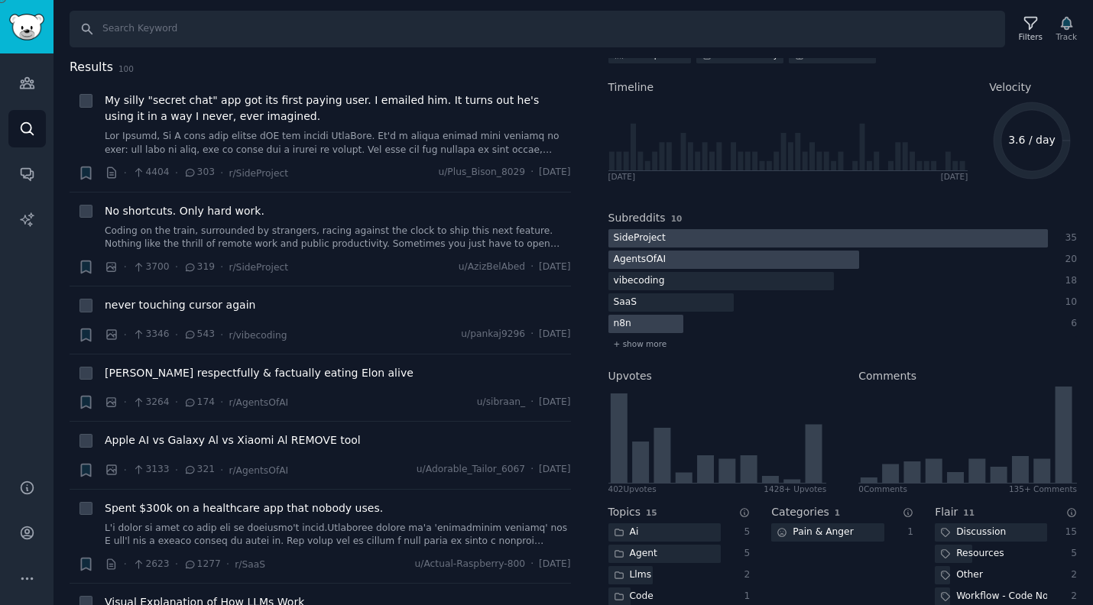
click at [517, 260] on div at bounding box center [733, 260] width 251 height 19
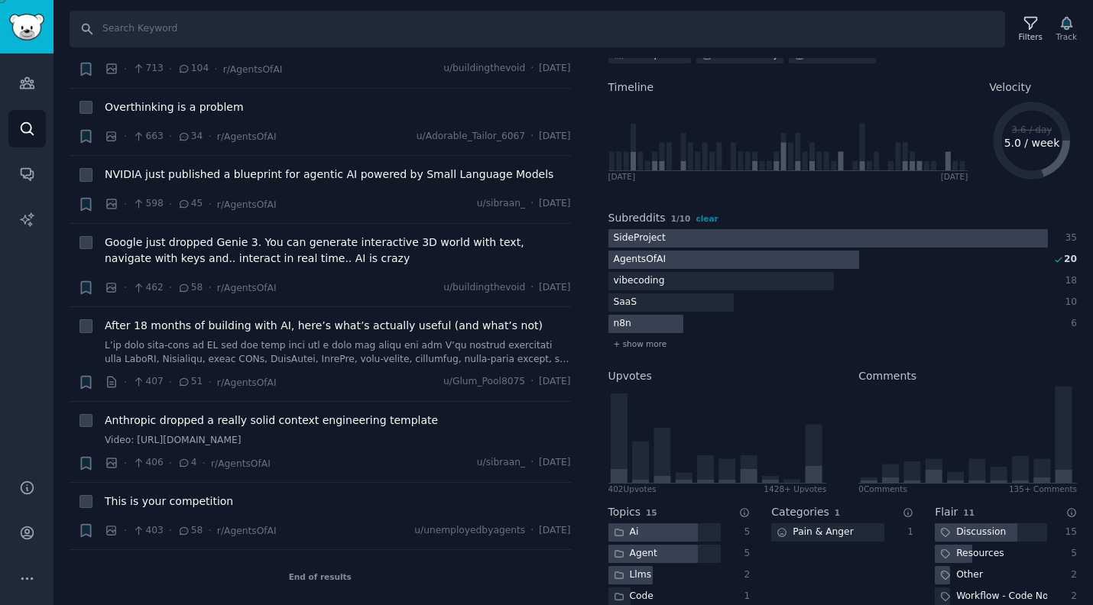
scroll to position [1067, 0]
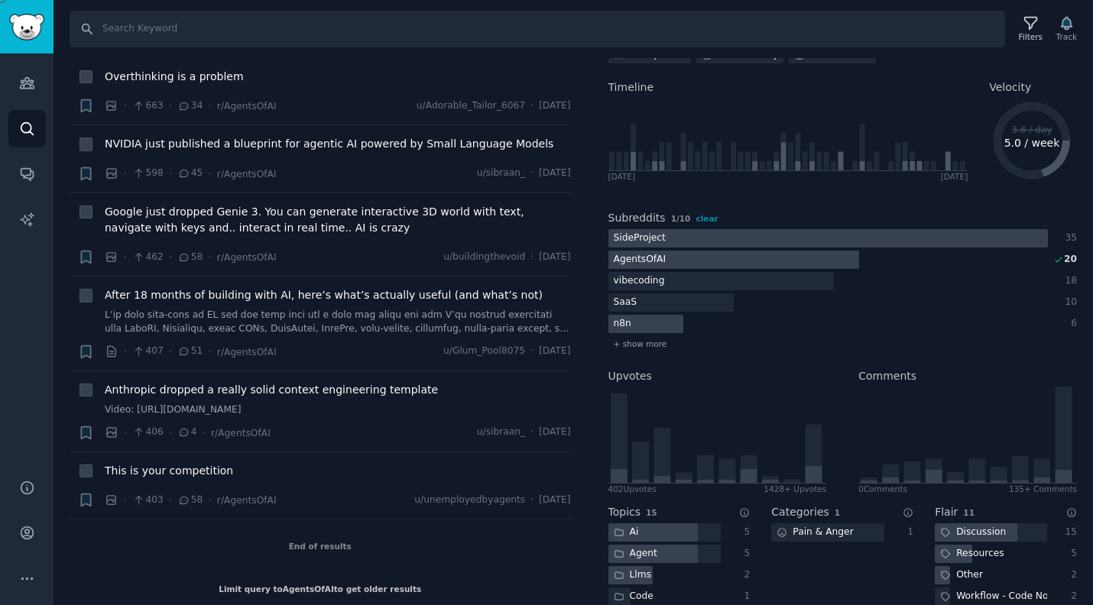
click at [517, 261] on div "AgentsOfAI" at bounding box center [639, 260] width 63 height 19
click at [517, 282] on div "vibecoding" at bounding box center [639, 281] width 62 height 19
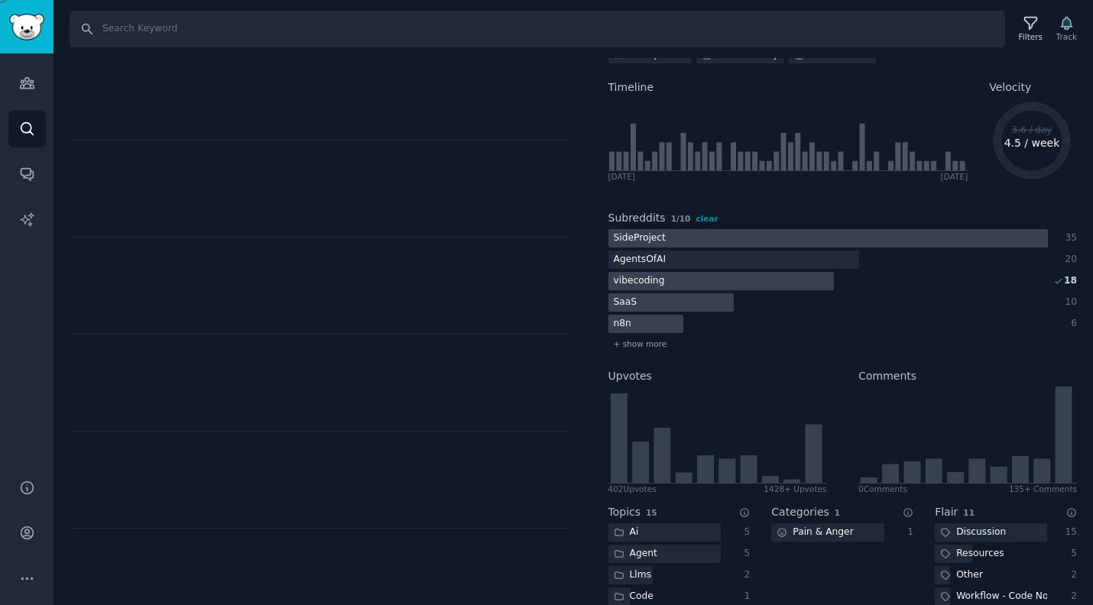
click at [517, 279] on div at bounding box center [721, 281] width 226 height 19
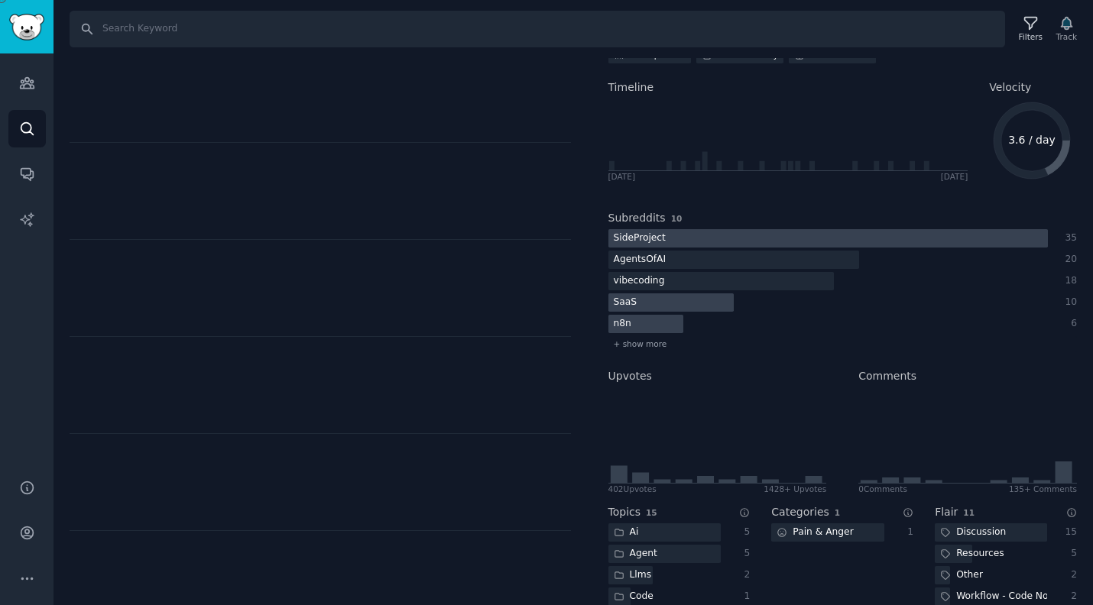
scroll to position [0, 0]
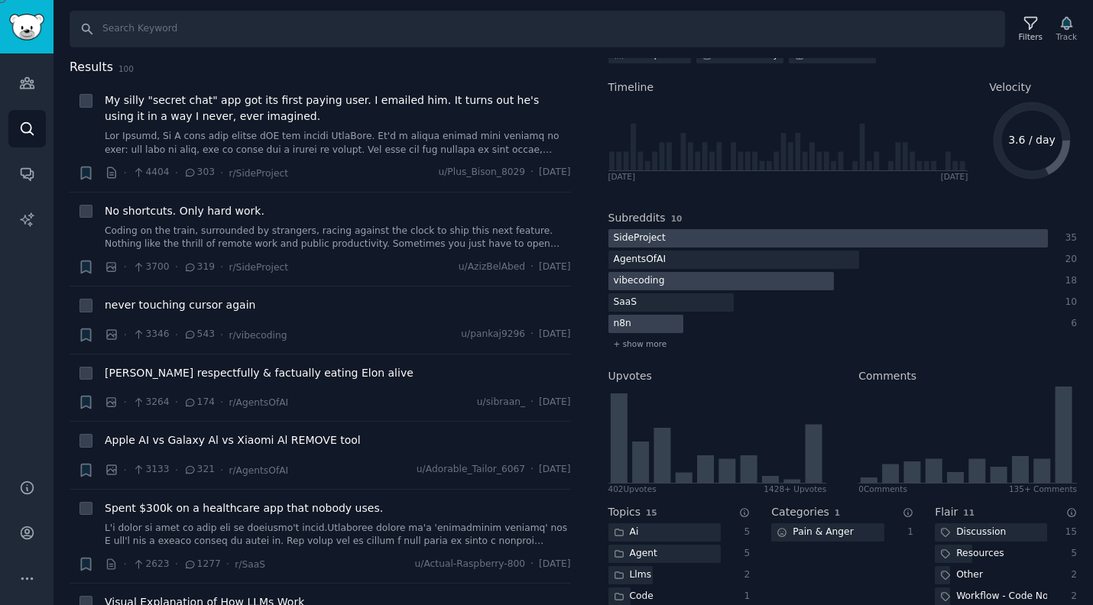
click at [517, 277] on div at bounding box center [721, 281] width 226 height 19
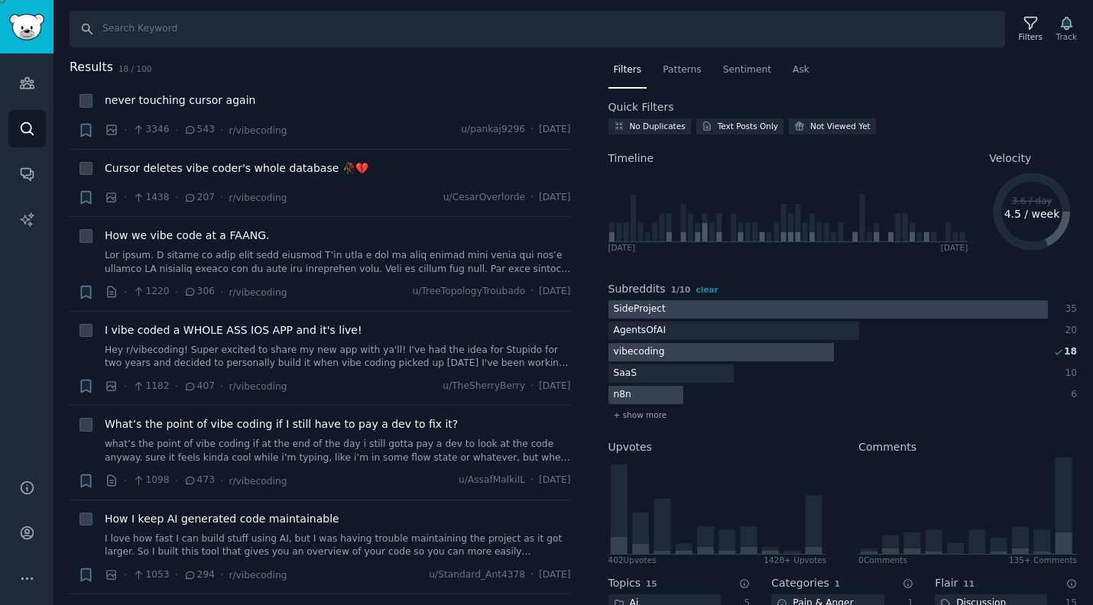
click at [517, 353] on div at bounding box center [721, 352] width 226 height 19
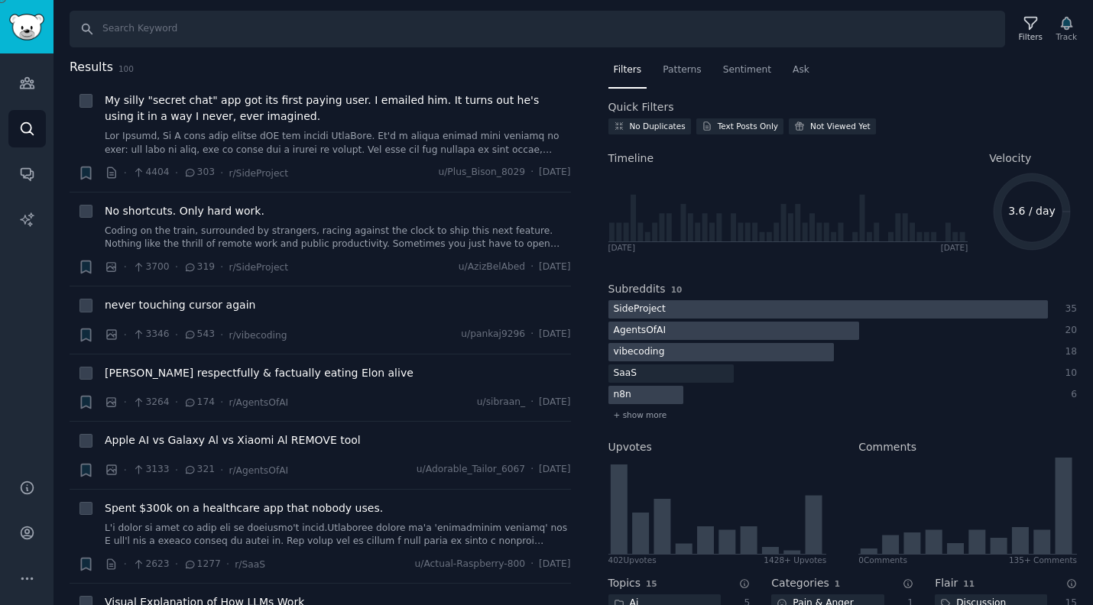
click at [517, 333] on div at bounding box center [733, 331] width 251 height 19
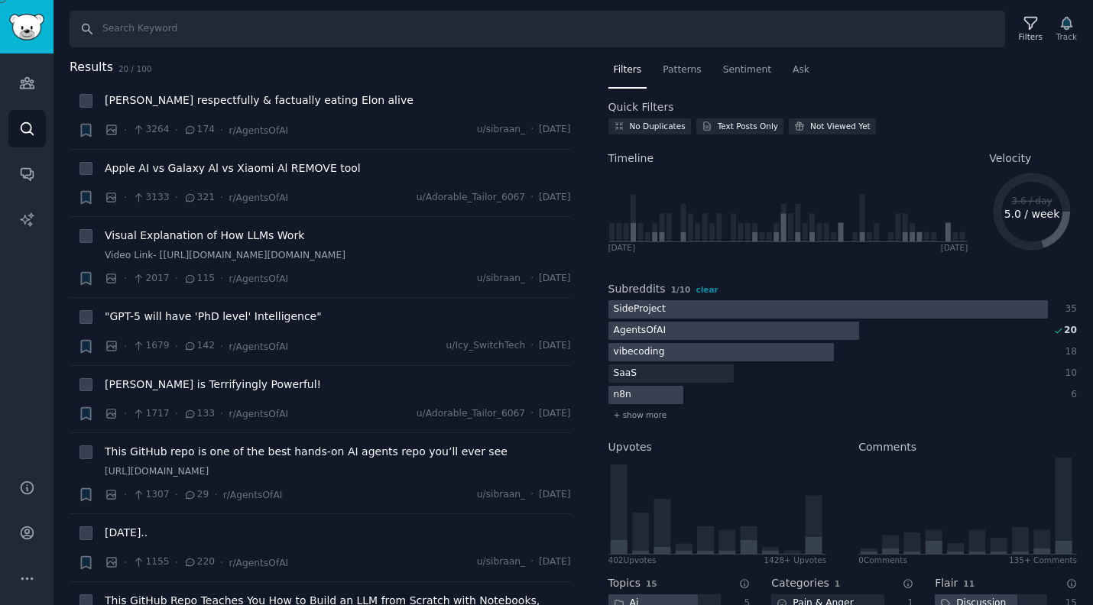
click at [517, 349] on div "vibecoding" at bounding box center [639, 352] width 62 height 19
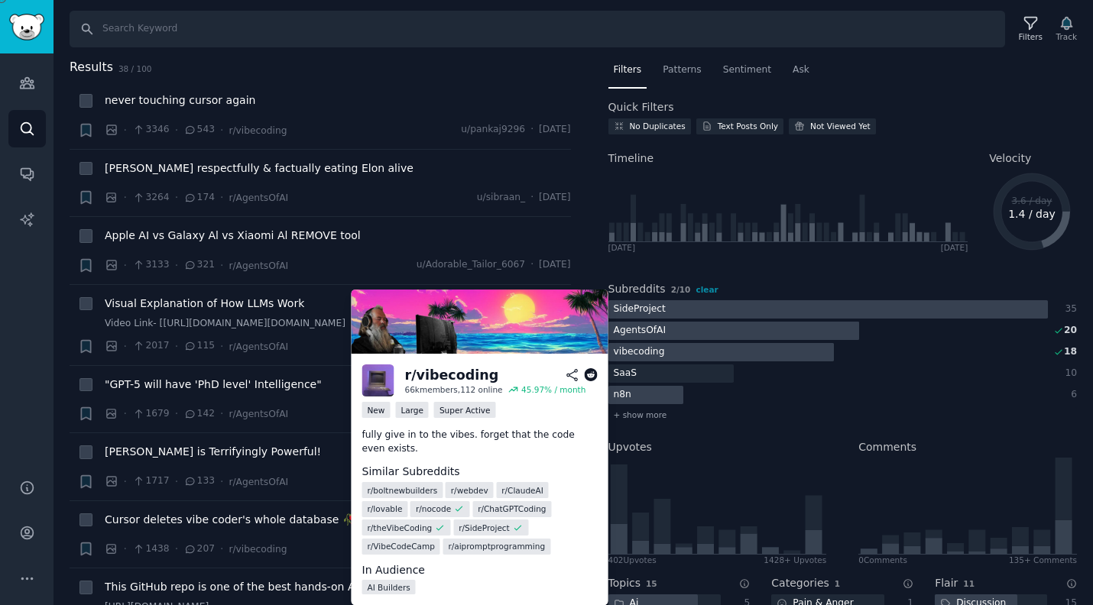
click at [517, 335] on div at bounding box center [733, 331] width 251 height 19
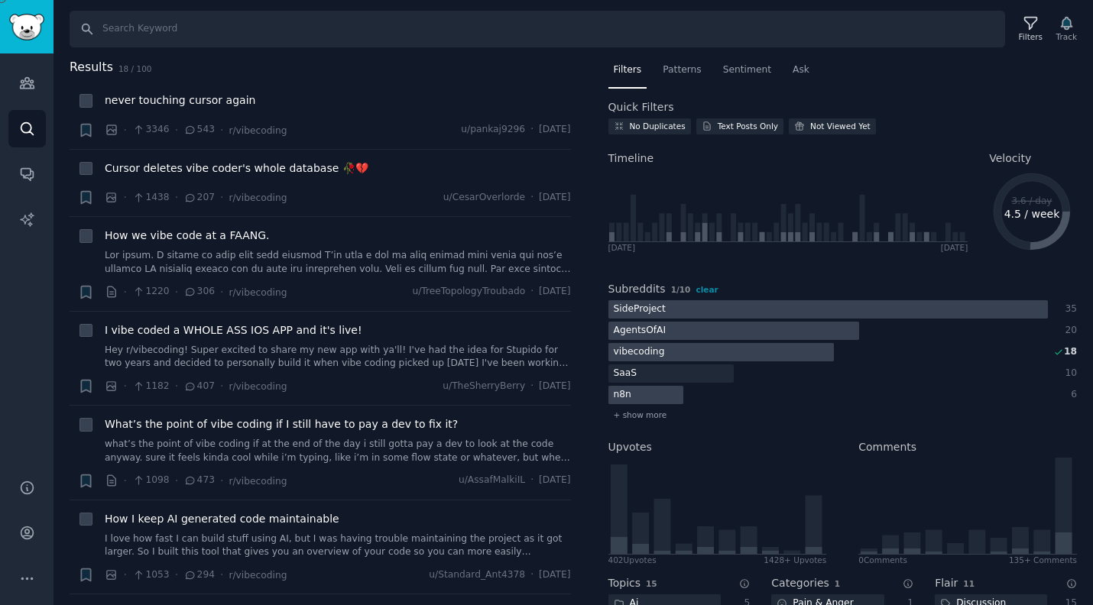
click at [517, 306] on div "SideProject" at bounding box center [639, 309] width 63 height 19
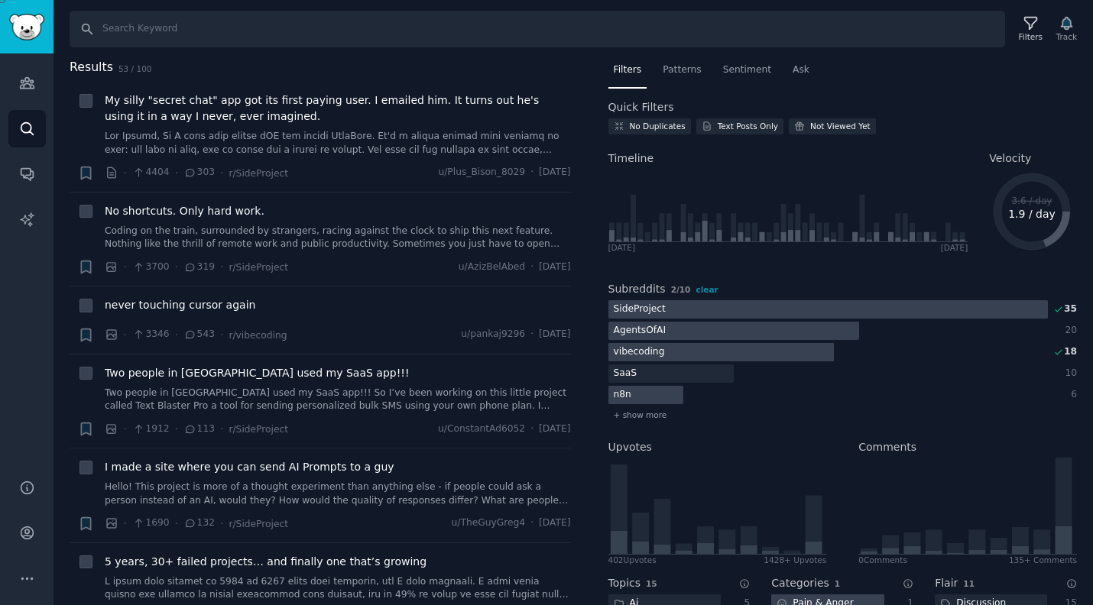
click at [517, 352] on div "vibecoding" at bounding box center [639, 352] width 62 height 19
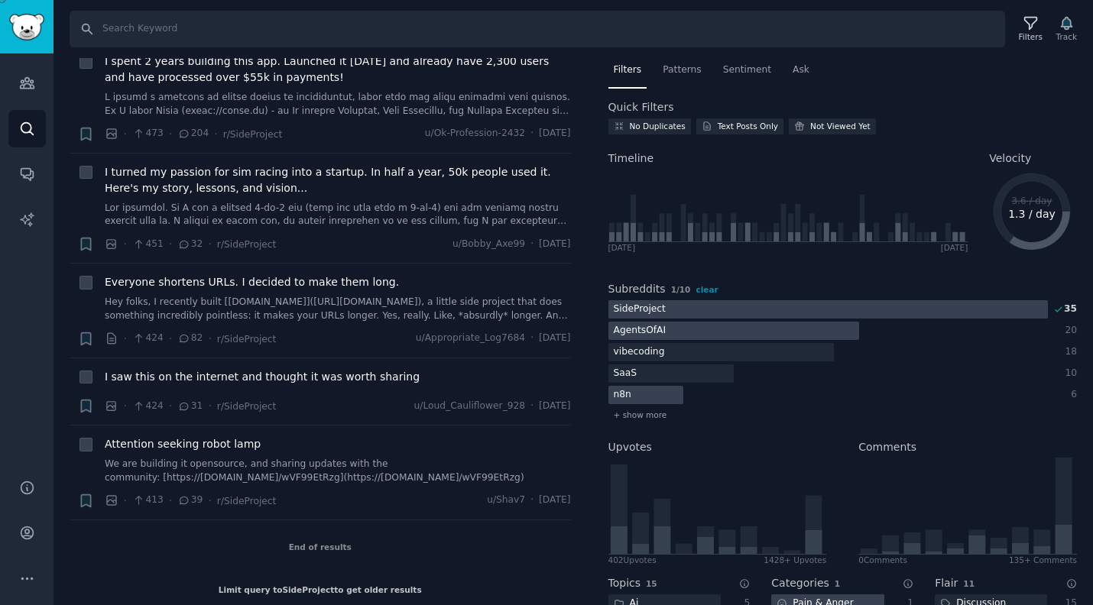
click at [517, 605] on div at bounding box center [546, 605] width 1093 height 0
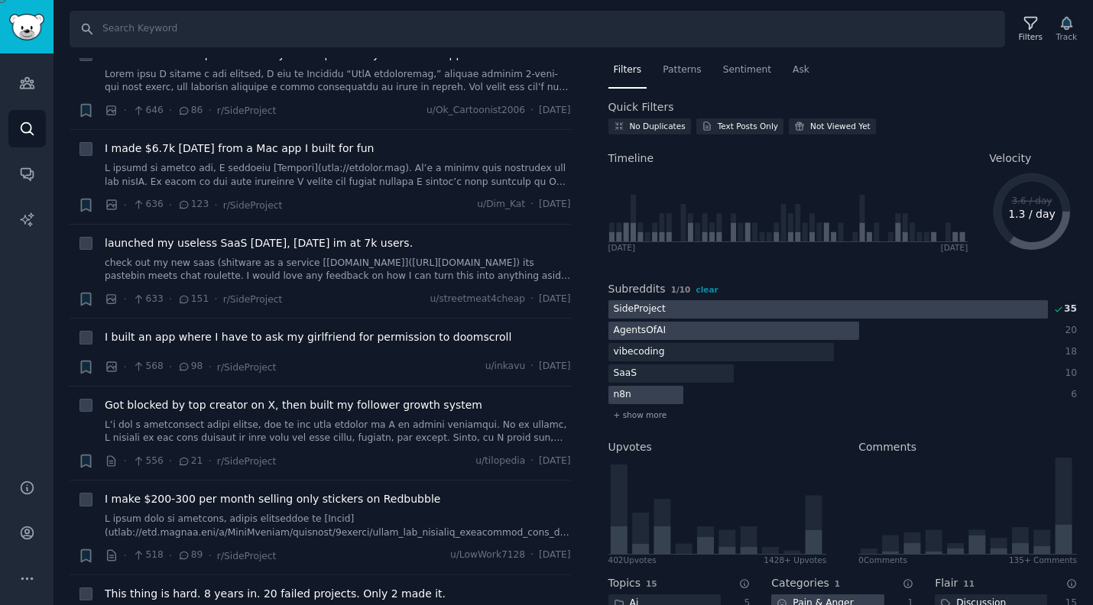
scroll to position [1493, 0]
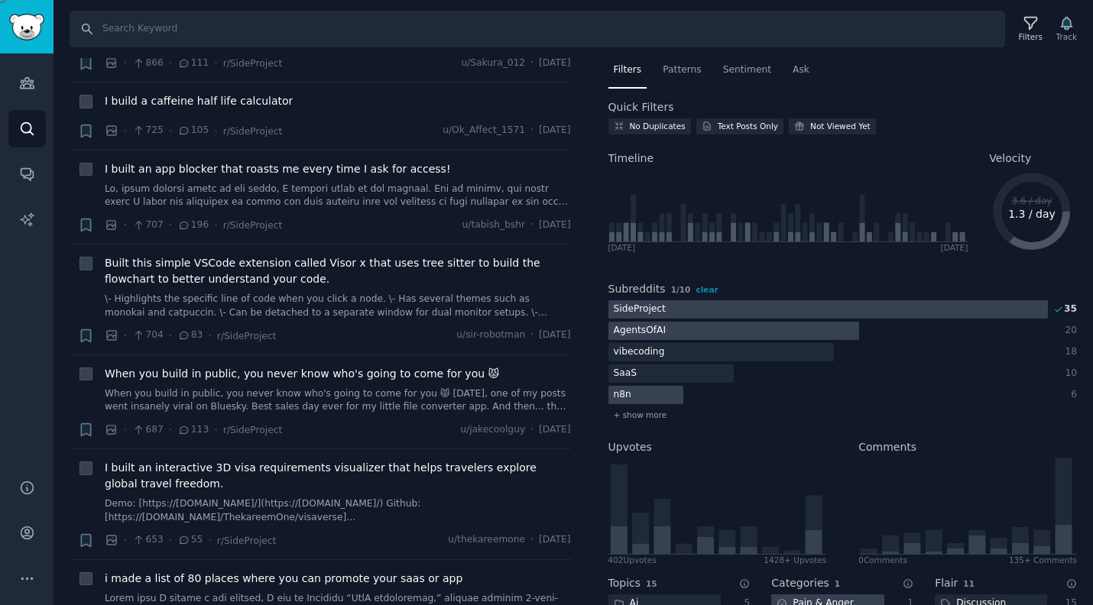
click at [28, 82] on icon "Sidebar" at bounding box center [27, 83] width 16 height 16
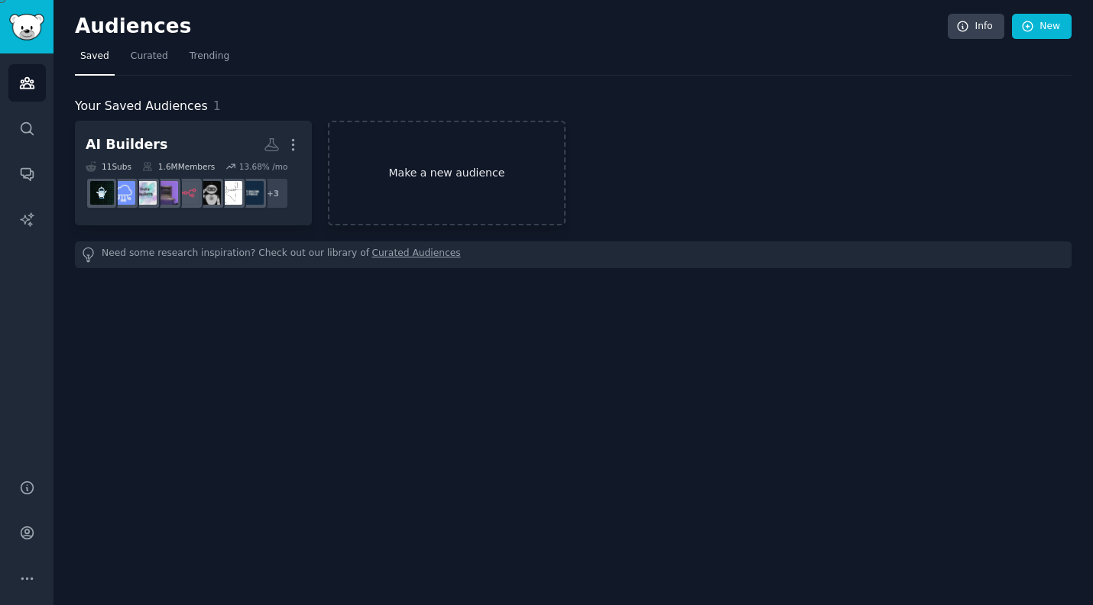
click at [452, 176] on link "Make a new audience" at bounding box center [446, 173] width 237 height 105
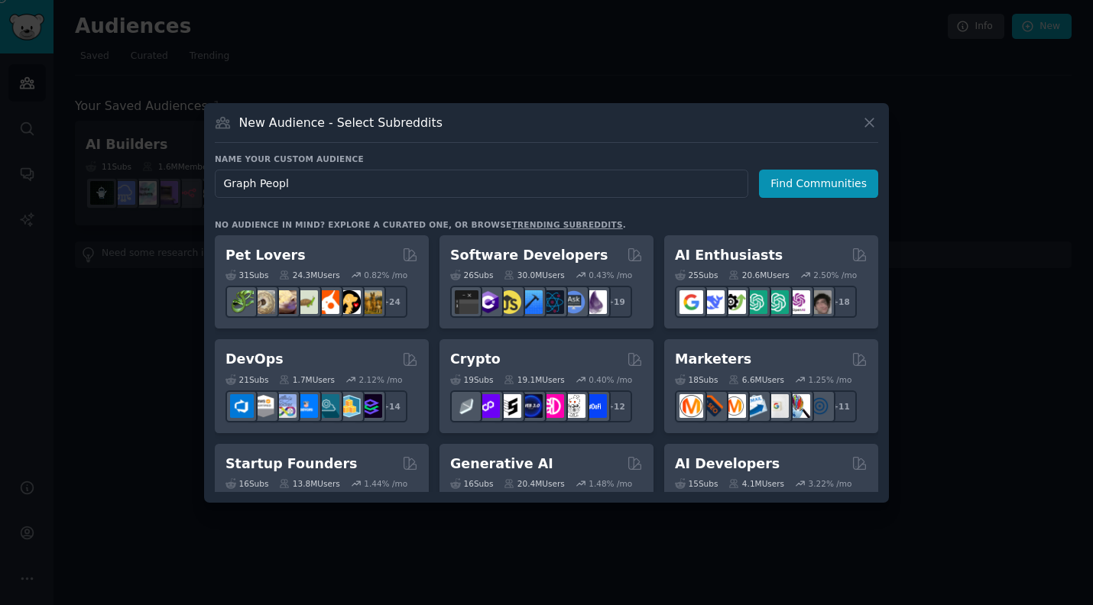
type input "Graph People"
click at [517, 186] on button "Find Communities" at bounding box center [818, 184] width 119 height 28
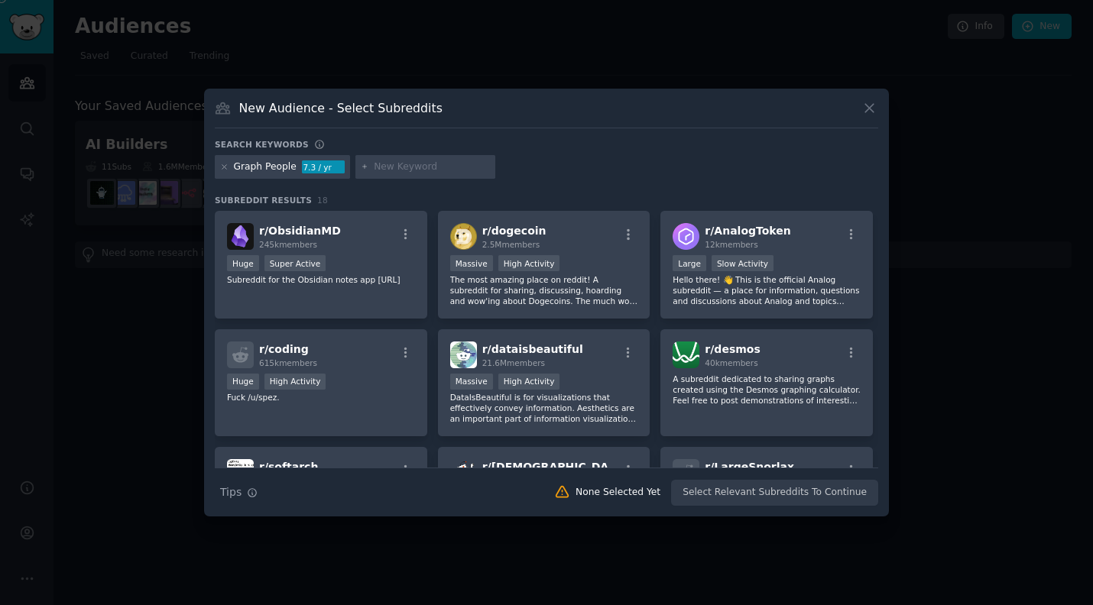
click at [400, 167] on input "text" at bounding box center [432, 167] width 116 height 14
type input "Gephi"
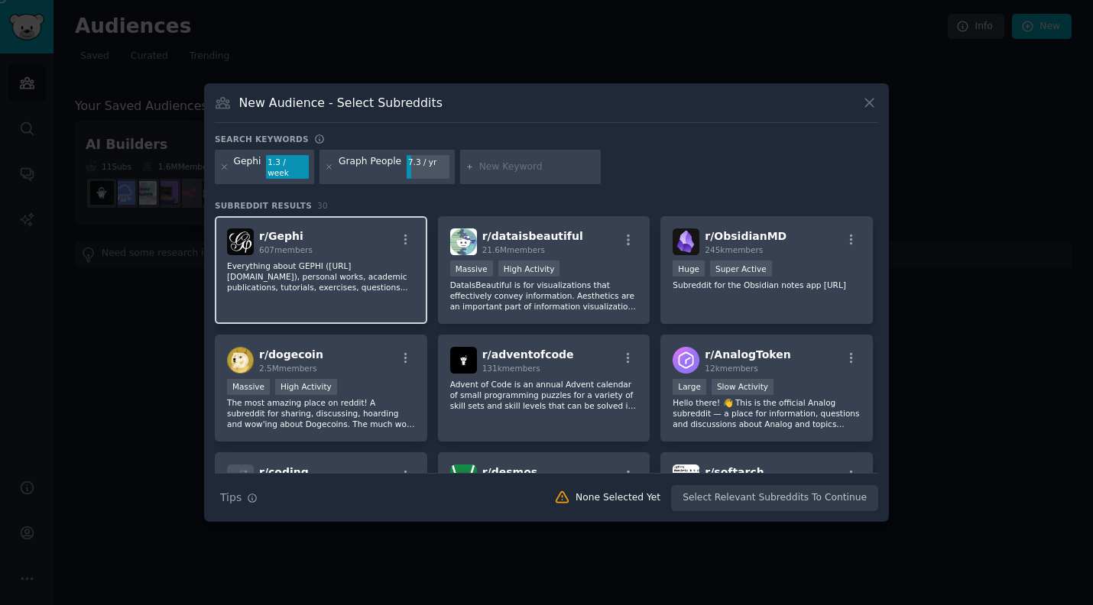
click at [347, 251] on div "r/ Gephi 607 members Everything about GEPHI (http://gephi.org), personal works,…" at bounding box center [321, 270] width 212 height 108
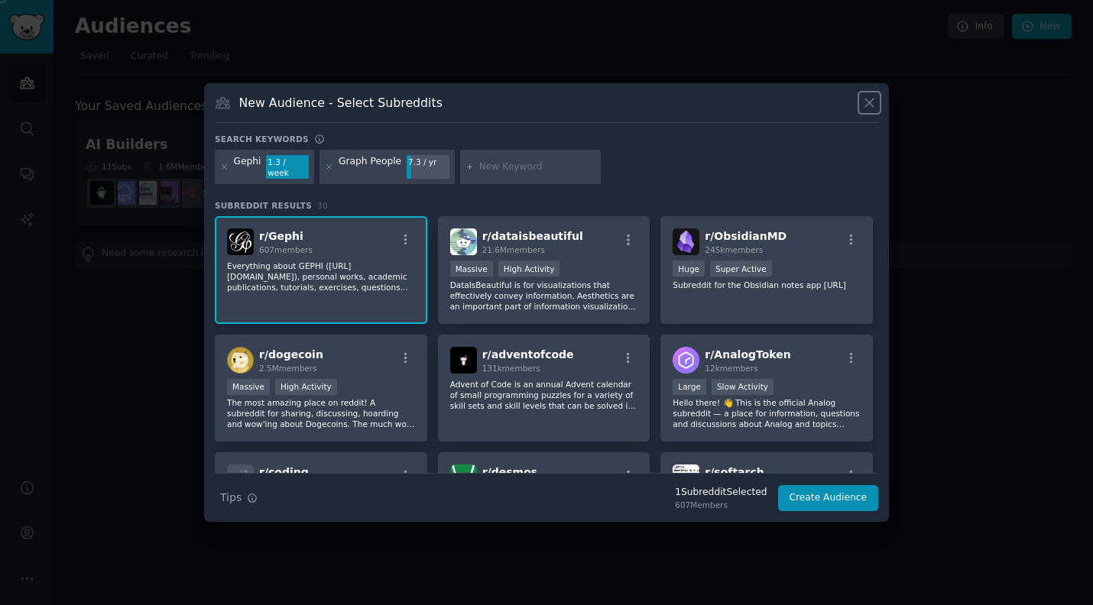
click at [517, 107] on icon at bounding box center [869, 103] width 8 height 8
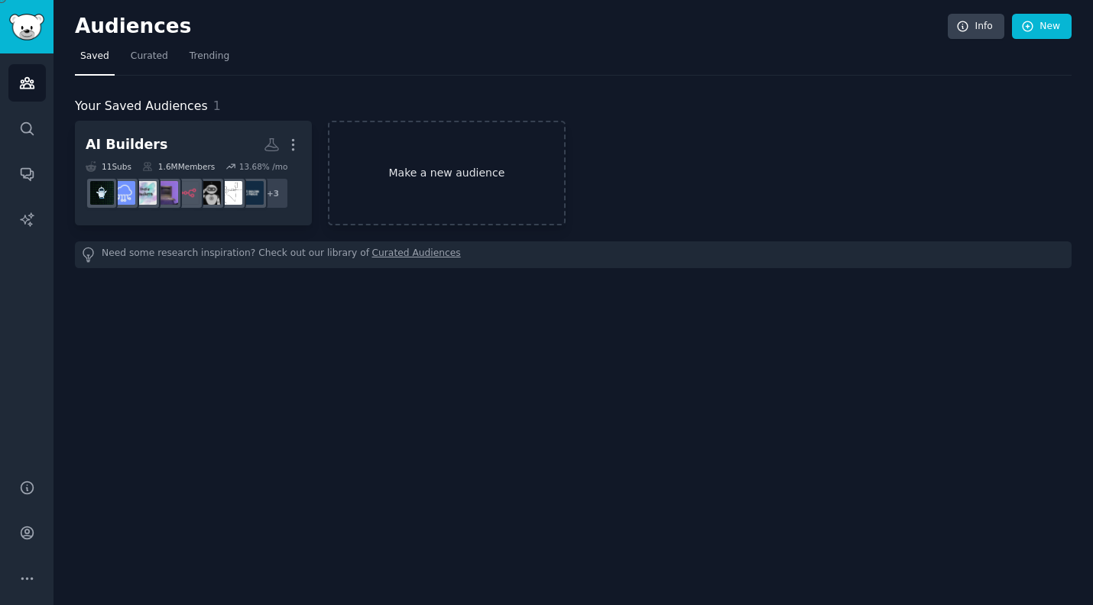
click at [400, 185] on link "Make a new audience" at bounding box center [446, 173] width 237 height 105
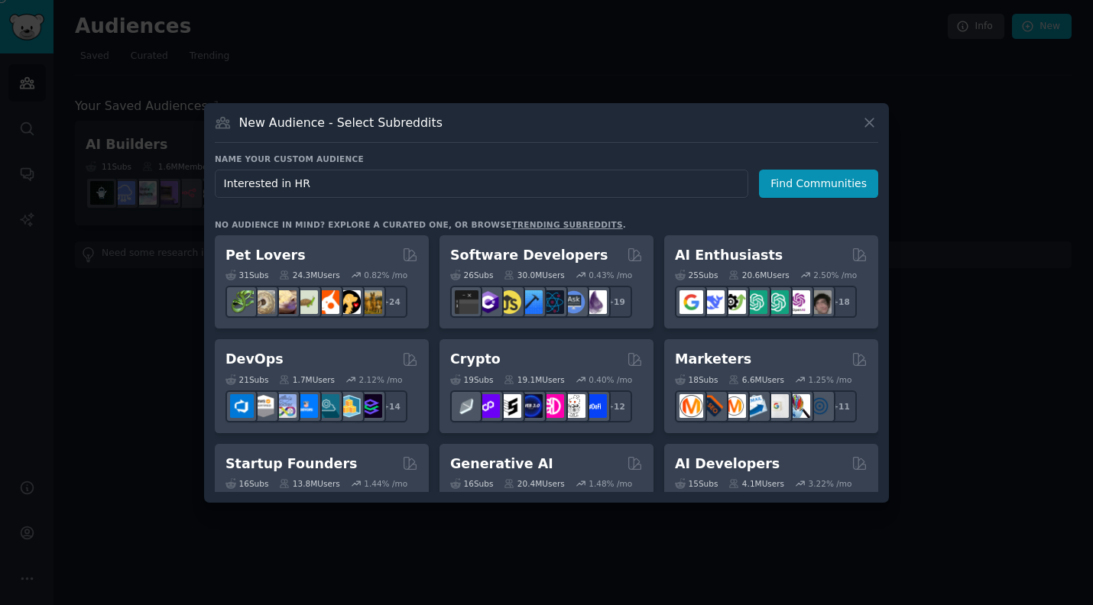
type input "Interested in HRV"
click at [517, 175] on button "Find Communities" at bounding box center [818, 184] width 119 height 28
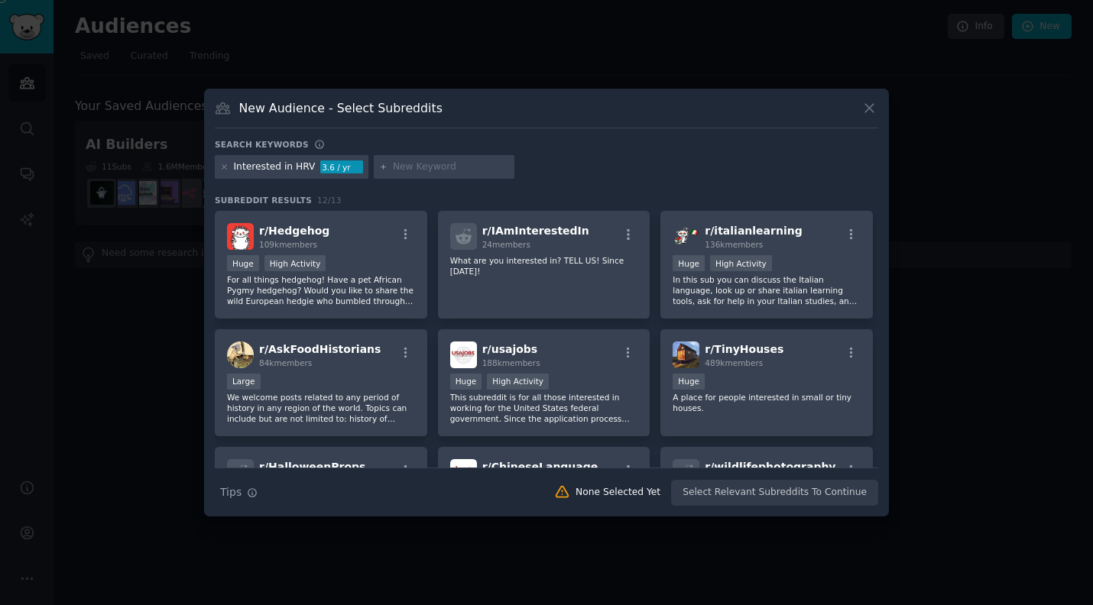
click at [399, 170] on input "text" at bounding box center [451, 167] width 116 height 14
type input "hrv"
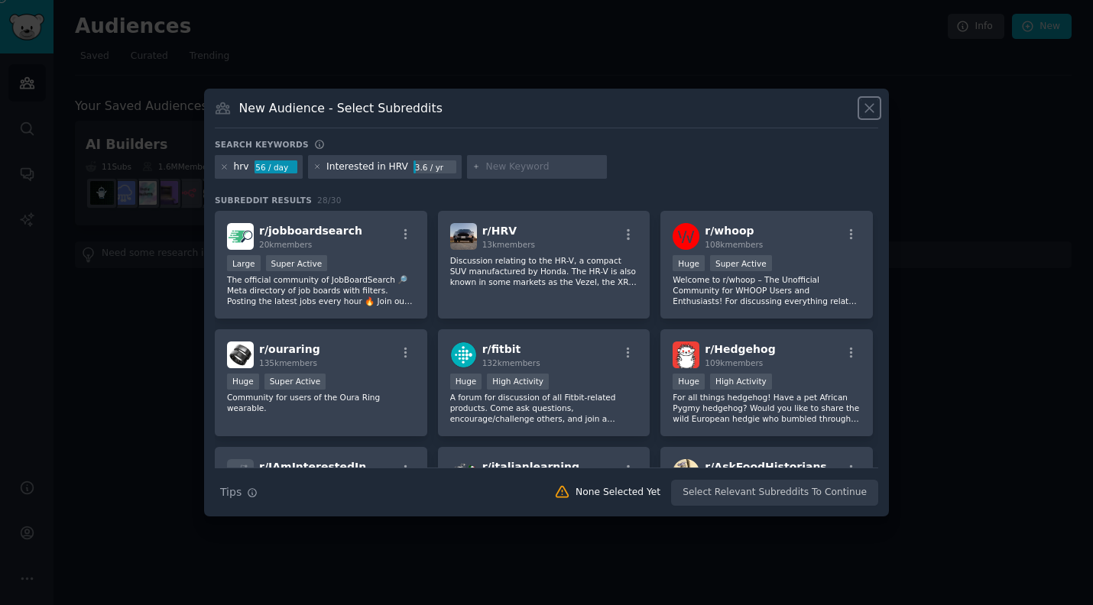
click at [517, 106] on icon at bounding box center [869, 108] width 8 height 8
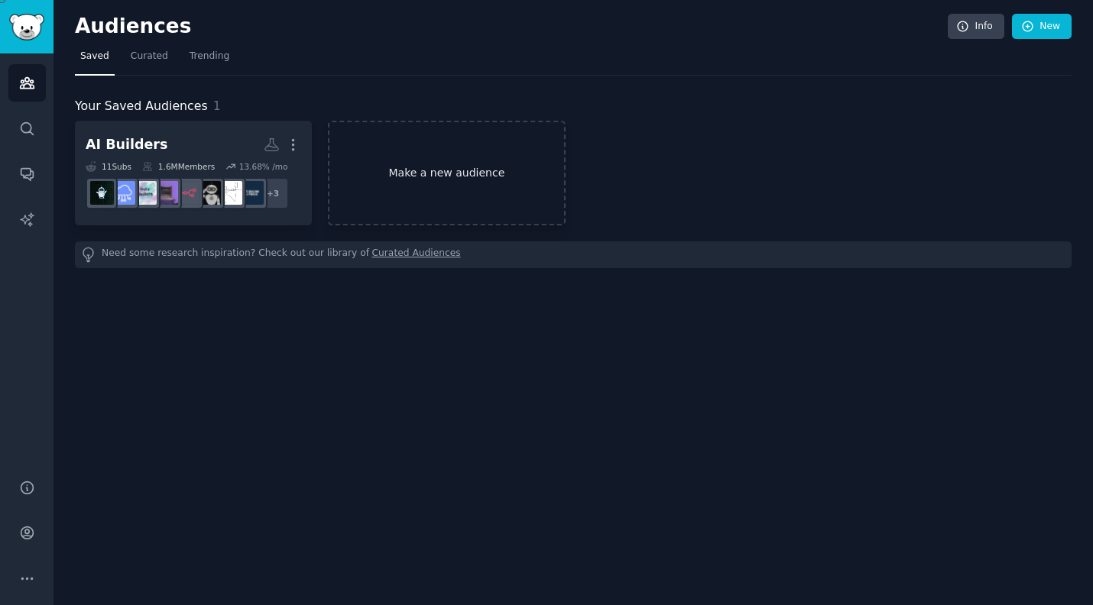
click at [441, 162] on link "Make a new audience" at bounding box center [446, 173] width 237 height 105
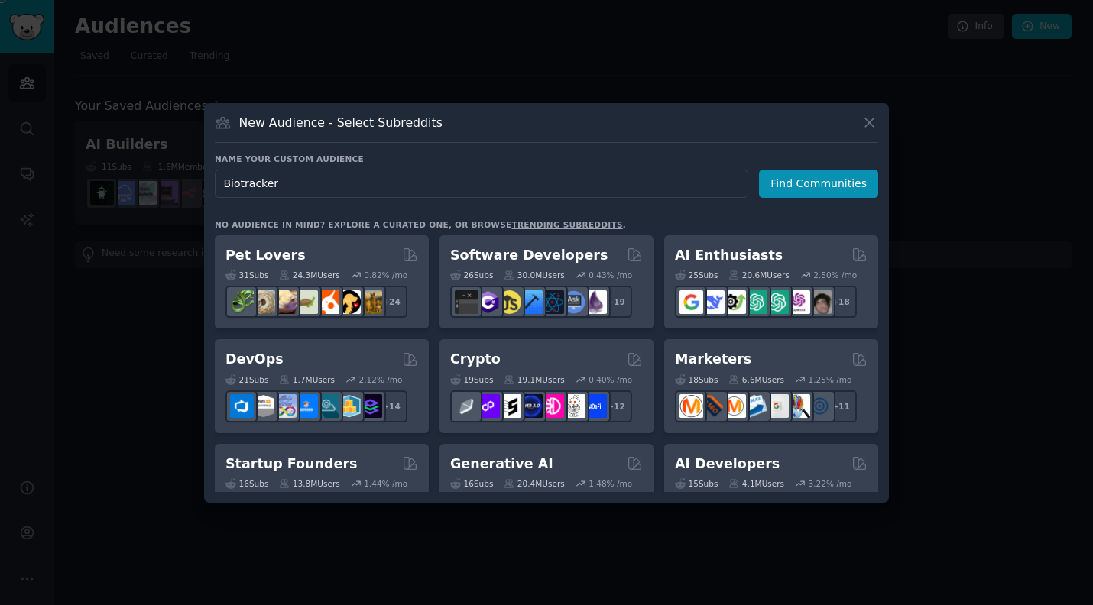
type input "Biotrackers"
click at [517, 190] on button "Find Communities" at bounding box center [818, 184] width 119 height 28
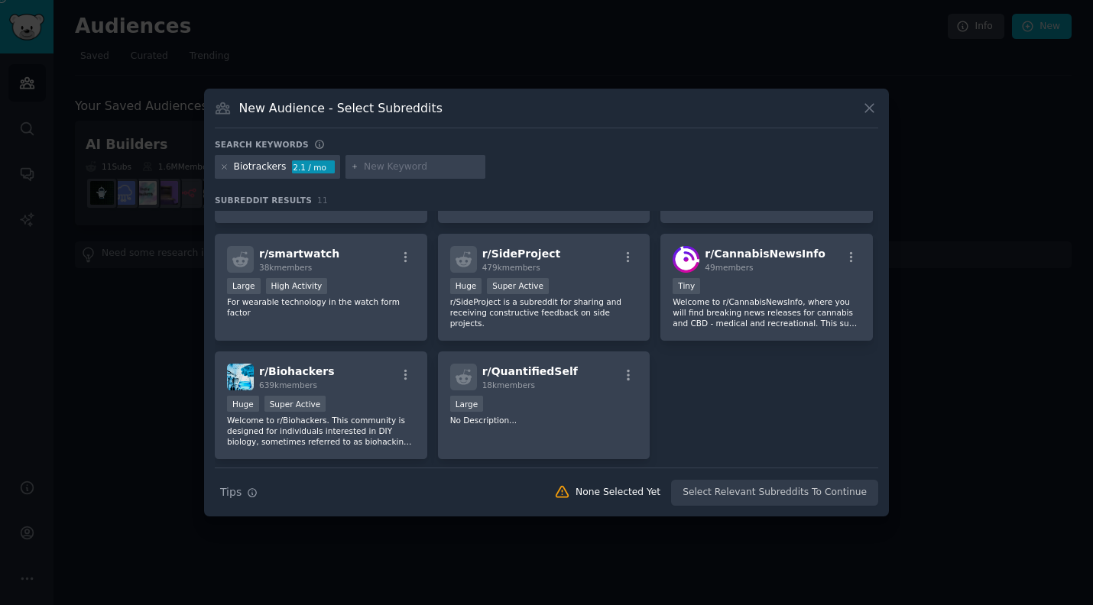
scroll to position [196, 0]
click at [368, 423] on p "Welcome to r/Biohackers. This community is designed for individuals interested …" at bounding box center [321, 430] width 188 height 32
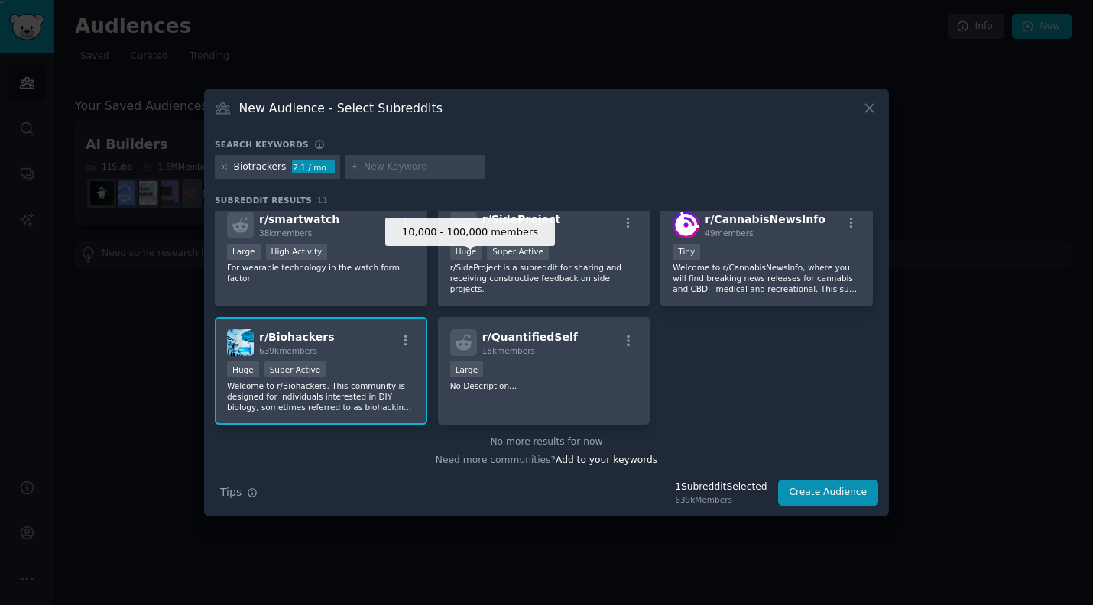
scroll to position [239, 0]
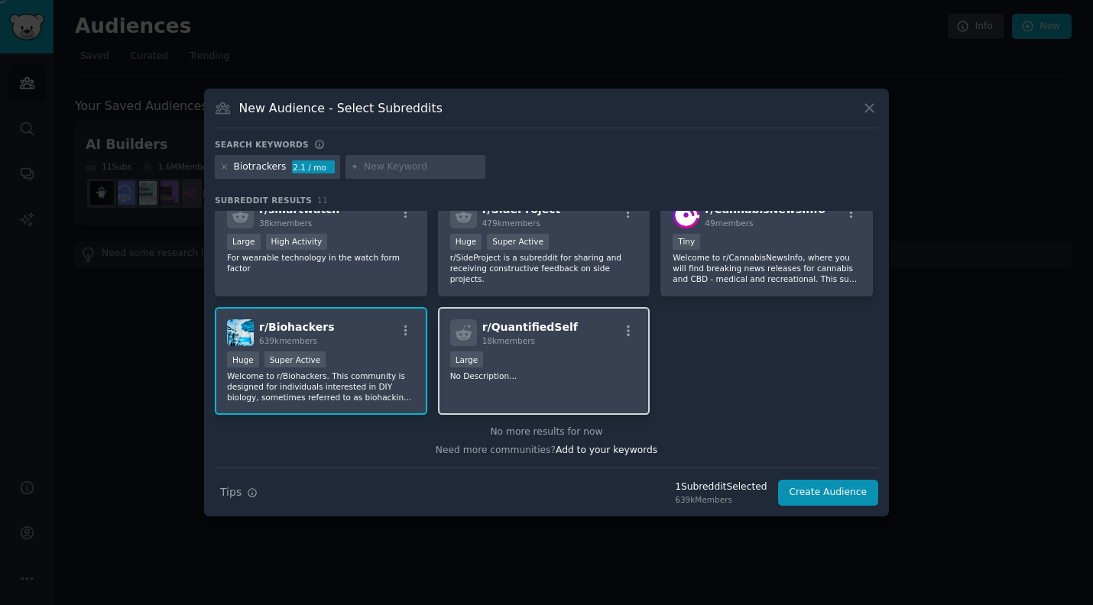
click at [517, 371] on p "No Description..." at bounding box center [544, 376] width 188 height 11
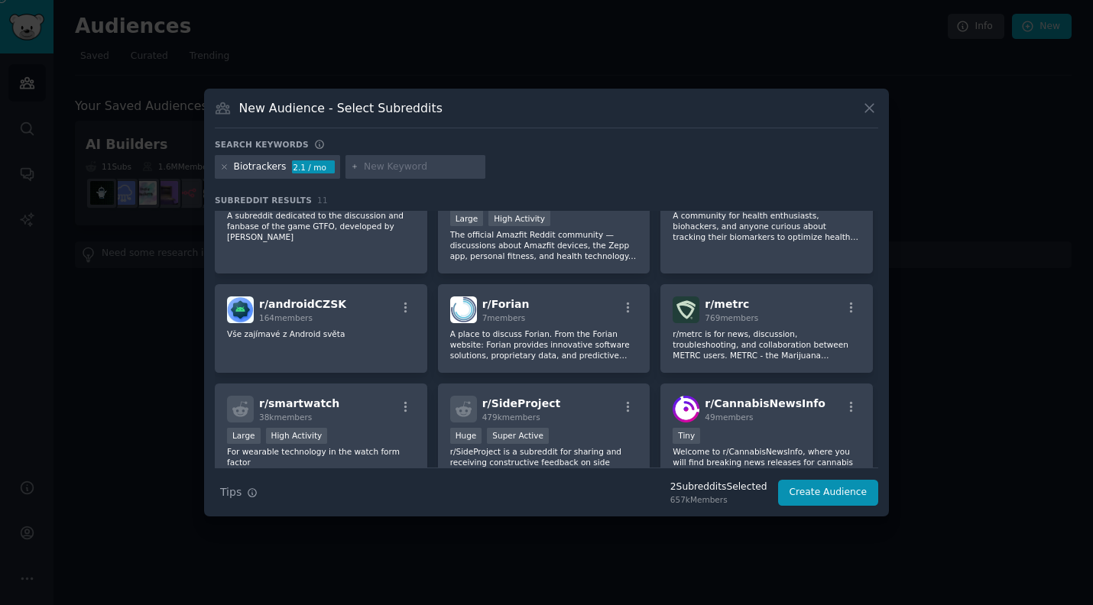
scroll to position [0, 0]
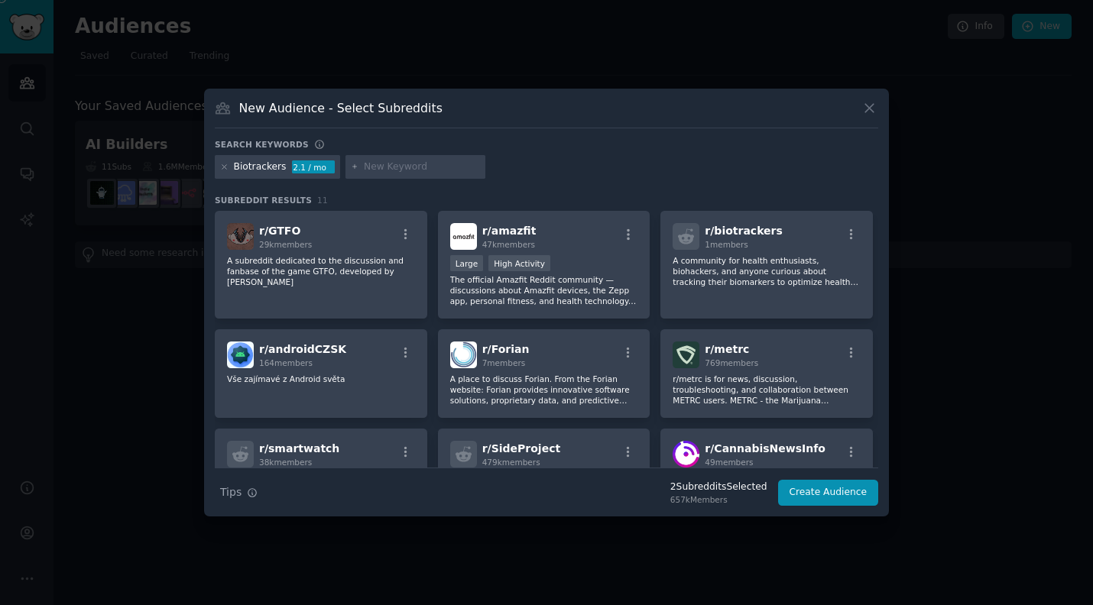
click at [402, 162] on input "text" at bounding box center [422, 167] width 116 height 14
type input "Whoop"
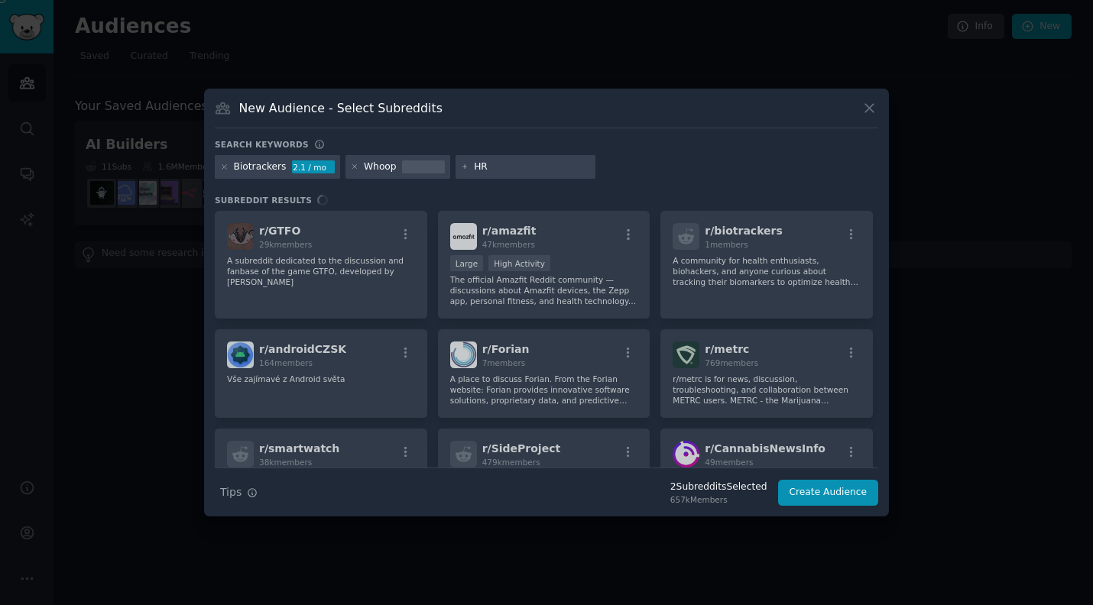
type input "HRV"
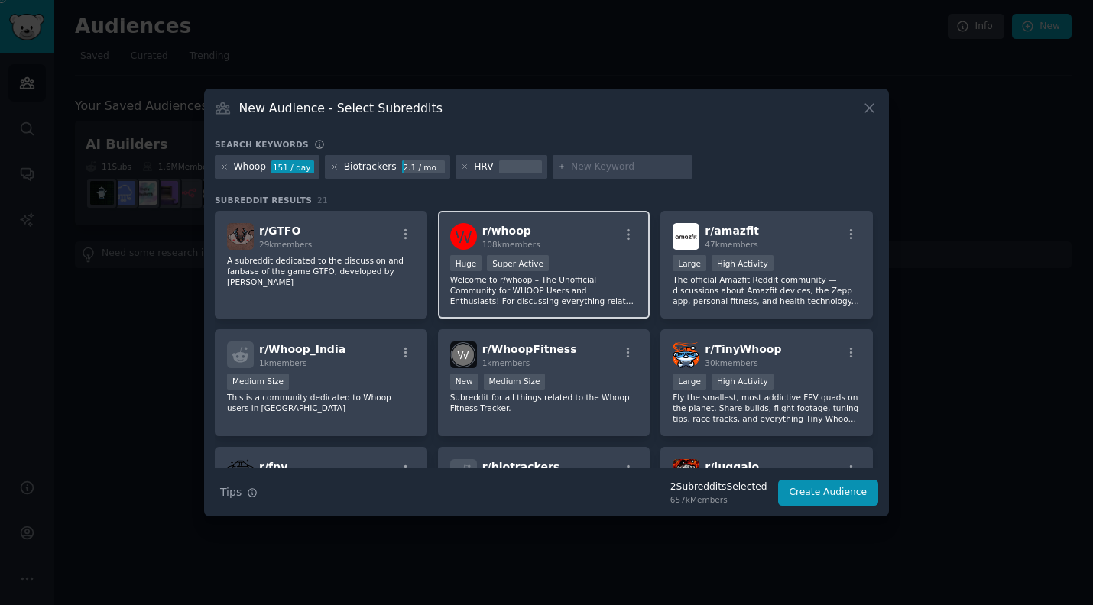
click at [517, 277] on p "Welcome to r/whoop – The Unofficial Community for WHOOP Users and Enthusiasts! …" at bounding box center [544, 290] width 188 height 32
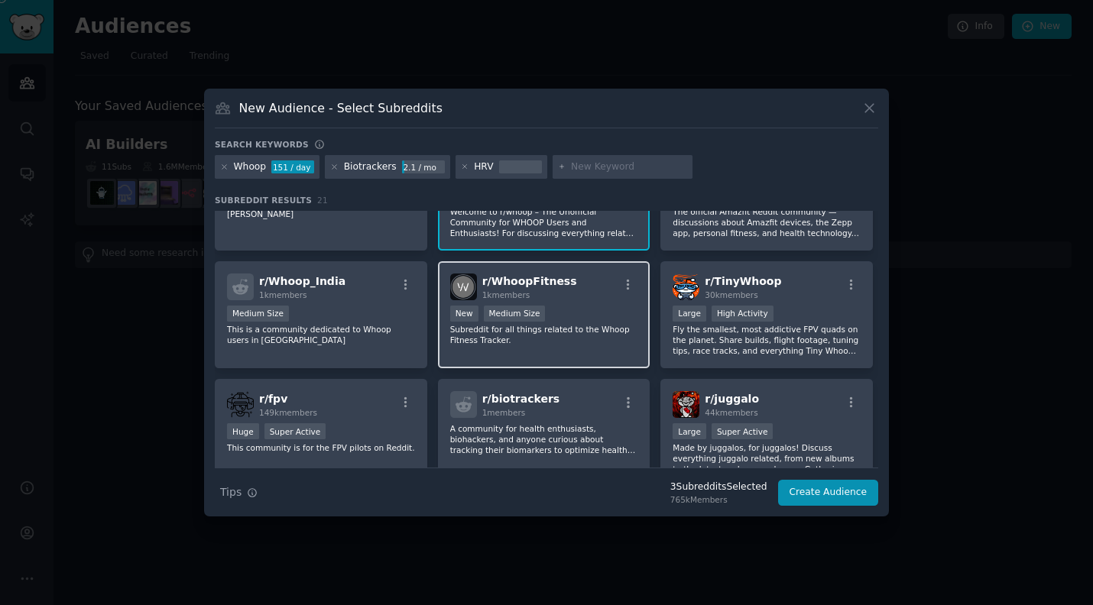
scroll to position [73, 0]
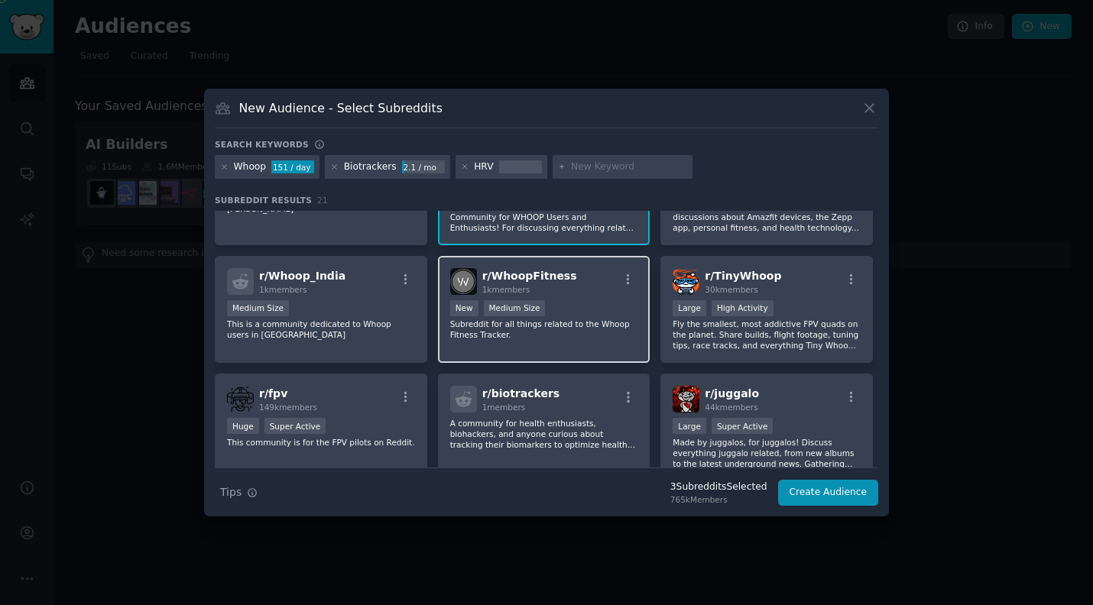
click at [517, 316] on div "New Medium Size" at bounding box center [544, 309] width 188 height 19
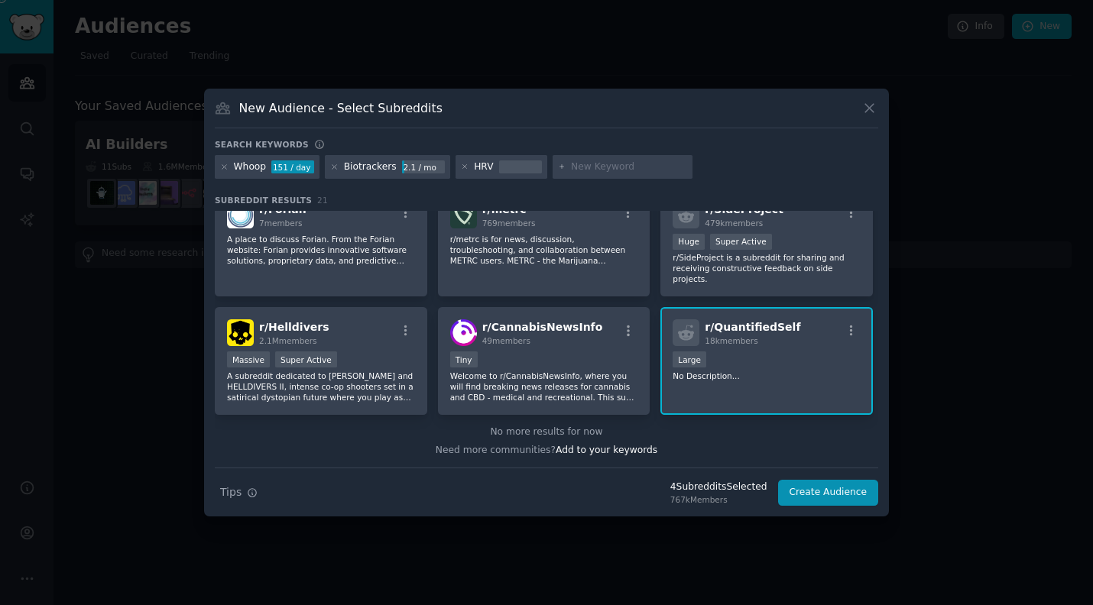
scroll to position [0, 0]
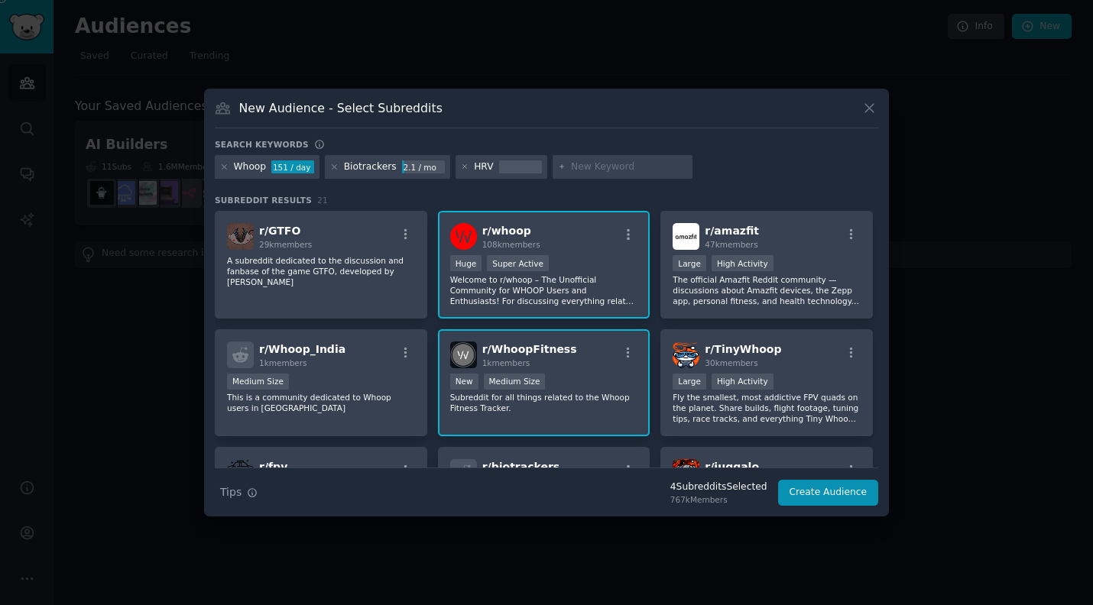
click at [517, 170] on input "text" at bounding box center [629, 167] width 116 height 14
type input "Oura"
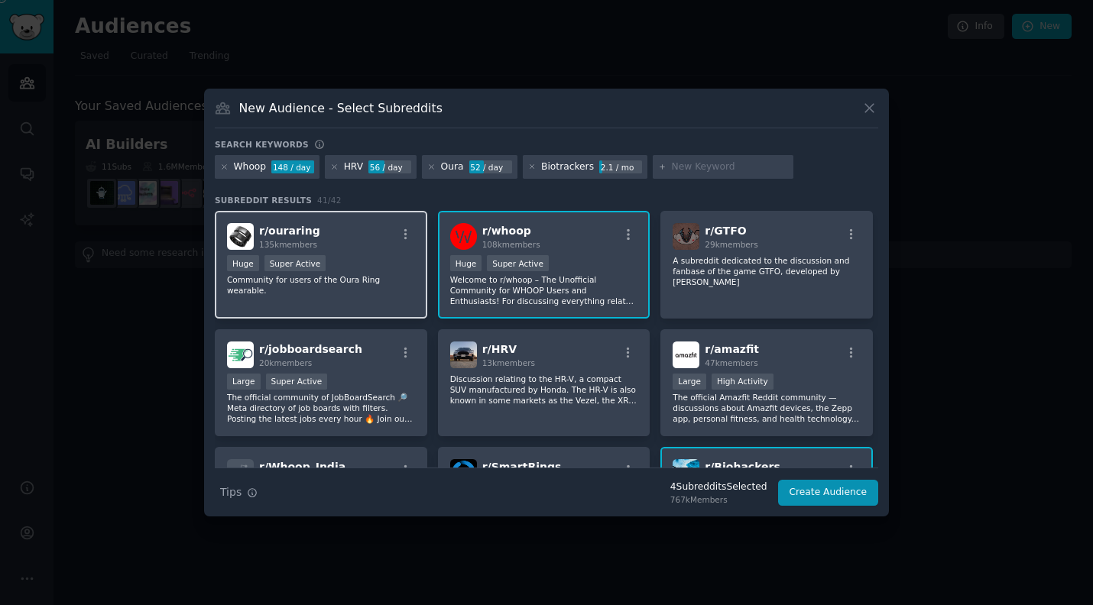
click at [384, 277] on p "Community for users of the Oura Ring wearable." at bounding box center [321, 284] width 188 height 21
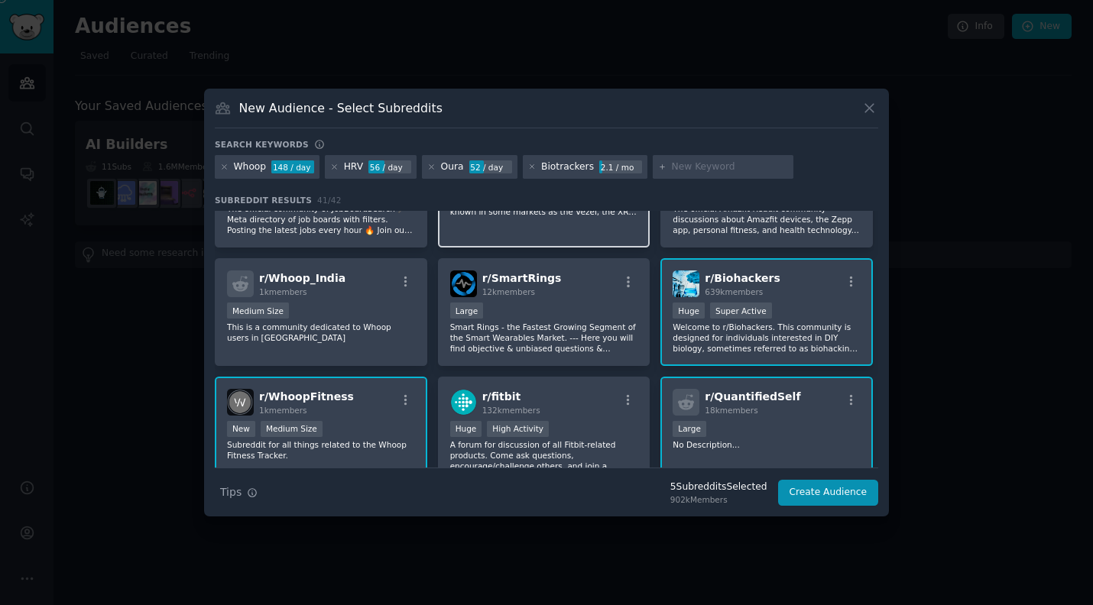
scroll to position [193, 0]
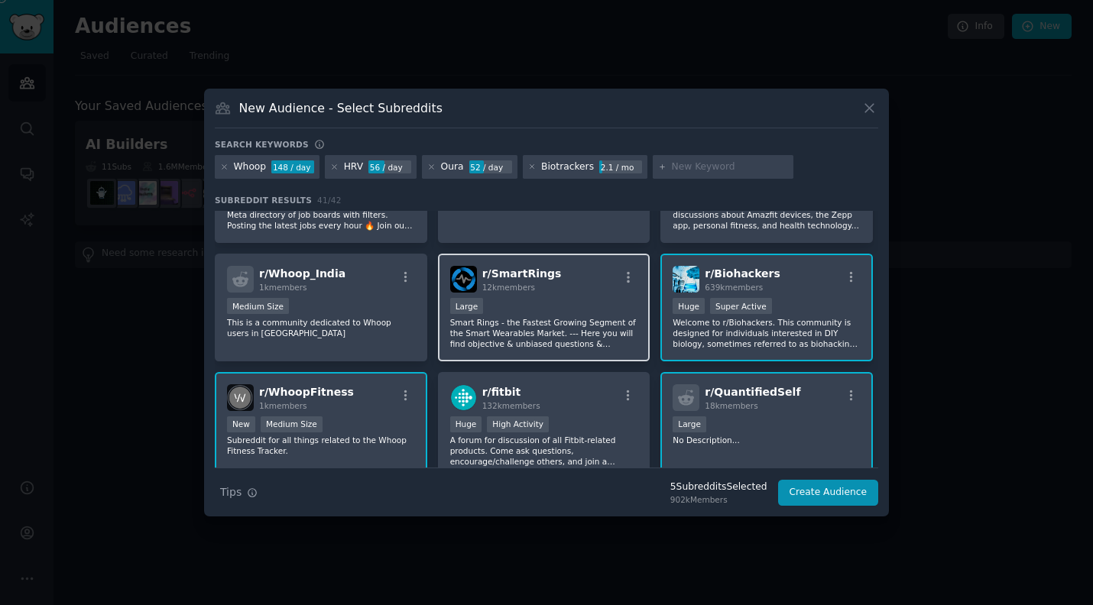
click at [517, 318] on p "Smart Rings - the Fastest Growing Segment of the Smart Wearables Market. --- He…" at bounding box center [544, 333] width 188 height 32
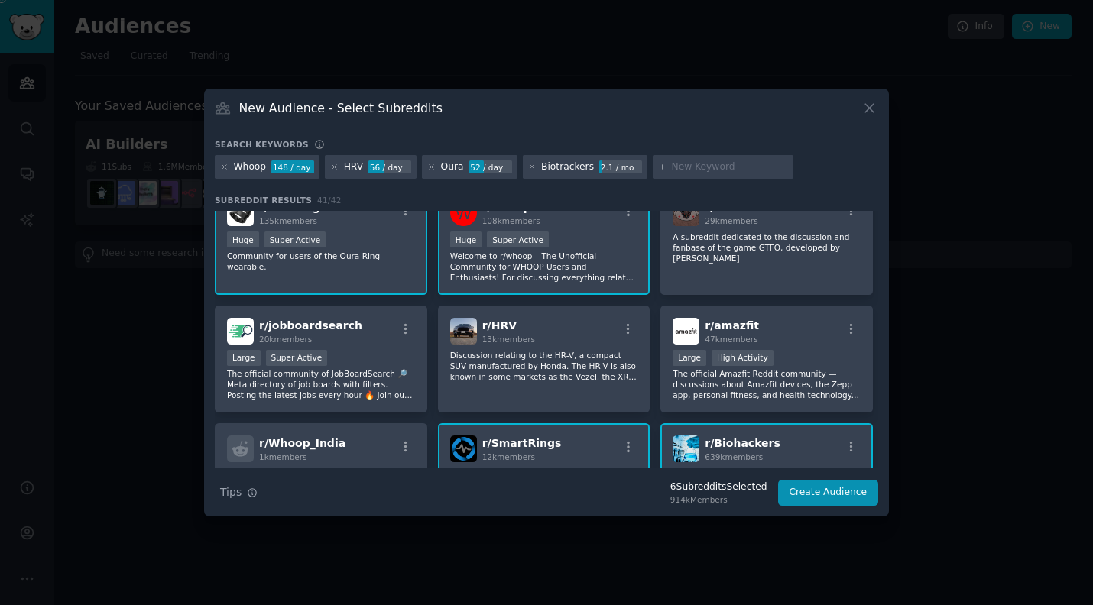
scroll to position [0, 0]
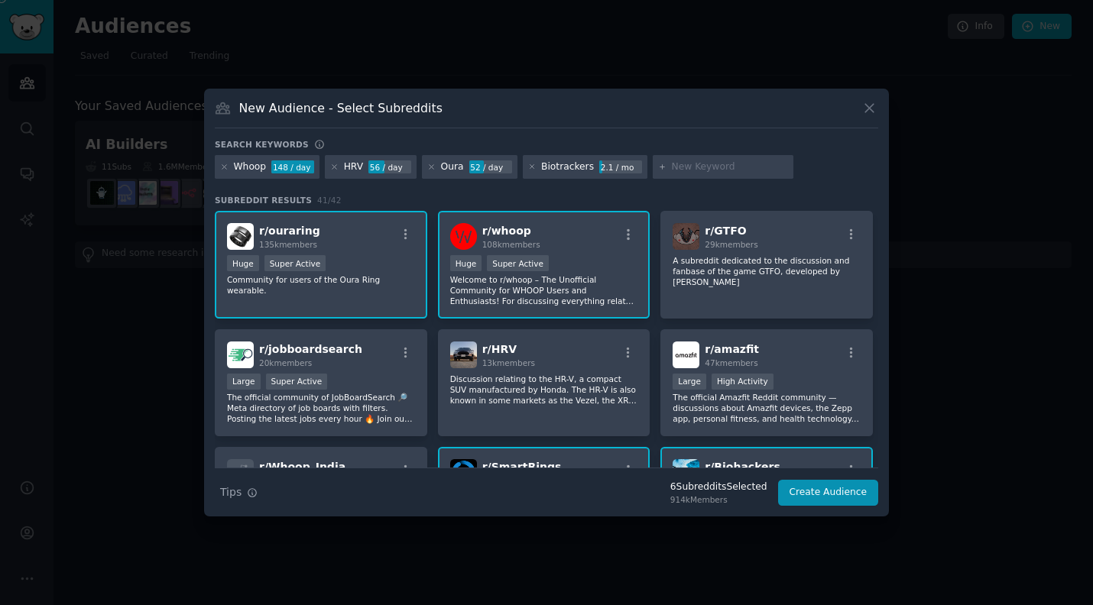
click at [517, 160] on input "text" at bounding box center [730, 167] width 116 height 14
type input "Self-optimization"
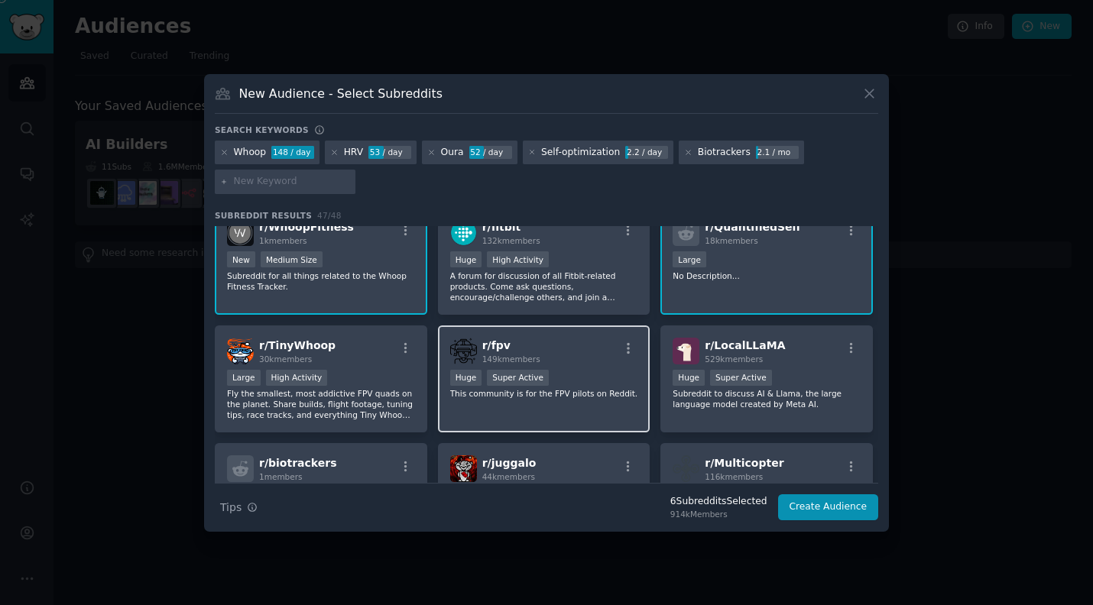
scroll to position [376, 0]
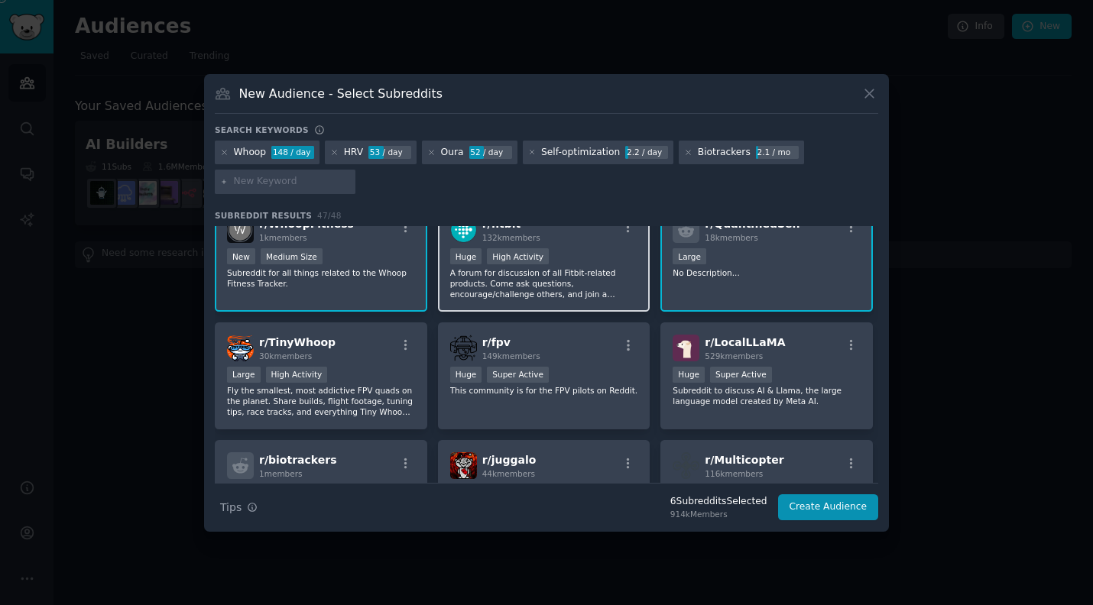
click at [517, 291] on p "A forum for discussion of all Fitbit-related products. Come ask questions, enco…" at bounding box center [544, 283] width 188 height 32
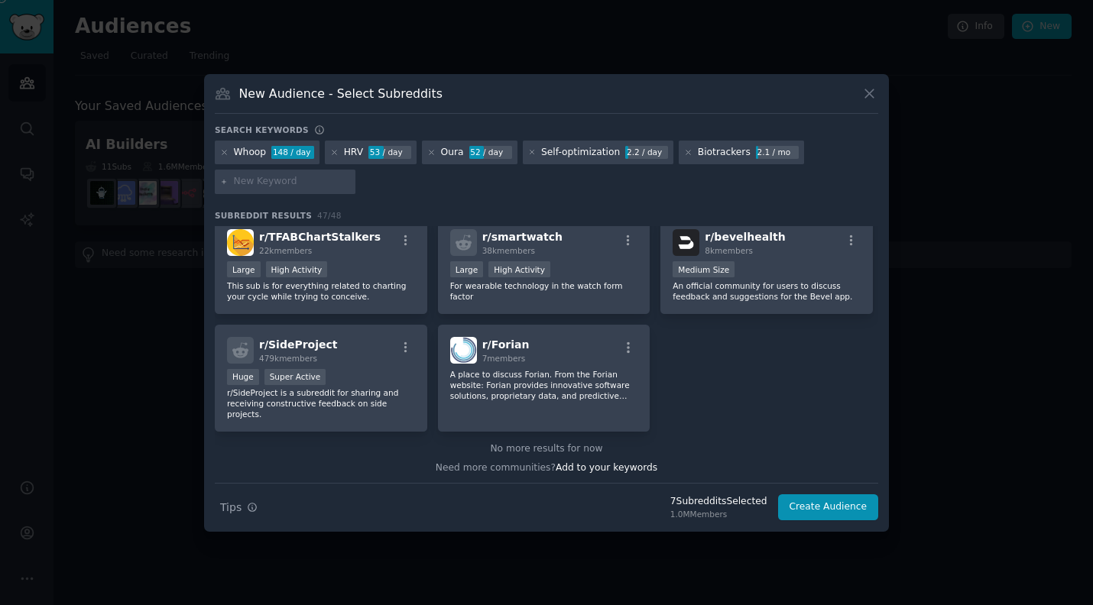
scroll to position [1613, 0]
click at [290, 185] on input "text" at bounding box center [292, 182] width 116 height 14
type input "Polar H10"
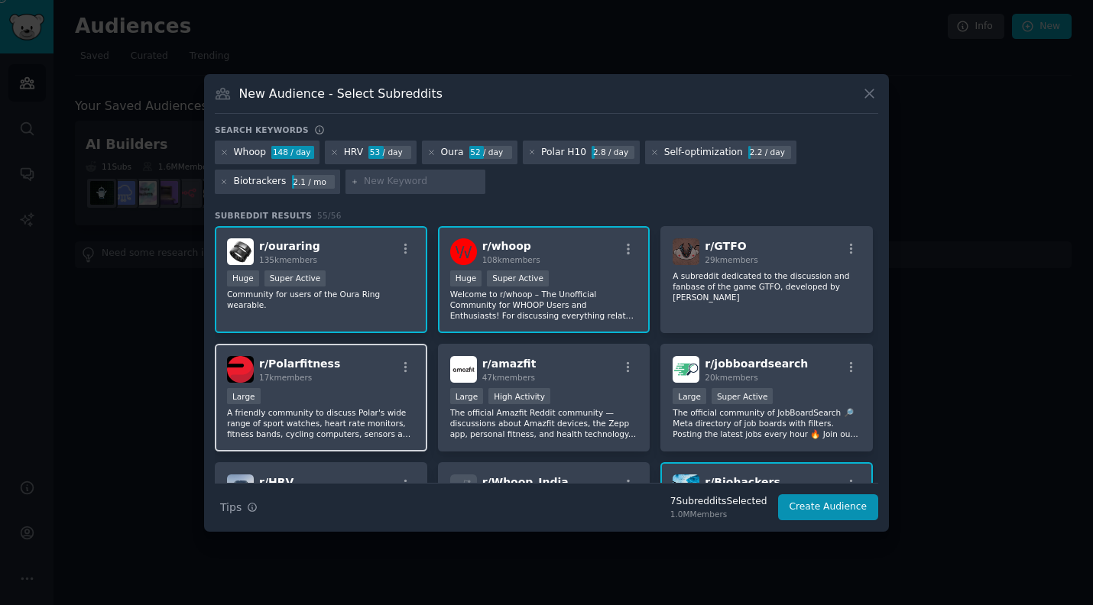
click at [322, 392] on div "Large" at bounding box center [321, 397] width 188 height 19
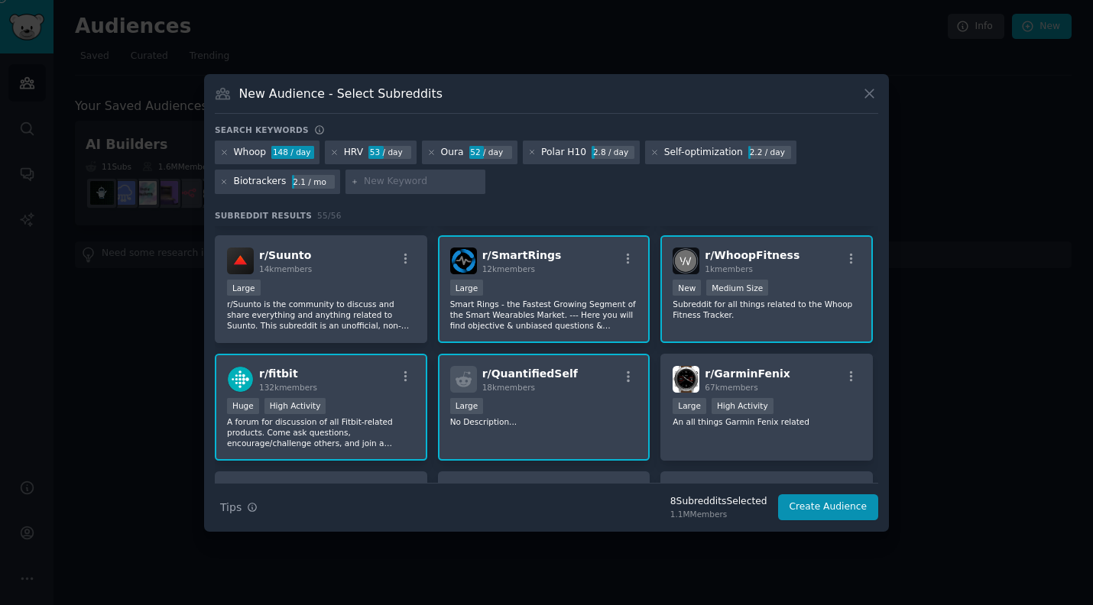
scroll to position [306, 0]
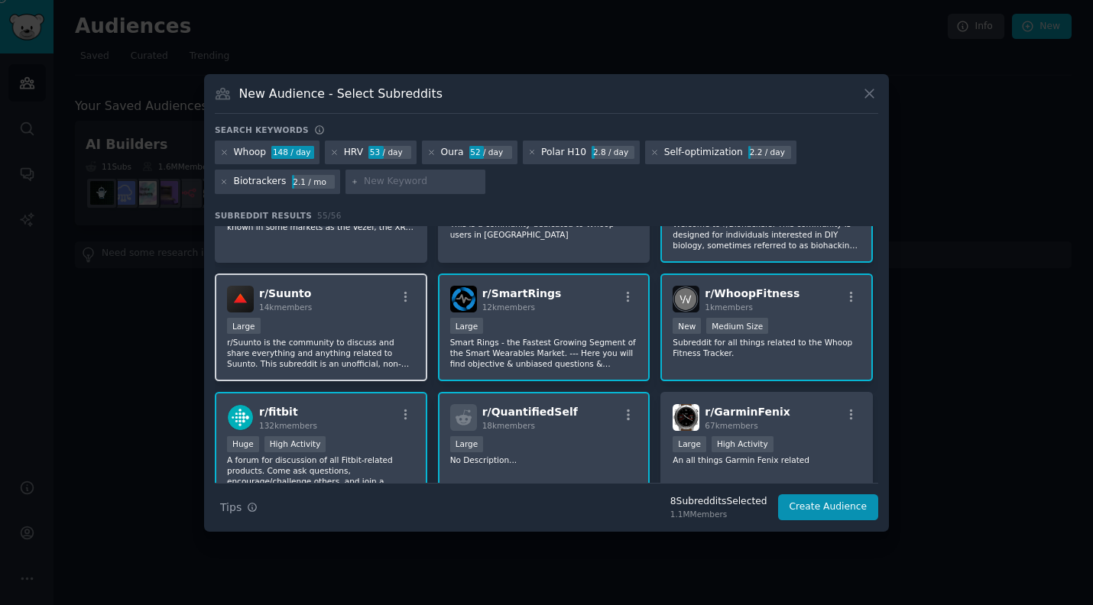
click at [355, 355] on p "r/Suunto is the community to discuss and share everything and anything related …" at bounding box center [321, 353] width 188 height 32
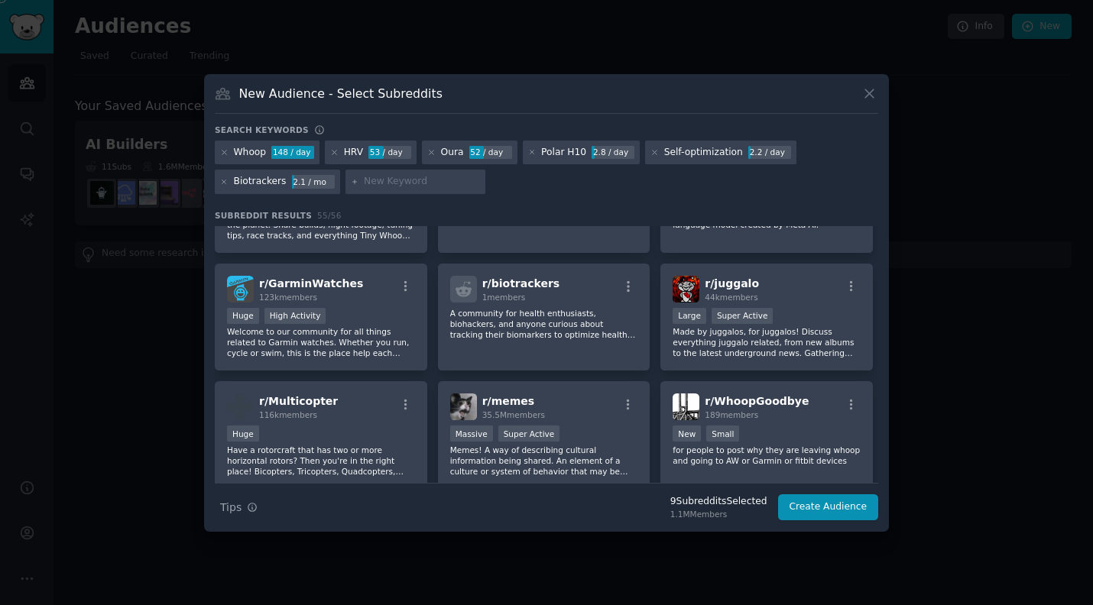
scroll to position [677, 0]
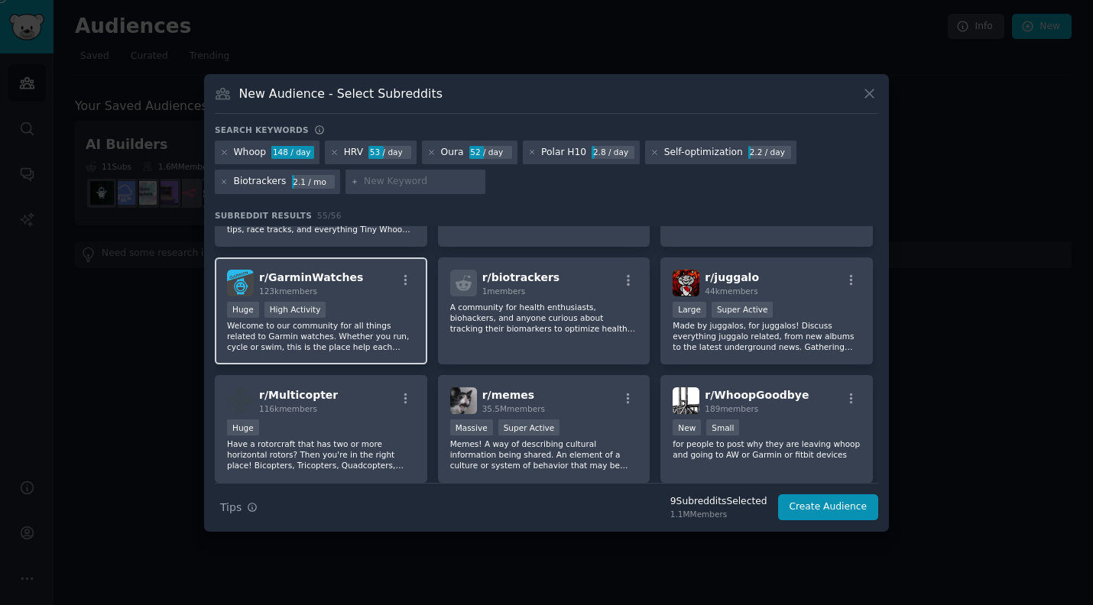
click at [366, 325] on p "Welcome to our community for all things related to Garmin watches. Whether you …" at bounding box center [321, 336] width 188 height 32
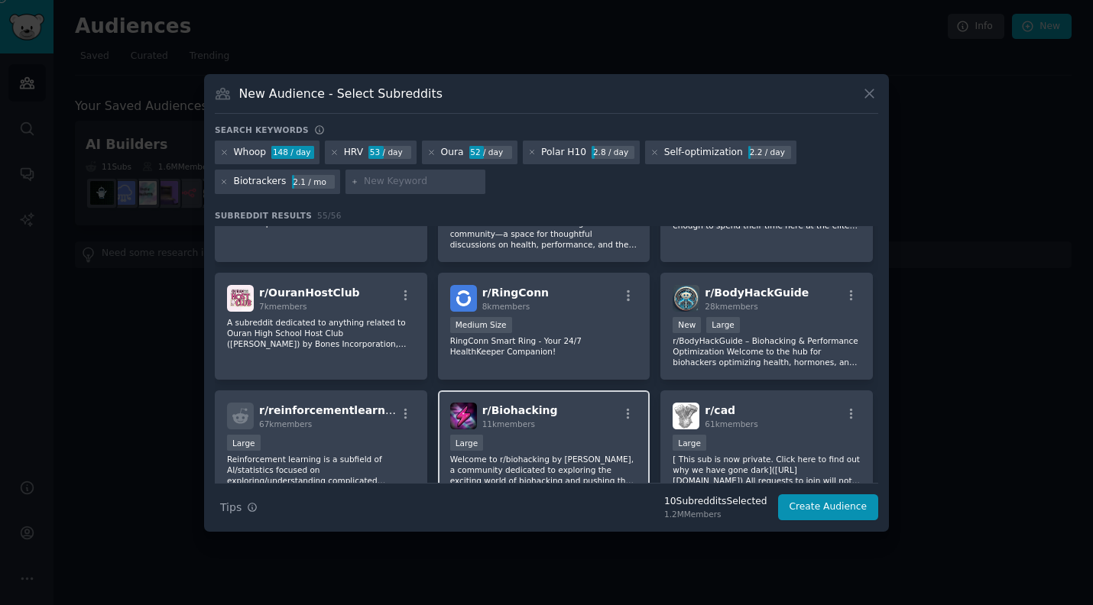
scroll to position [1159, 0]
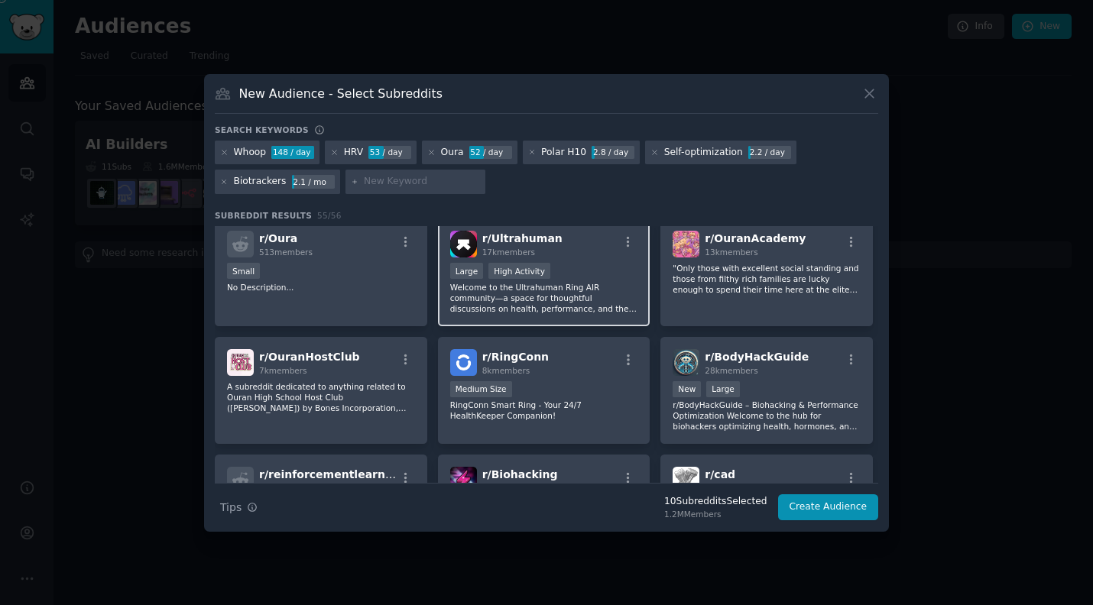
click at [517, 290] on p "Welcome to the Ultrahuman Ring AIR community—a space for thoughtful discussions…" at bounding box center [544, 298] width 188 height 32
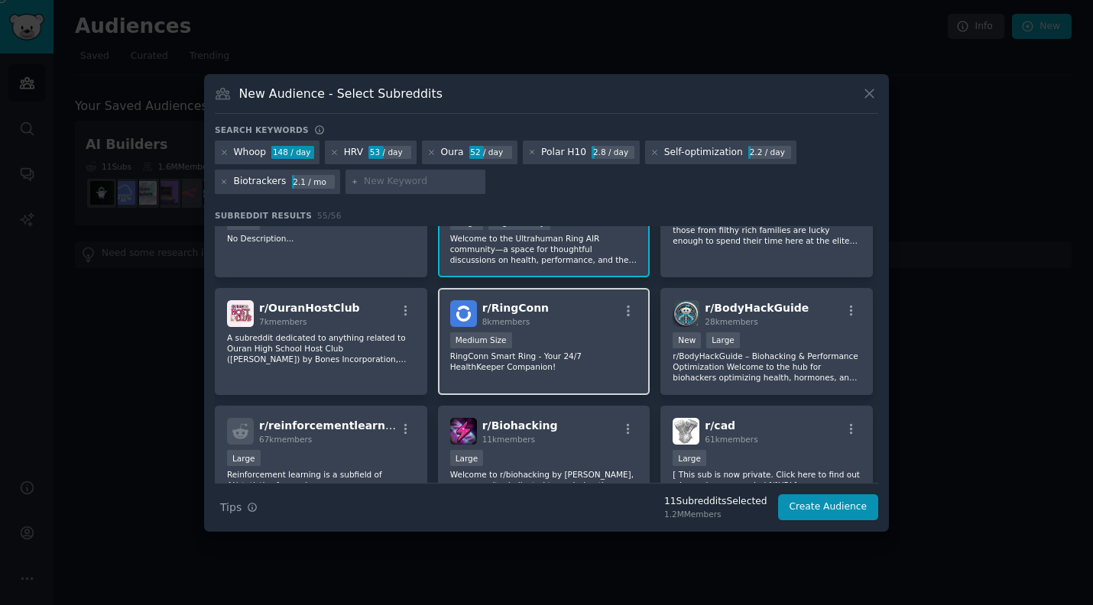
scroll to position [1214, 0]
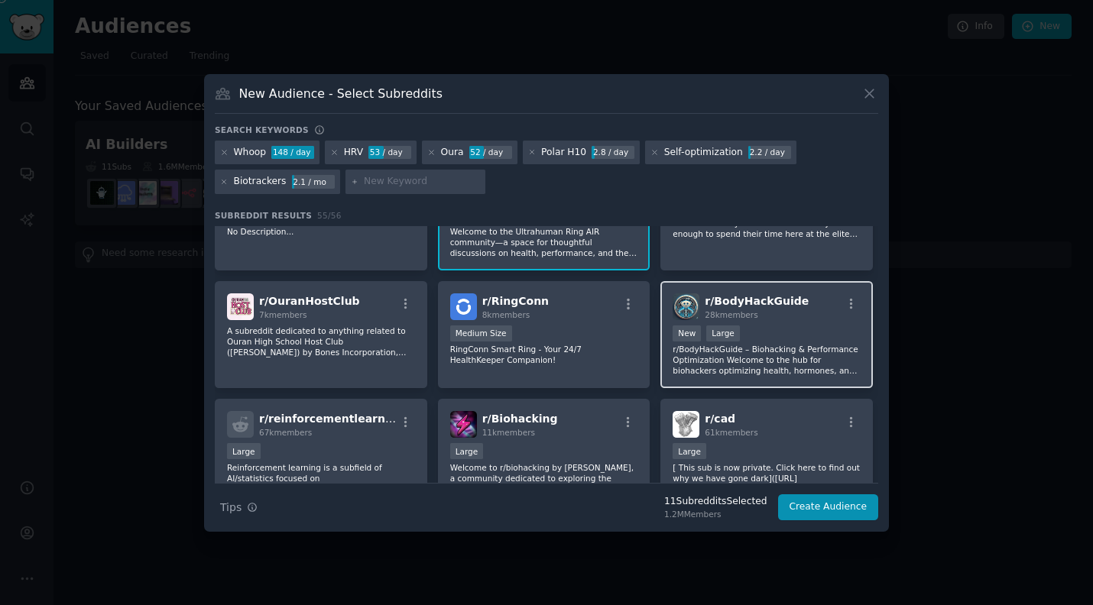
click at [517, 338] on div "New Large" at bounding box center [767, 335] width 188 height 19
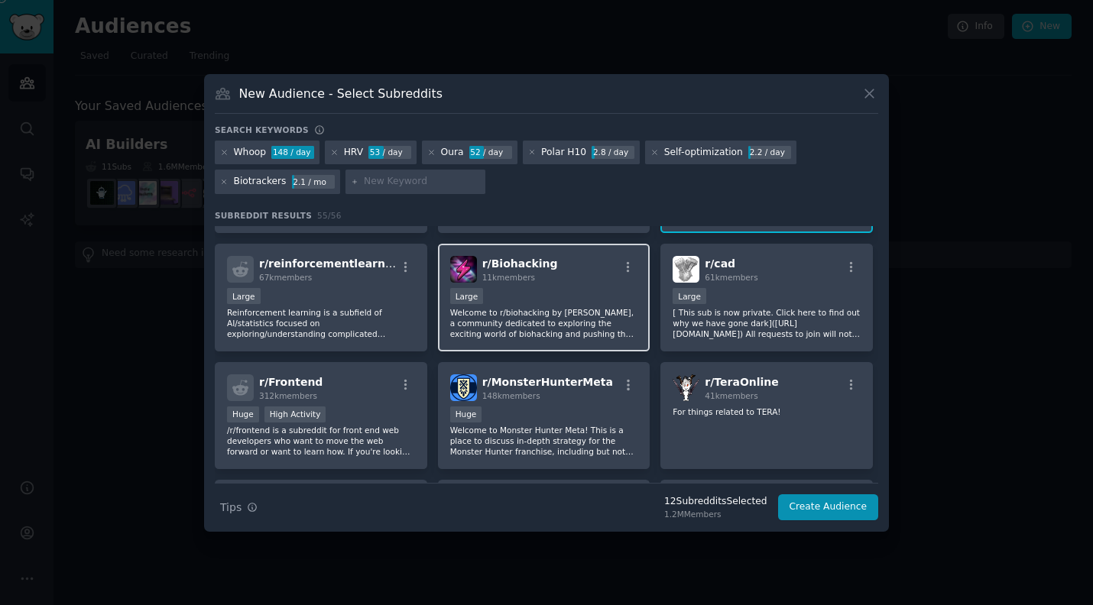
scroll to position [1367, 0]
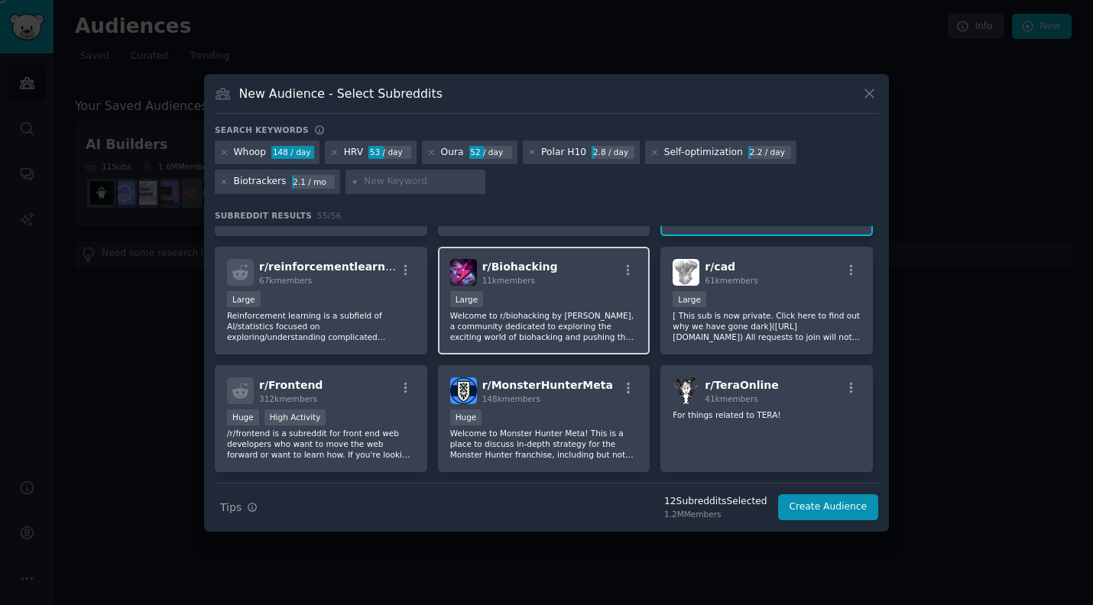
click at [517, 310] on p "Welcome to r/biohacking by Josh Universe, a community dedicated to exploring th…" at bounding box center [544, 326] width 188 height 32
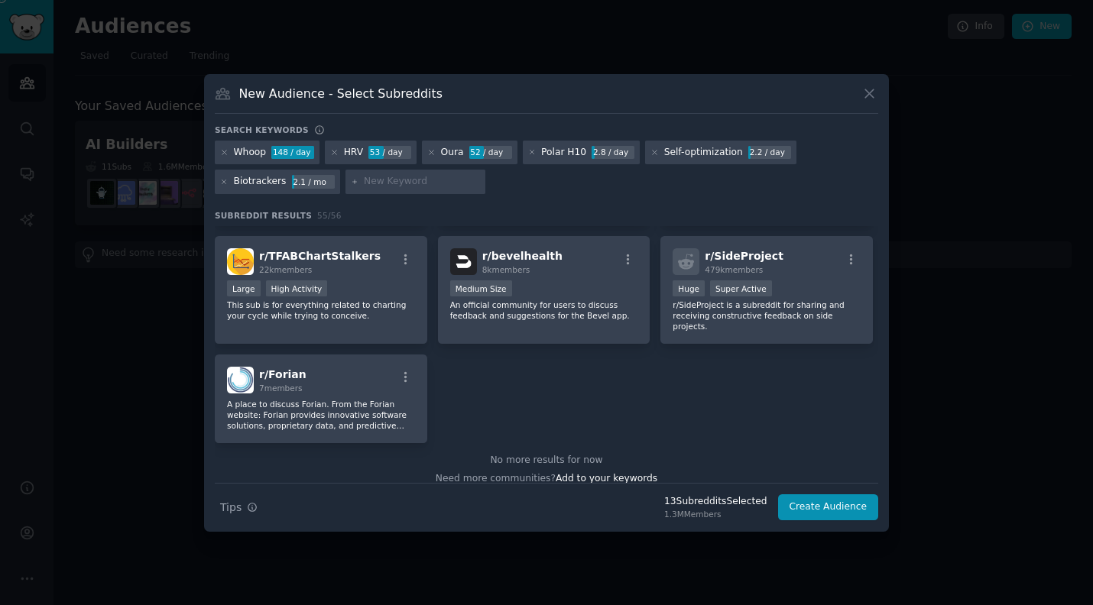
scroll to position [1952, 0]
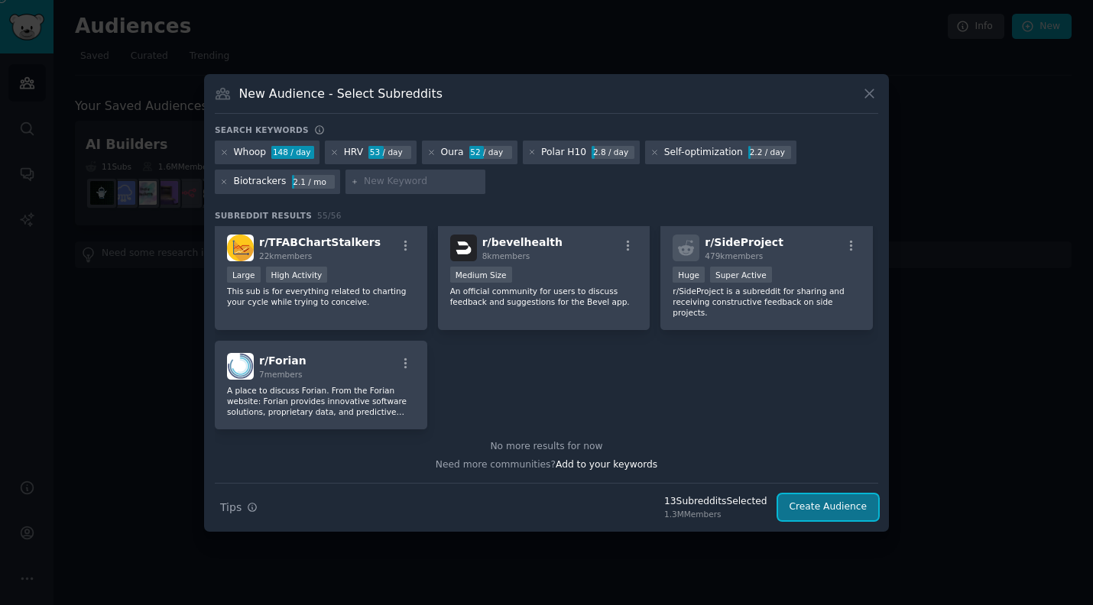
click at [517, 511] on button "Create Audience" at bounding box center [828, 507] width 101 height 26
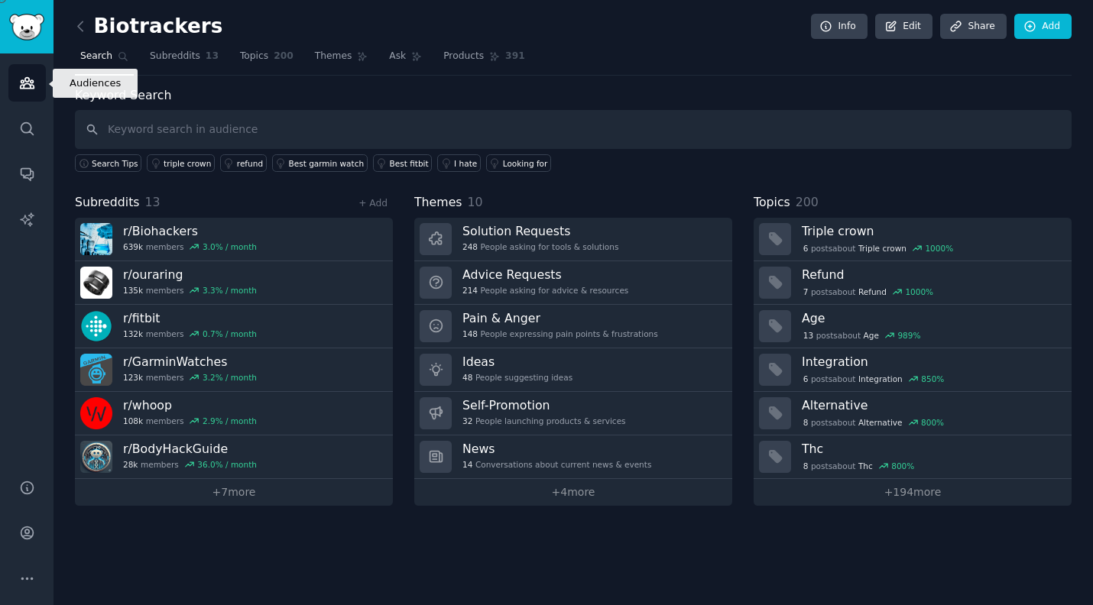
click at [20, 78] on icon "Sidebar" at bounding box center [27, 83] width 16 height 16
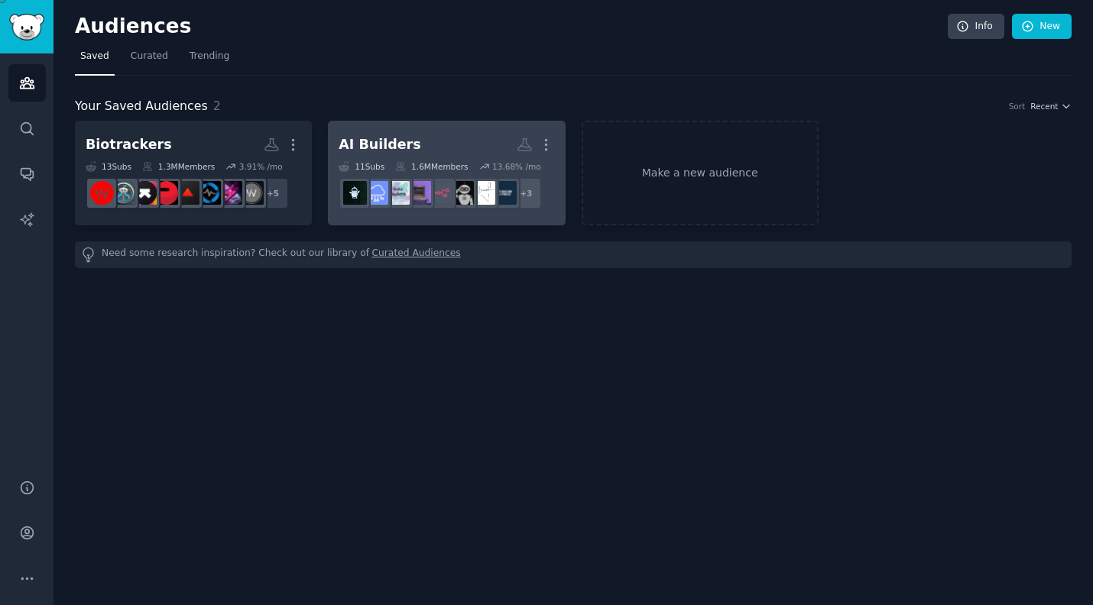
click at [387, 143] on div "AI Builders" at bounding box center [380, 144] width 82 height 19
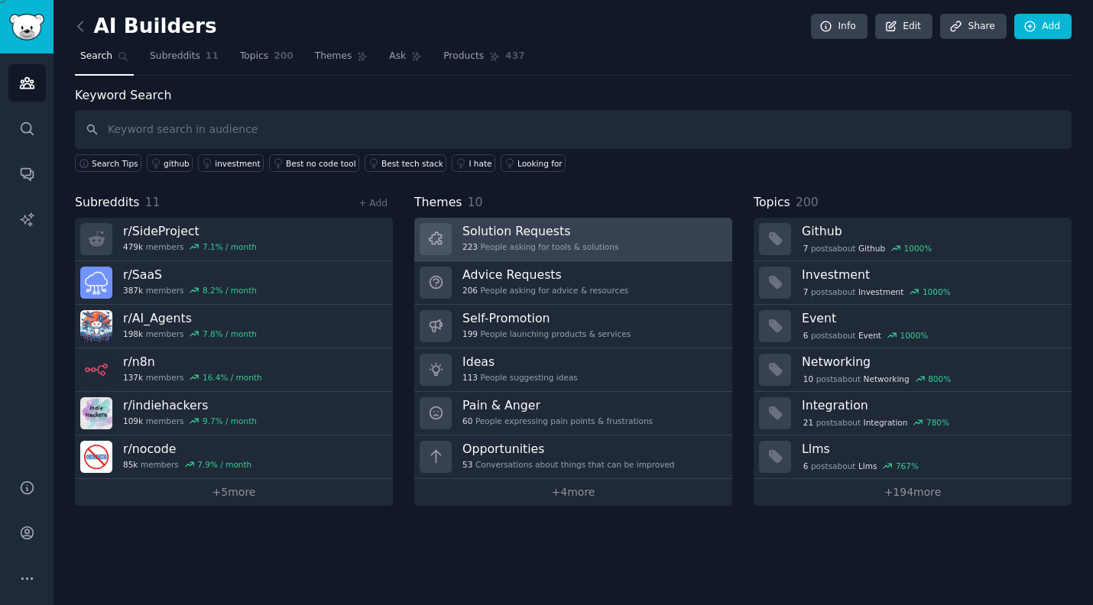
click at [517, 244] on link "Solution Requests 223 People asking for tools & solutions" at bounding box center [573, 240] width 318 height 44
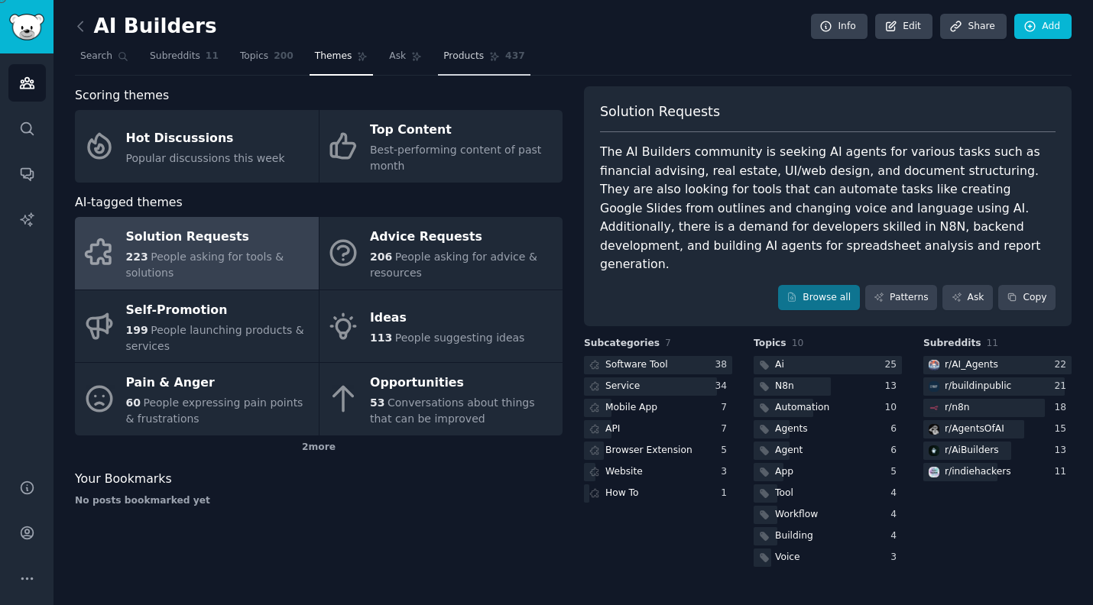
click at [454, 60] on span "Products" at bounding box center [463, 57] width 41 height 14
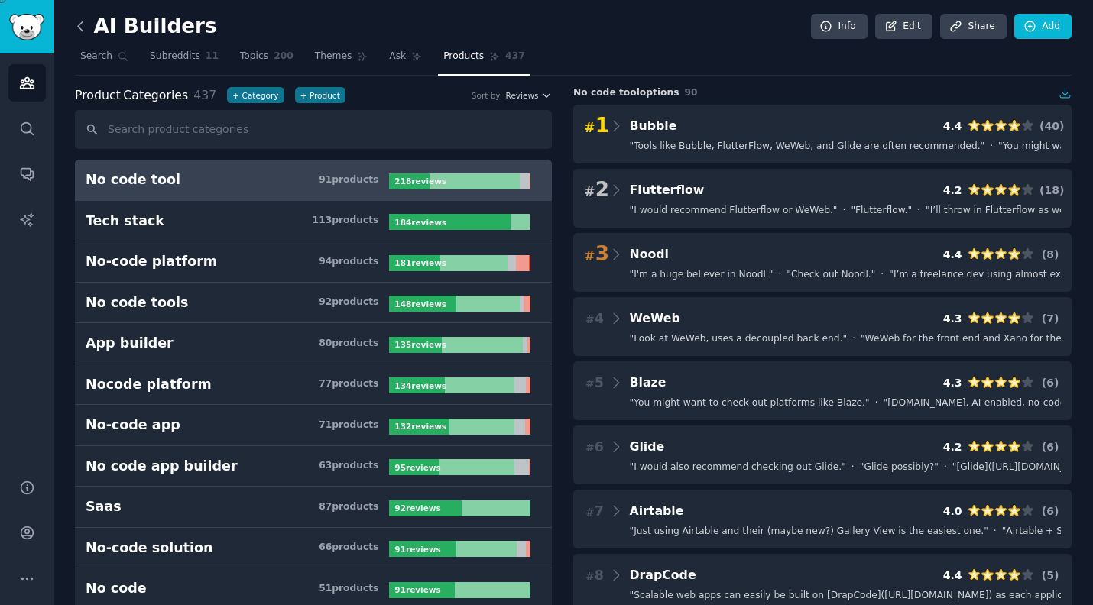
click at [80, 25] on icon at bounding box center [81, 26] width 16 height 16
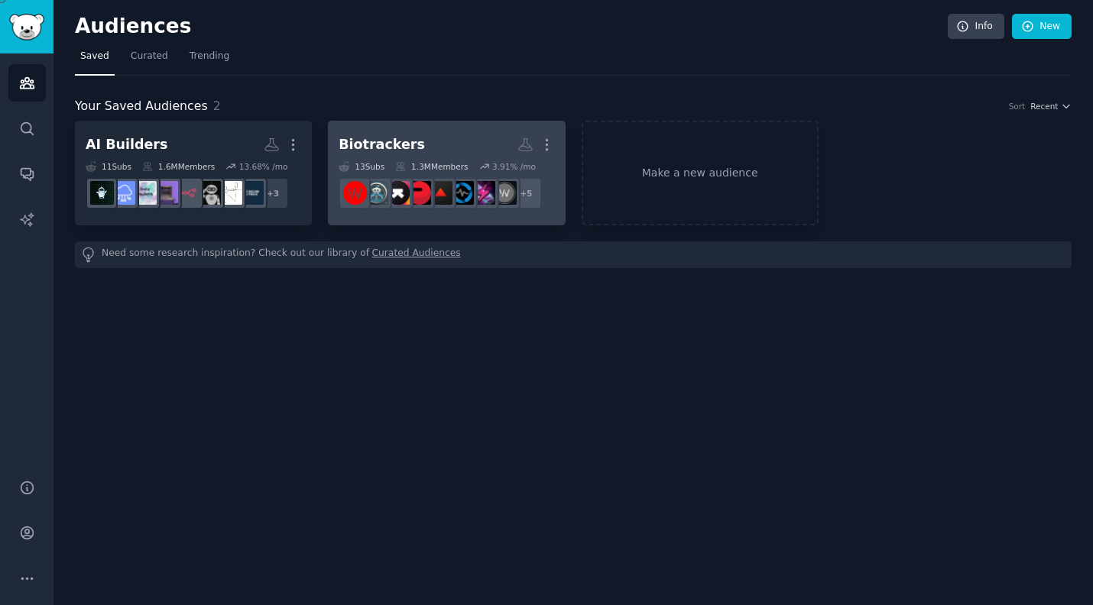
click at [400, 150] on div "Biotrackers" at bounding box center [382, 144] width 86 height 19
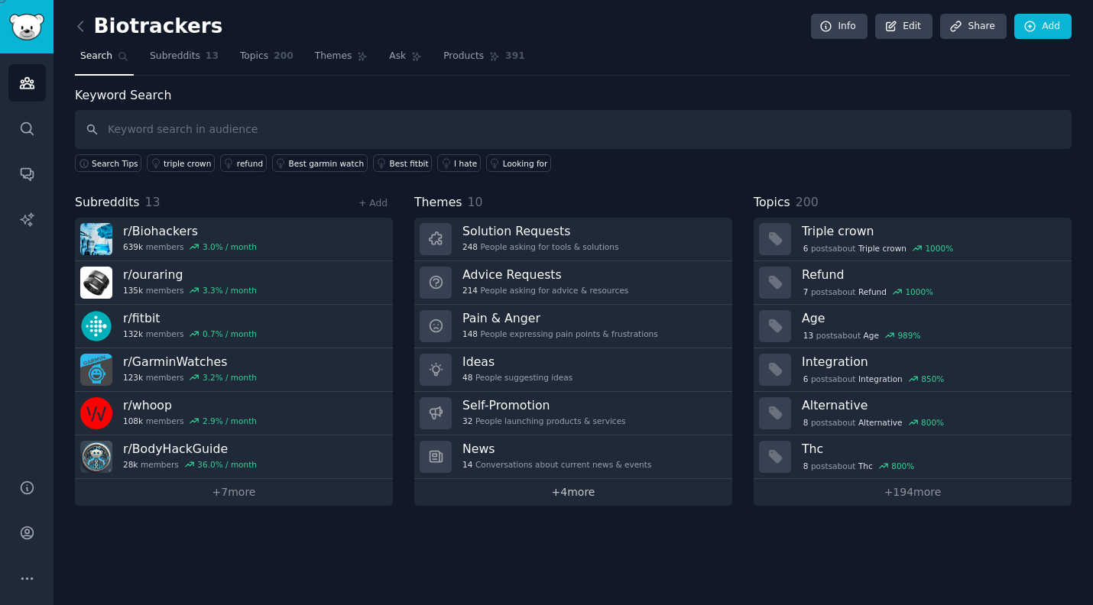
click at [517, 494] on link "+ 4 more" at bounding box center [573, 492] width 318 height 27
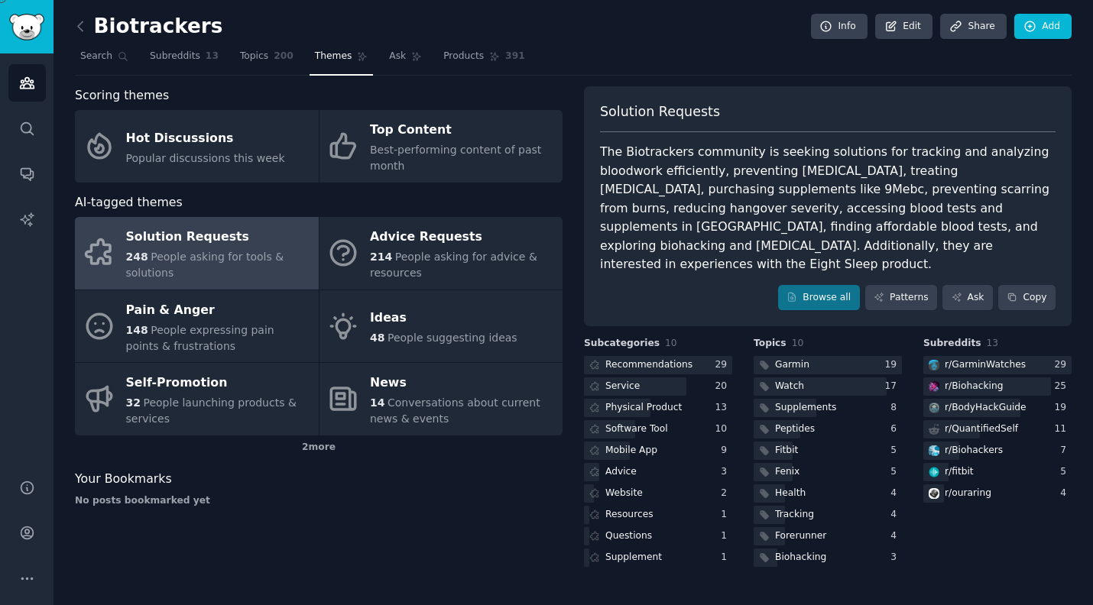
click at [73, 20] on div "Biotrackers Info Edit Share Add Search Subreddits 13 Topics 200 Themes Ask Prod…" at bounding box center [572, 302] width 1039 height 605
click at [83, 23] on icon at bounding box center [81, 26] width 16 height 16
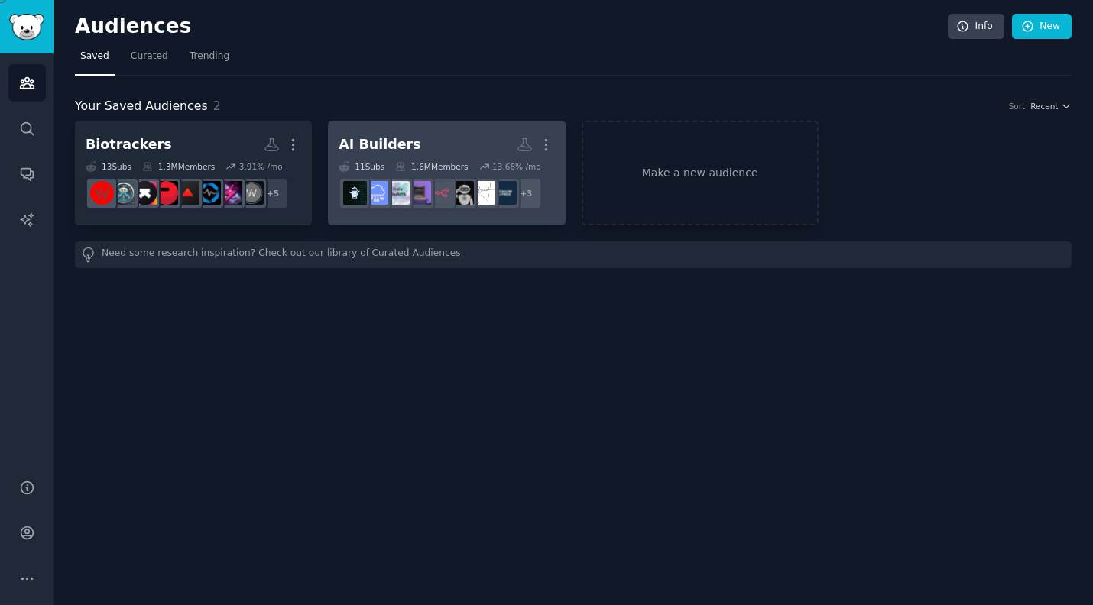
click at [447, 145] on h2 "AI Builders More" at bounding box center [447, 144] width 216 height 27
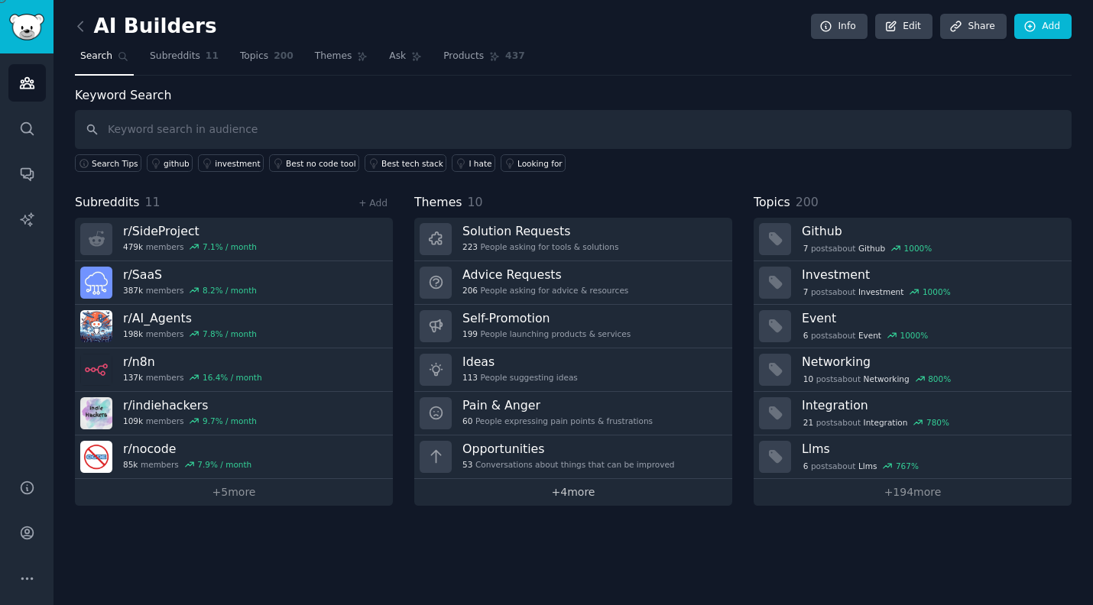
click at [517, 496] on link "+ 4 more" at bounding box center [573, 492] width 318 height 27
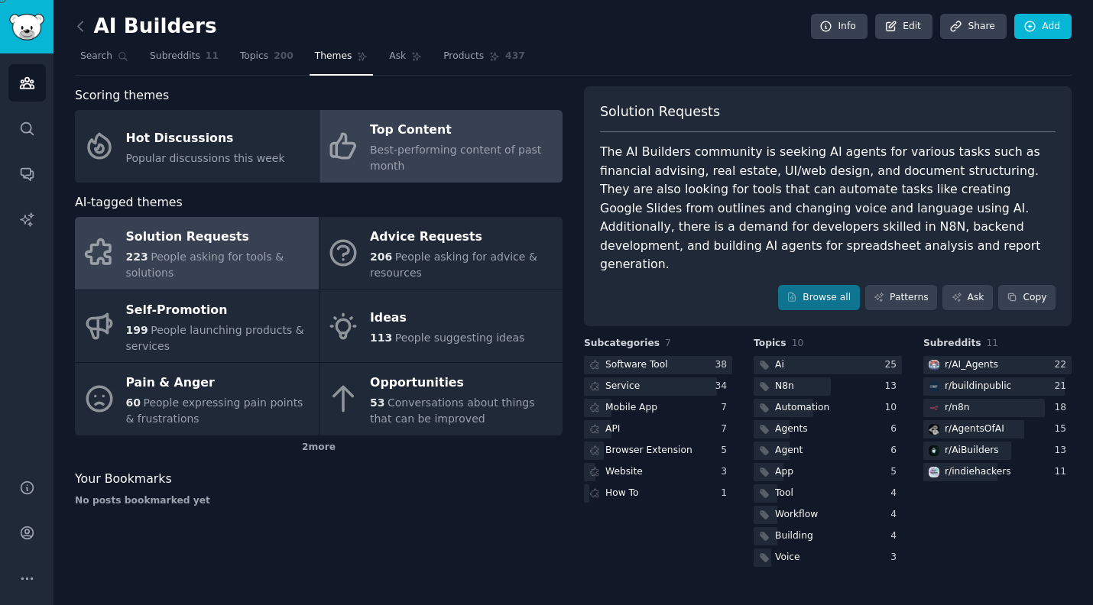
click at [450, 131] on div "Top Content" at bounding box center [462, 130] width 185 height 24
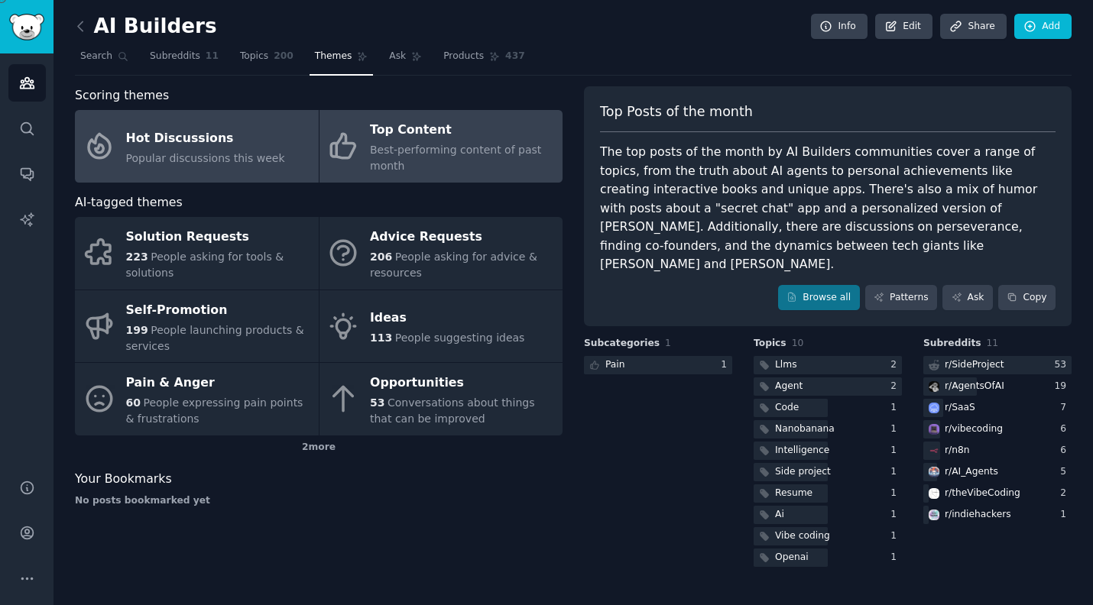
click at [218, 132] on div "Hot Discussions" at bounding box center [205, 138] width 159 height 24
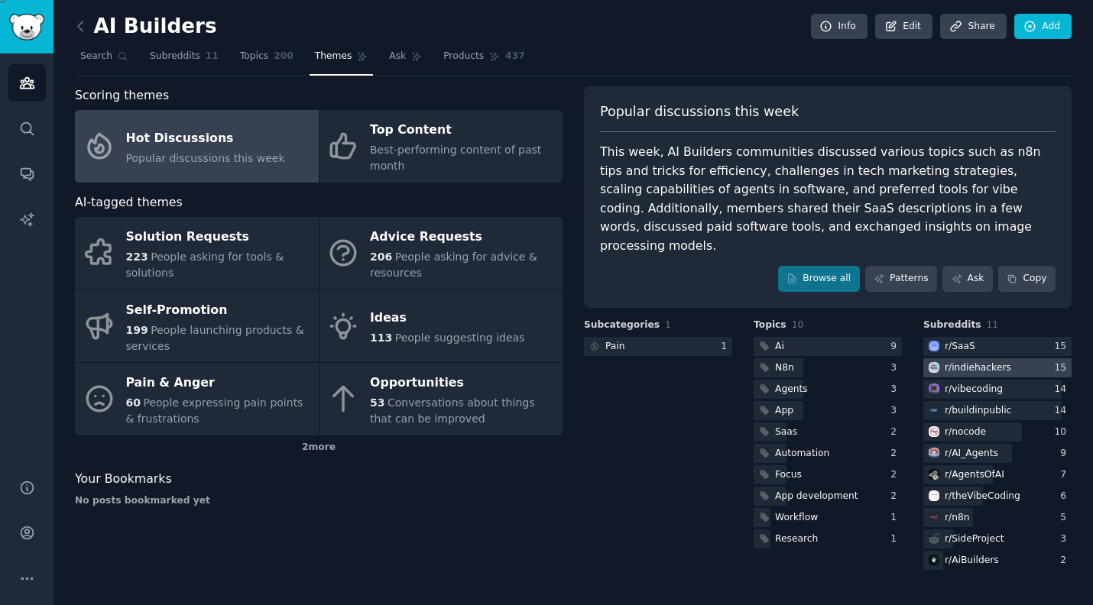
click at [517, 362] on div "r/ indiehackers" at bounding box center [978, 369] width 66 height 14
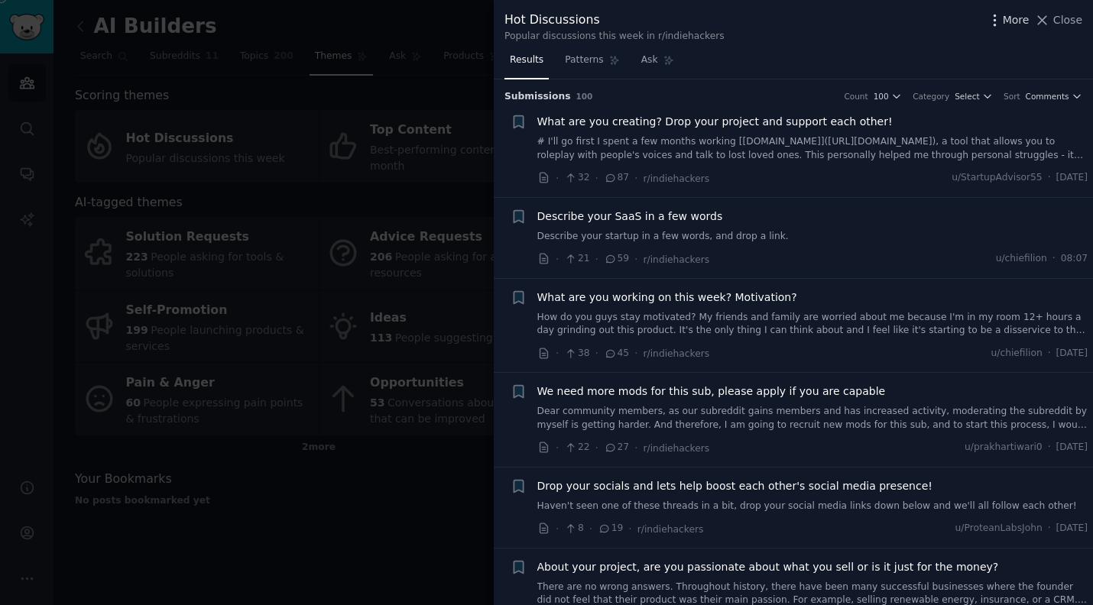
click at [517, 21] on span "More" at bounding box center [1016, 20] width 27 height 16
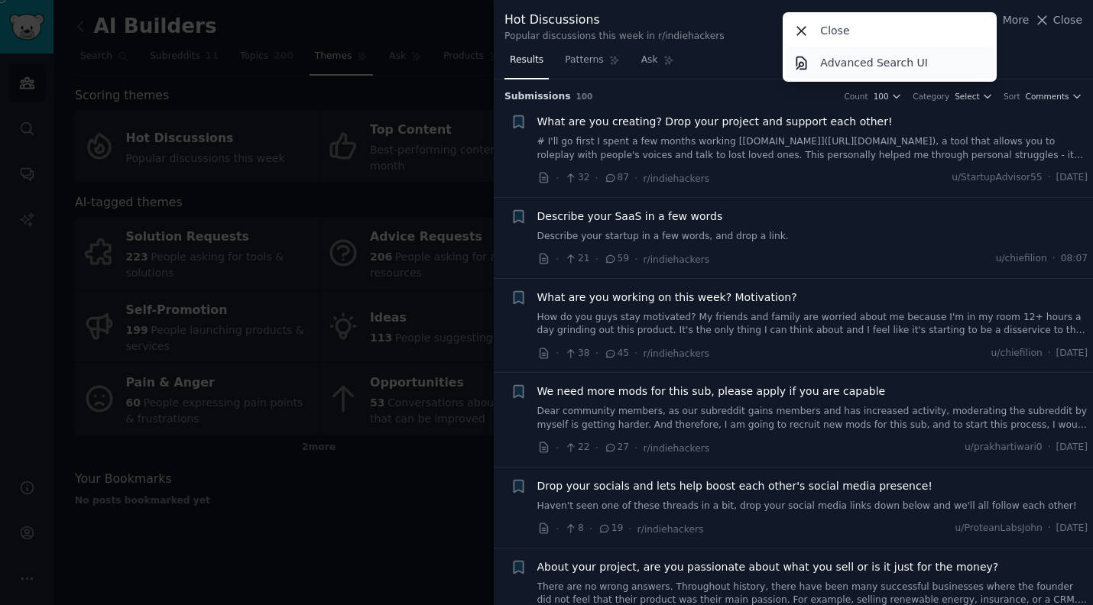
click at [517, 63] on p "Advanced Search UI" at bounding box center [874, 63] width 108 height 16
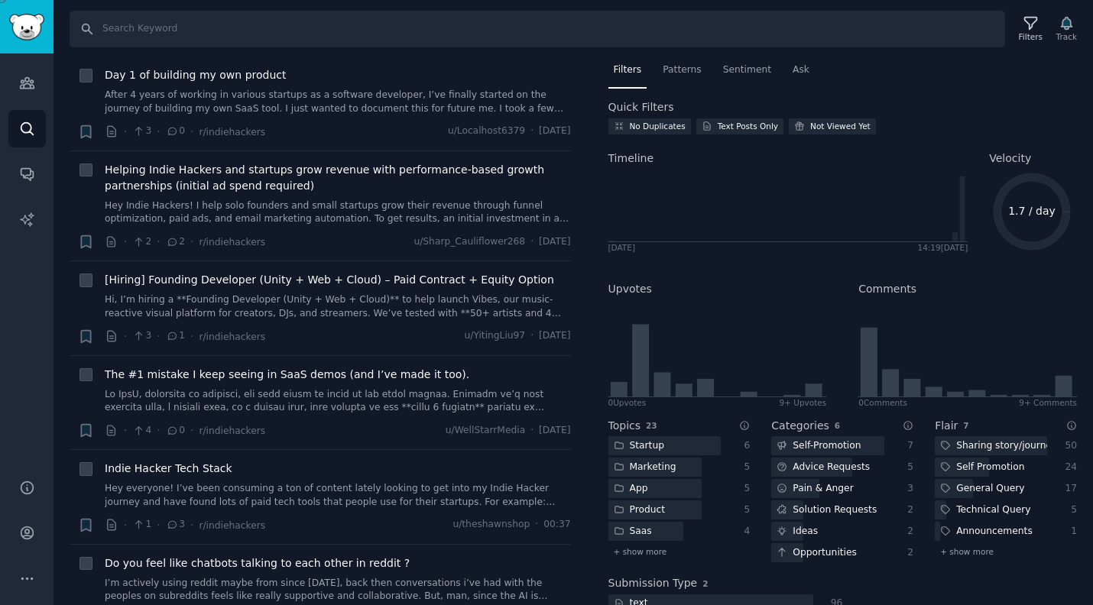
scroll to position [4298, 0]
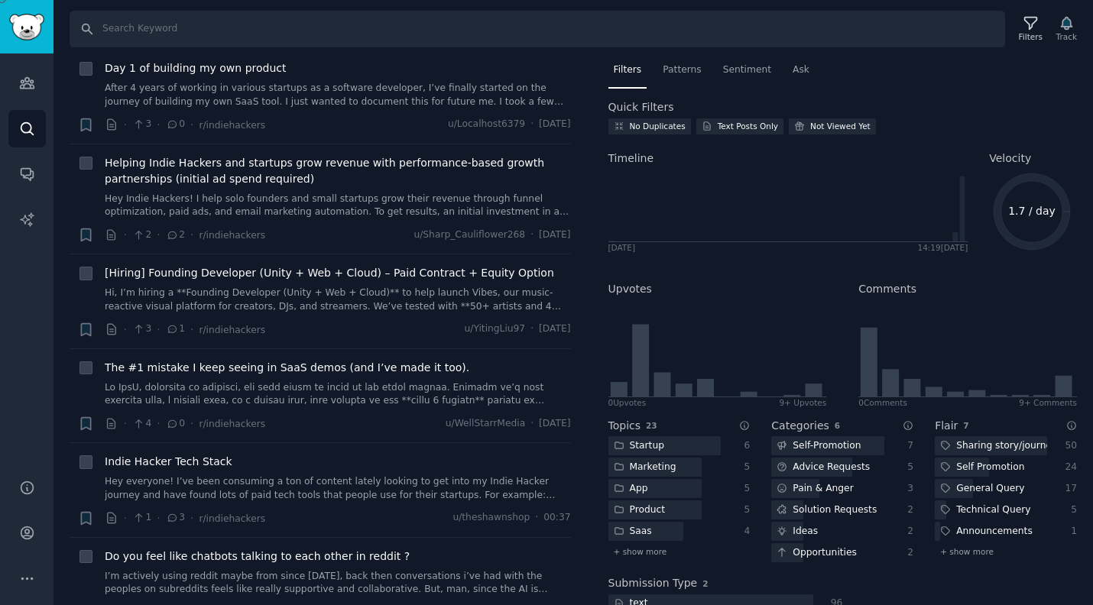
click at [517, 605] on div at bounding box center [546, 605] width 1093 height 0
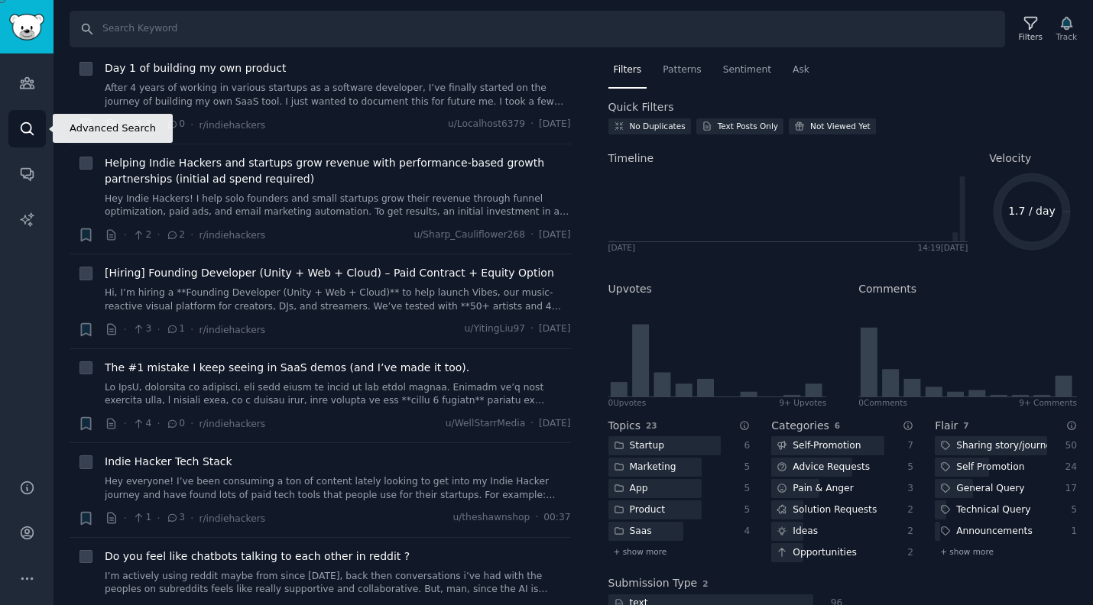
click at [36, 118] on link "Search" at bounding box center [26, 128] width 37 height 37
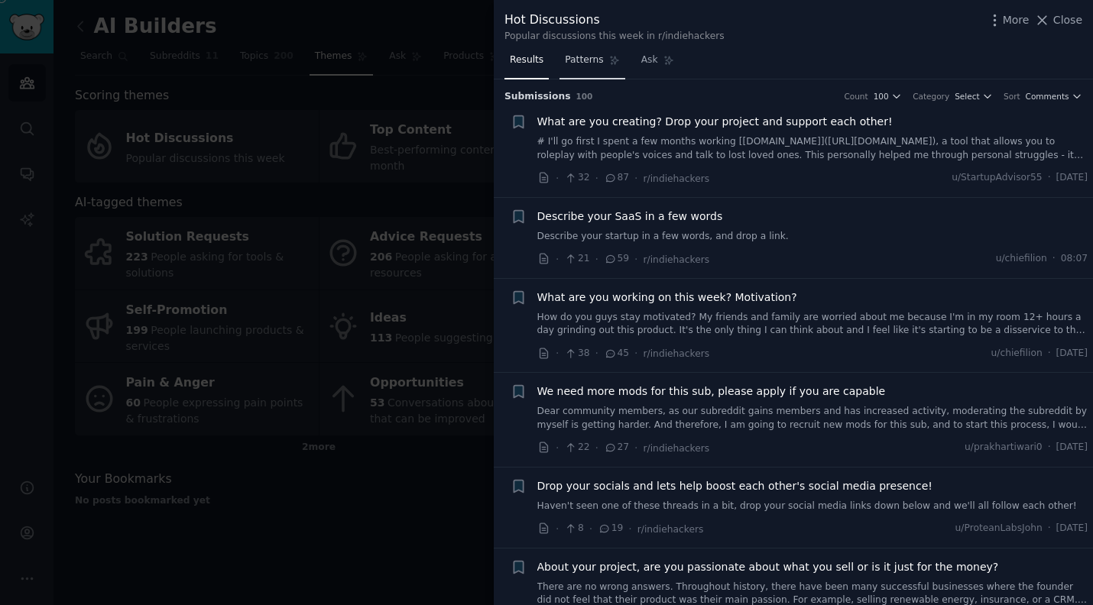
click at [517, 57] on span "Patterns" at bounding box center [584, 60] width 38 height 14
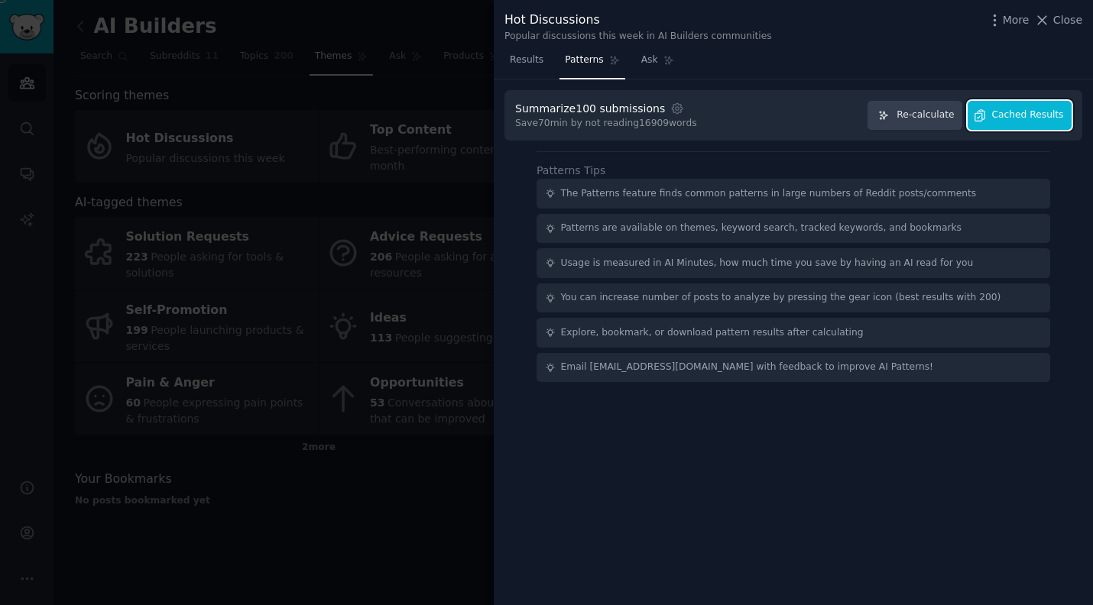
click at [517, 118] on span "Cached Results" at bounding box center [1028, 116] width 72 height 14
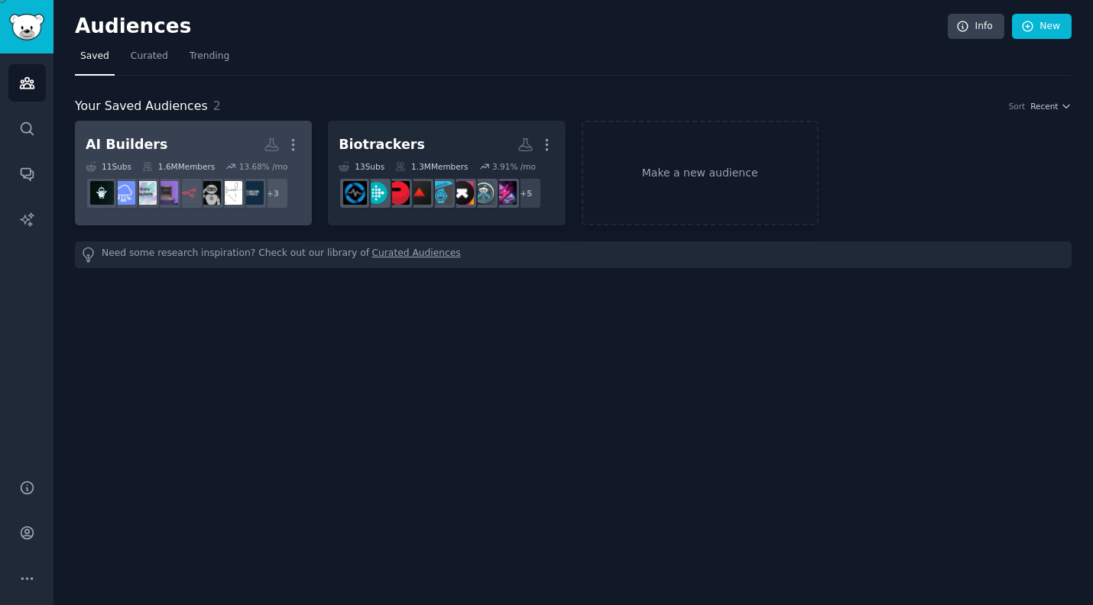
click at [193, 141] on h2 "AI Builders More" at bounding box center [194, 144] width 216 height 27
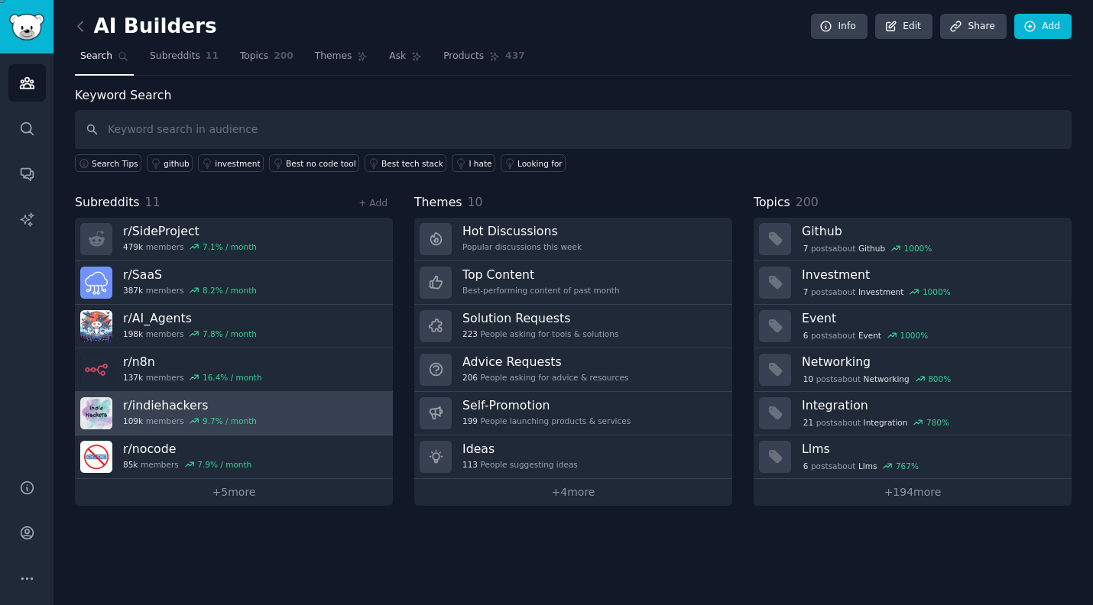
click at [217, 406] on h3 "r/ indiehackers" at bounding box center [190, 405] width 134 height 16
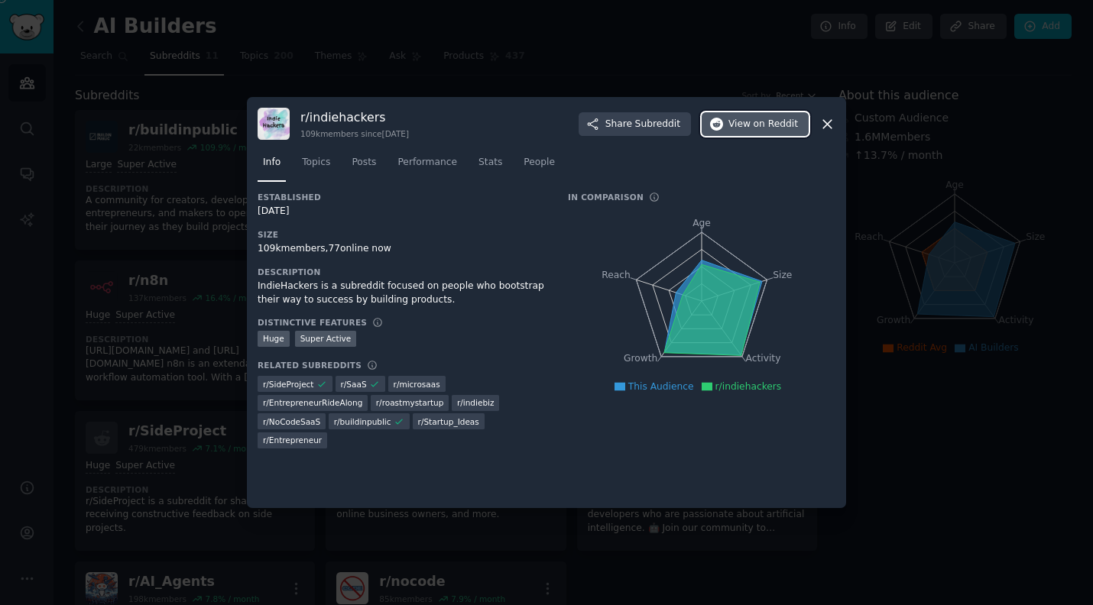
click at [744, 115] on button "View on Reddit" at bounding box center [755, 124] width 107 height 24
click at [1003, 257] on div at bounding box center [546, 302] width 1093 height 605
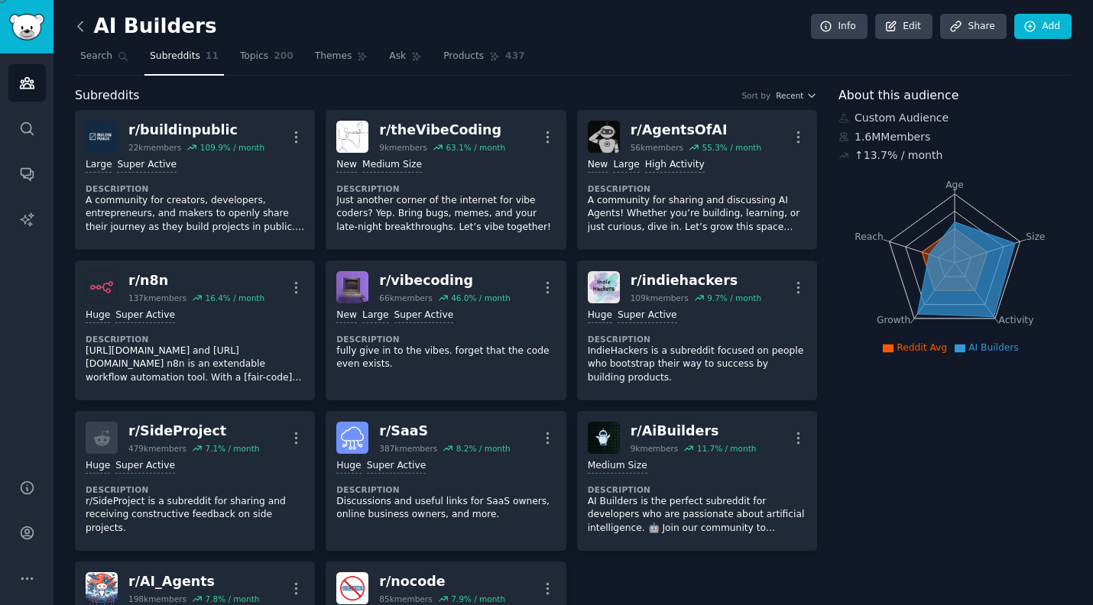
click at [78, 25] on icon at bounding box center [80, 25] width 5 height 9
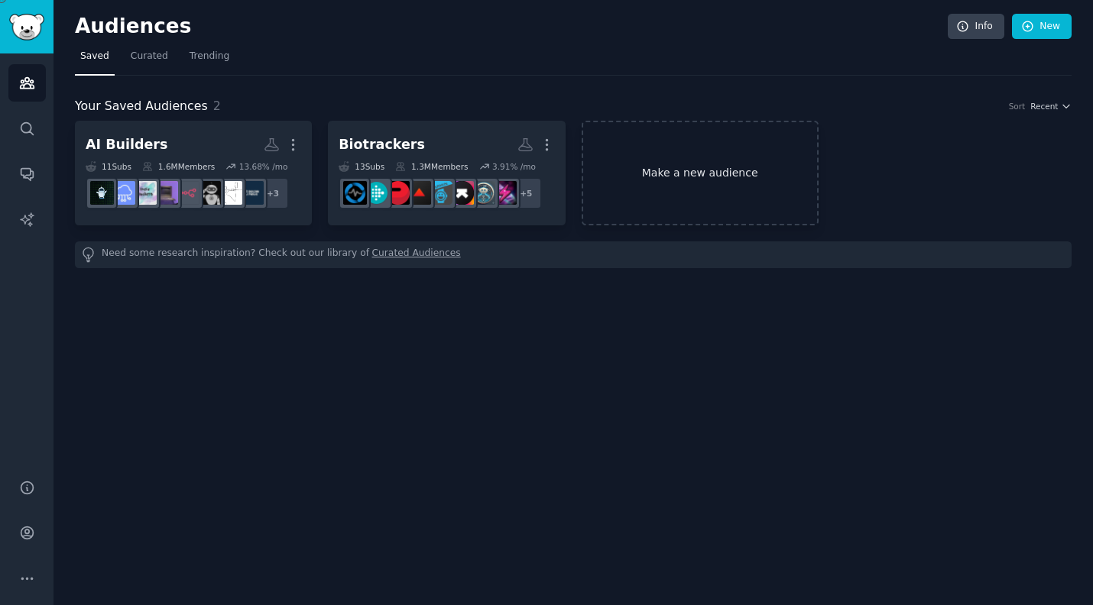
click at [695, 202] on link "Make a new audience" at bounding box center [700, 173] width 237 height 105
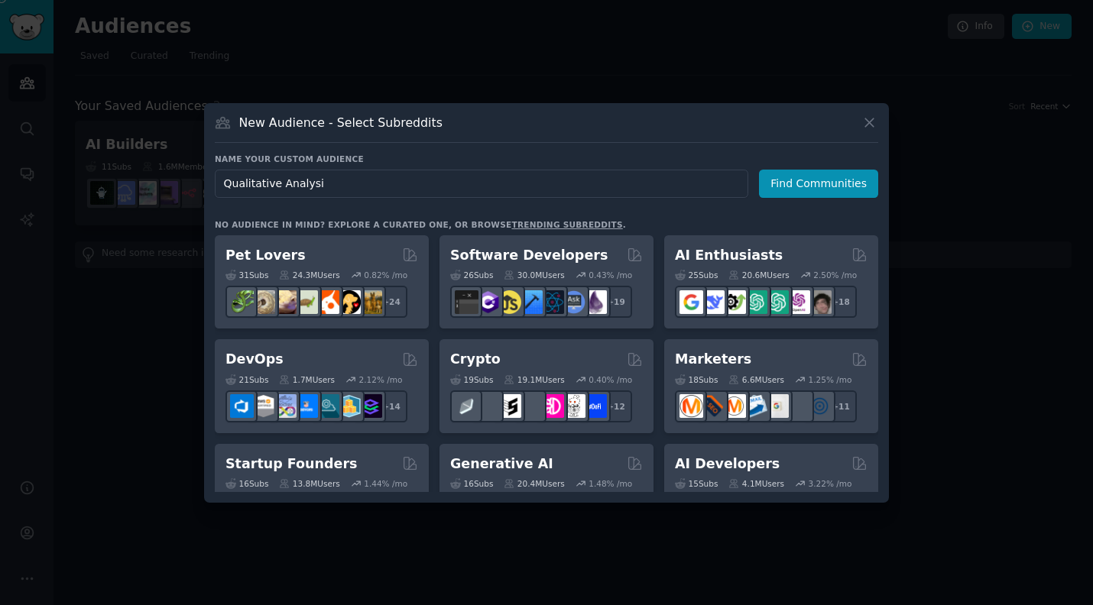
type input "Qualitative Analysis"
click at [812, 186] on button "Find Communities" at bounding box center [818, 184] width 119 height 28
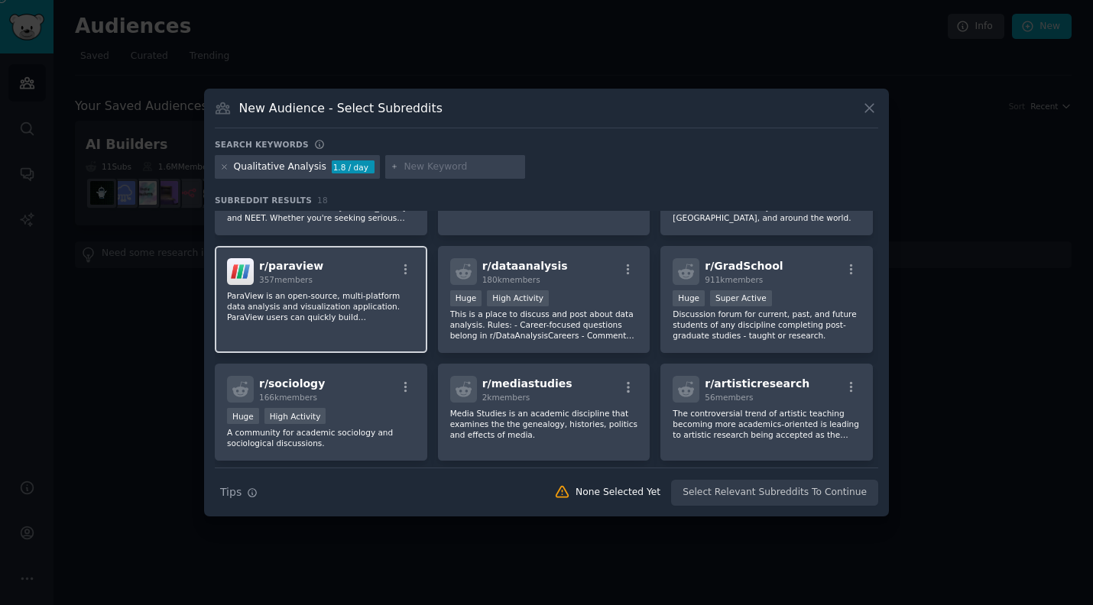
scroll to position [86, 0]
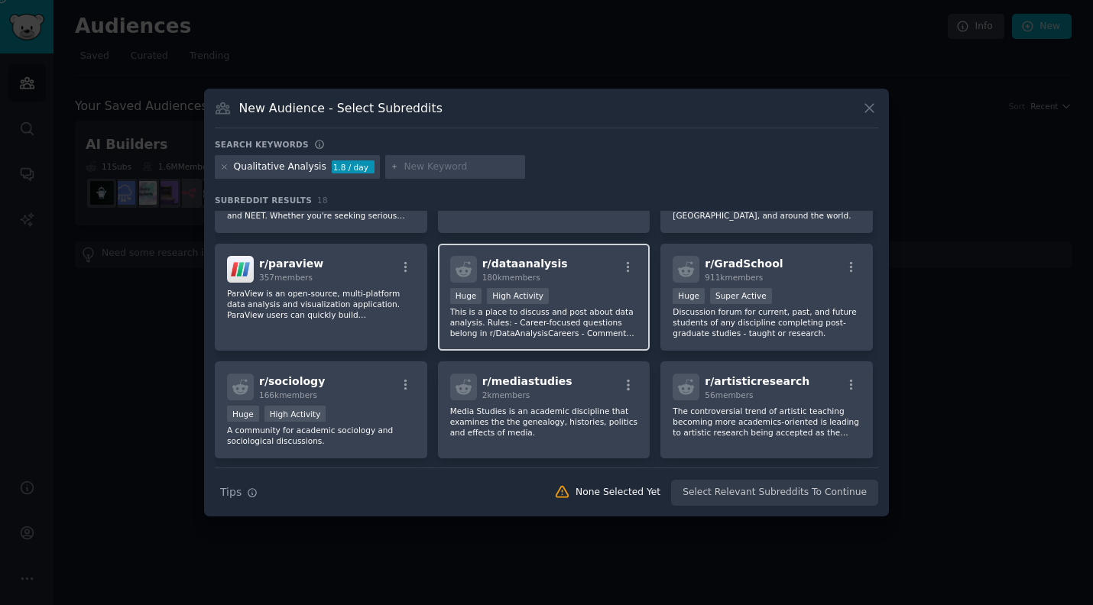
click at [601, 299] on div ">= 80th percentile for submissions / day Huge High Activity" at bounding box center [544, 297] width 188 height 19
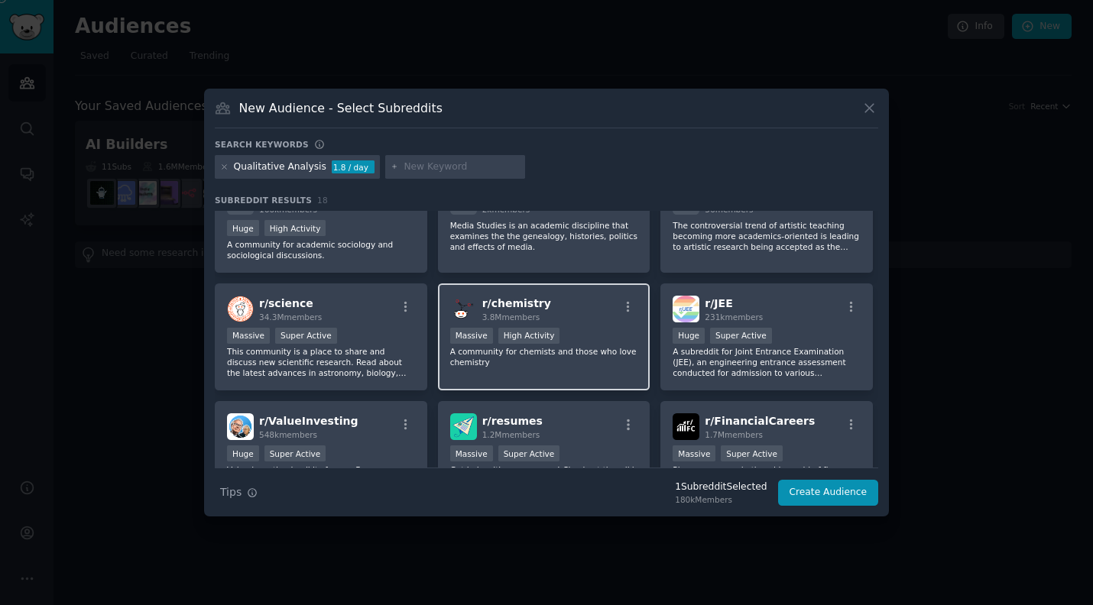
scroll to position [0, 0]
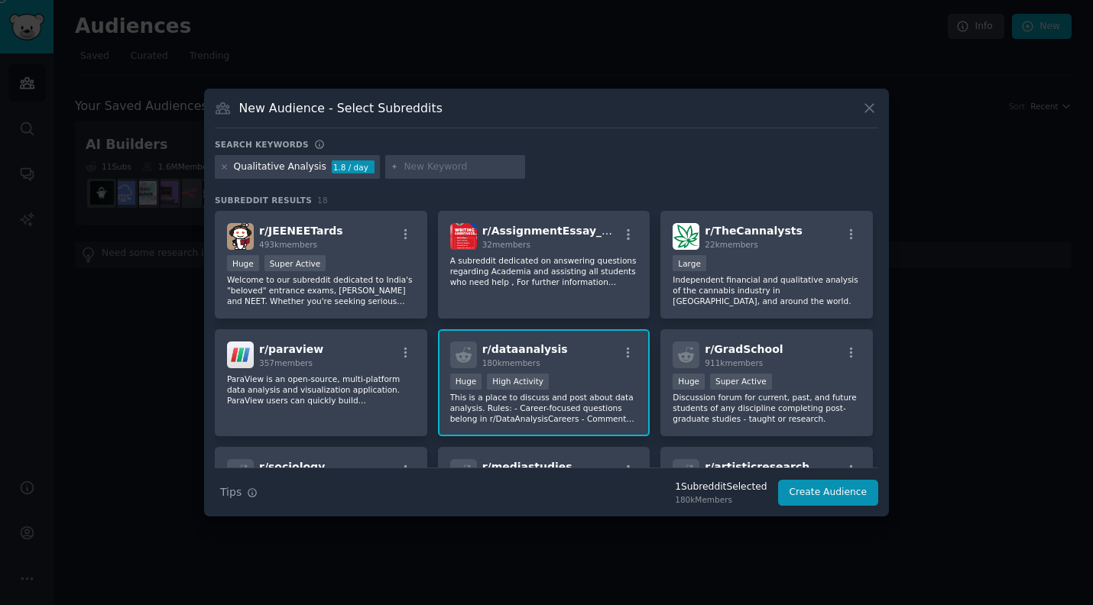
click at [421, 165] on input "text" at bounding box center [462, 167] width 116 height 14
type input "survey analysis"
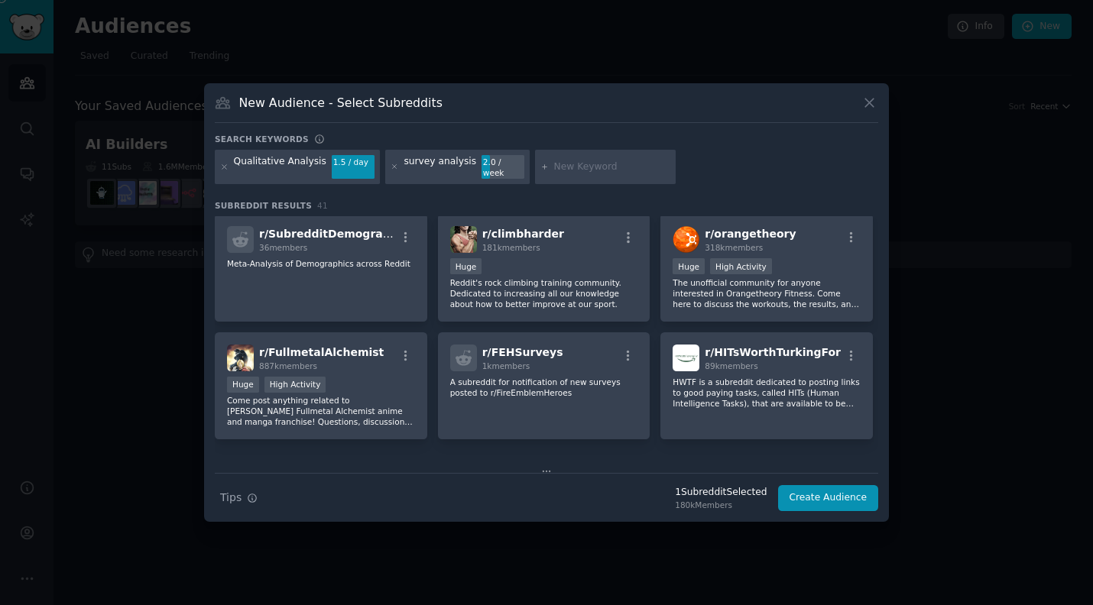
scroll to position [535, 0]
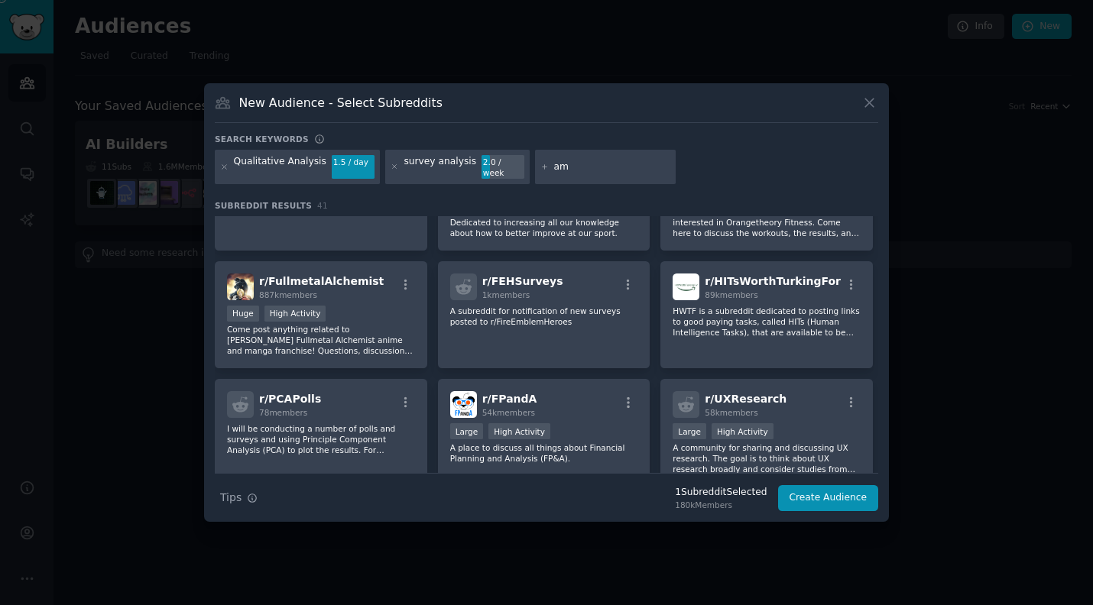
type input "a"
type input "maxqda"
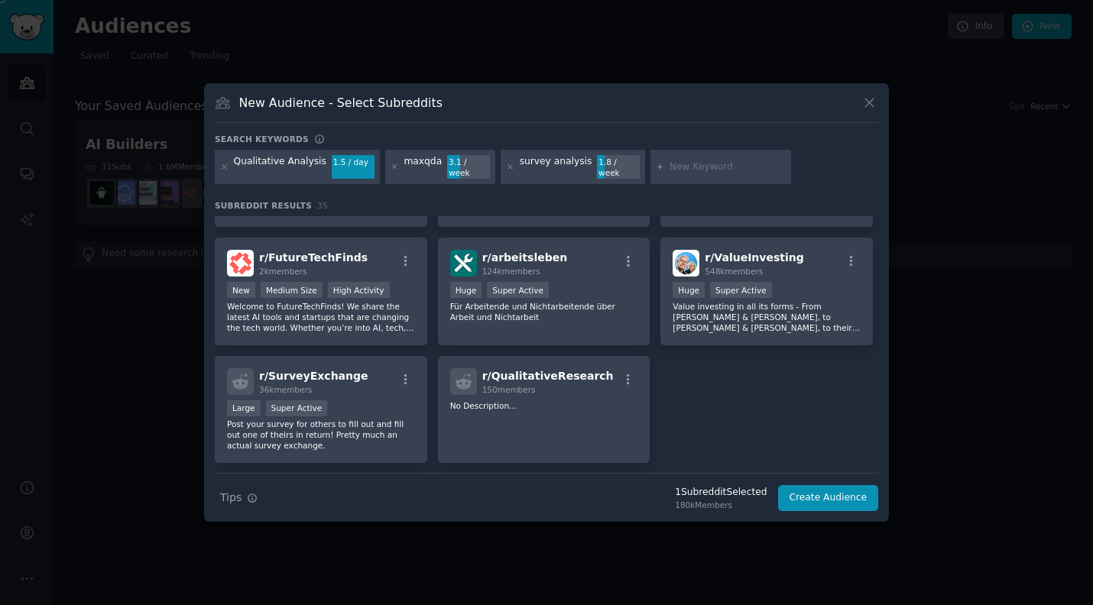
scroll to position [1143, 0]
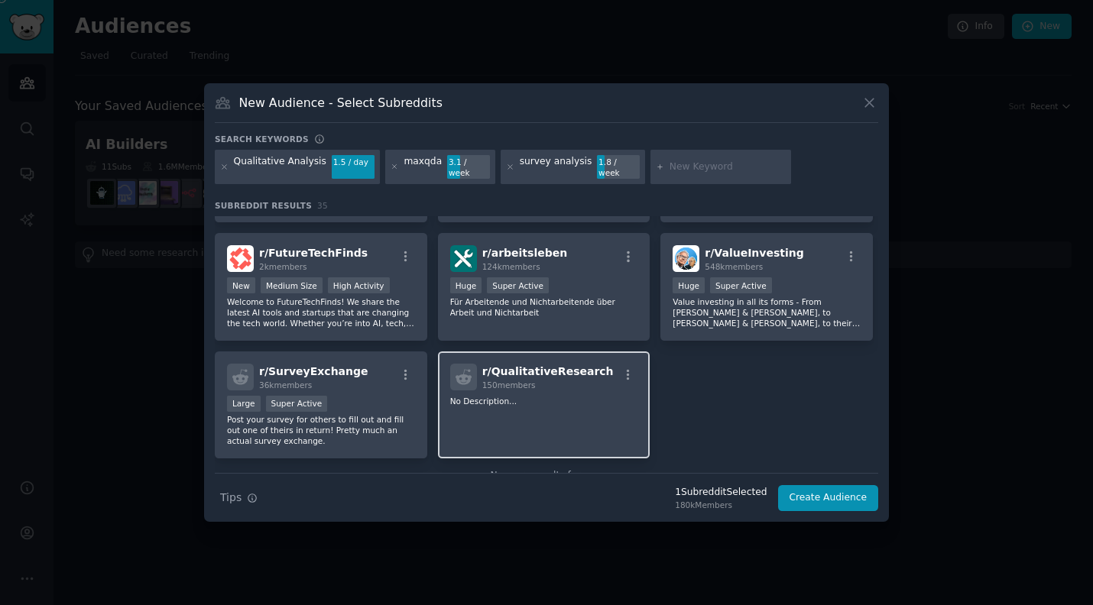
click at [579, 400] on p "No Description..." at bounding box center [544, 401] width 188 height 11
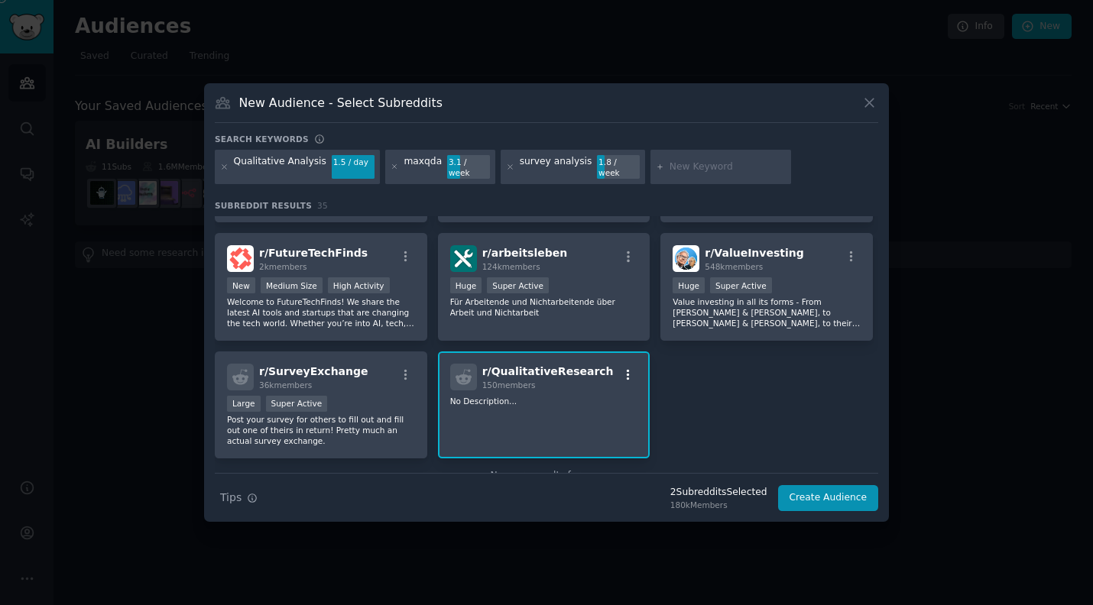
click at [634, 368] on button "button" at bounding box center [628, 375] width 19 height 14
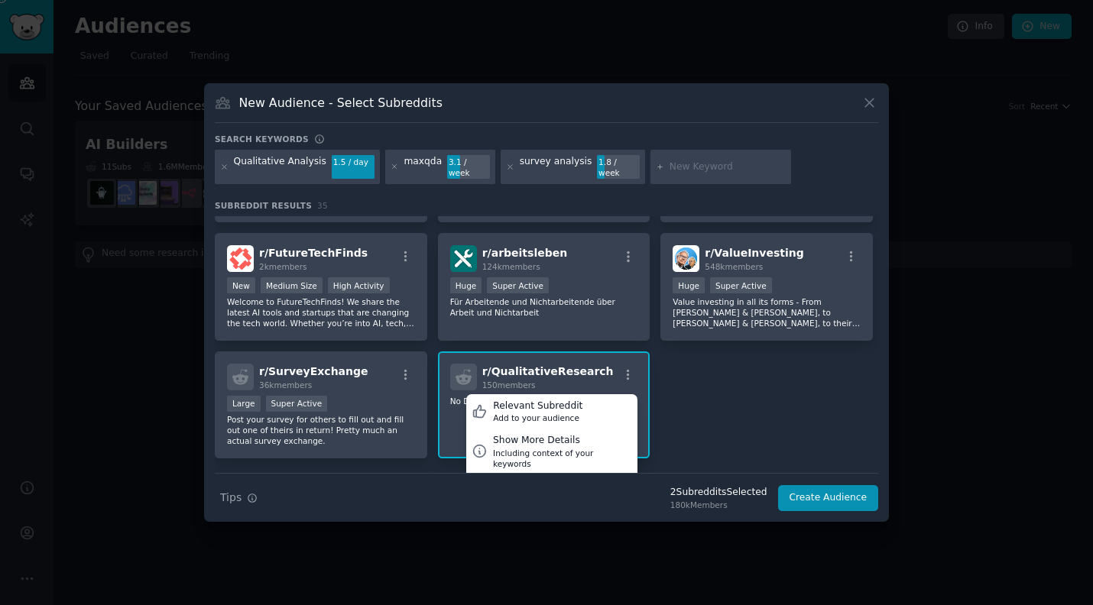
click at [524, 372] on h2 "r/ QualitativeResearch 150 members" at bounding box center [547, 377] width 131 height 27
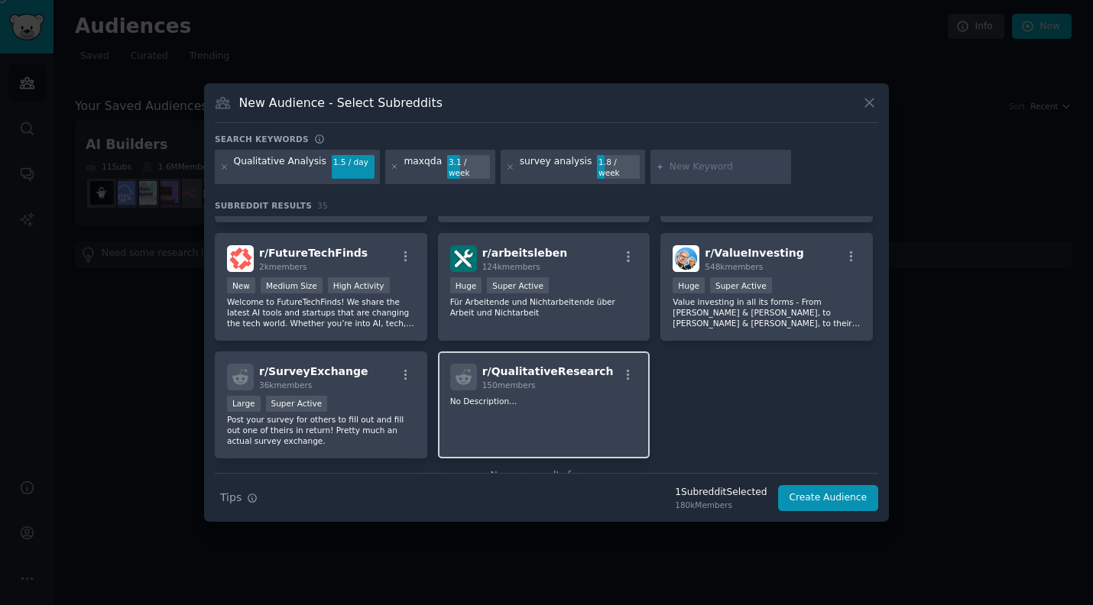
click at [546, 410] on div "r/ QualitativeResearch 150 members No Description..." at bounding box center [544, 406] width 212 height 108
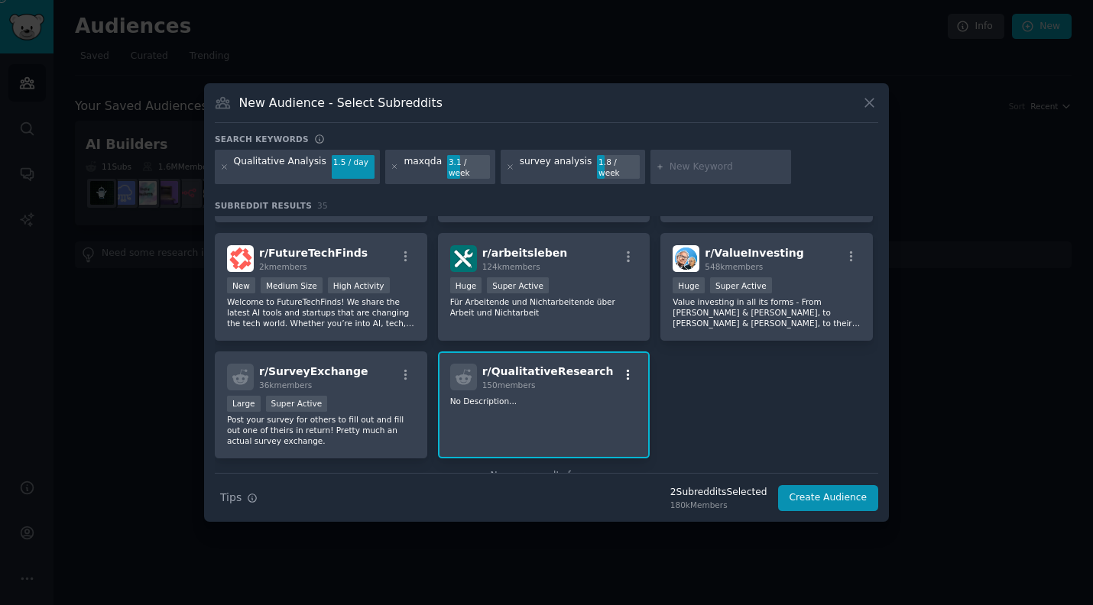
click at [627, 369] on icon "button" at bounding box center [628, 374] width 3 height 11
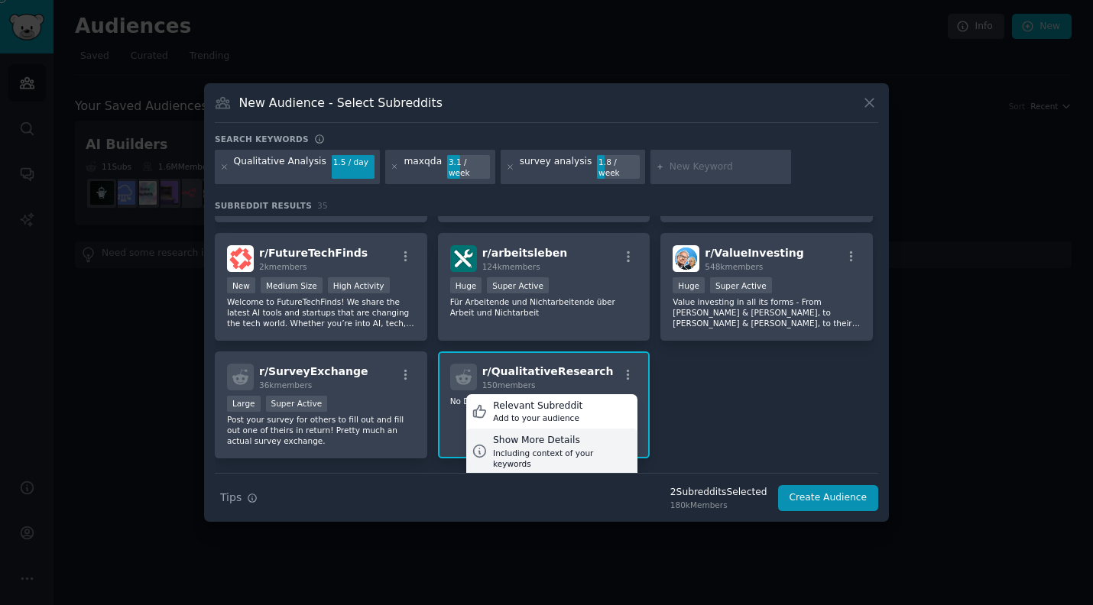
click at [522, 448] on div "Including context of your keywords" at bounding box center [562, 458] width 139 height 21
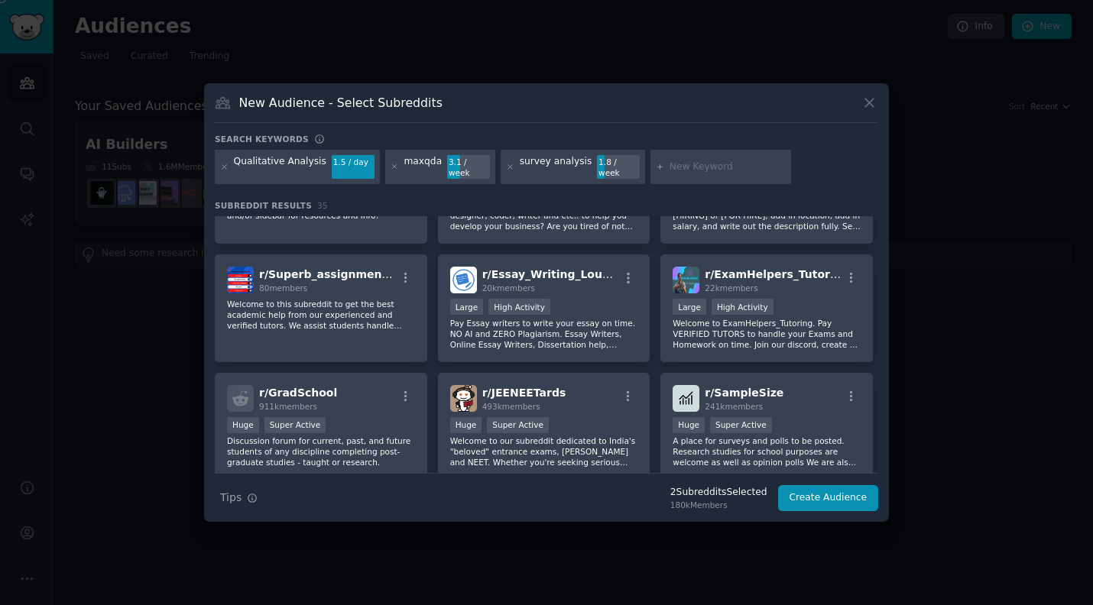
scroll to position [0, 0]
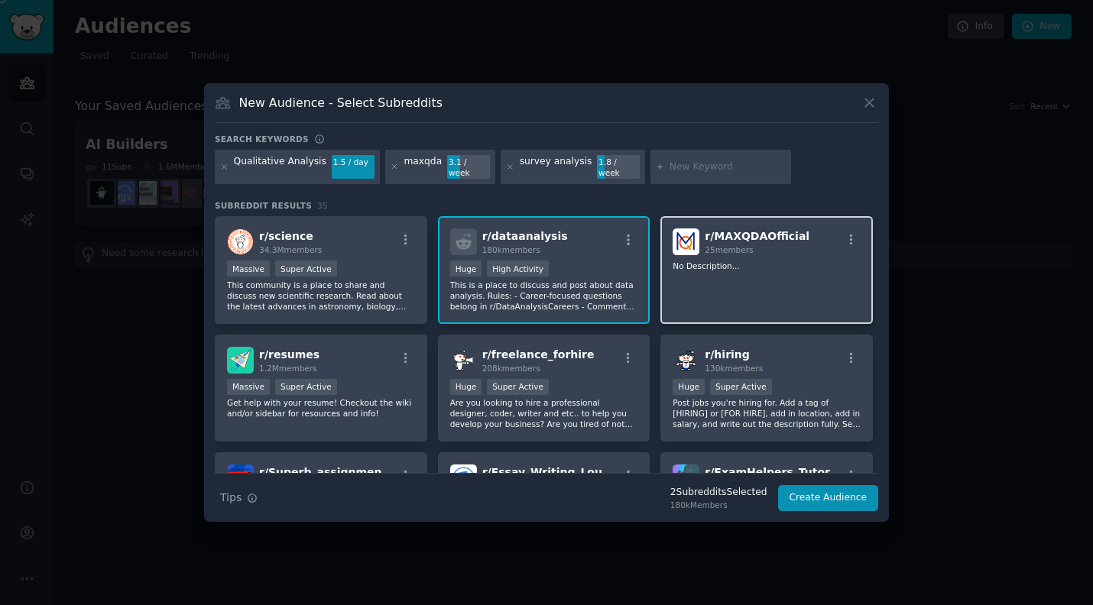
click at [769, 274] on div "r/ MAXQDAOfficial 25 members No Description..." at bounding box center [766, 270] width 212 height 108
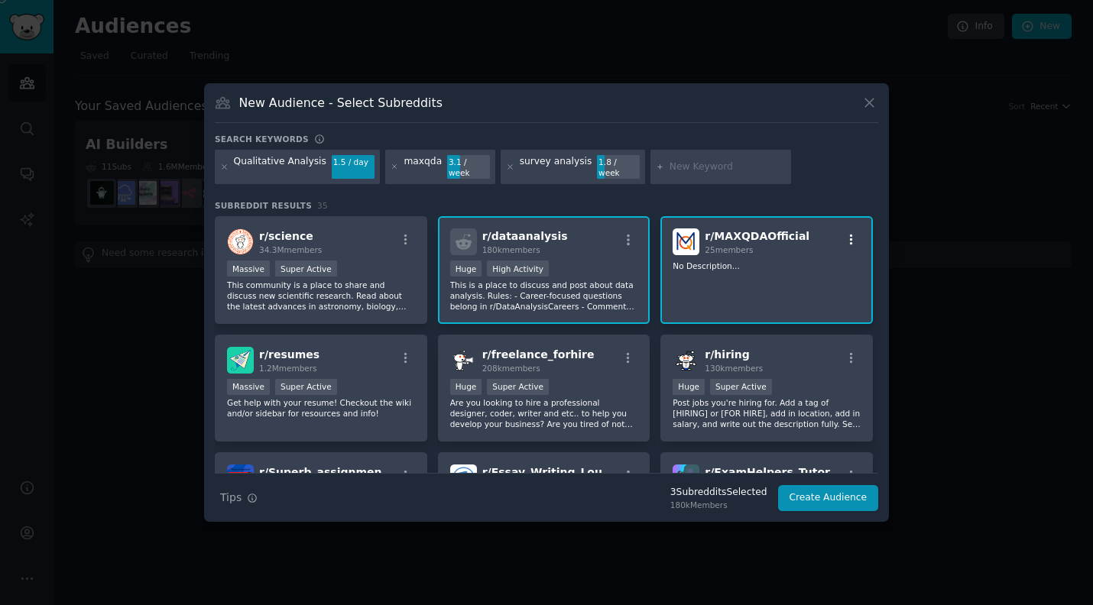
click at [850, 235] on icon "button" at bounding box center [851, 240] width 3 height 11
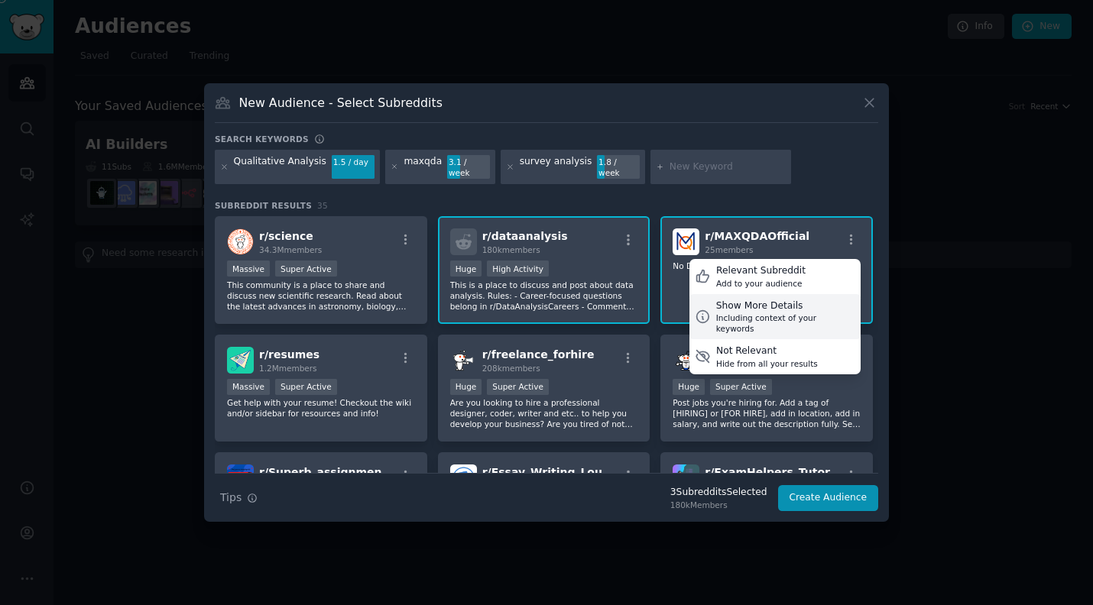
click at [765, 301] on div "Show More Details" at bounding box center [785, 307] width 139 height 14
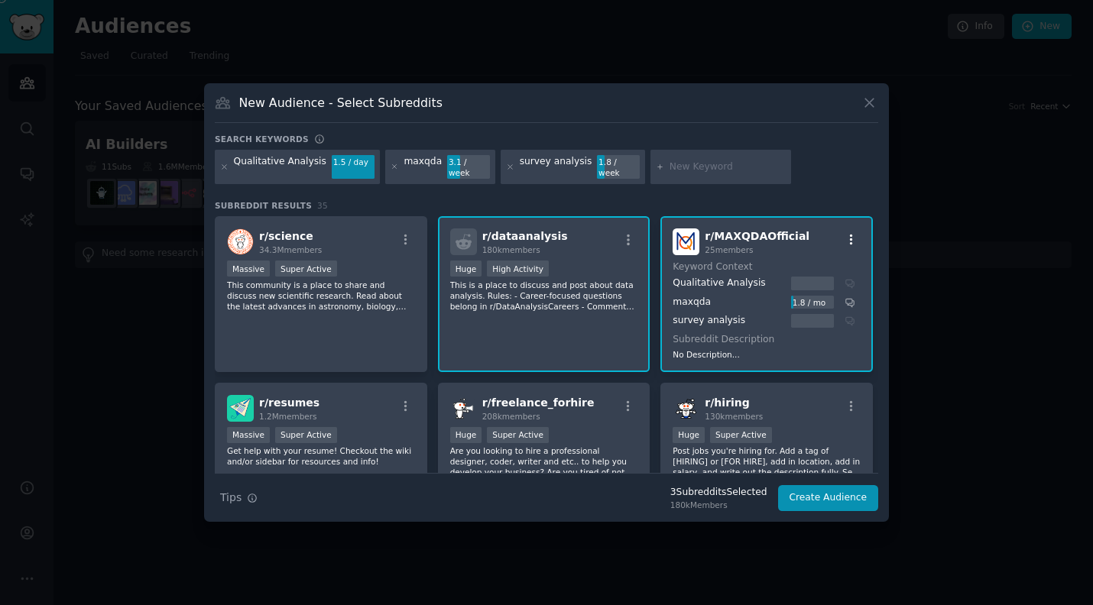
click at [849, 233] on icon "button" at bounding box center [852, 240] width 14 height 14
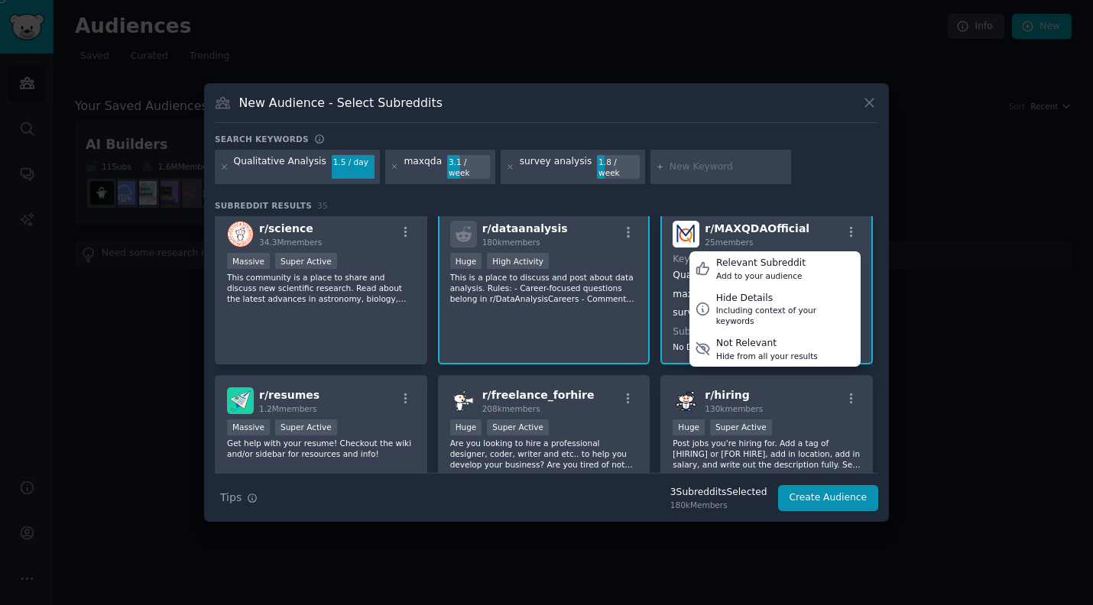
scroll to position [9, 0]
click at [715, 163] on input "text" at bounding box center [728, 167] width 116 height 14
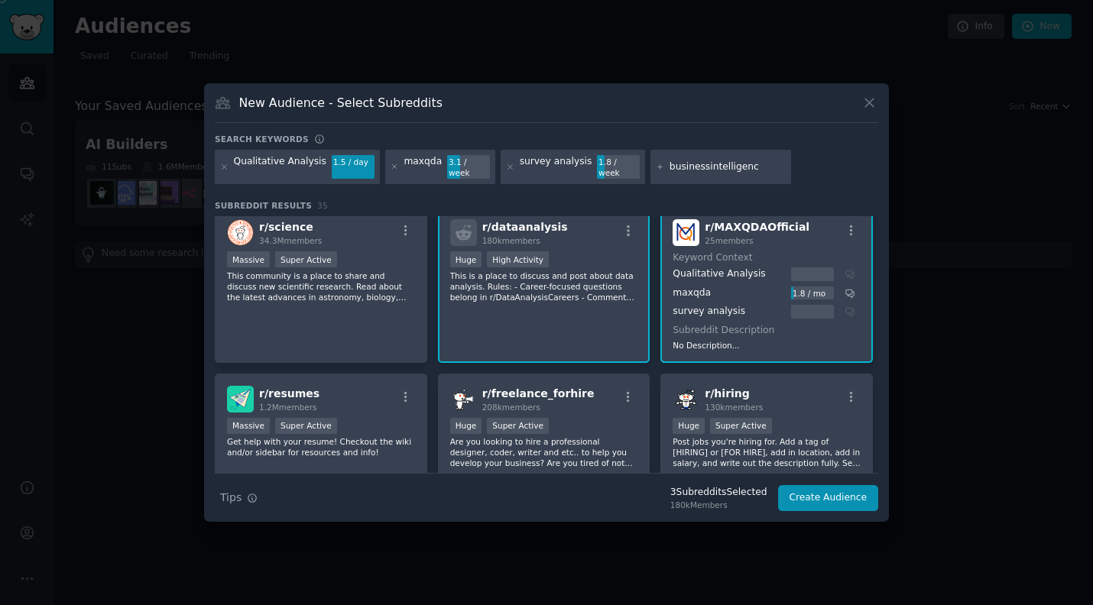
type input "businessintelligence"
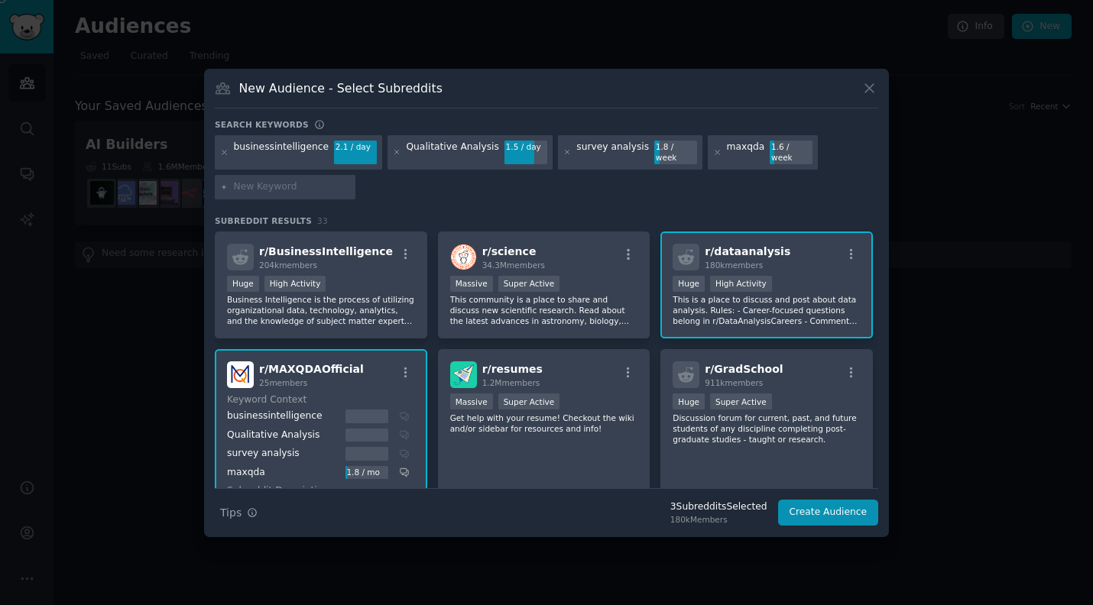
click at [767, 245] on span "r/ dataanalysis" at bounding box center [748, 251] width 86 height 12
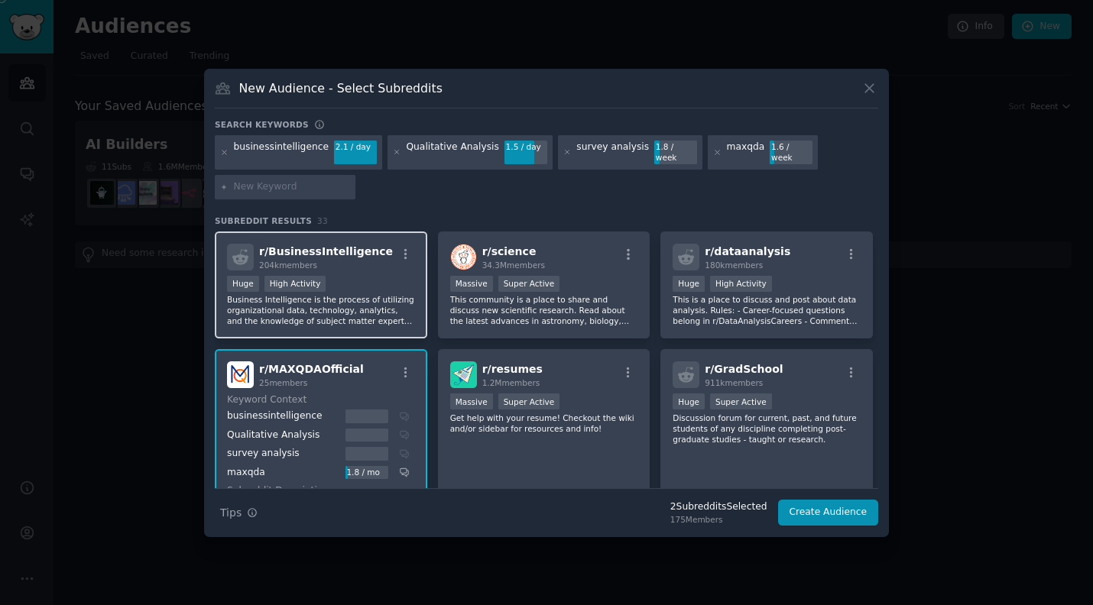
click at [364, 307] on p "Business Intelligence is the process of utilizing organizational data, technolo…" at bounding box center [321, 310] width 188 height 32
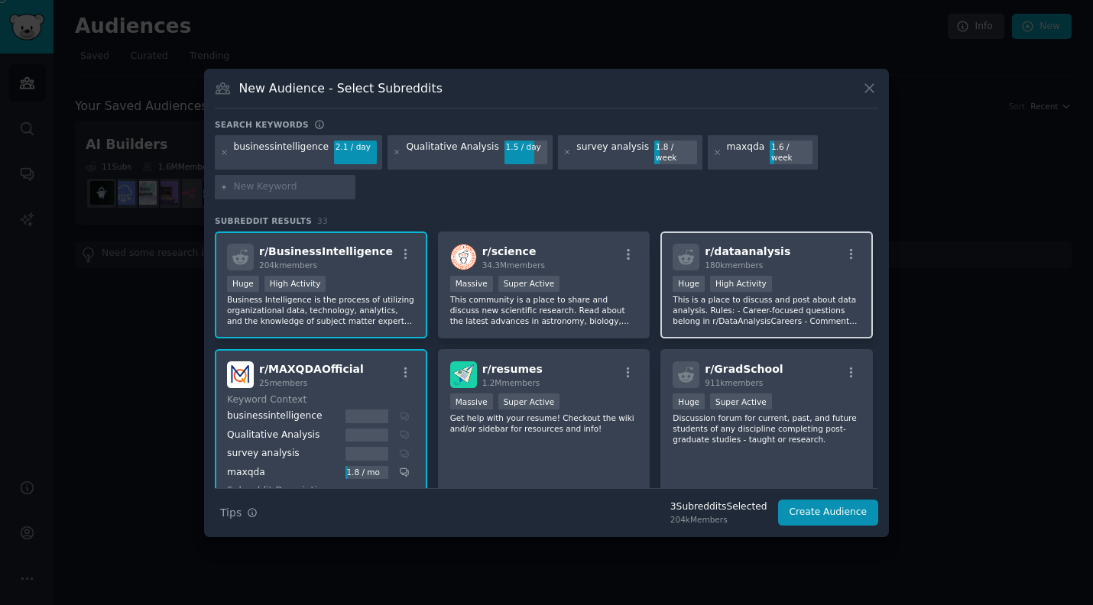
click at [824, 288] on div ">= 80th percentile for submissions / day Huge High Activity" at bounding box center [767, 285] width 188 height 19
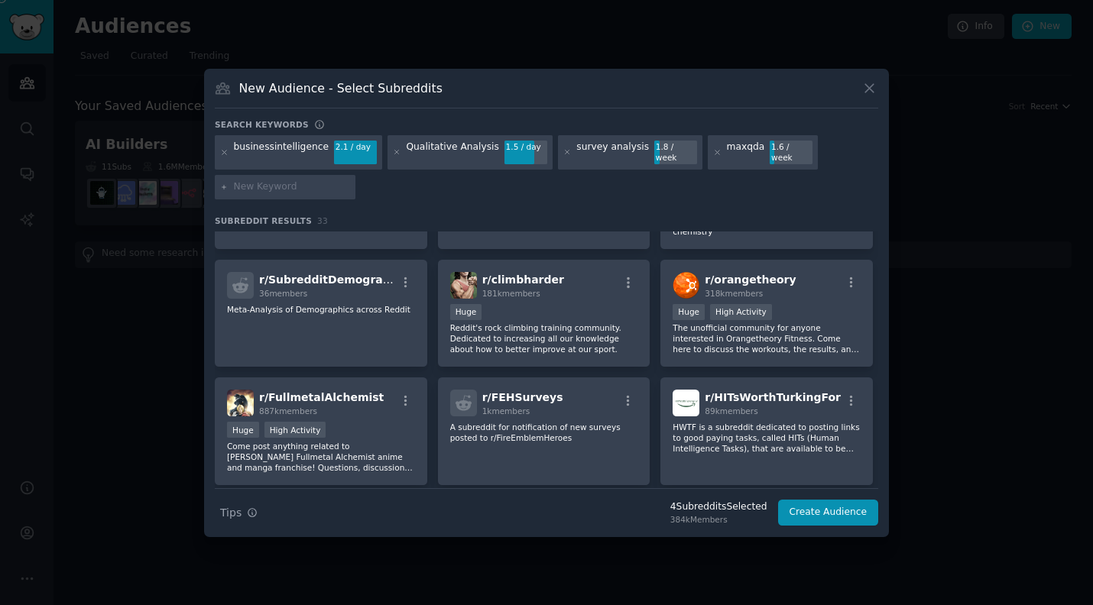
scroll to position [690, 0]
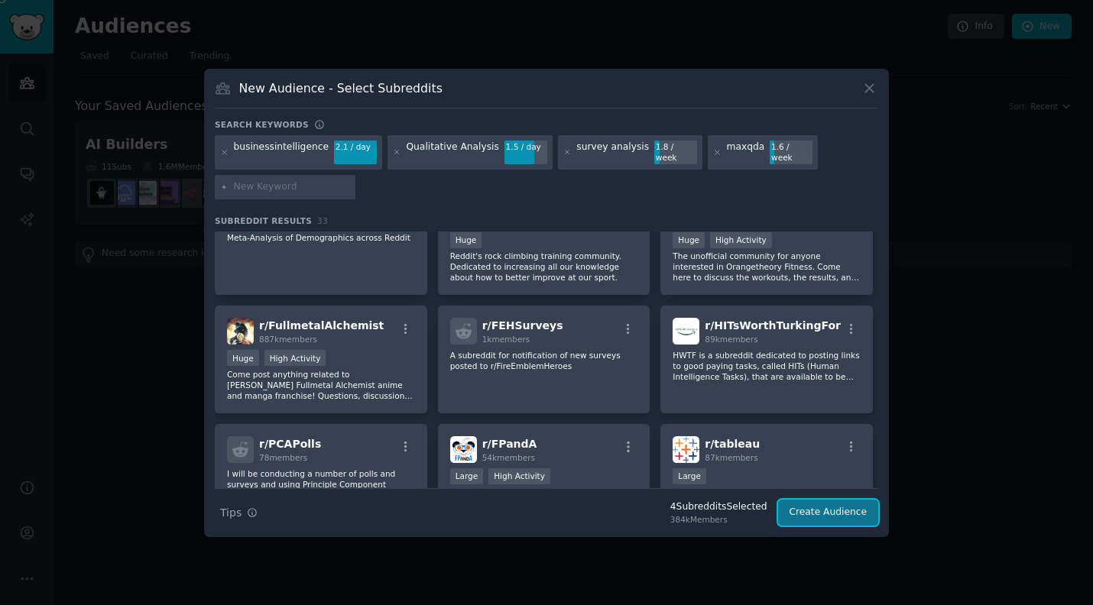
click at [845, 507] on button "Create Audience" at bounding box center [828, 513] width 101 height 26
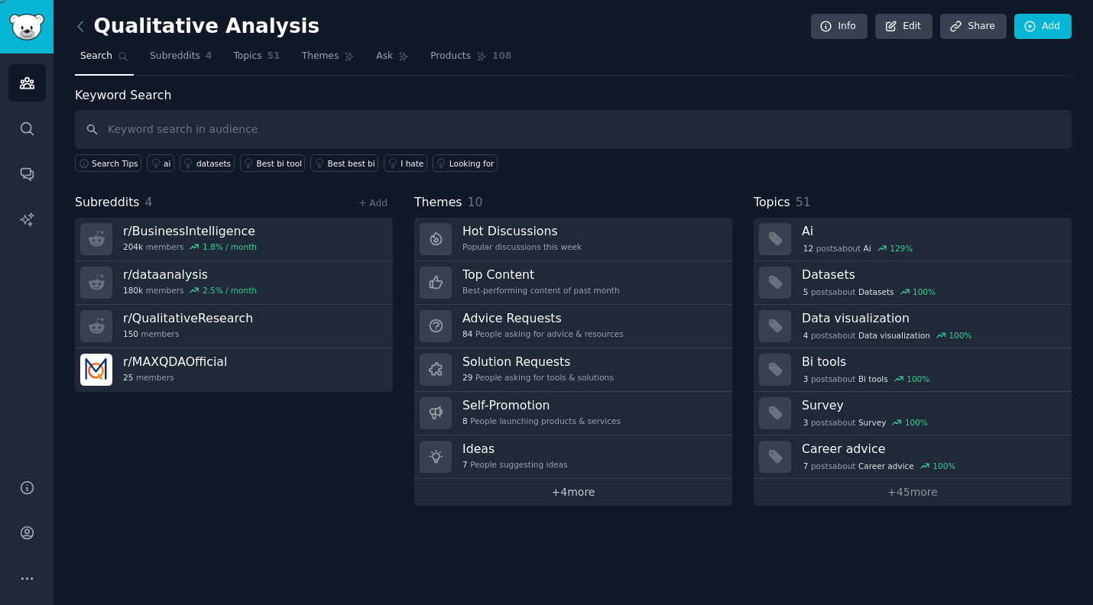
click at [517, 496] on link "+ 4 more" at bounding box center [573, 492] width 318 height 27
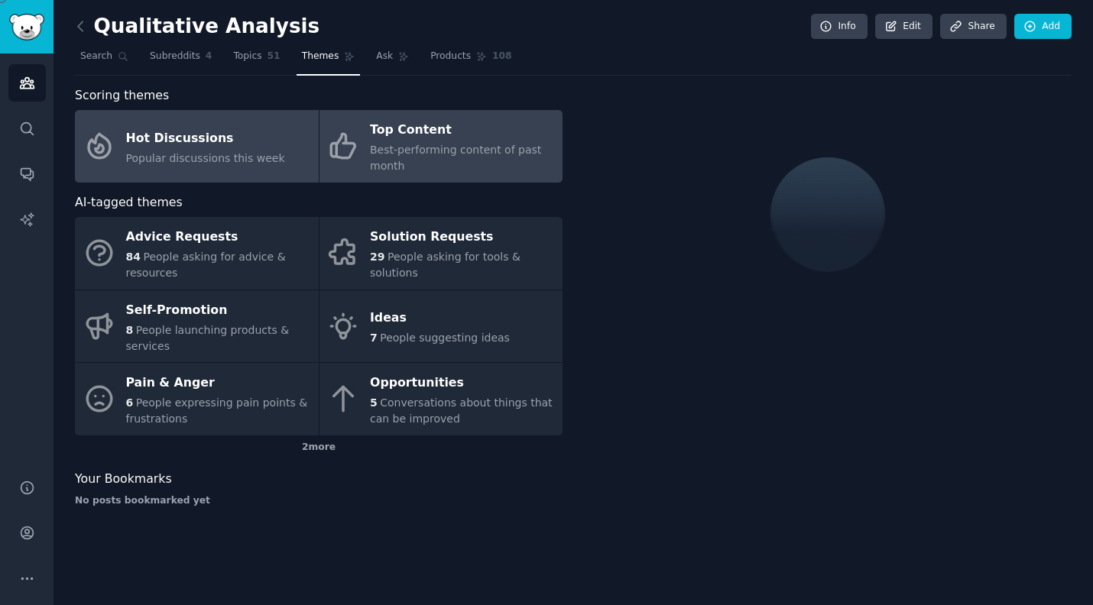
click at [424, 138] on div "Top Content" at bounding box center [462, 130] width 185 height 24
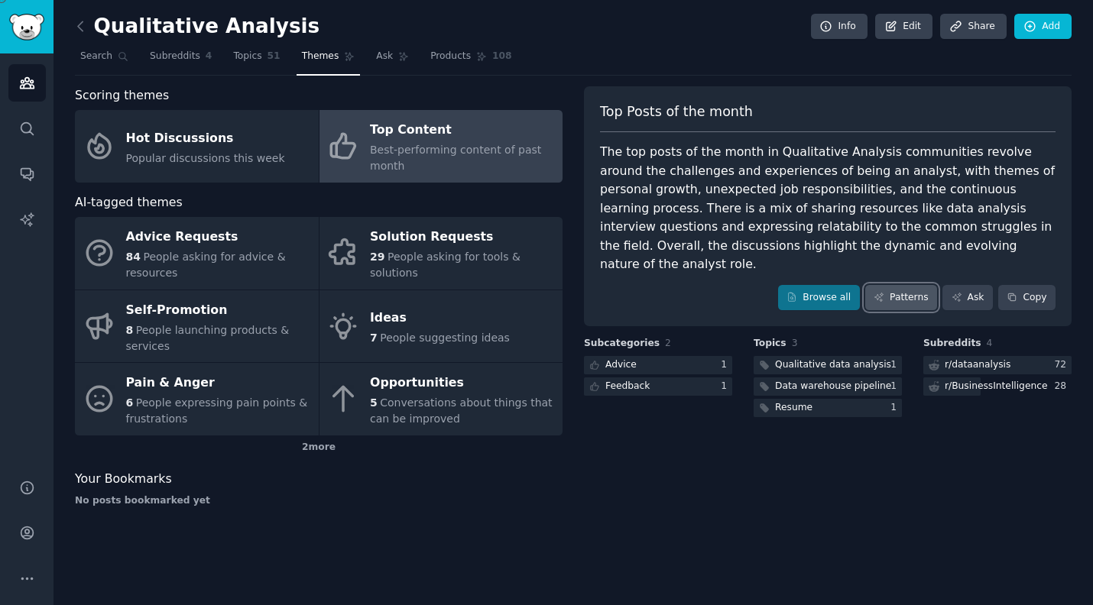
click at [893, 285] on link "Patterns" at bounding box center [901, 298] width 72 height 26
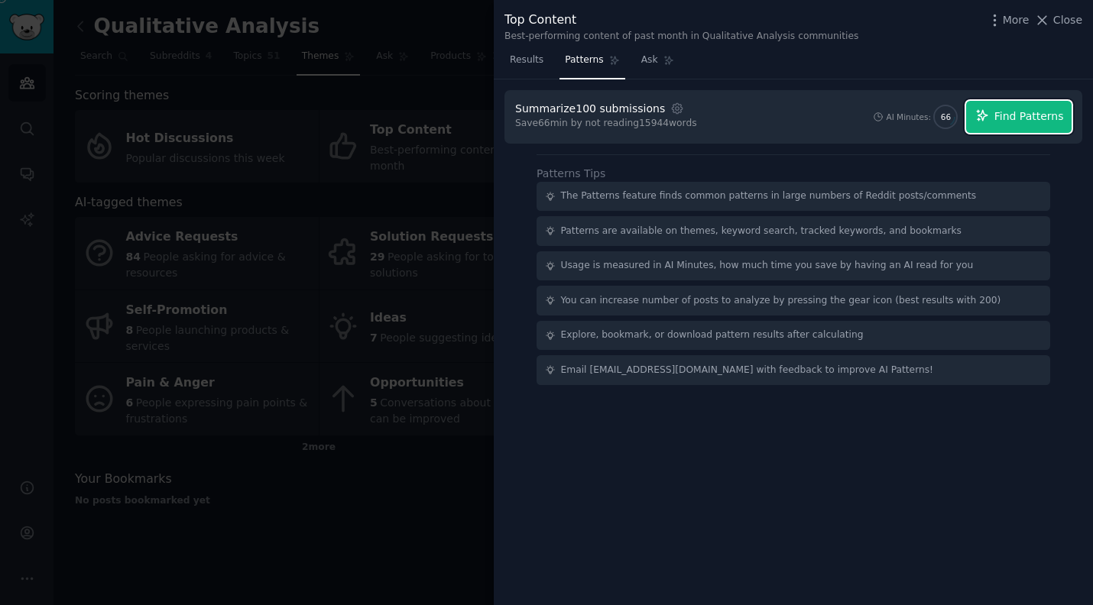
click at [994, 106] on button "Find Patterns" at bounding box center [1018, 117] width 105 height 32
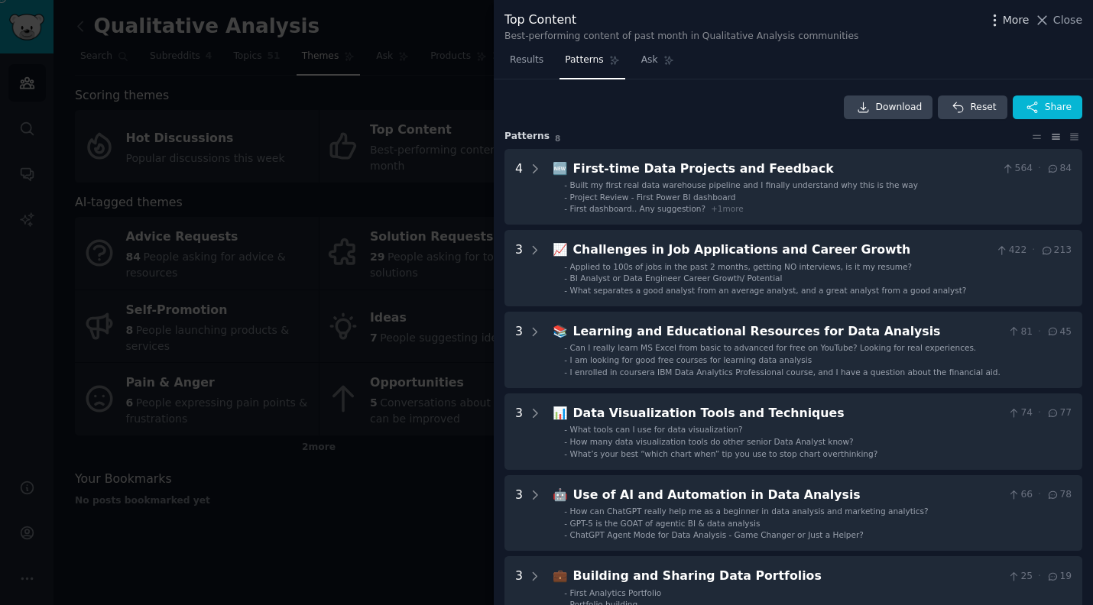
click at [1000, 17] on icon "button" at bounding box center [995, 20] width 16 height 16
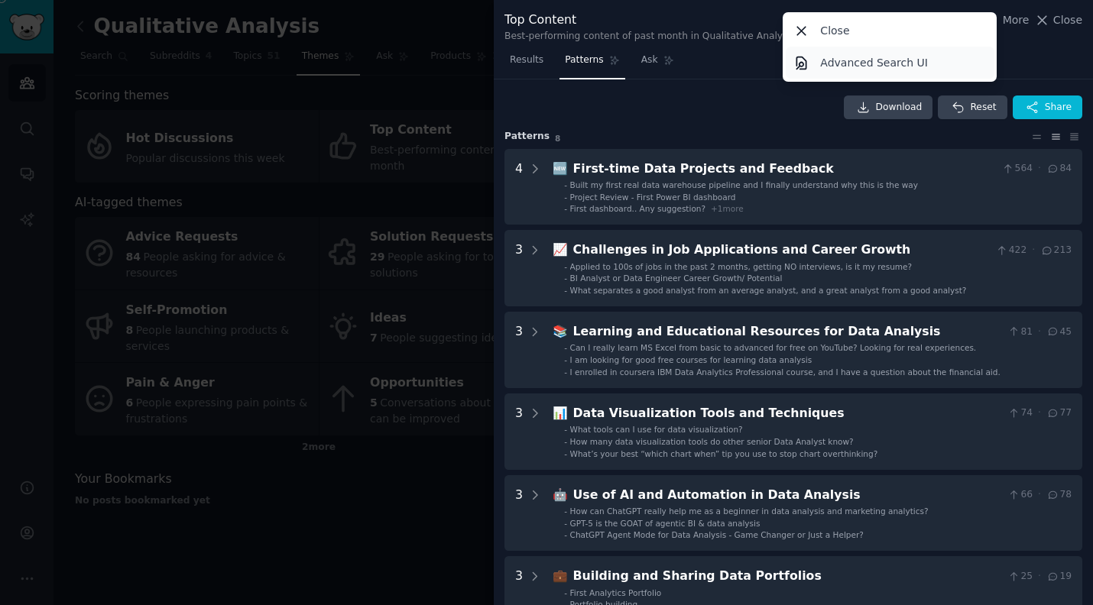
click at [889, 68] on p "Advanced Search UI" at bounding box center [874, 63] width 108 height 16
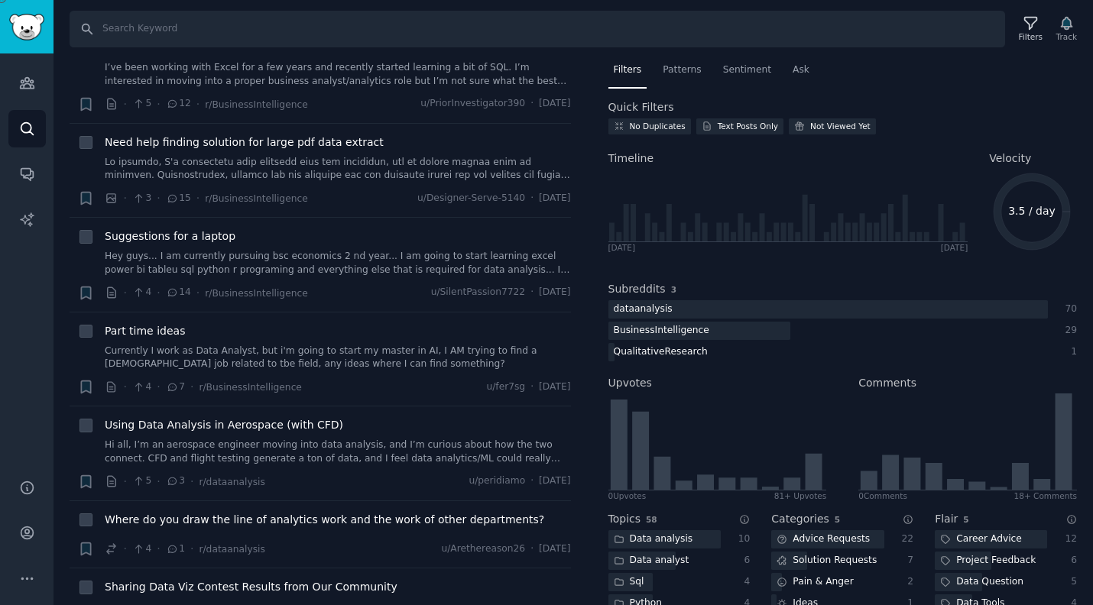
scroll to position [8701, 0]
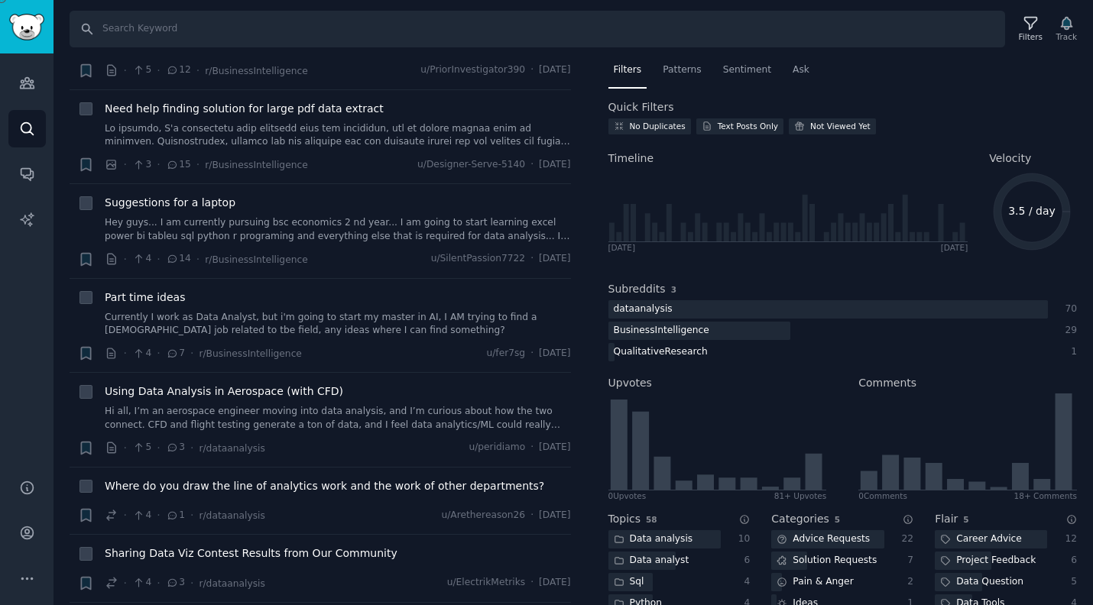
click at [1078, 605] on div at bounding box center [546, 605] width 1093 height 0
click at [27, 566] on button "More" at bounding box center [26, 578] width 37 height 37
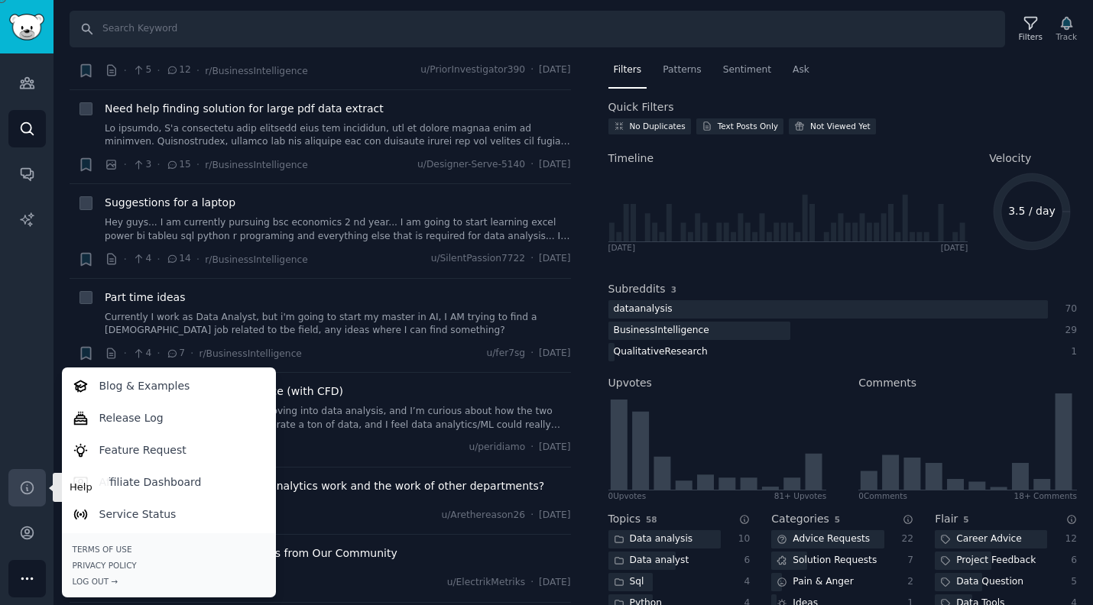
click at [28, 488] on icon "Sidebar" at bounding box center [27, 488] width 16 height 16
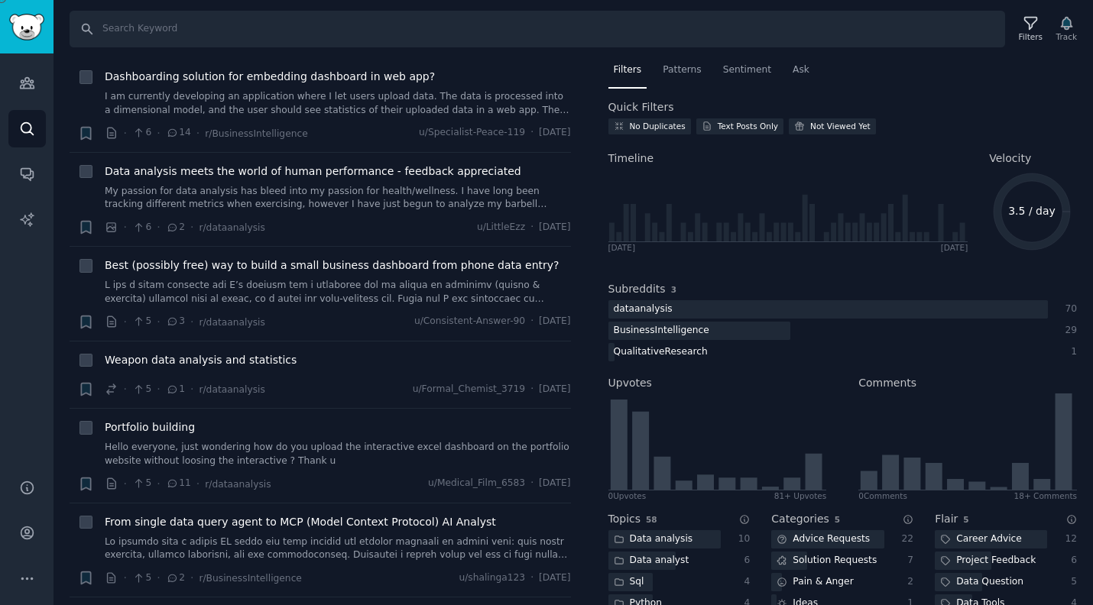
scroll to position [8701, 0]
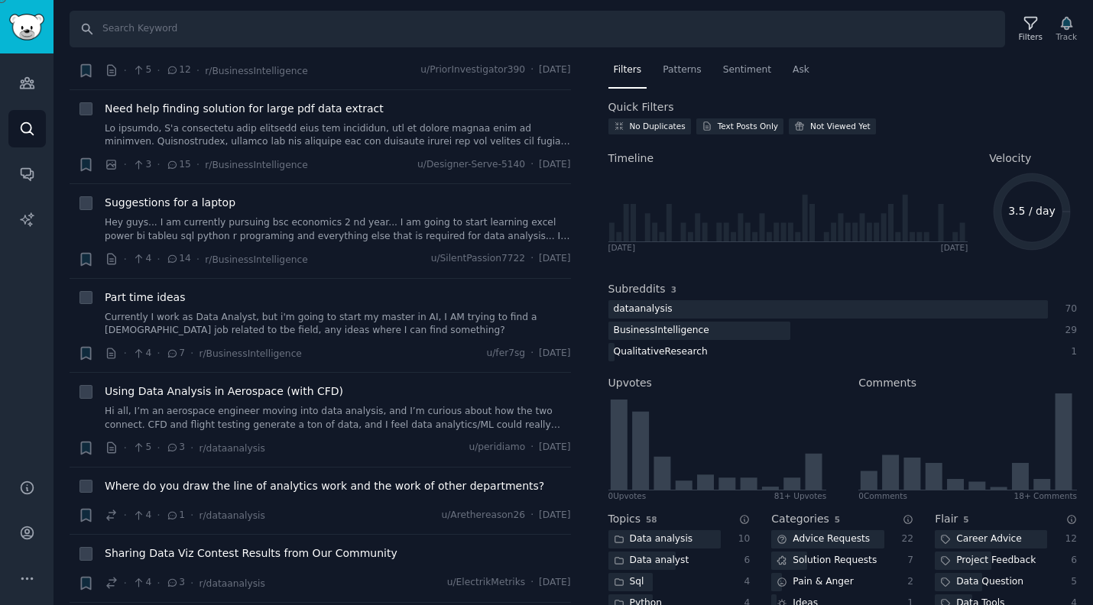
scroll to position [169, 0]
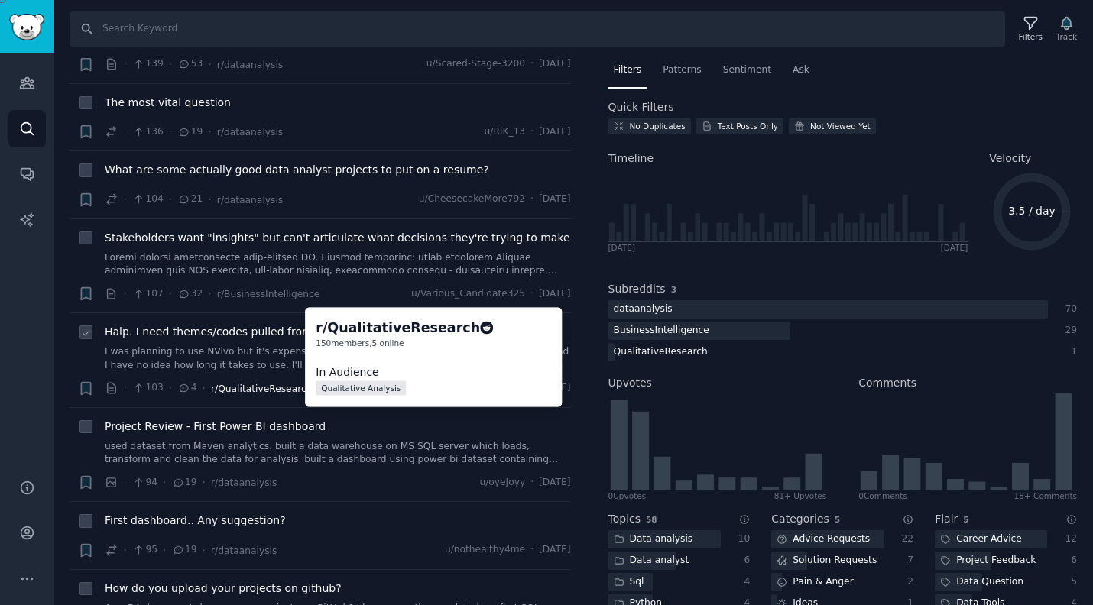
click at [282, 388] on span "r/QualitativeResearch" at bounding box center [261, 389] width 101 height 11
click at [480, 326] on icon at bounding box center [487, 328] width 14 height 14
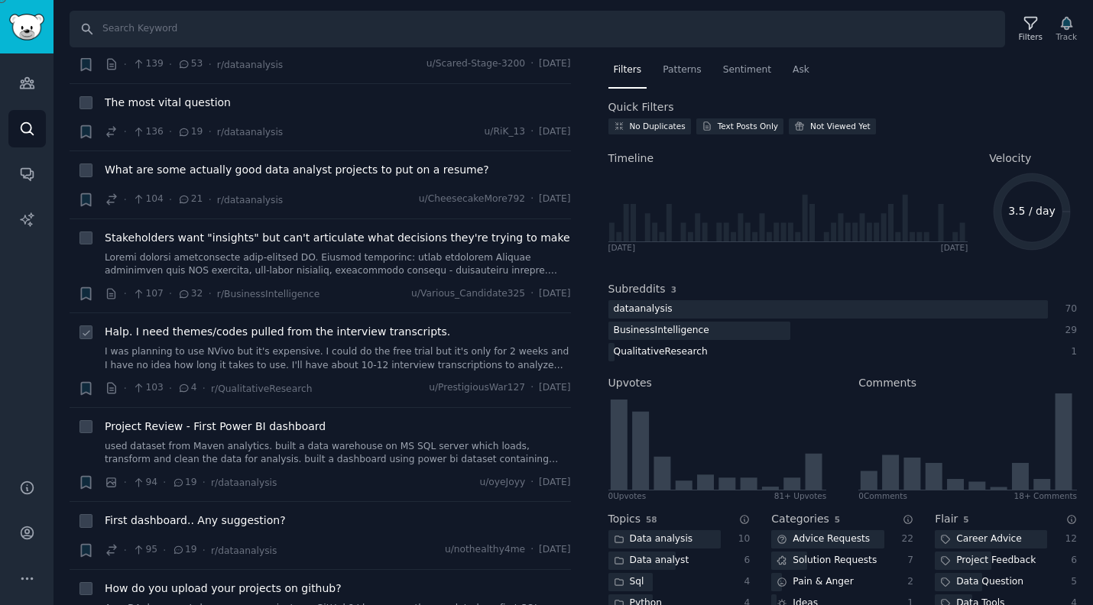
click at [31, 84] on icon "Sidebar" at bounding box center [27, 83] width 14 height 11
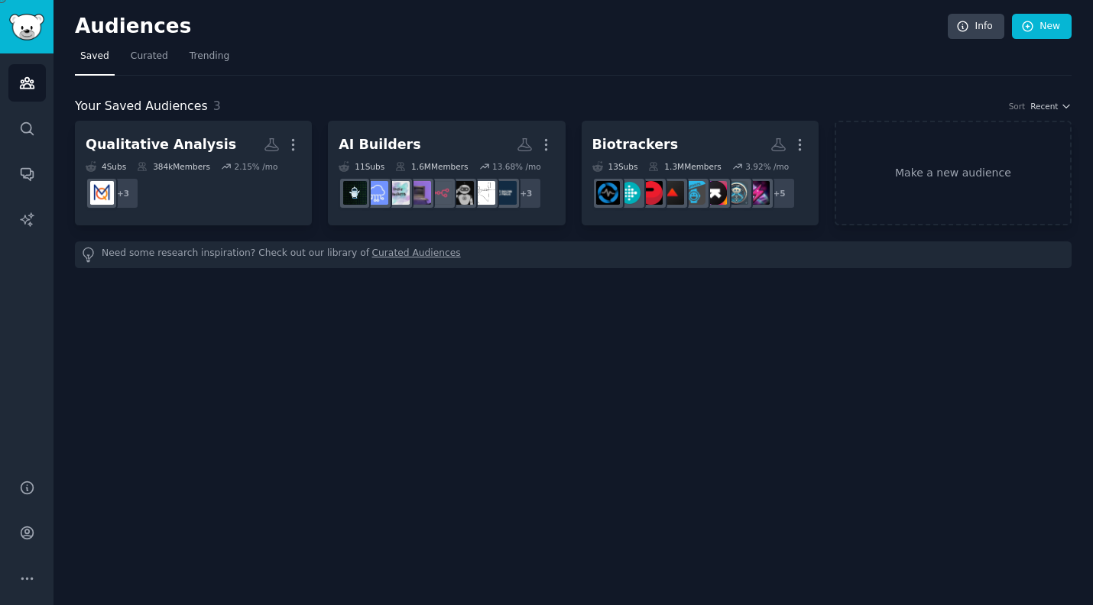
click at [528, 404] on div "Audiences Info New Saved Curated Trending Your Saved Audiences 3 Sort Recent Qu…" at bounding box center [572, 302] width 1039 height 605
